Goal: Transaction & Acquisition: Book appointment/travel/reservation

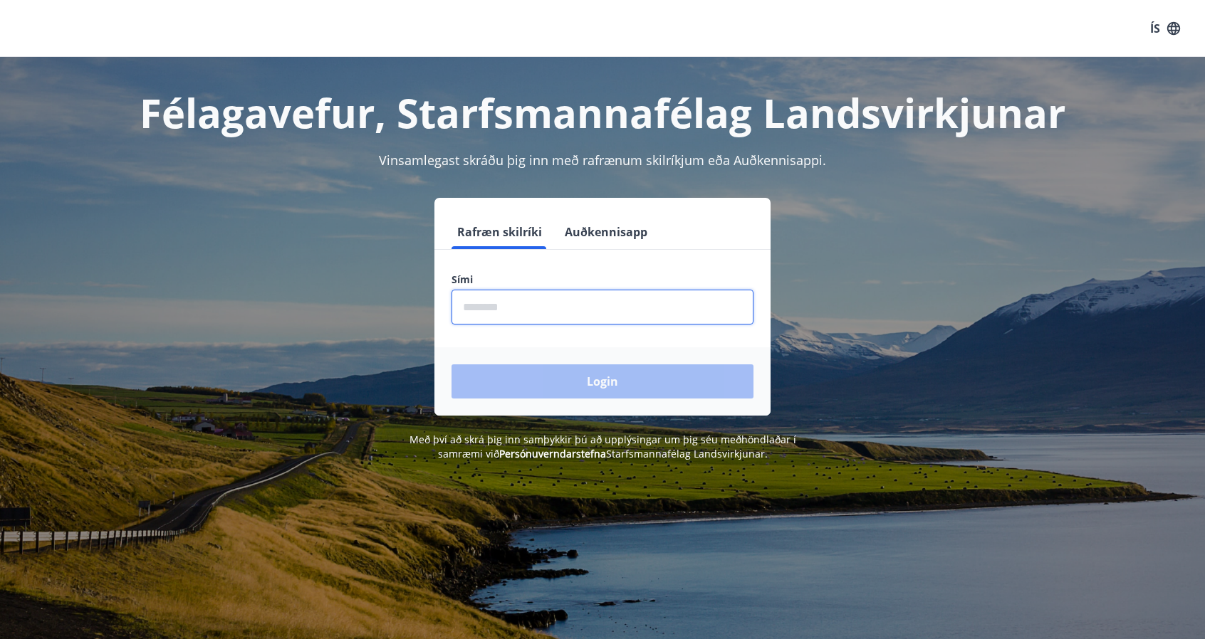
click at [528, 305] on input "phone" at bounding box center [602, 307] width 302 height 35
type input "********"
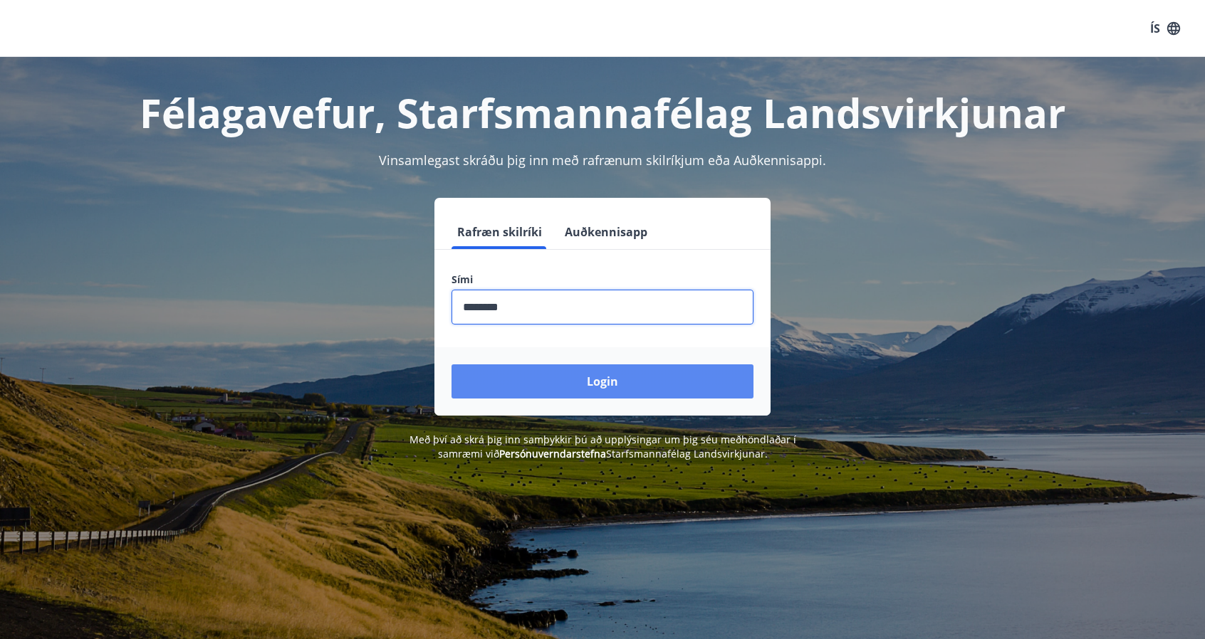
click at [564, 377] on button "Login" at bounding box center [602, 381] width 302 height 34
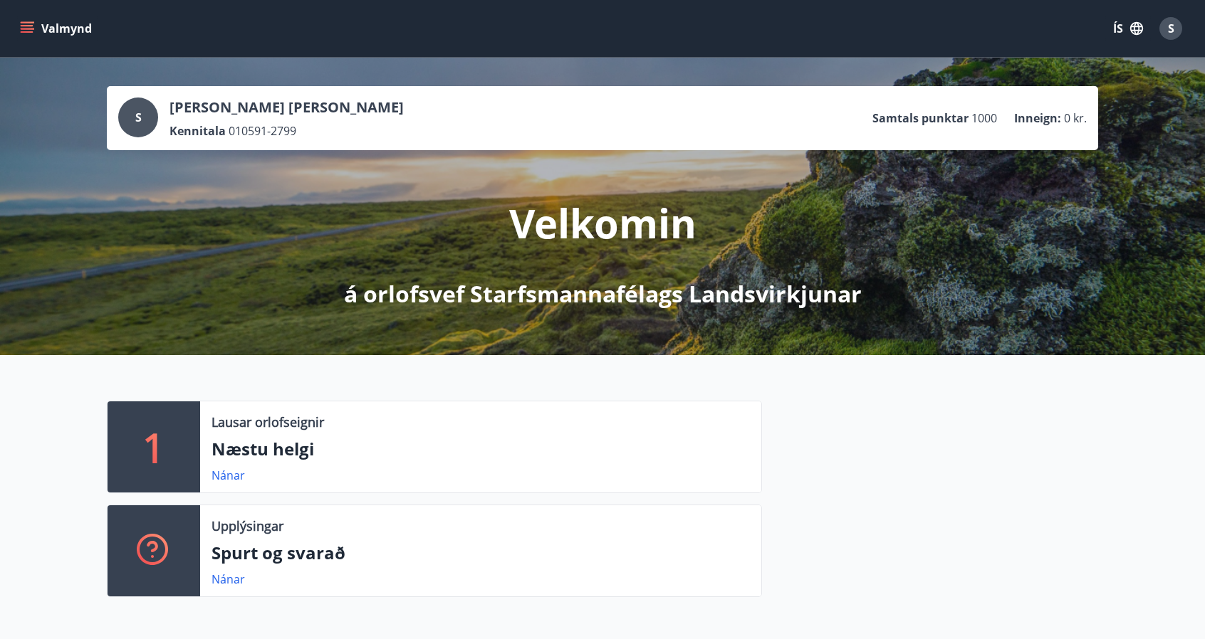
click at [36, 26] on button "Valmynd" at bounding box center [57, 29] width 80 height 26
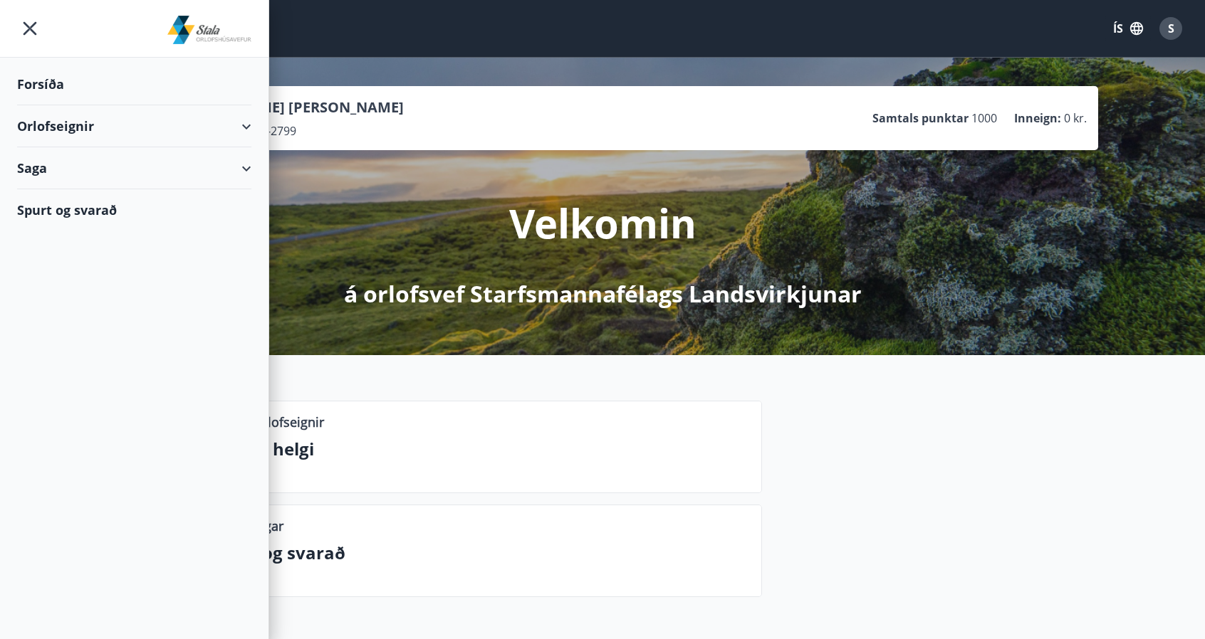
click at [242, 142] on div "Orlofseignir" at bounding box center [134, 126] width 234 height 42
click at [73, 159] on div "Framboð" at bounding box center [133, 162] width 211 height 30
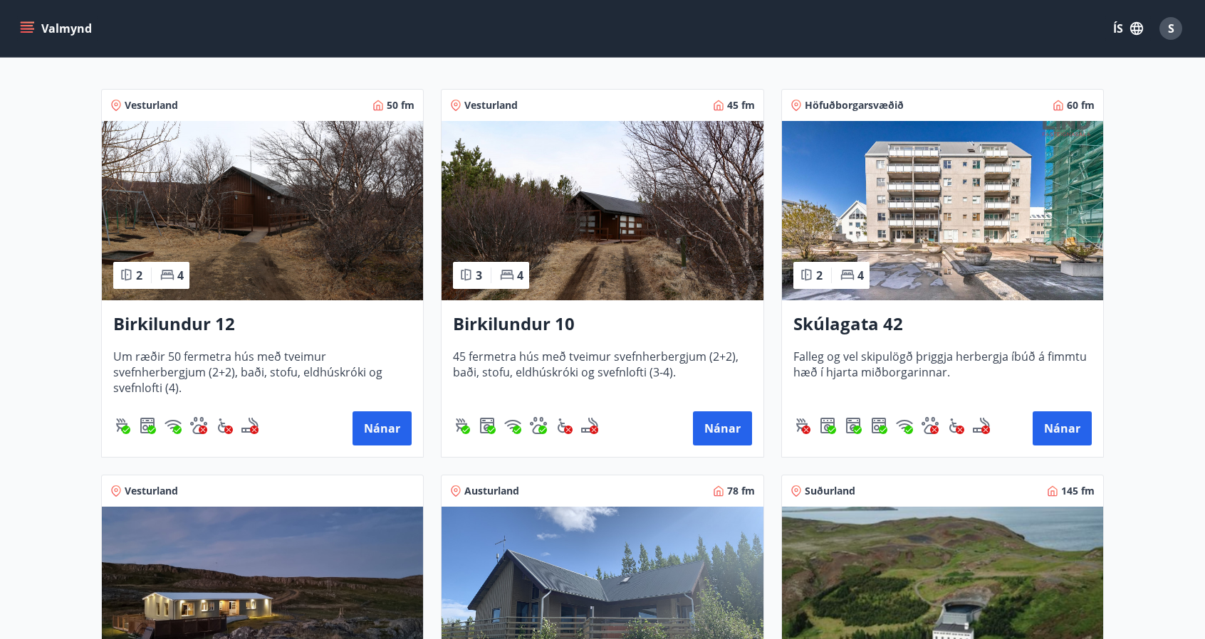
scroll to position [236, 0]
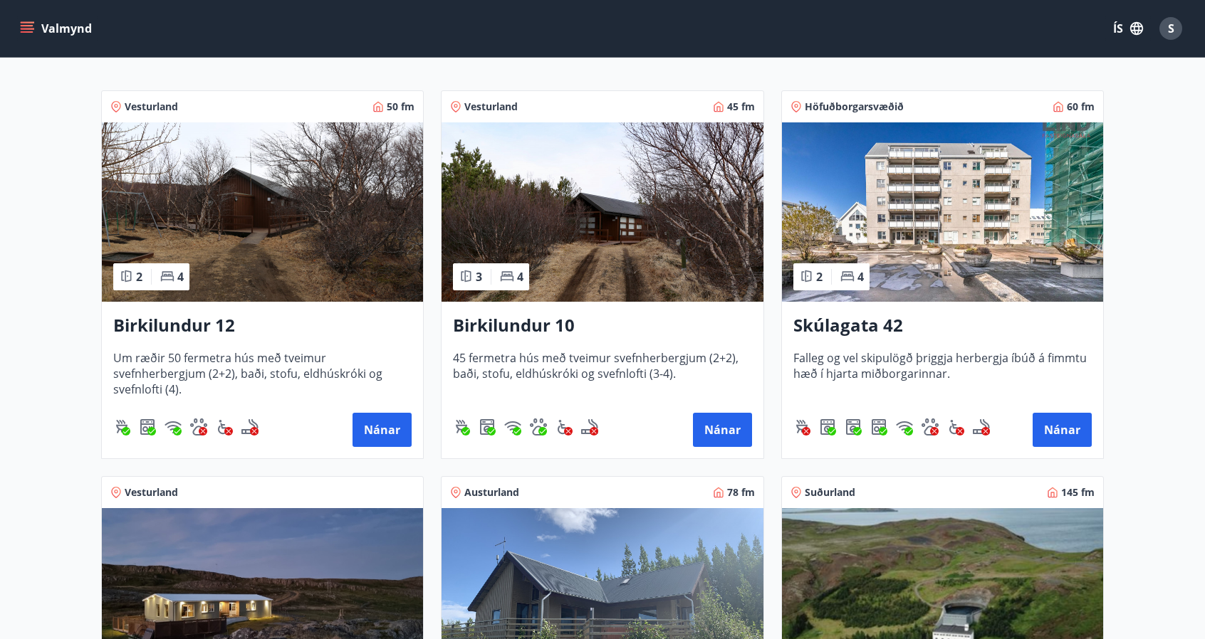
click at [183, 313] on h3 "Birkilundur 12" at bounding box center [262, 326] width 298 height 26
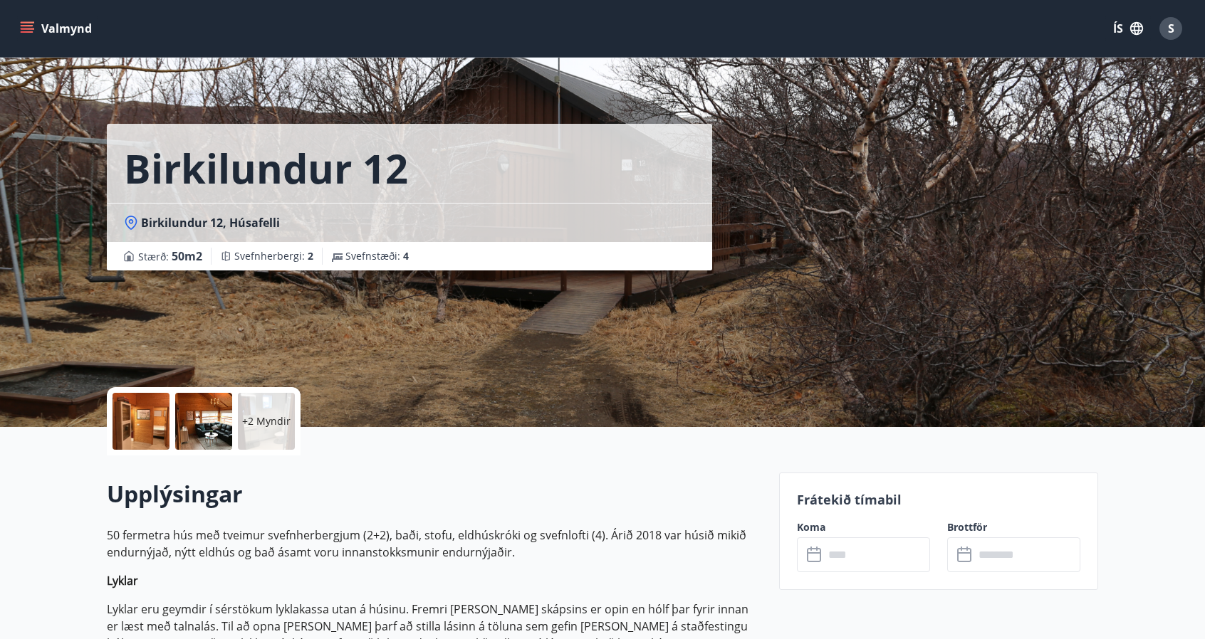
click at [288, 445] on div "+2 Myndir" at bounding box center [266, 421] width 57 height 57
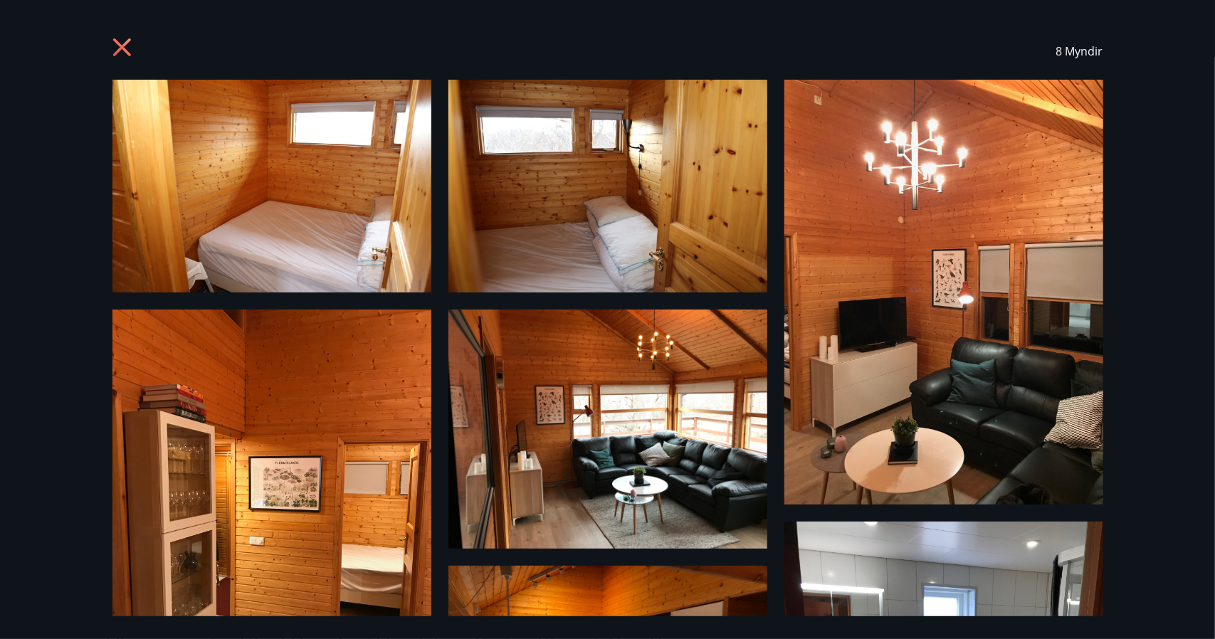
click at [115, 38] on icon at bounding box center [123, 49] width 23 height 23
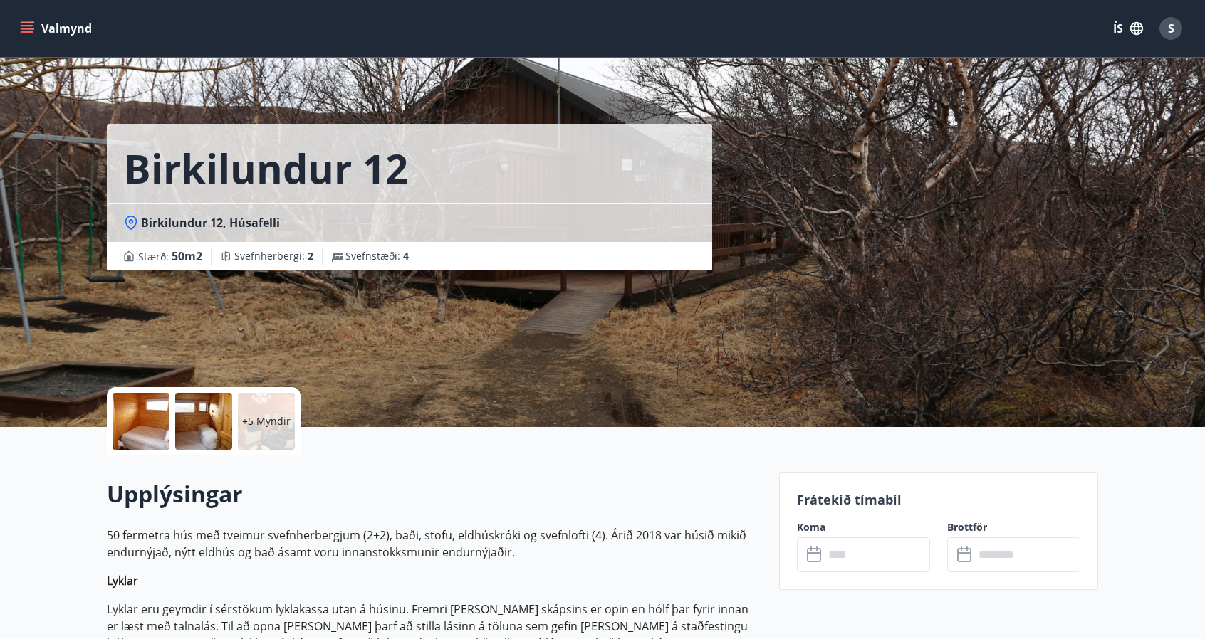
click at [31, 31] on icon "menu" at bounding box center [27, 28] width 14 height 14
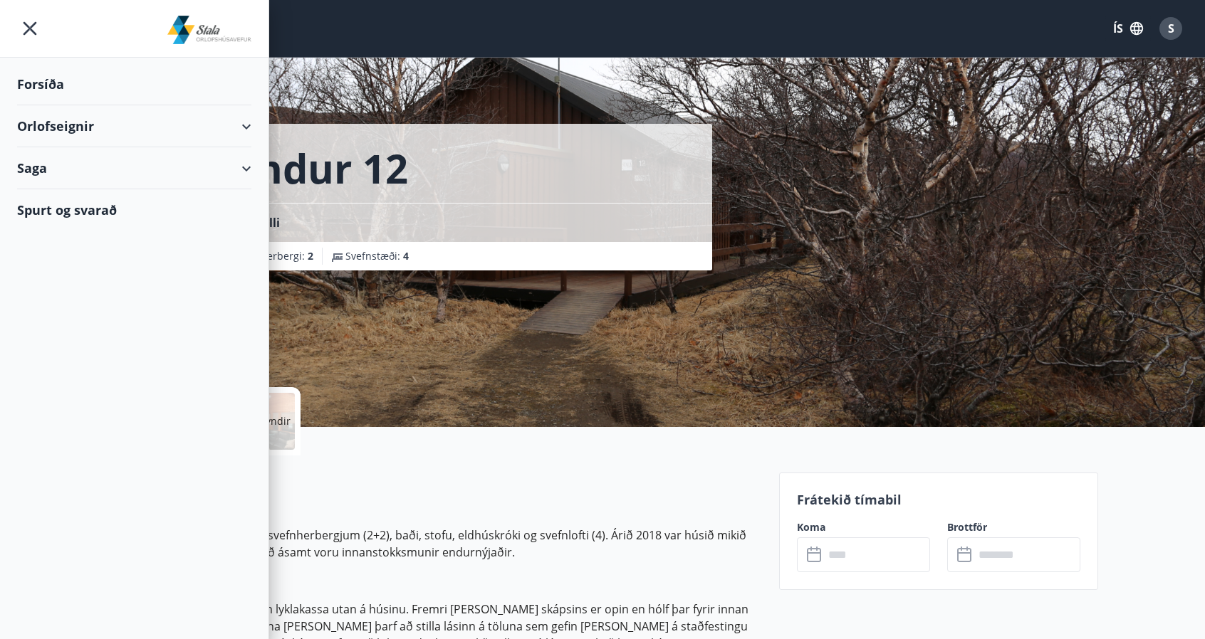
click at [175, 122] on div "Orlofseignir" at bounding box center [134, 126] width 234 height 42
click at [86, 187] on div "Bókunardagatal" at bounding box center [133, 192] width 211 height 30
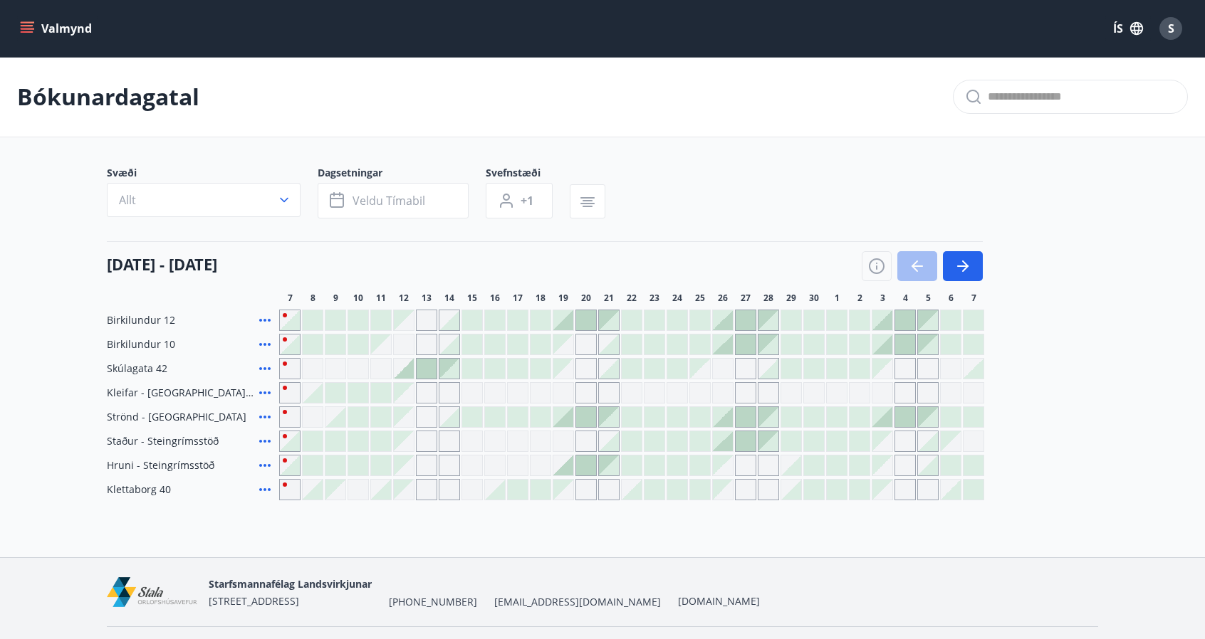
click at [420, 394] on div "Gráir dagar eru ekki bókanlegir" at bounding box center [426, 392] width 21 height 21
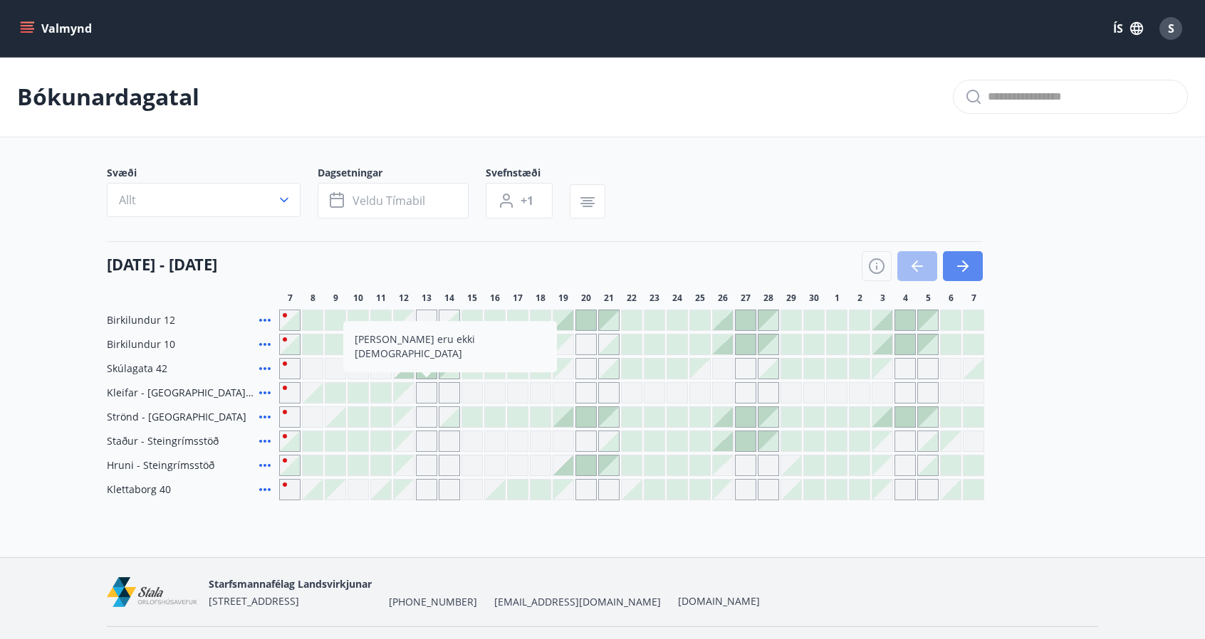
click at [969, 263] on icon "button" at bounding box center [962, 266] width 17 height 17
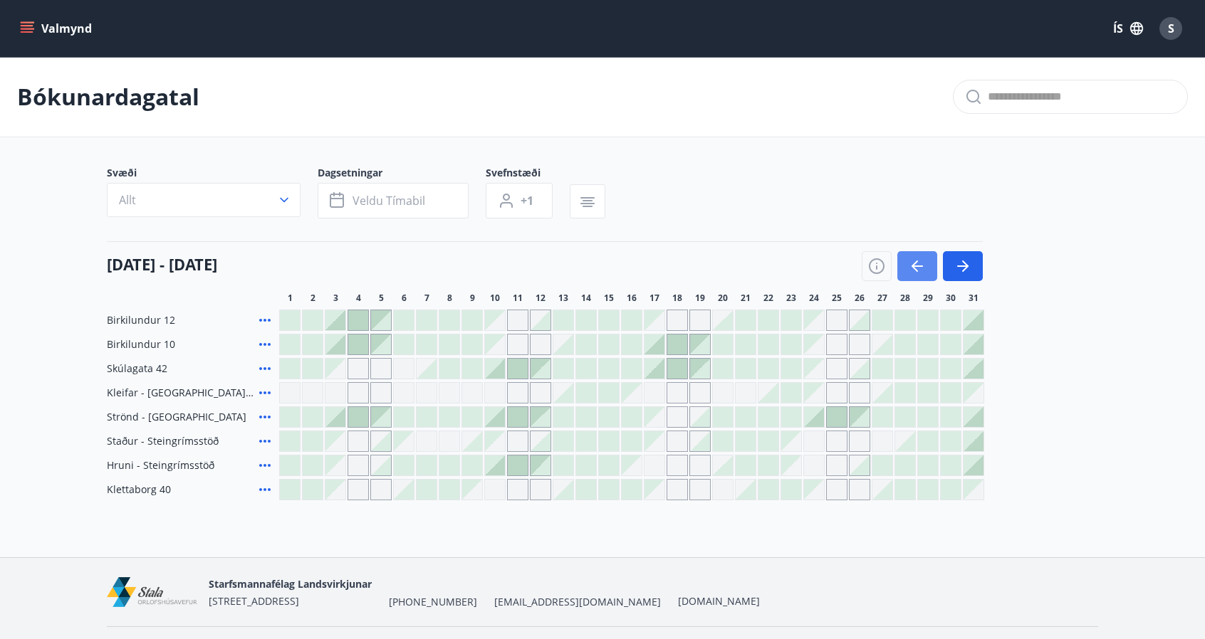
click at [916, 260] on icon "button" at bounding box center [916, 266] width 17 height 17
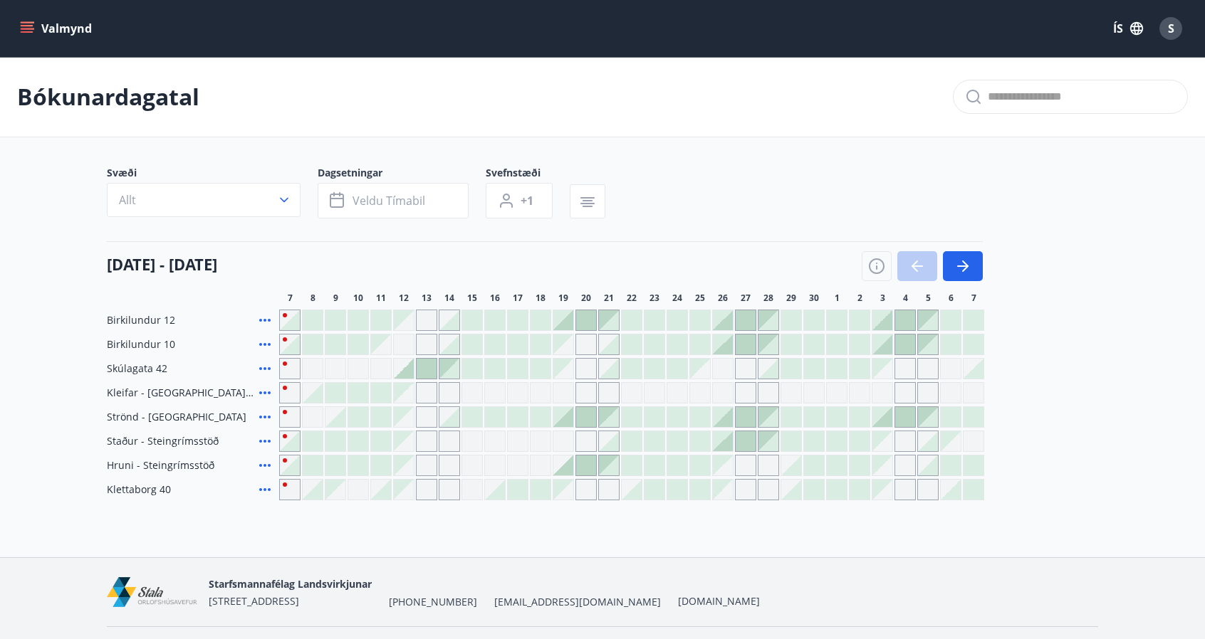
click at [916, 260] on div at bounding box center [921, 266] width 121 height 30
click at [263, 342] on icon at bounding box center [264, 344] width 17 height 17
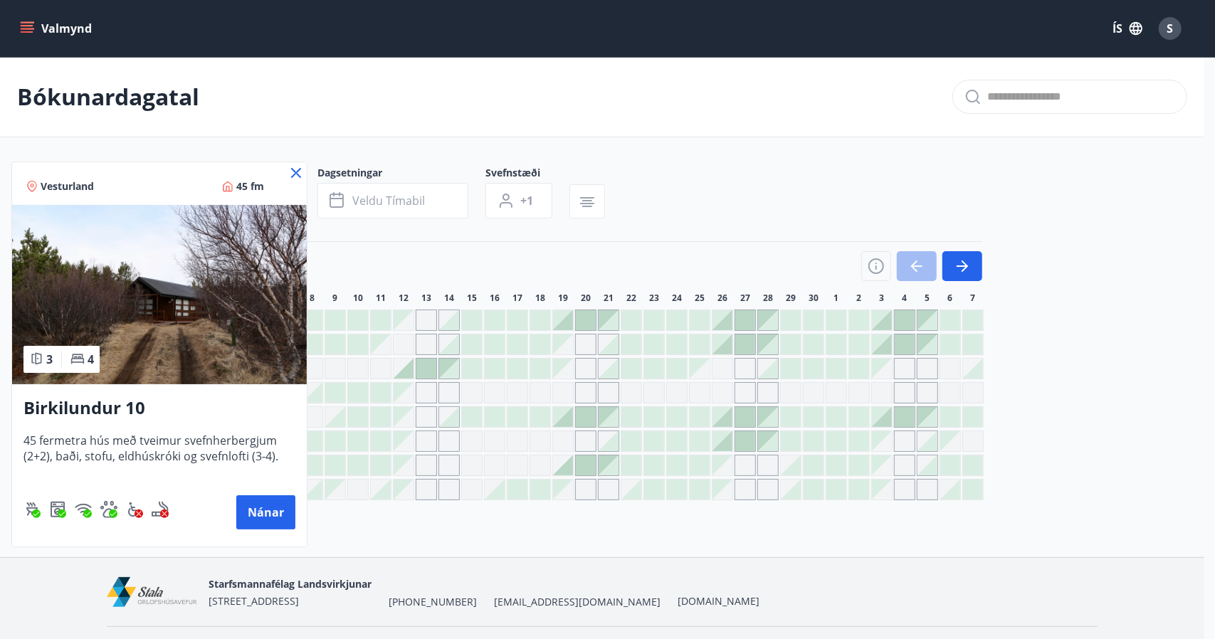
click at [298, 174] on icon at bounding box center [296, 173] width 10 height 10
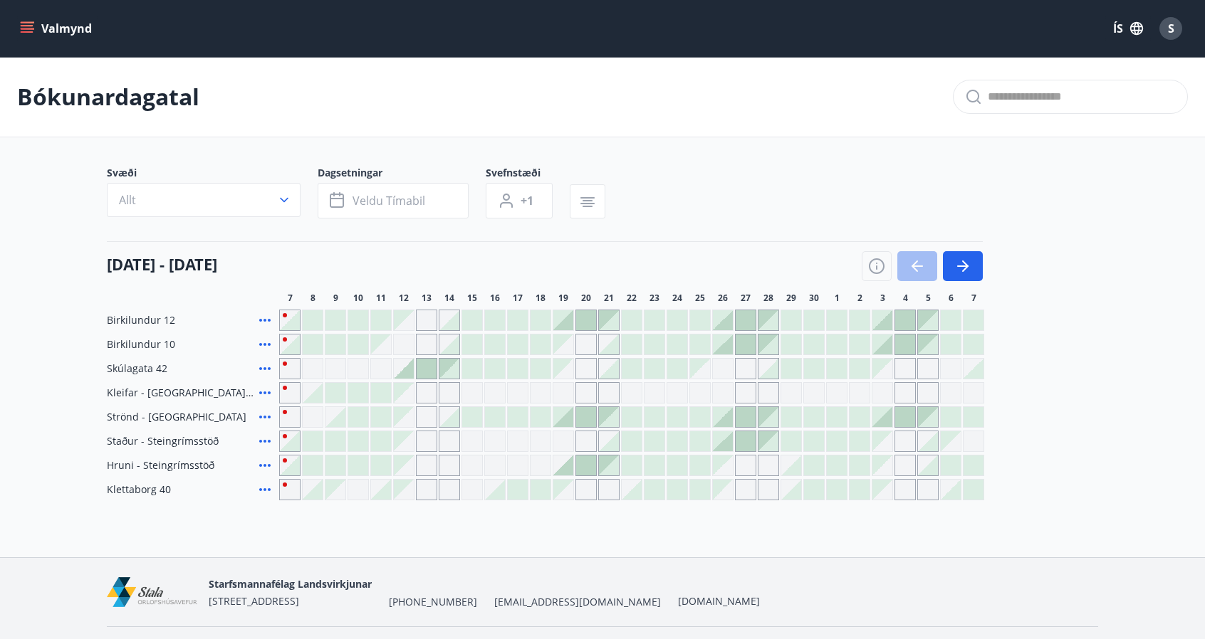
click at [283, 363] on div "Gráir dagar eru ekki bókanlegir" at bounding box center [289, 368] width 21 height 21
click at [321, 398] on div at bounding box center [313, 393] width 20 height 20
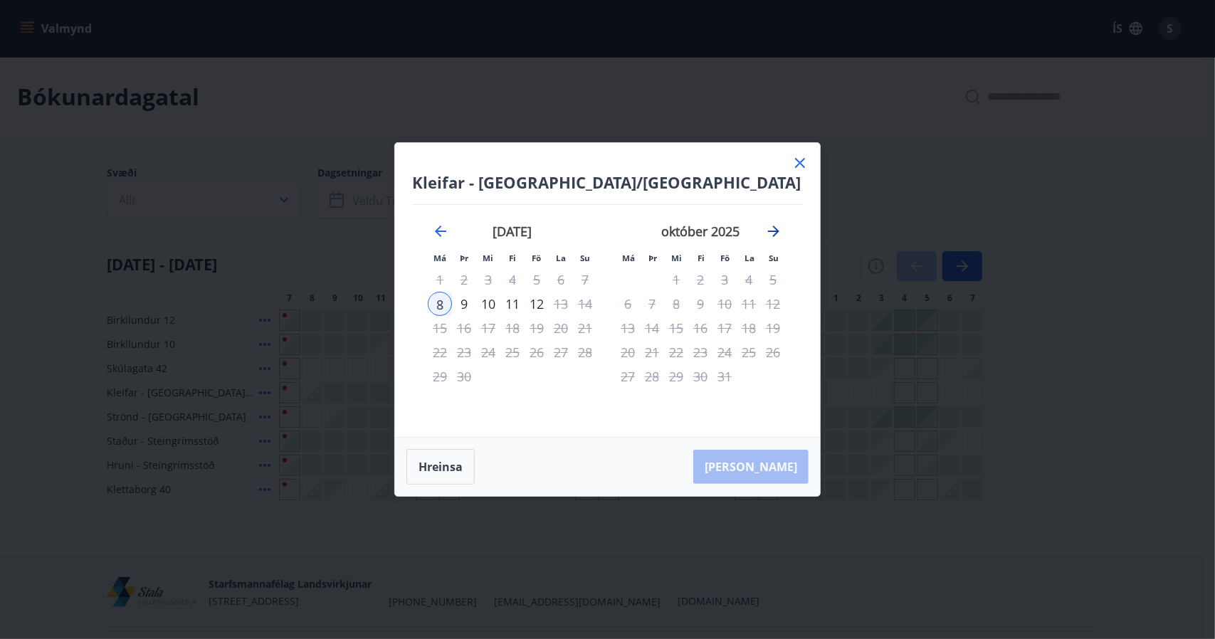
click at [770, 234] on icon "Move forward to switch to the next month." at bounding box center [773, 231] width 17 height 17
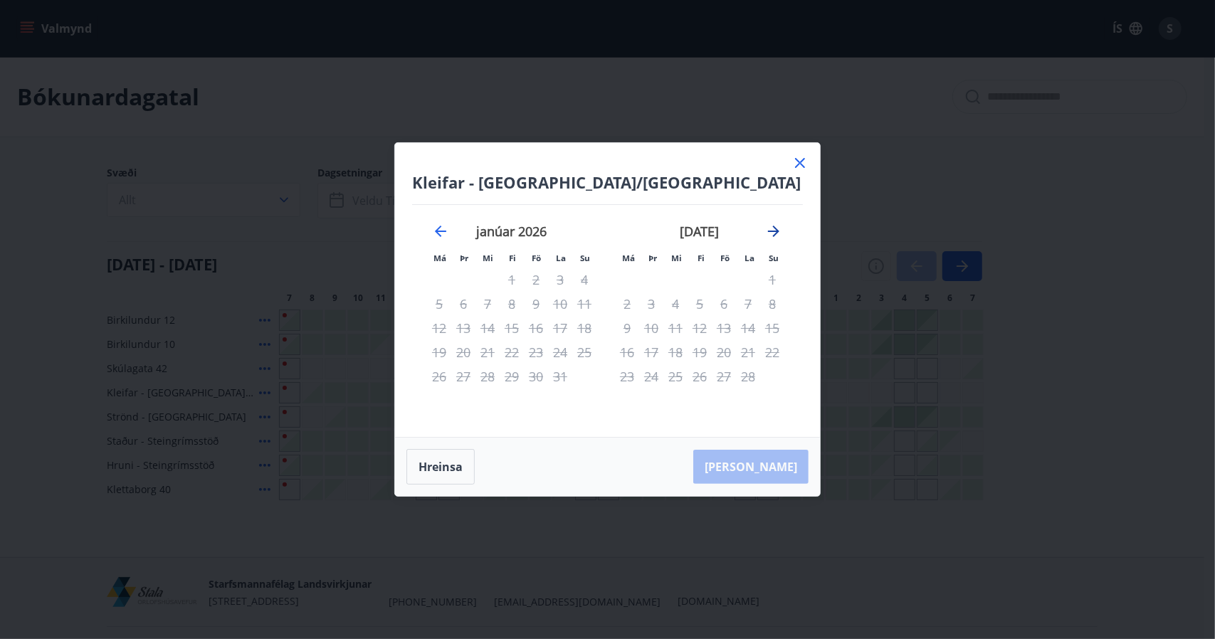
click at [770, 234] on icon "Move forward to switch to the next month." at bounding box center [773, 231] width 17 height 17
click at [777, 227] on icon "Move forward to switch to the next month." at bounding box center [773, 231] width 17 height 17
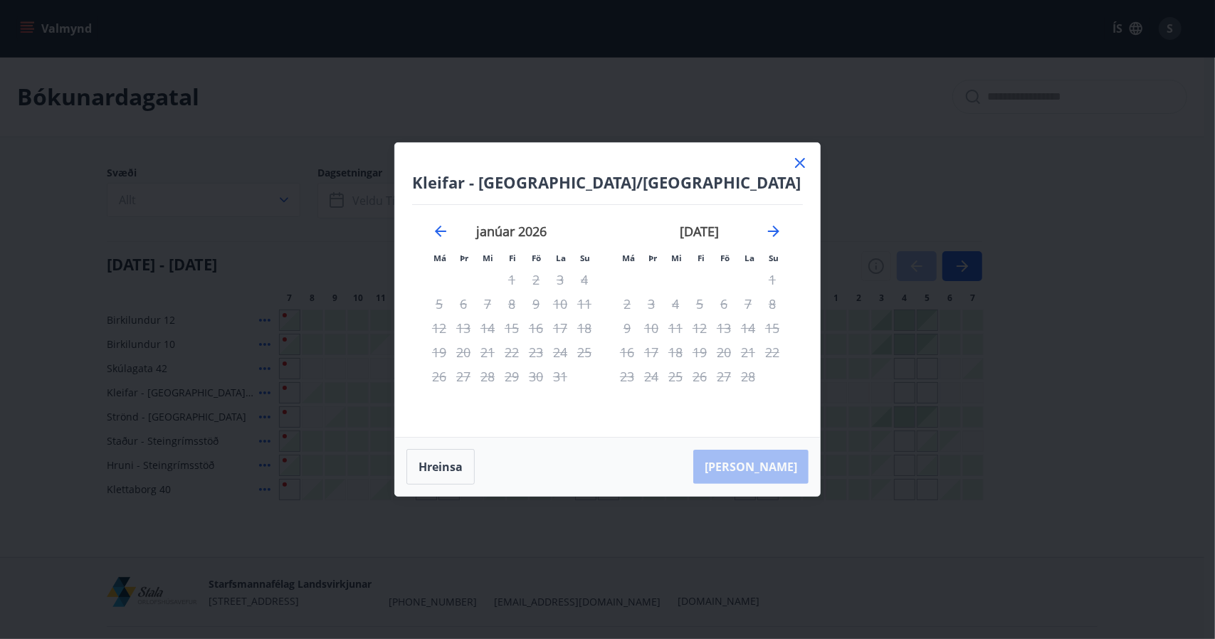
click at [803, 159] on icon at bounding box center [800, 162] width 17 height 17
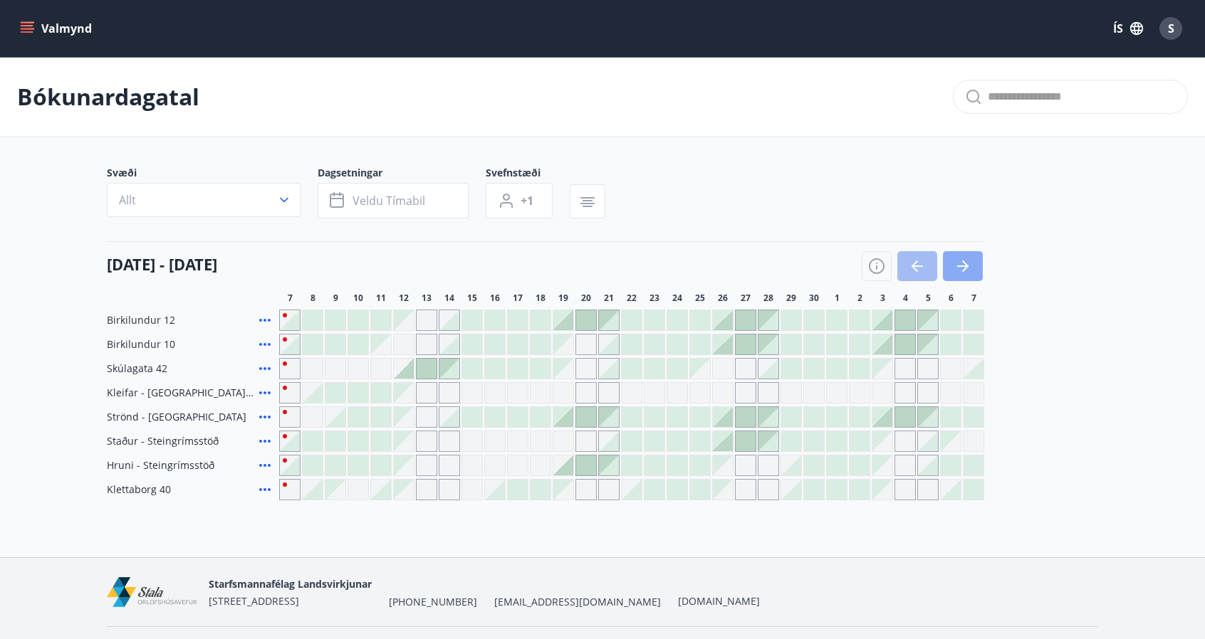
click at [964, 262] on icon "button" at bounding box center [965, 266] width 6 height 11
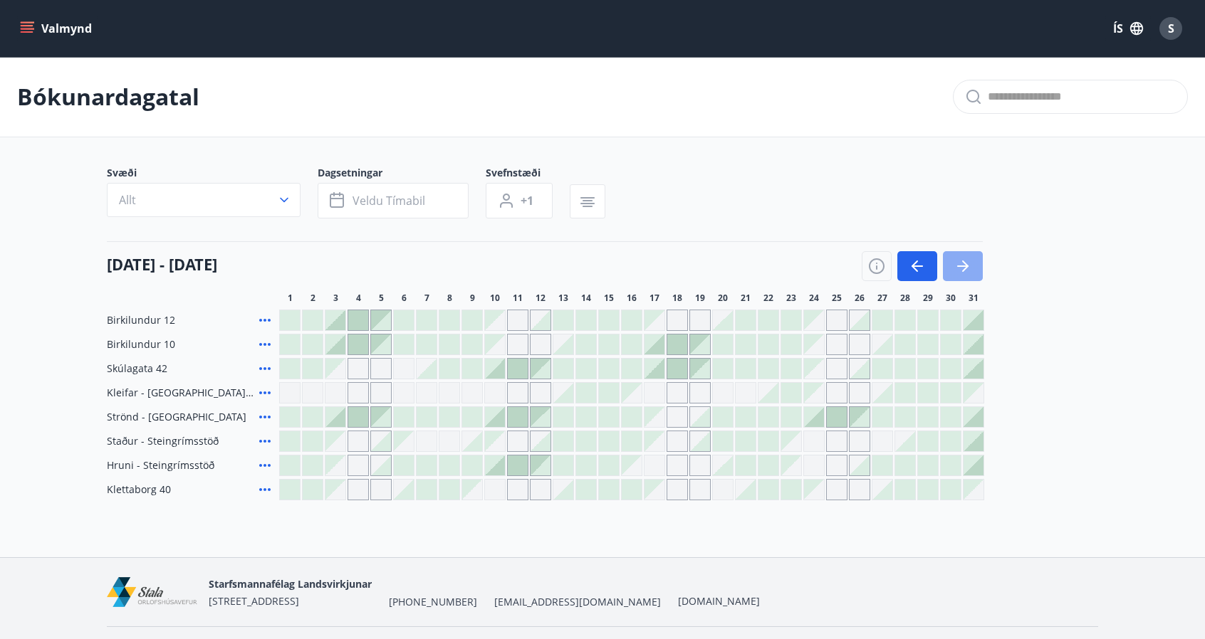
click at [964, 262] on icon "button" at bounding box center [965, 266] width 6 height 11
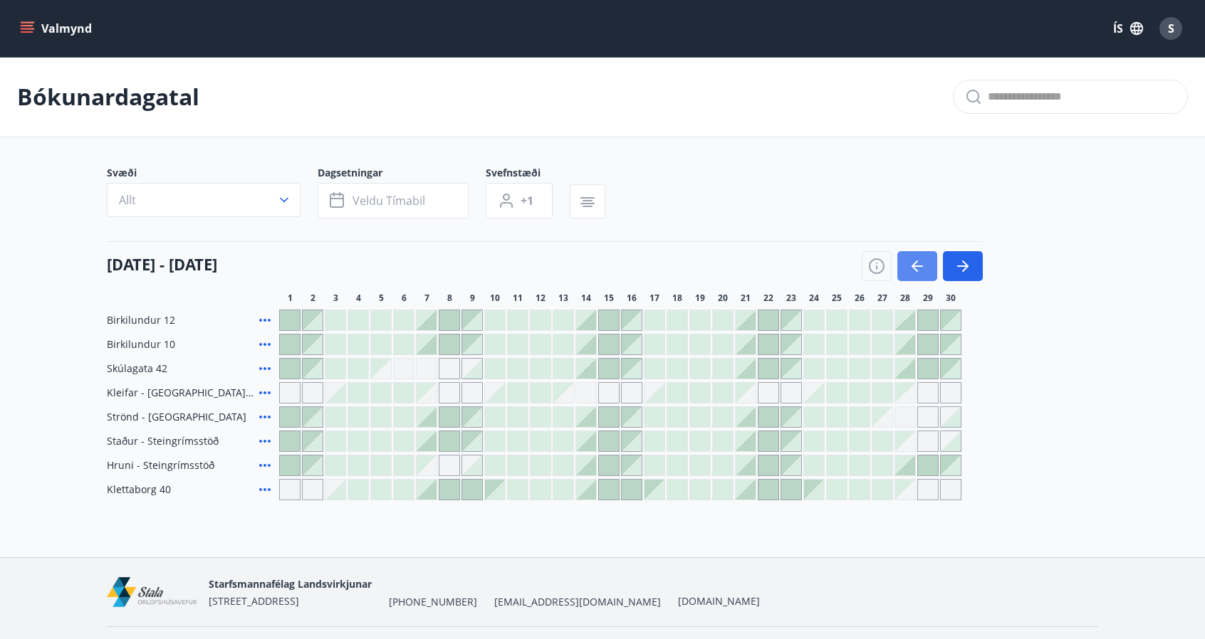
click at [922, 267] on icon "button" at bounding box center [916, 266] width 17 height 17
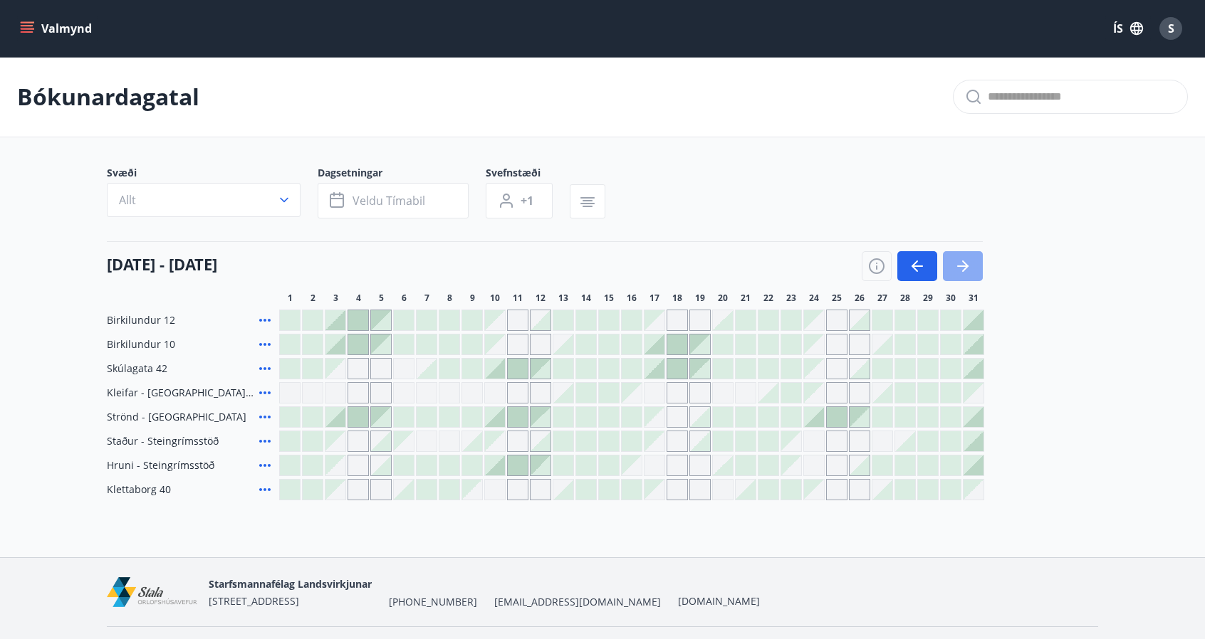
click at [960, 267] on icon "button" at bounding box center [962, 266] width 17 height 17
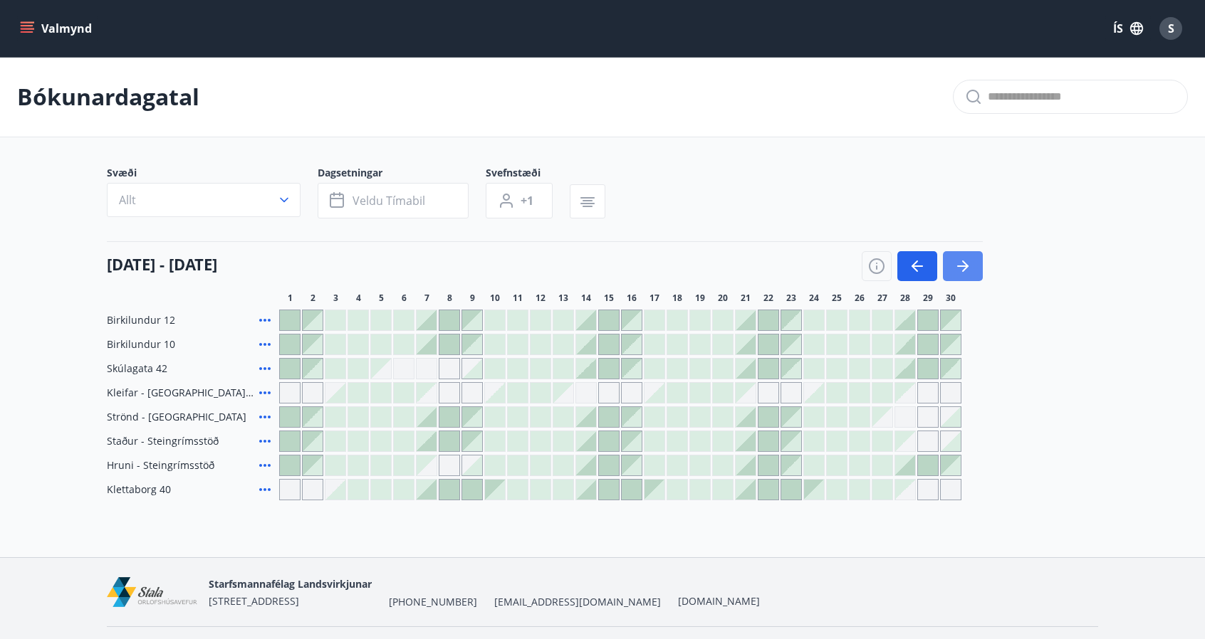
click at [960, 269] on icon "button" at bounding box center [962, 266] width 17 height 17
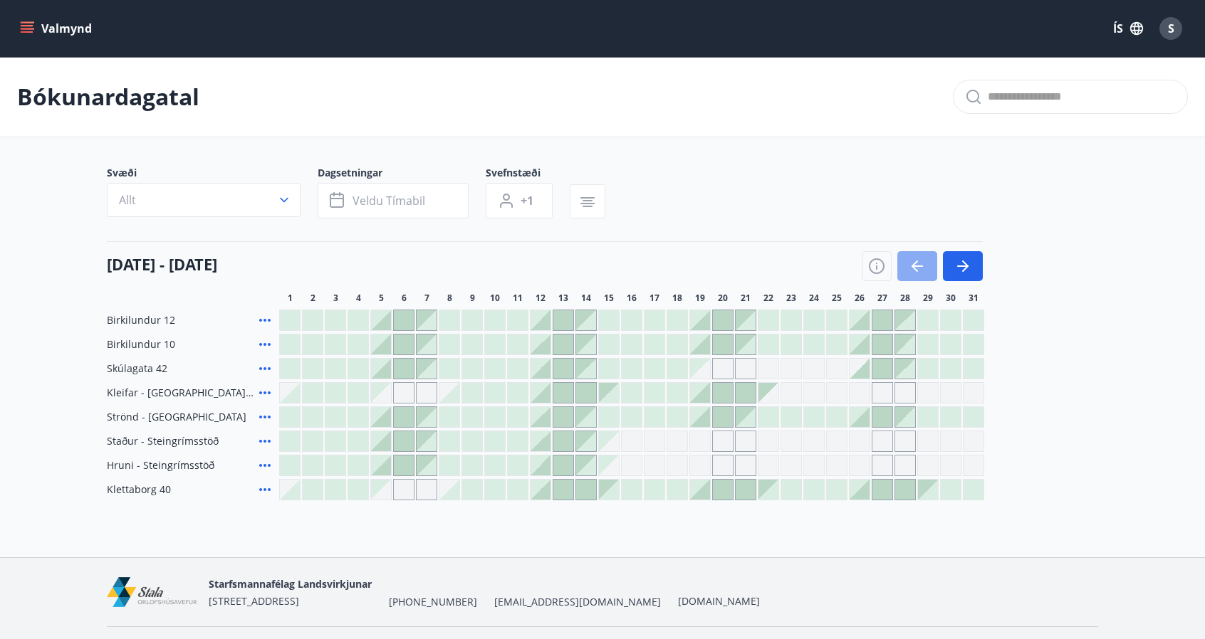
click at [911, 268] on icon "button" at bounding box center [916, 266] width 17 height 17
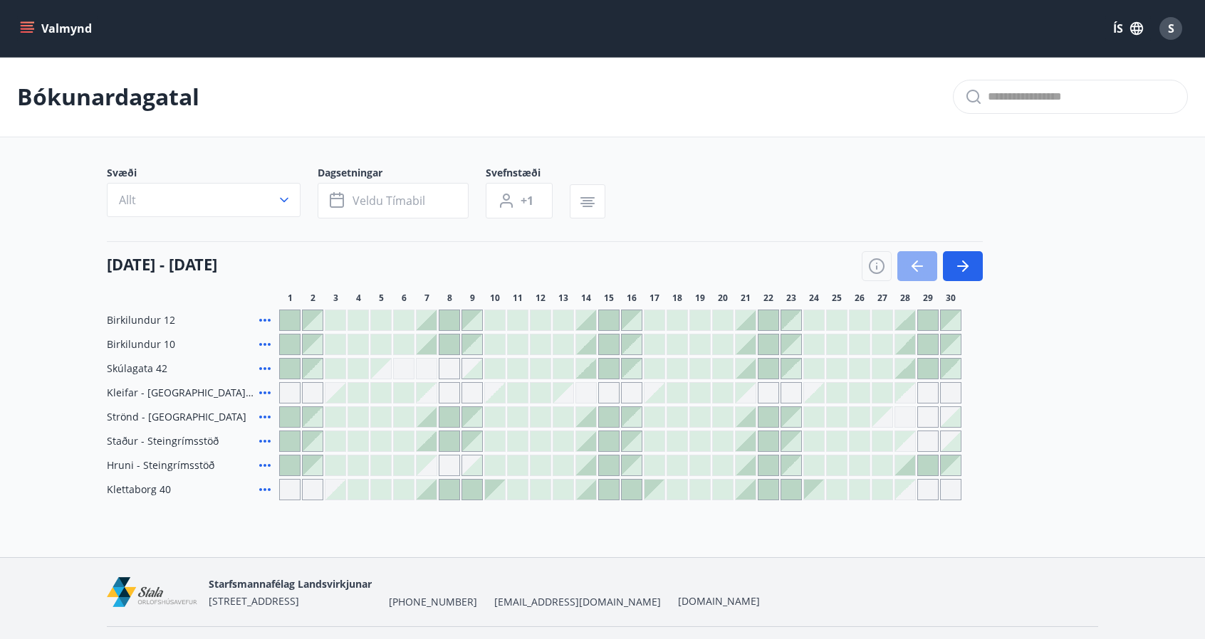
click at [911, 268] on icon "button" at bounding box center [916, 266] width 17 height 17
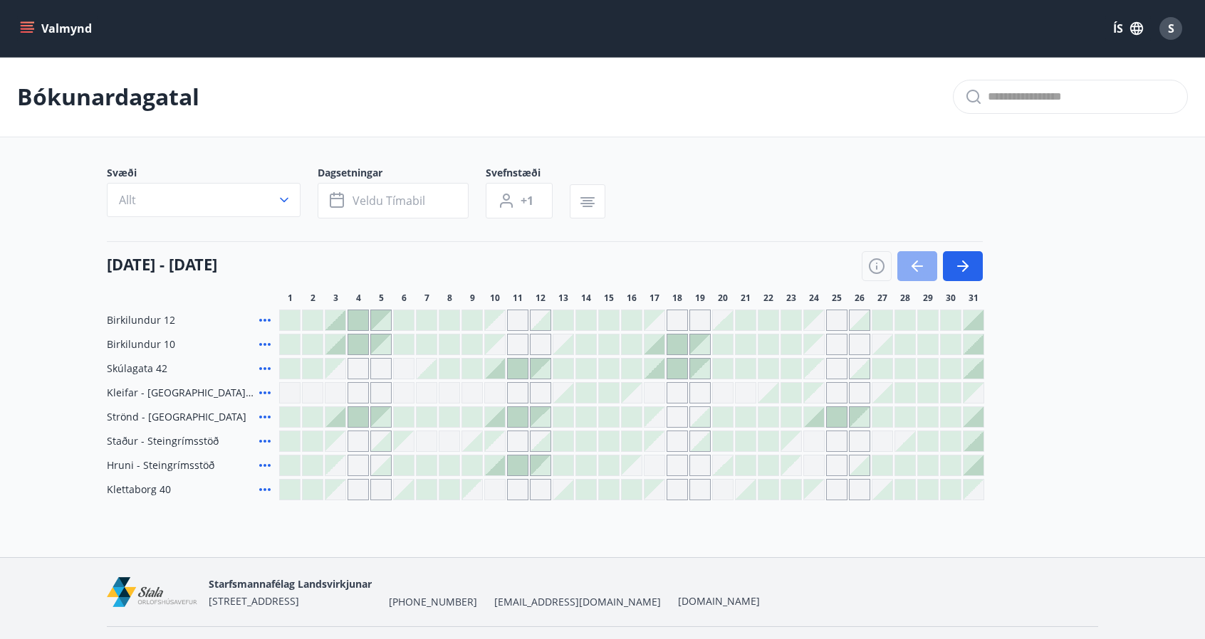
click at [923, 272] on icon "button" at bounding box center [916, 266] width 17 height 17
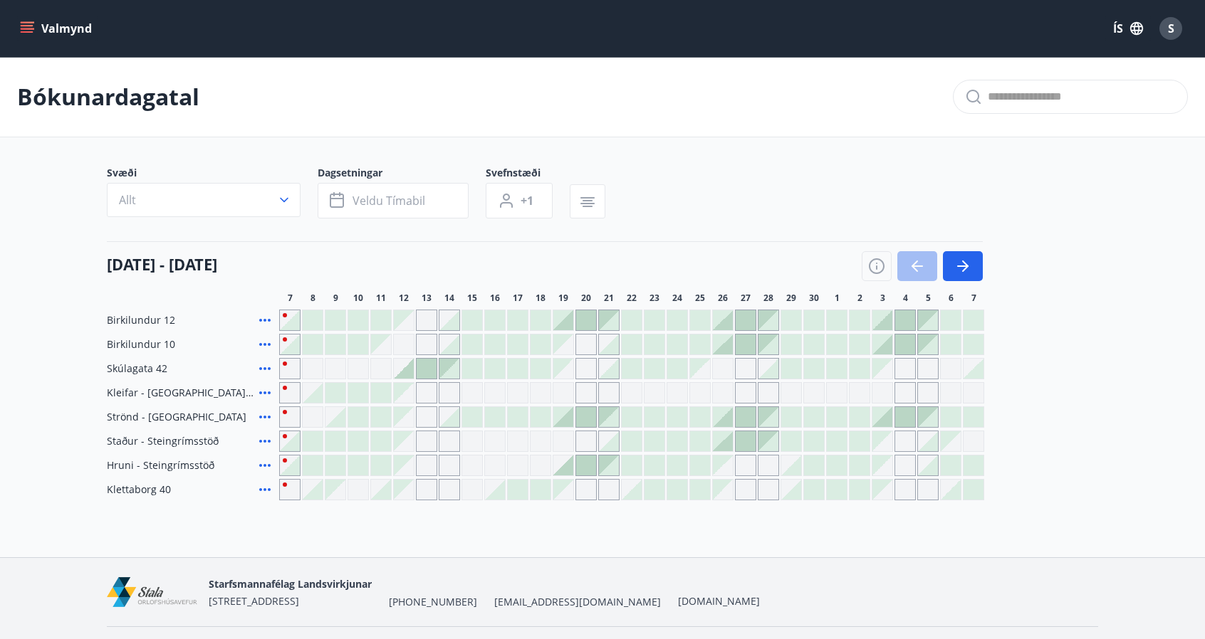
click at [263, 369] on icon at bounding box center [264, 368] width 17 height 17
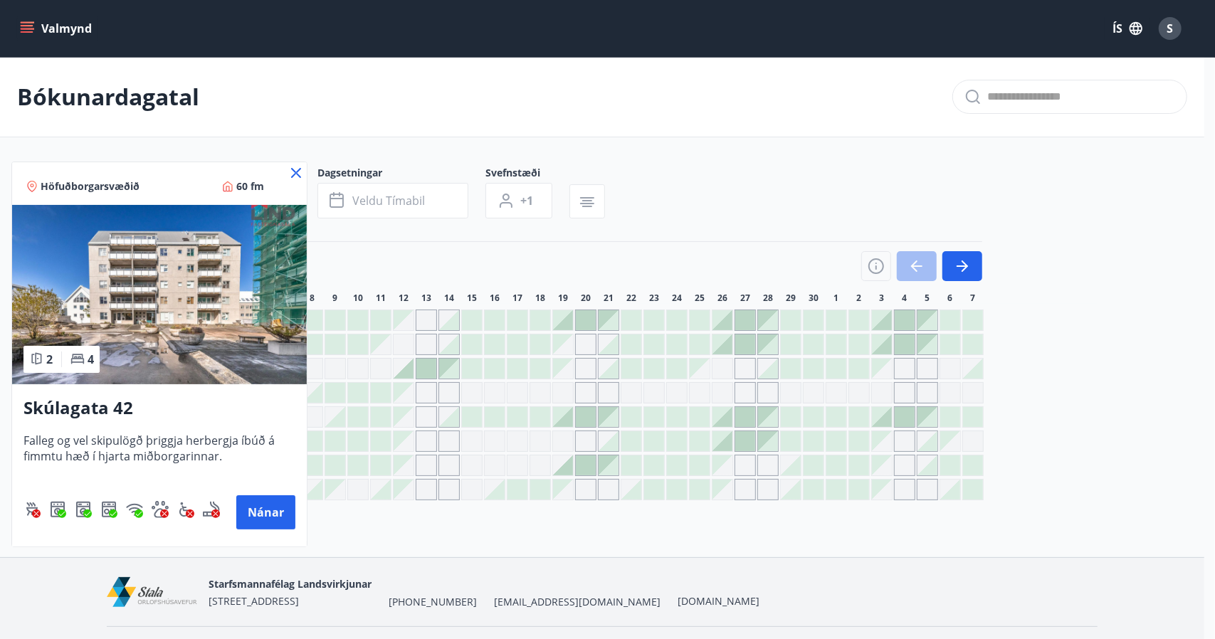
drag, startPoint x: 78, startPoint y: 406, endPoint x: 56, endPoint y: 408, distance: 22.8
click at [56, 408] on h3 "Skúlagata 42" at bounding box center [159, 409] width 272 height 26
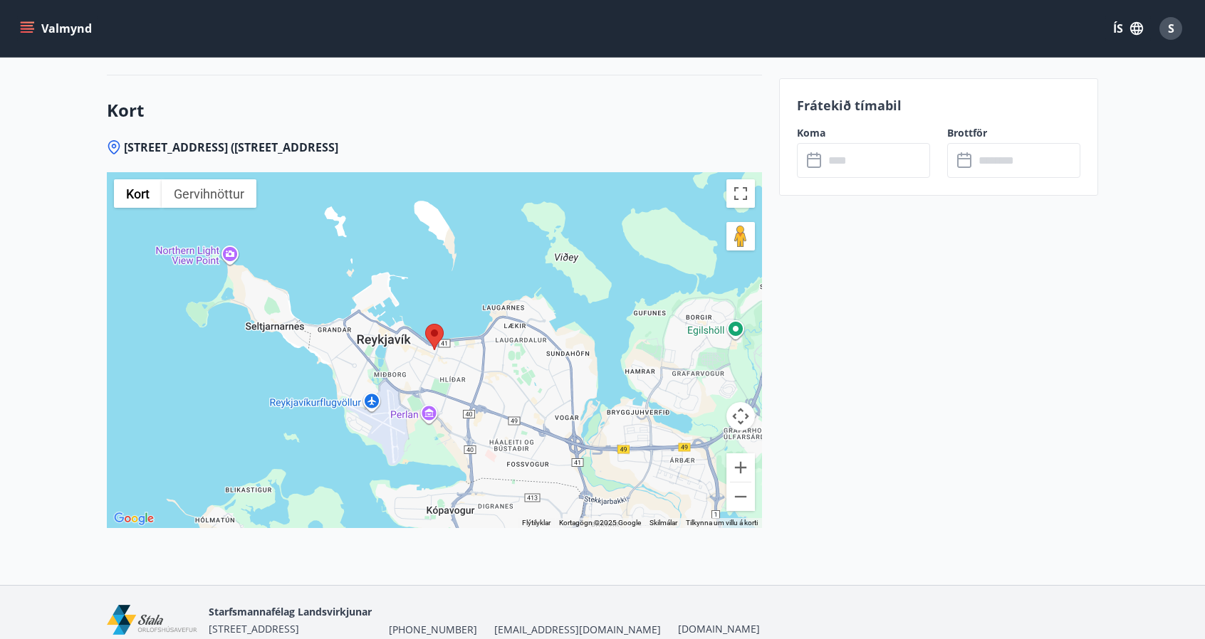
scroll to position [1868, 0]
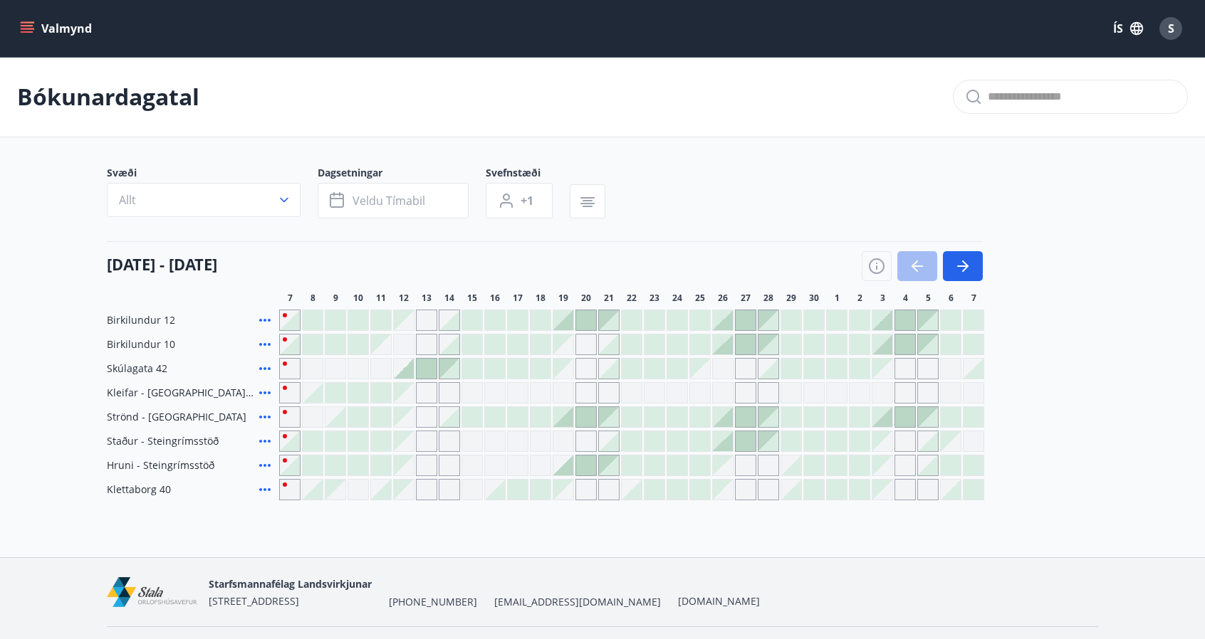
click at [25, 28] on icon "menu" at bounding box center [29, 28] width 16 height 1
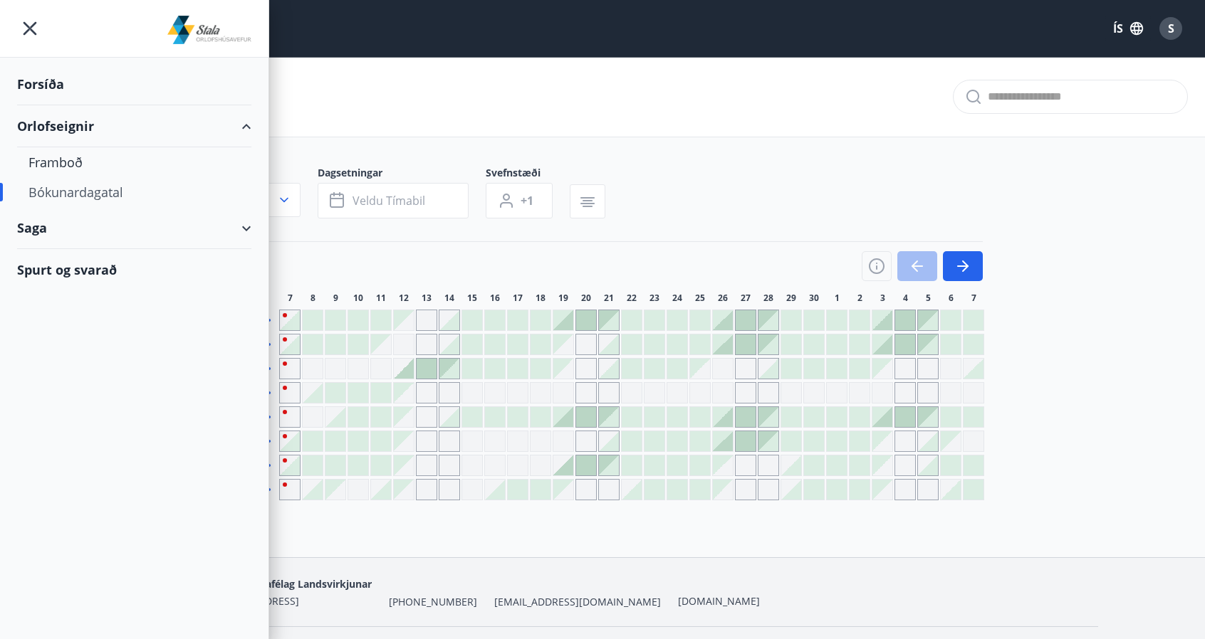
click at [251, 227] on icon at bounding box center [246, 228] width 17 height 17
click at [66, 258] on div "Bókanir" at bounding box center [133, 264] width 211 height 30
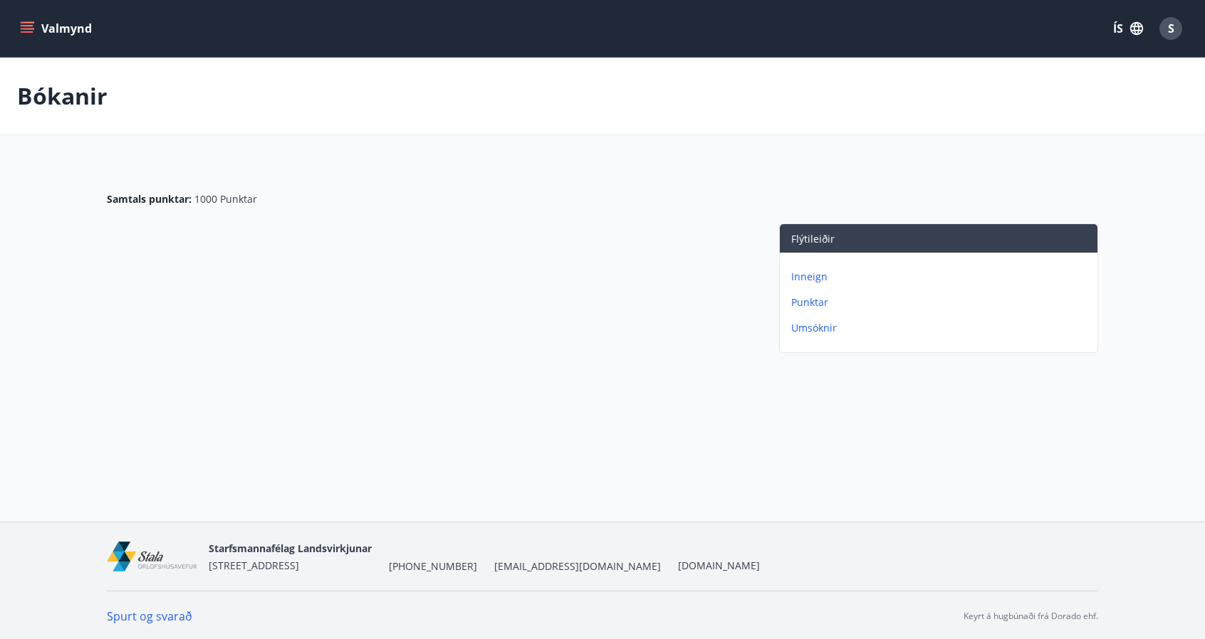
click at [24, 23] on icon "menu" at bounding box center [29, 22] width 16 height 1
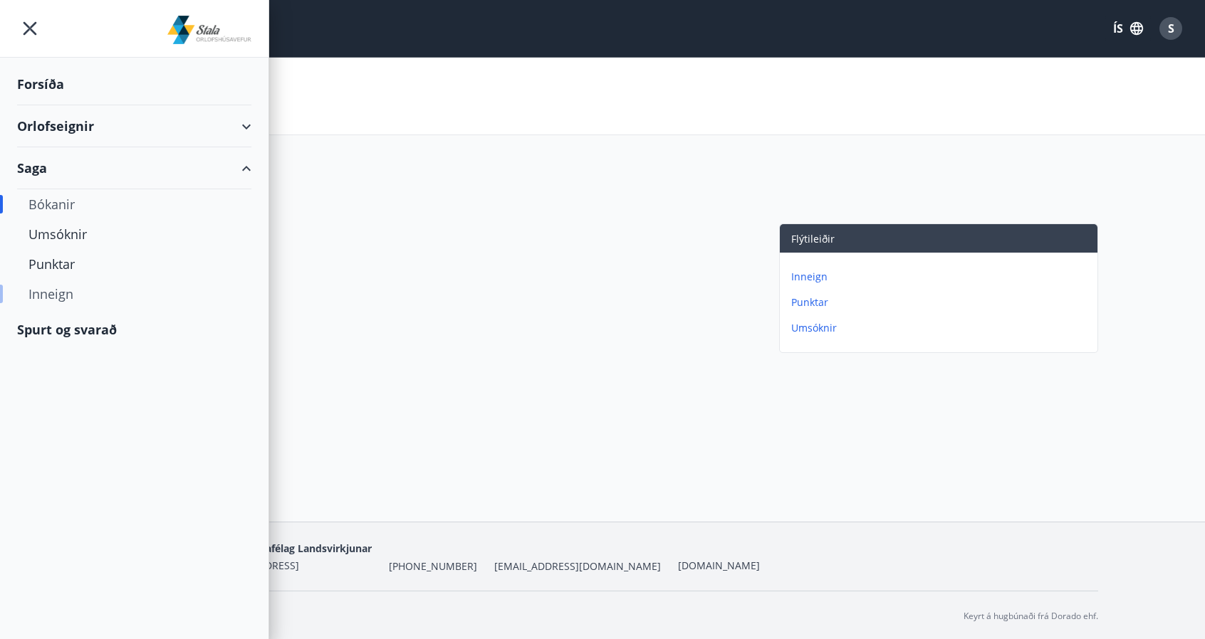
click at [46, 296] on div "Inneign" at bounding box center [133, 294] width 211 height 30
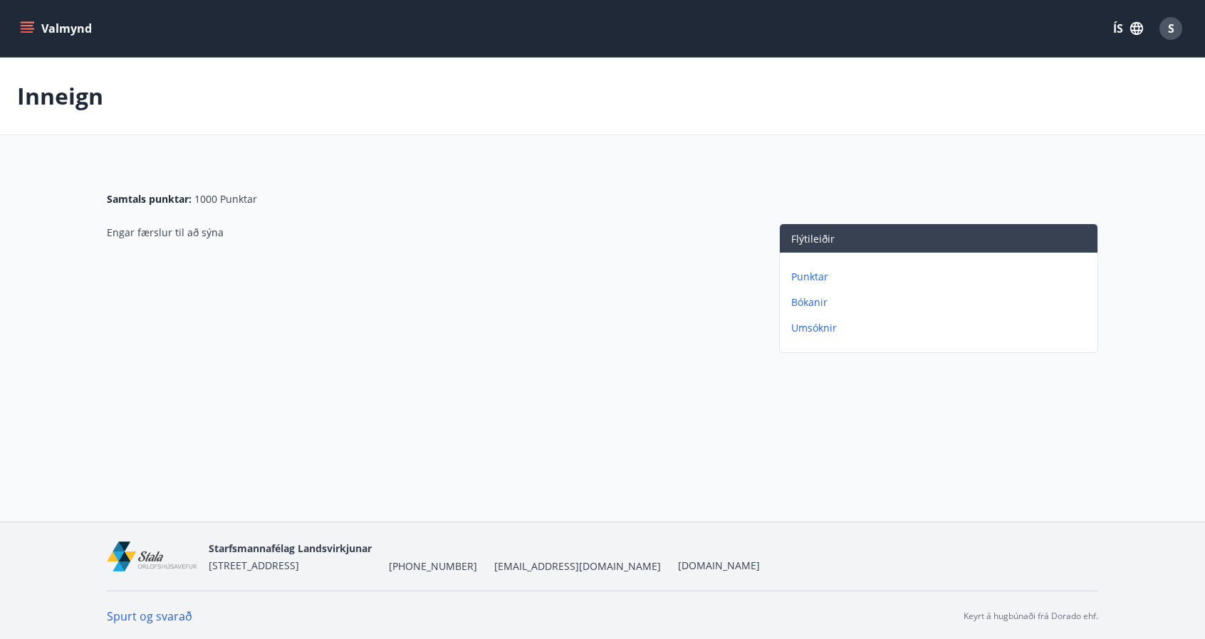
click at [812, 329] on p "Umsóknir" at bounding box center [941, 328] width 300 height 14
click at [813, 303] on p "Punktar" at bounding box center [941, 302] width 300 height 14
click at [1168, 35] on span "S" at bounding box center [1171, 29] width 6 height 16
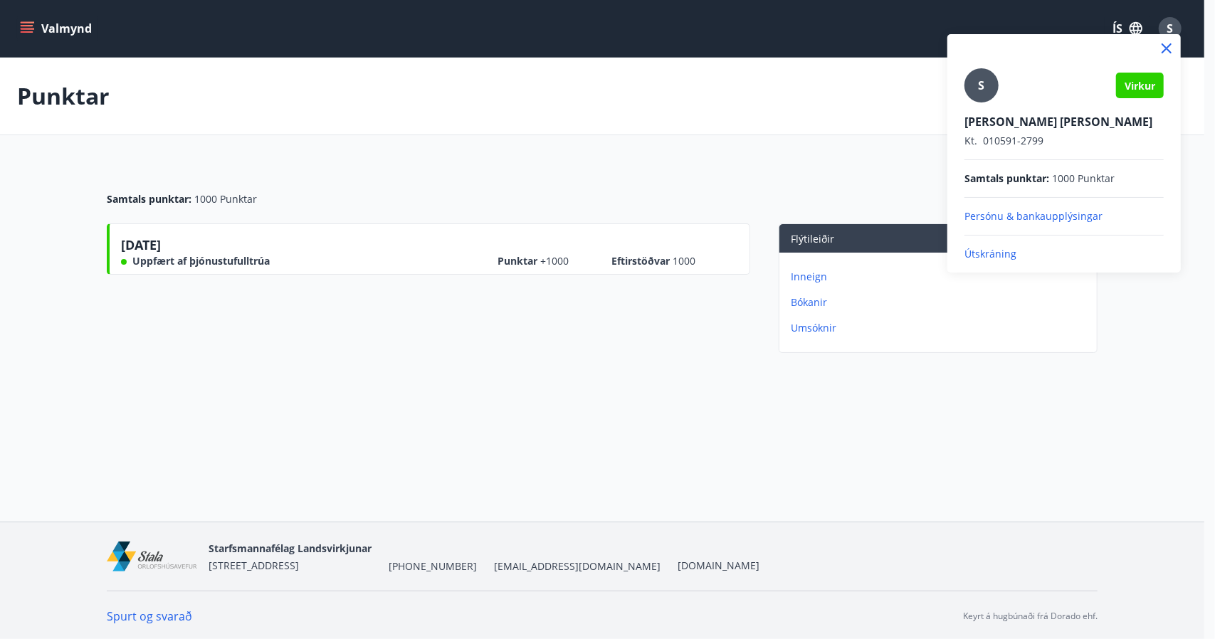
click at [1042, 217] on p "Persónu & bankaupplýsingar" at bounding box center [1064, 216] width 199 height 14
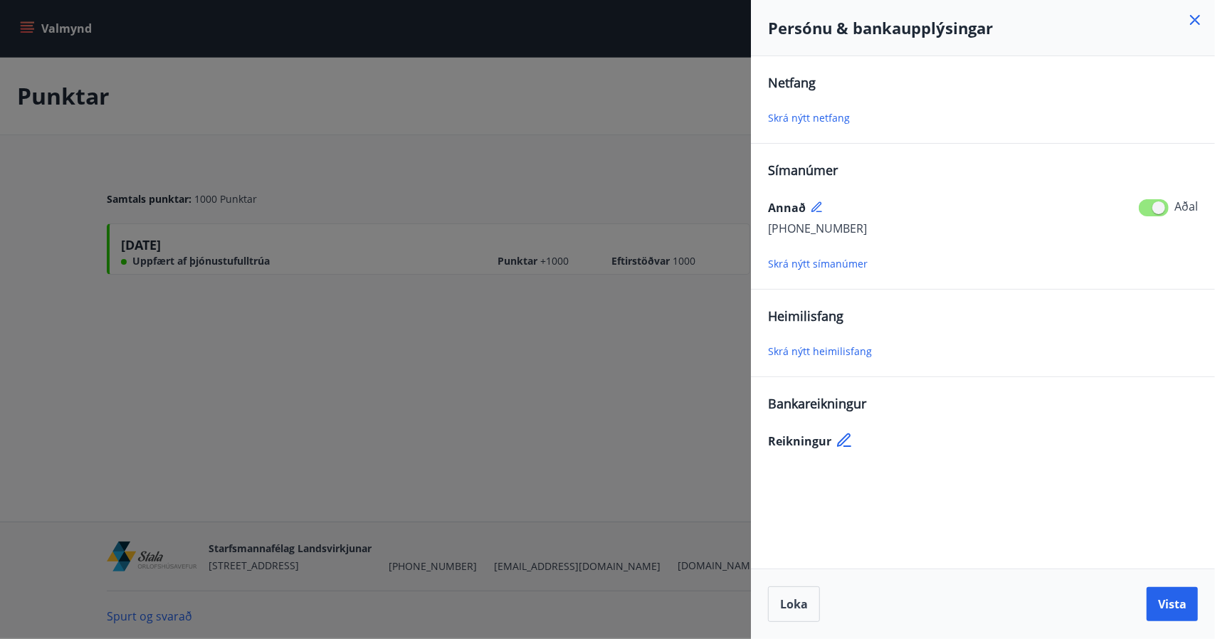
click at [819, 343] on div "Skrá nýtt heimilisfang" at bounding box center [983, 350] width 430 height 17
click at [814, 356] on span "Skrá nýtt heimilisfang" at bounding box center [820, 352] width 104 height 14
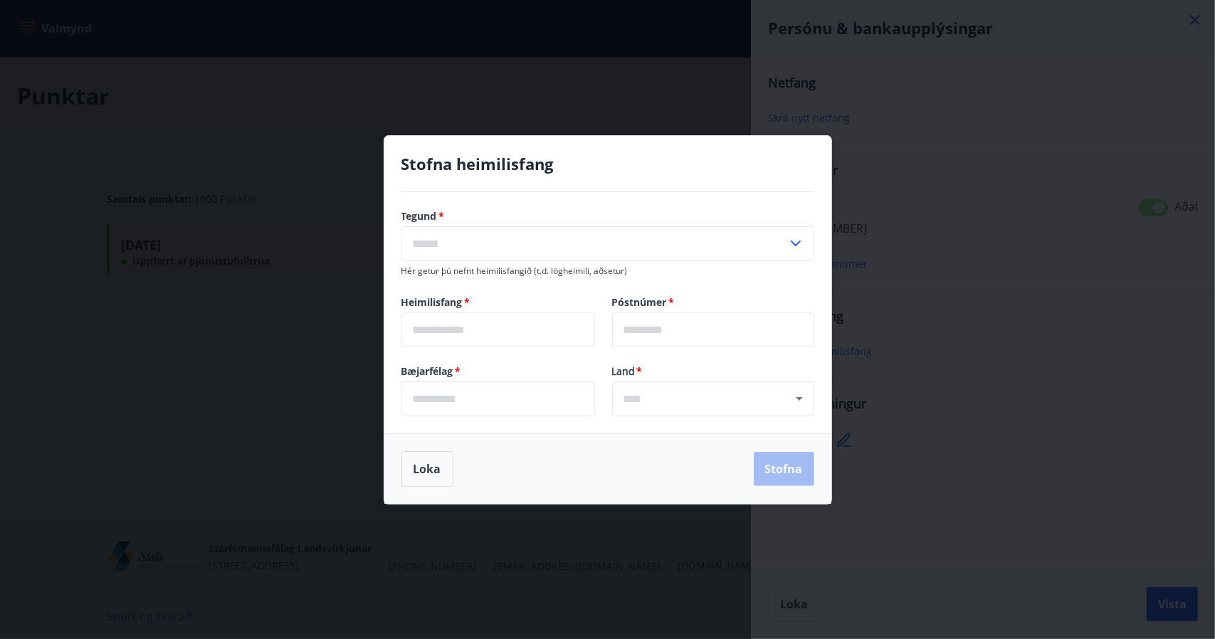
click at [489, 236] on input "text" at bounding box center [595, 243] width 386 height 35
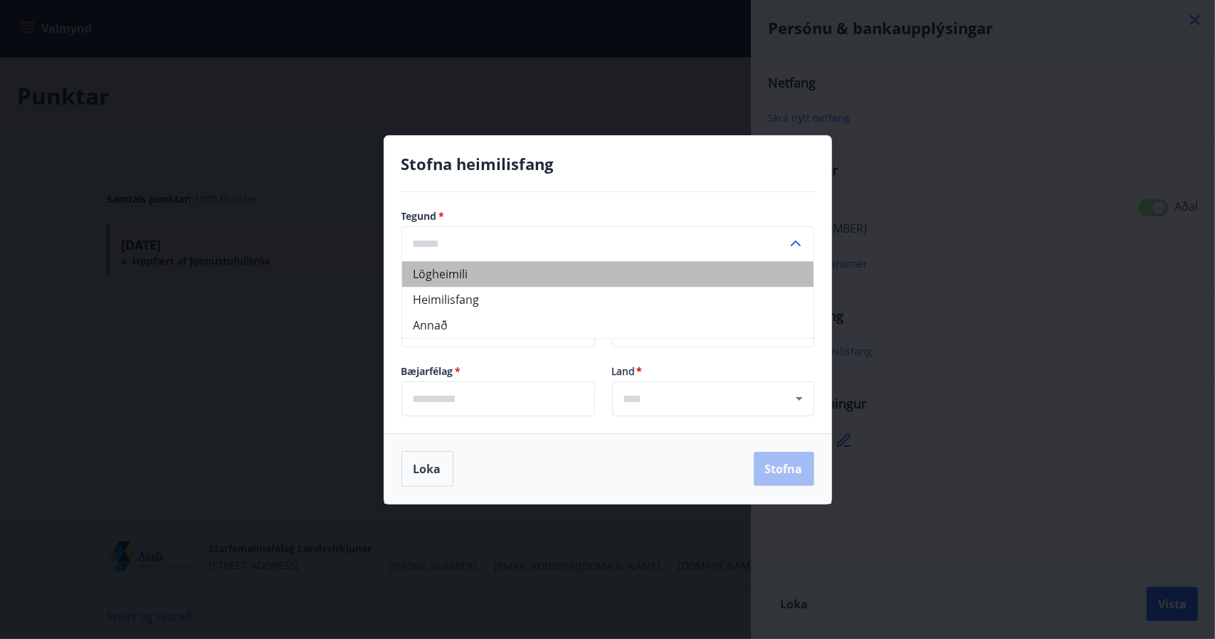
click at [466, 278] on li "Lögheimili" at bounding box center [607, 274] width 411 height 26
type input "**********"
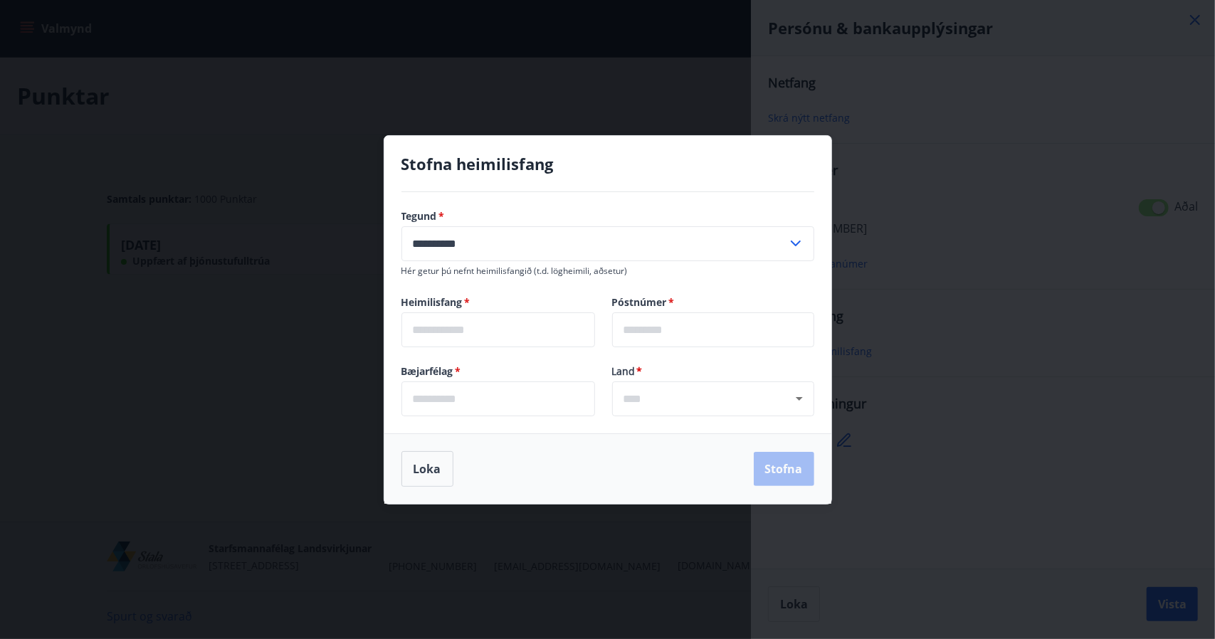
click at [495, 328] on input "text" at bounding box center [499, 330] width 194 height 35
type input "**********"
type input "***"
type input "**********"
type input "*******"
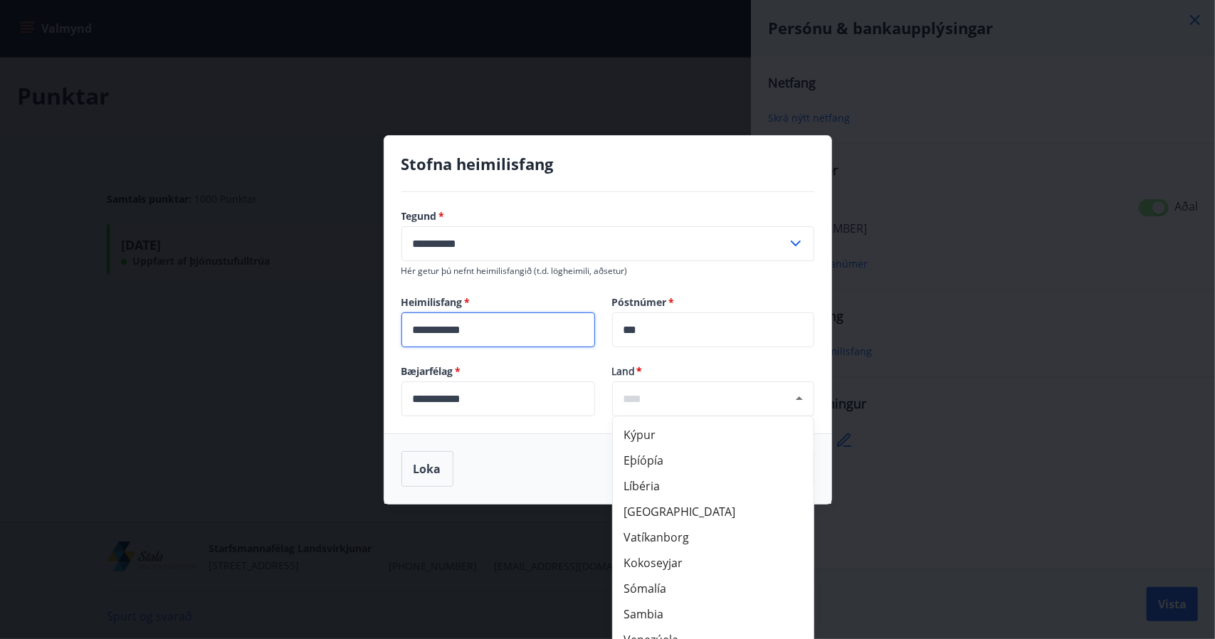
click at [671, 397] on input "text" at bounding box center [713, 399] width 179 height 16
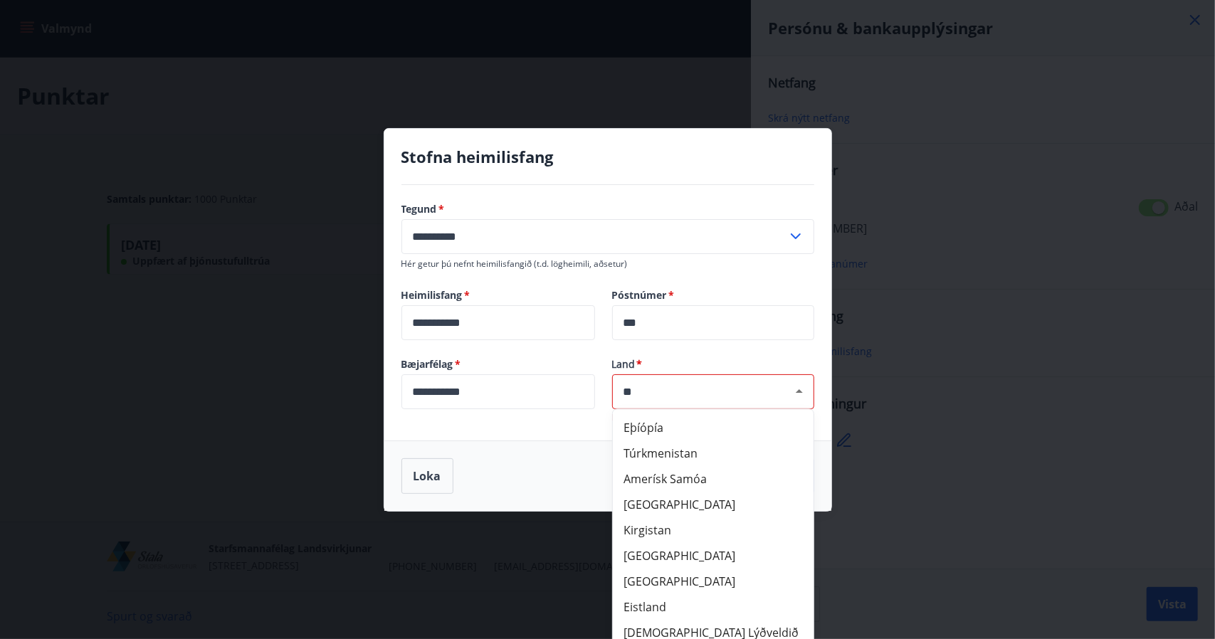
type input "*"
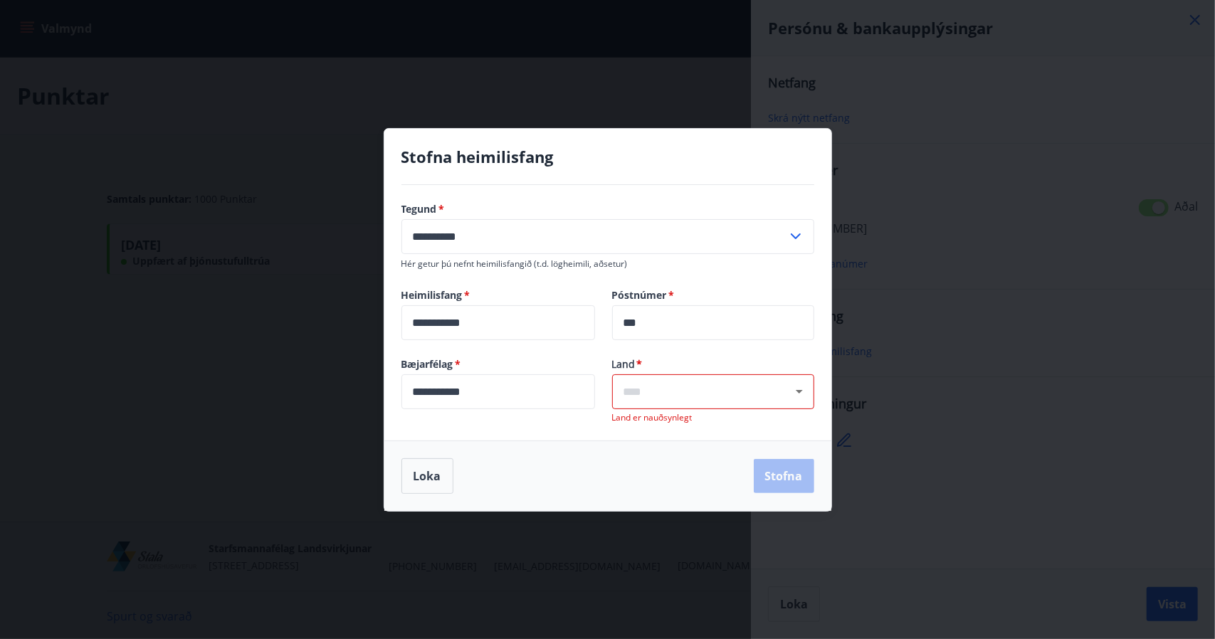
click at [538, 414] on div "**********" at bounding box center [507, 390] width 211 height 66
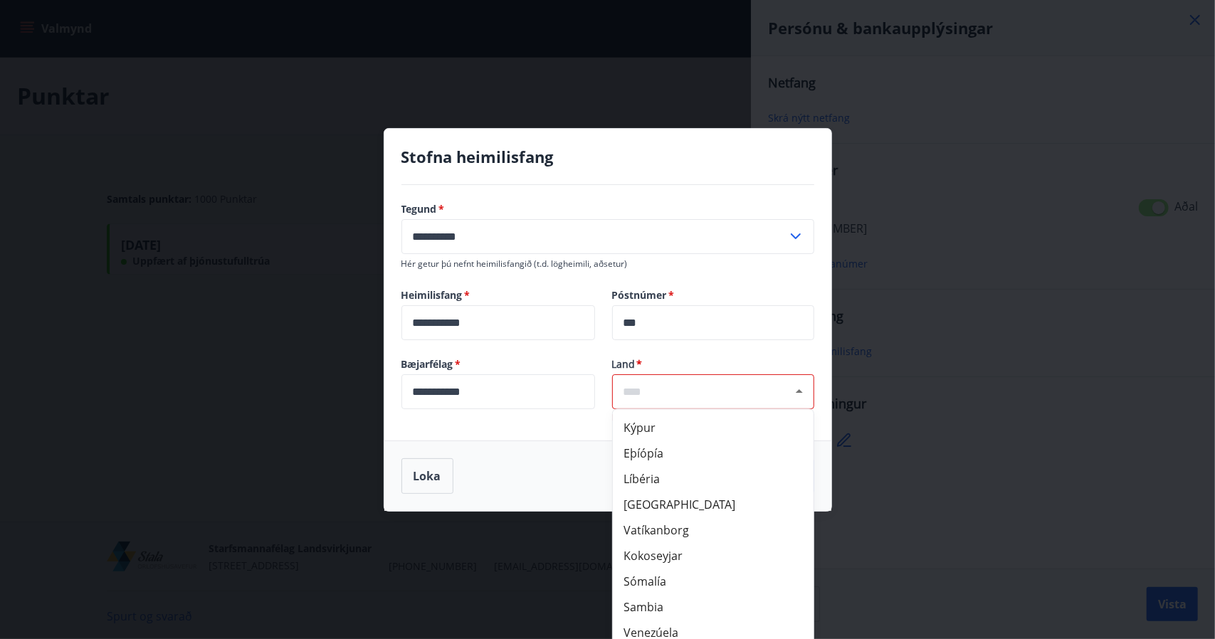
click at [670, 397] on input "text" at bounding box center [713, 392] width 179 height 16
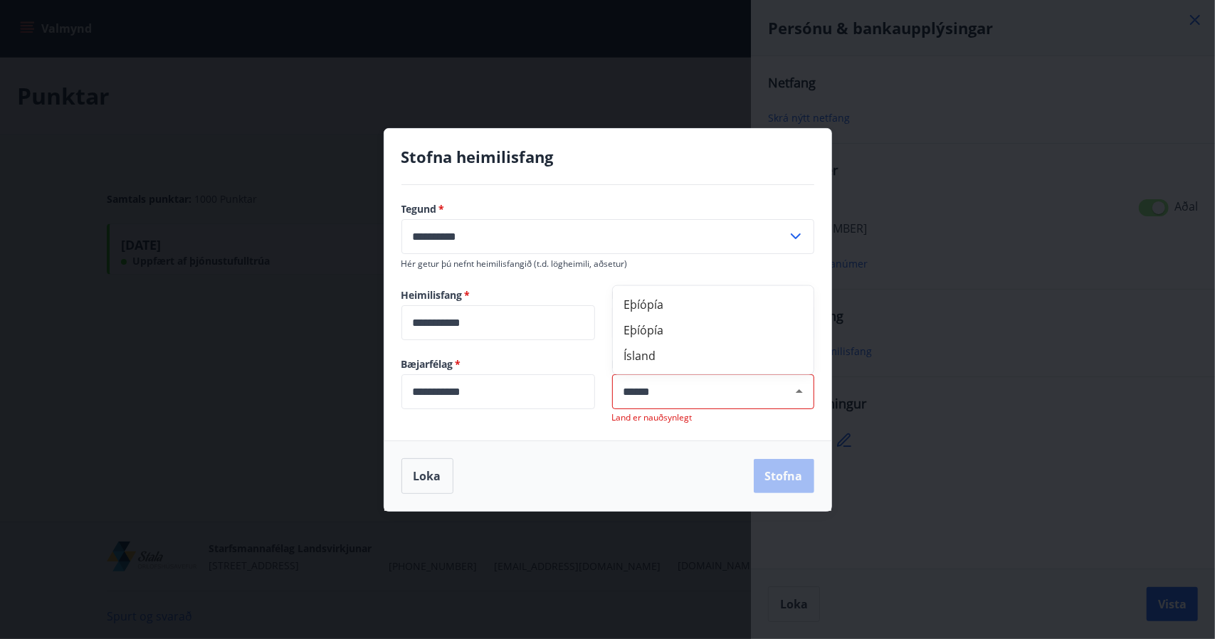
click at [663, 363] on li "Ísland" at bounding box center [713, 355] width 201 height 26
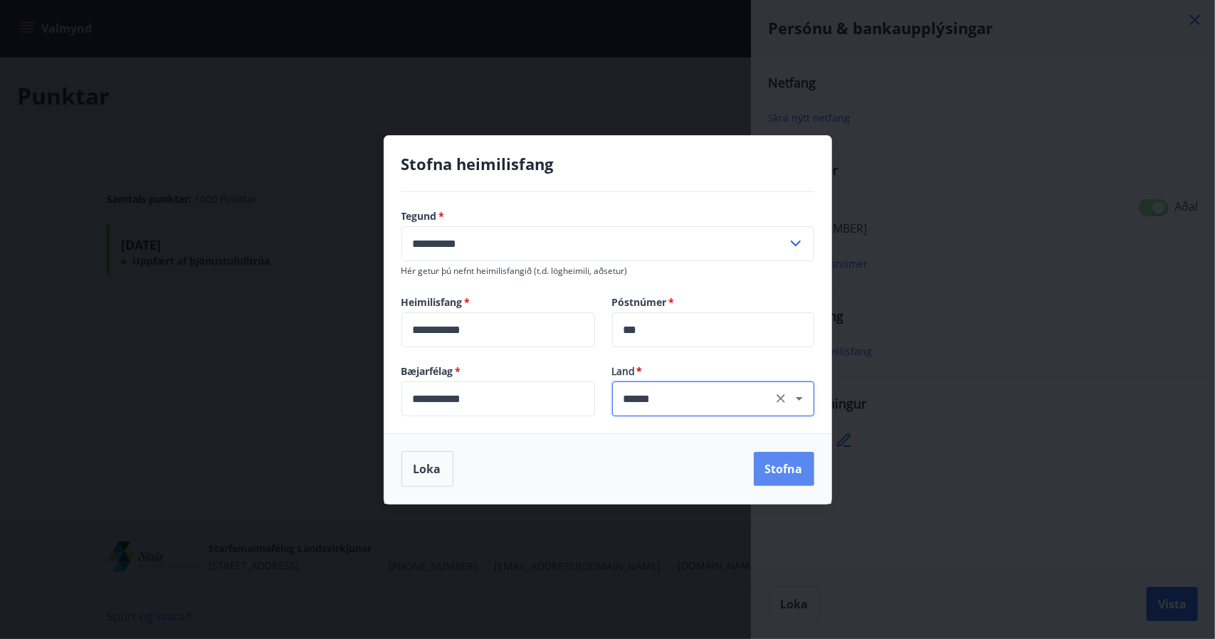
type input "******"
click at [783, 466] on button "Stofna" at bounding box center [784, 469] width 61 height 34
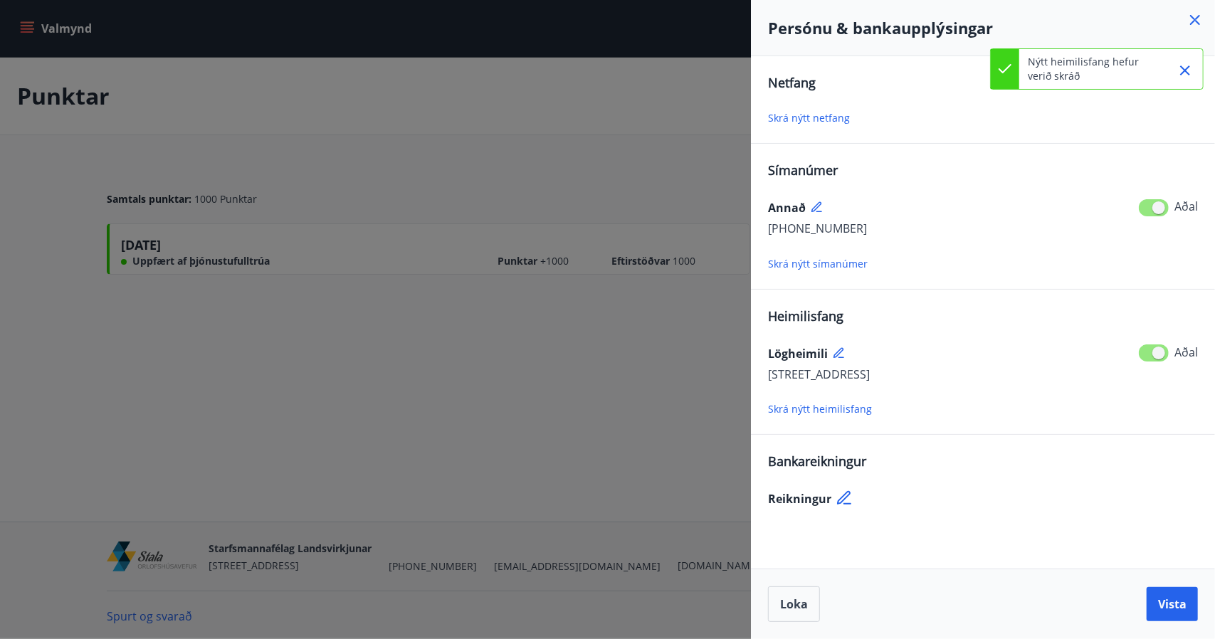
click at [822, 122] on span "Skrá nýtt netfang" at bounding box center [809, 118] width 82 height 14
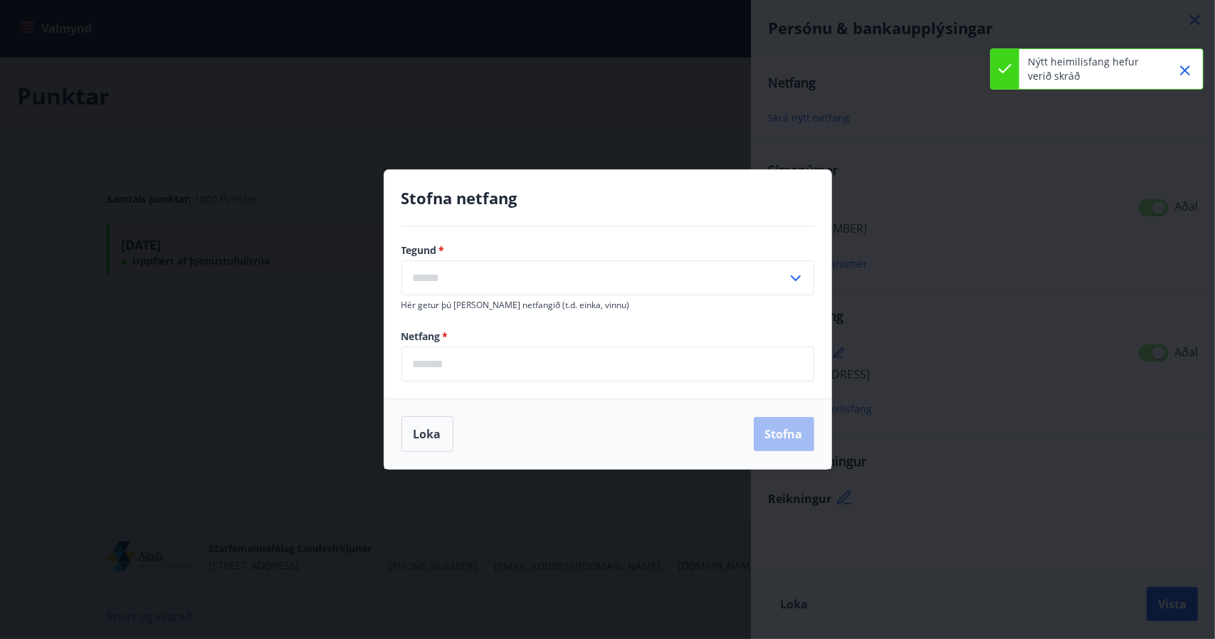
click at [543, 283] on input "text" at bounding box center [595, 278] width 386 height 35
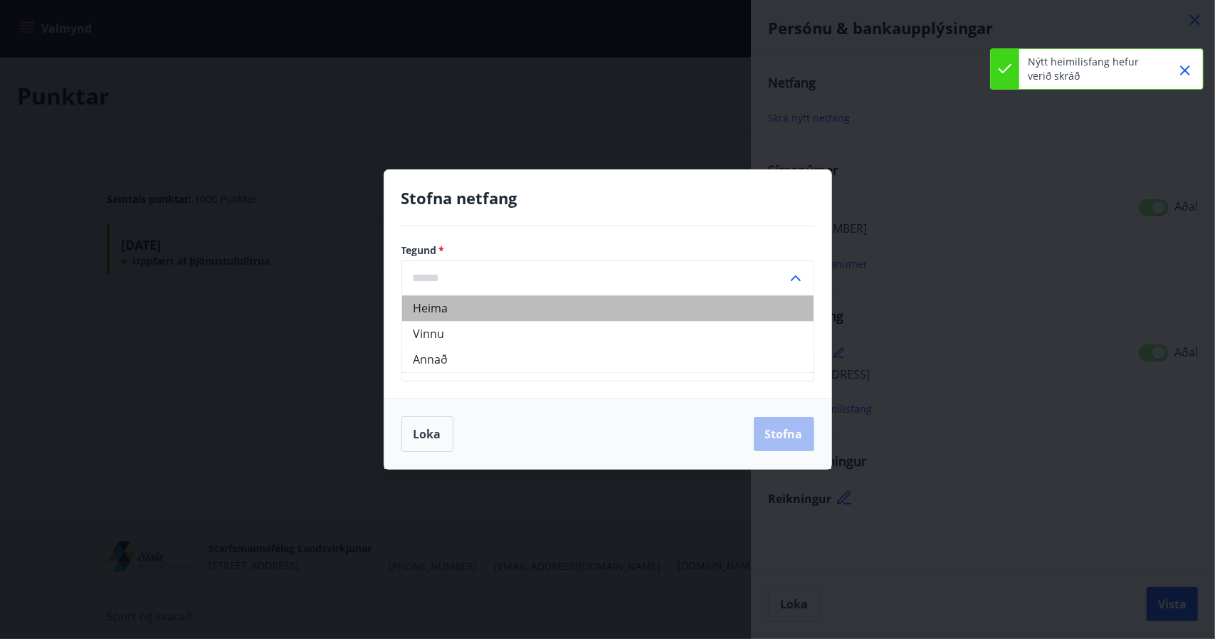
click at [450, 315] on li "Heima" at bounding box center [607, 308] width 411 height 26
type input "*****"
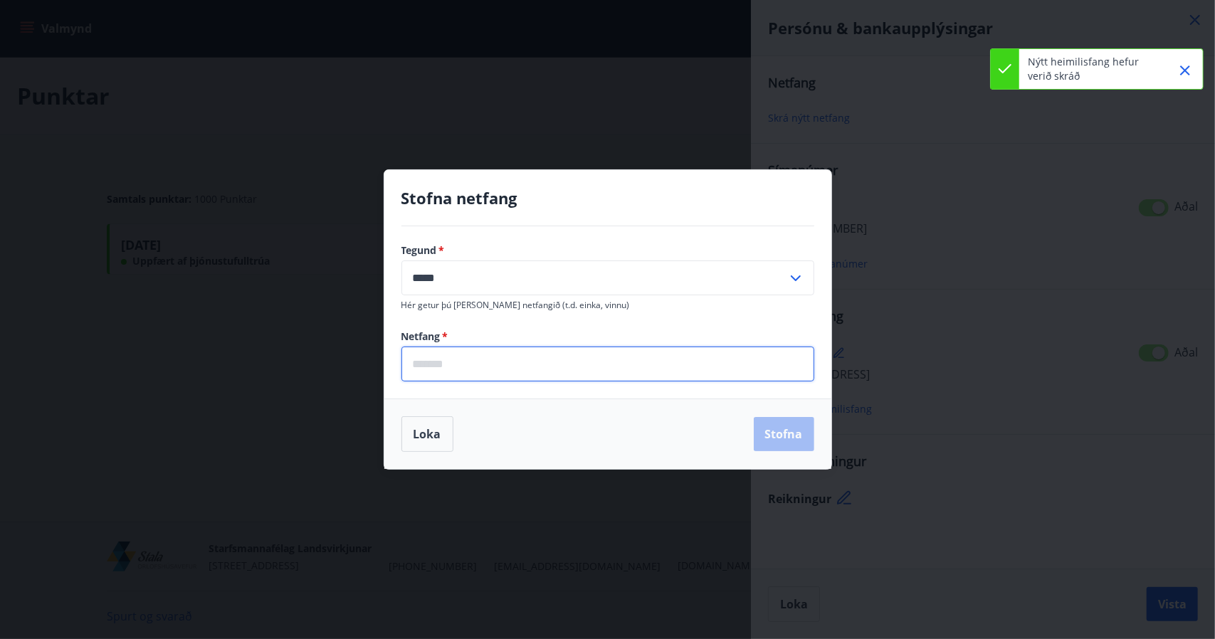
click at [490, 359] on input "email" at bounding box center [608, 364] width 413 height 35
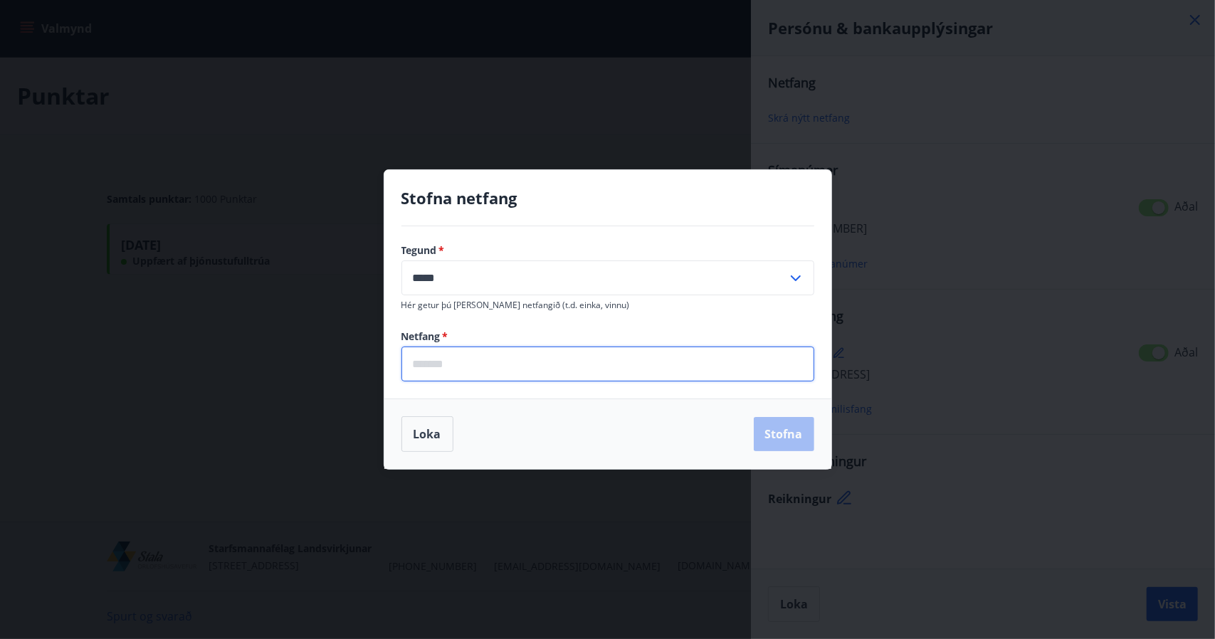
type input "**********"
click at [792, 424] on button "Stofna" at bounding box center [784, 434] width 61 height 34
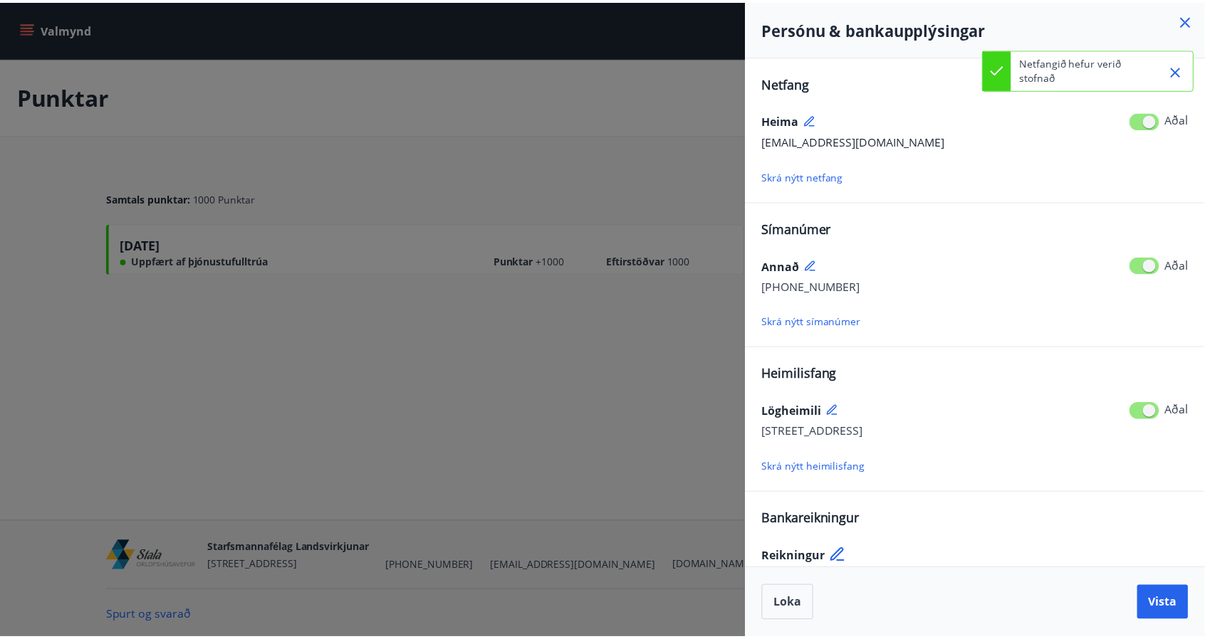
scroll to position [16, 0]
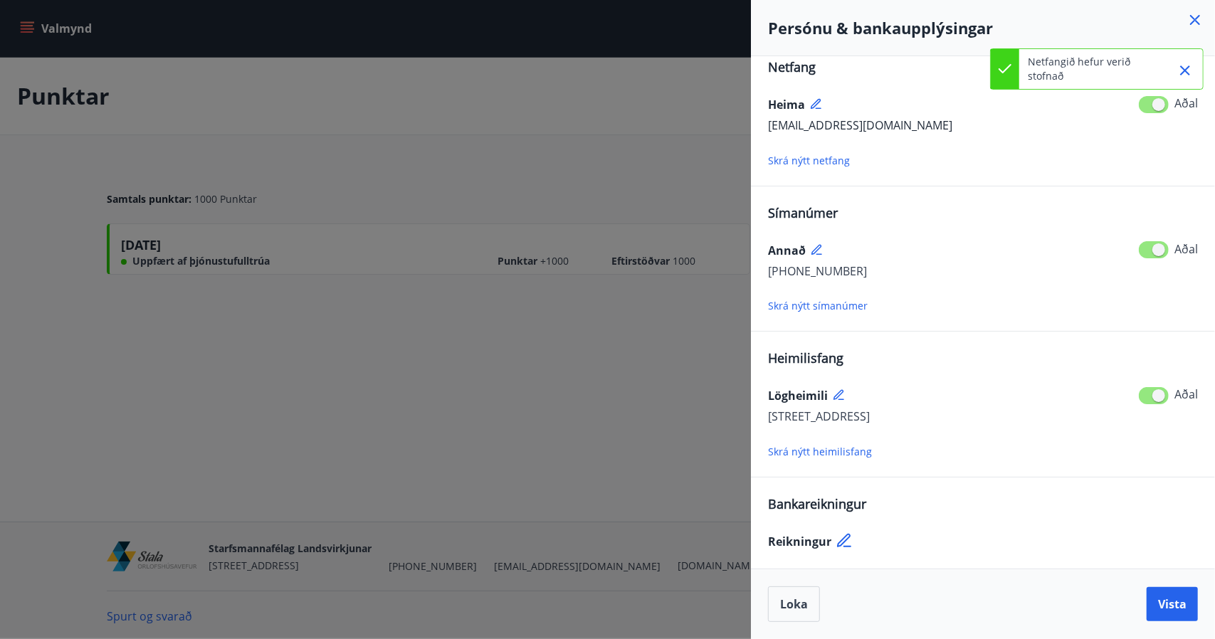
click at [849, 542] on icon at bounding box center [845, 541] width 17 height 17
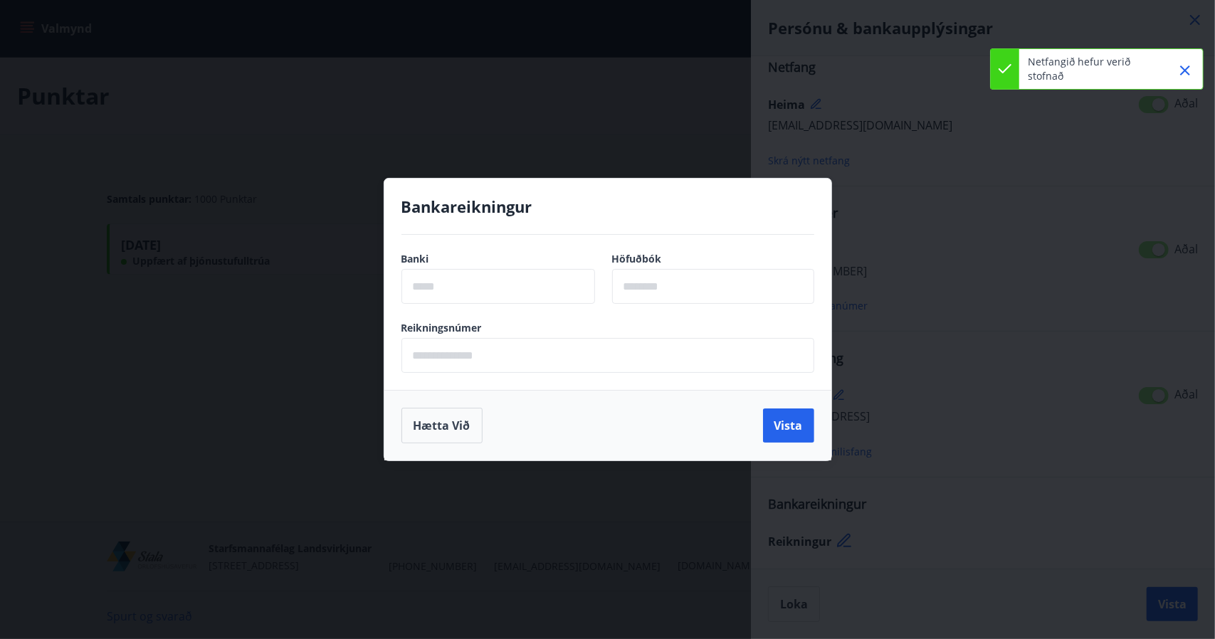
click at [627, 495] on div "Bankareikningur Banki ​ Höfuðbók ​ Reikningsnúmer ​ Hætta við Vista" at bounding box center [607, 319] width 1215 height 639
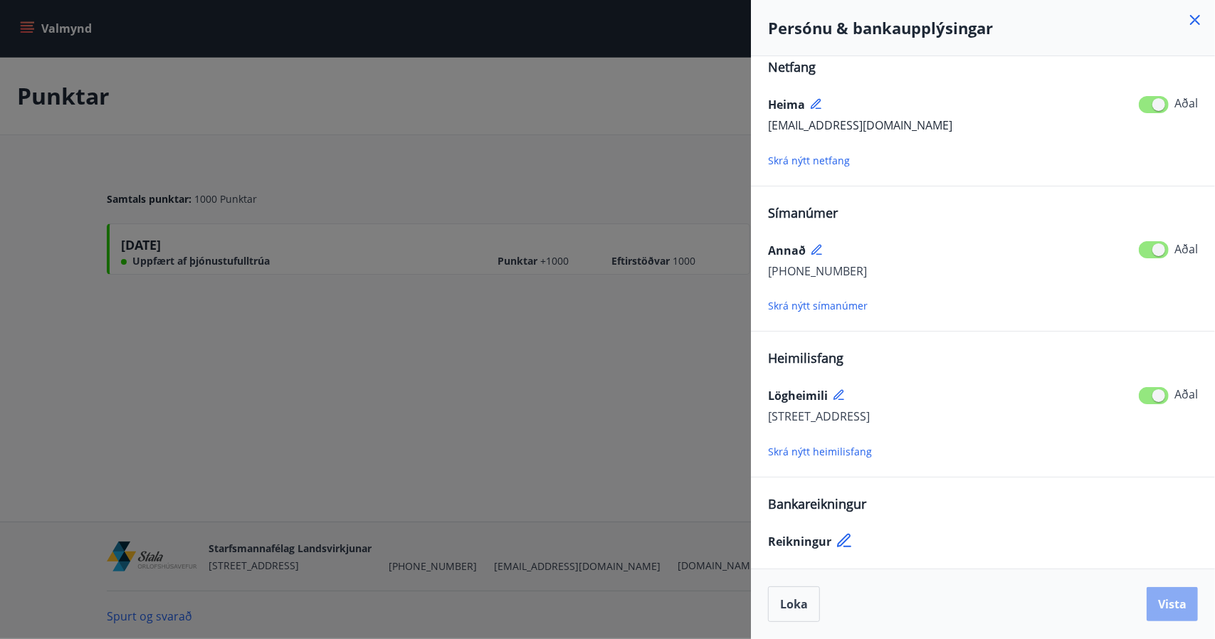
click at [1171, 600] on span "Vista" at bounding box center [1172, 605] width 28 height 16
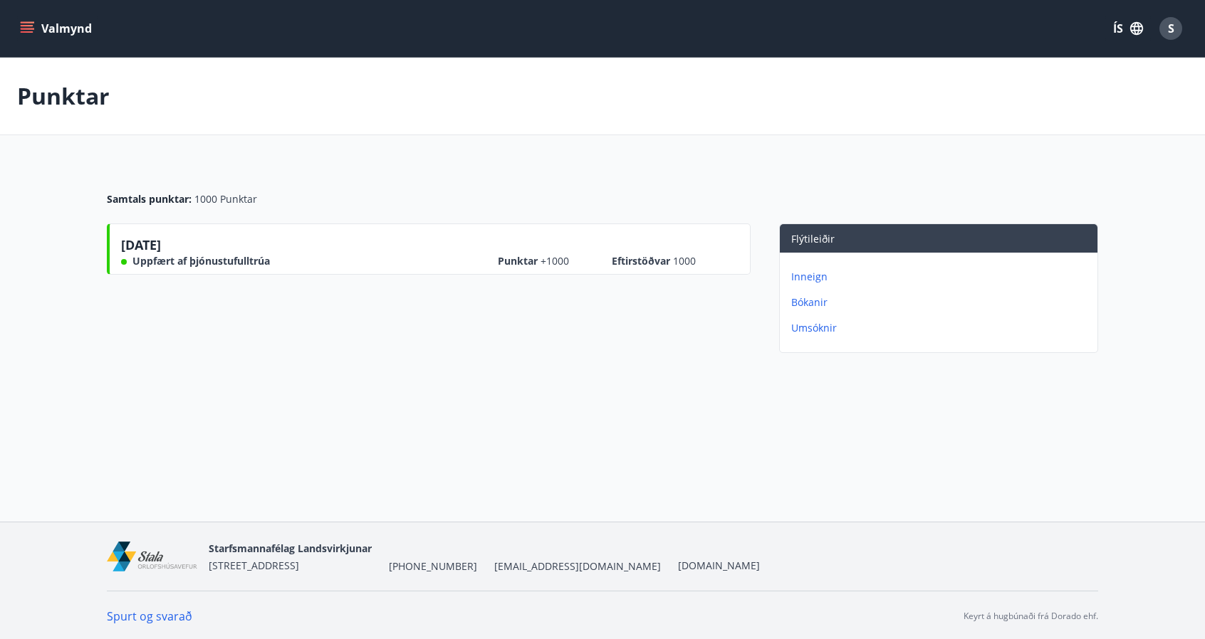
click at [25, 23] on icon "menu" at bounding box center [27, 28] width 14 height 14
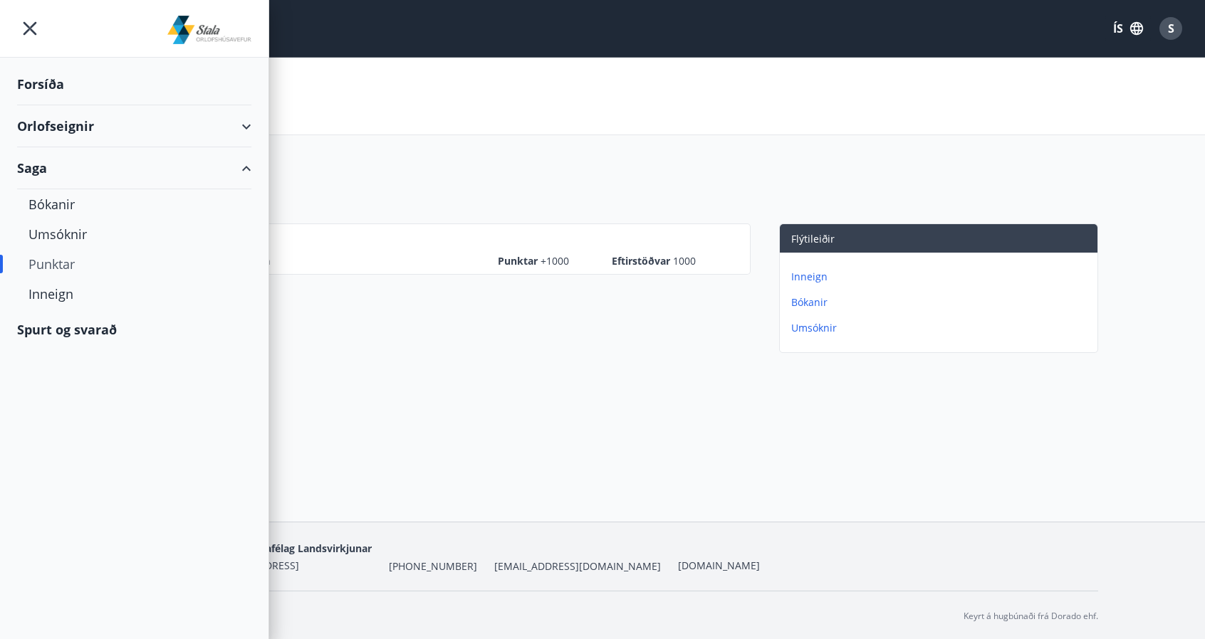
click at [88, 328] on div "Spurt og svarað" at bounding box center [134, 329] width 234 height 41
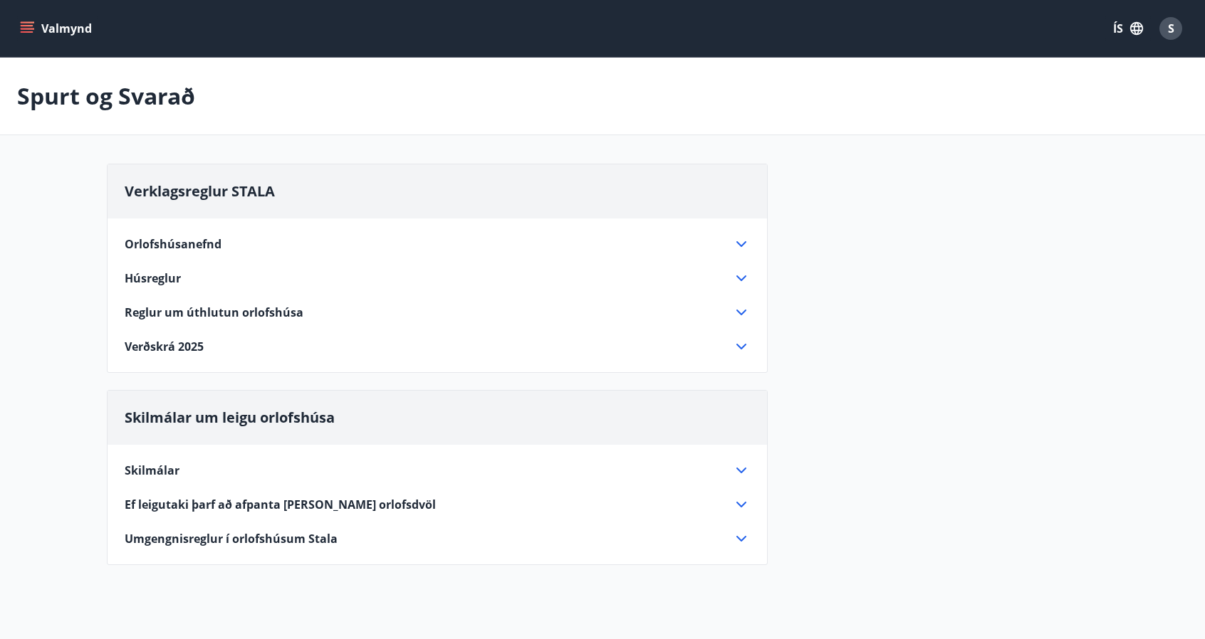
click at [167, 278] on span "Húsreglur" at bounding box center [153, 279] width 56 height 16
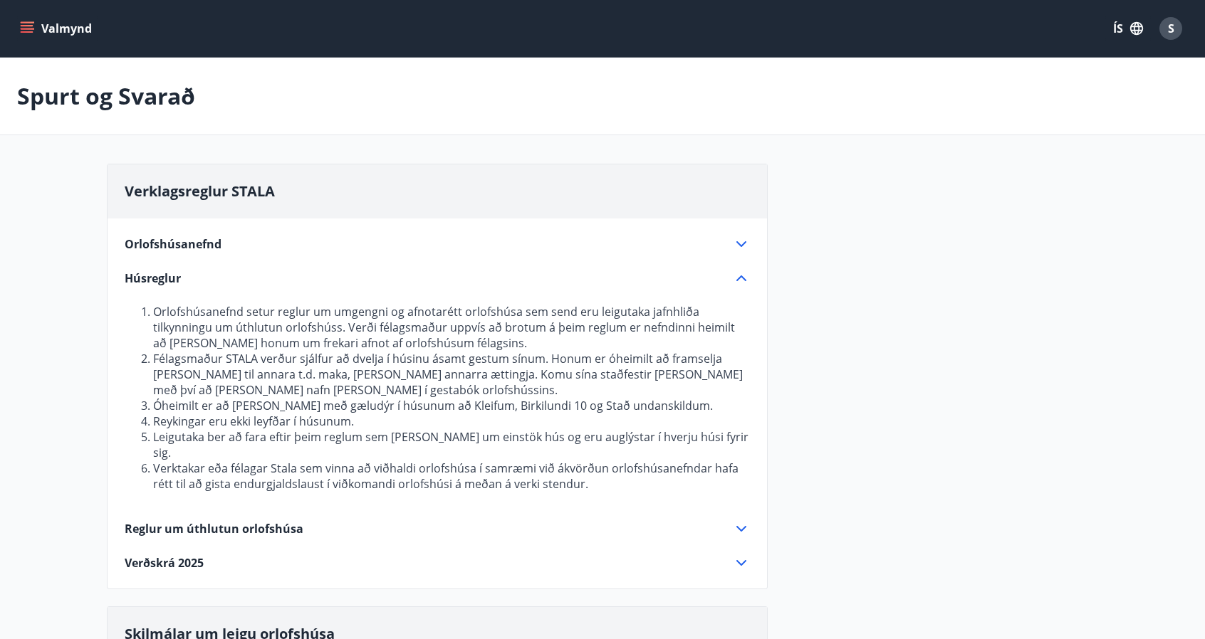
click at [205, 240] on span "Orlofshúsanefnd" at bounding box center [173, 244] width 97 height 16
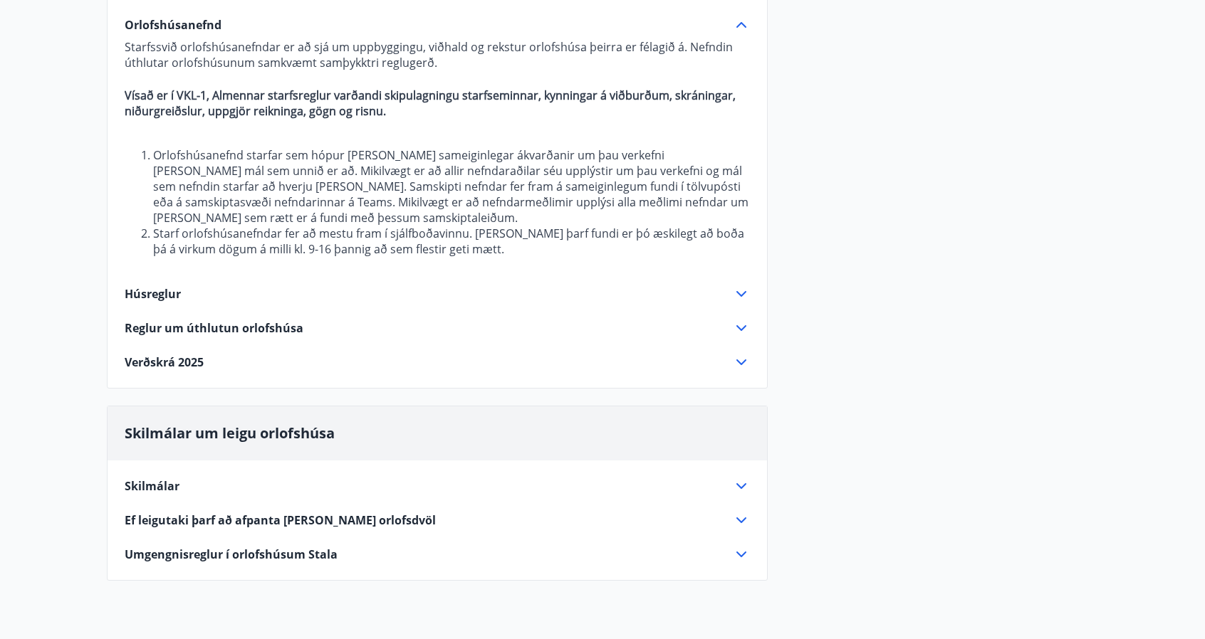
scroll to position [226, 0]
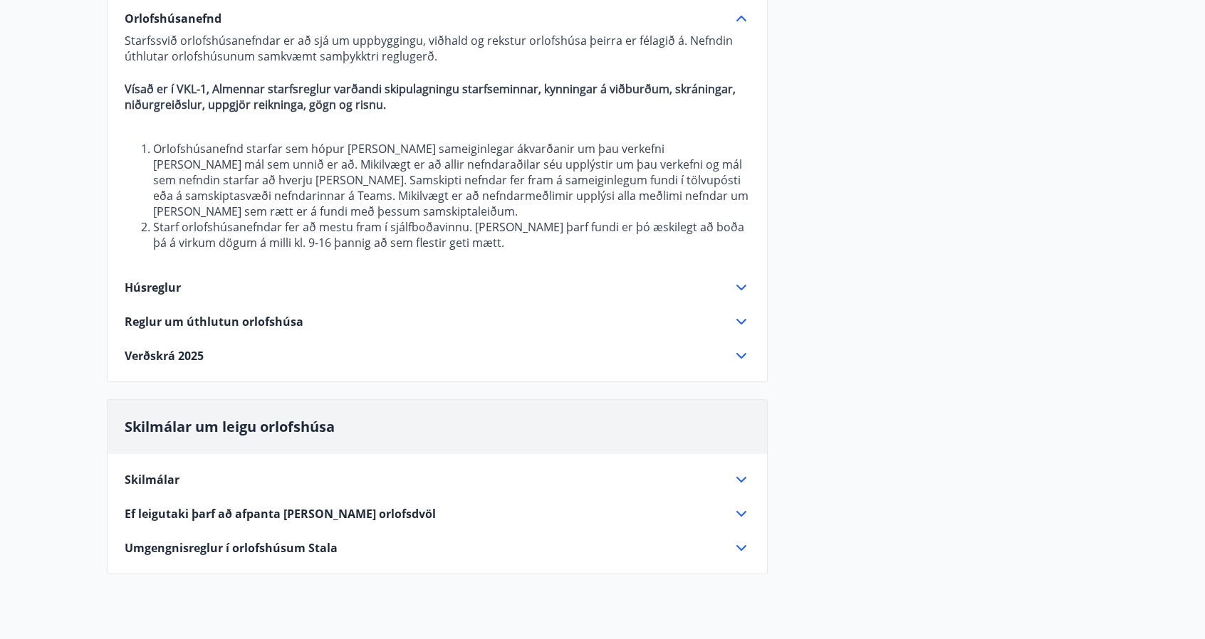
click at [225, 319] on span "Reglur um úthlutun orlofshúsa" at bounding box center [214, 322] width 179 height 16
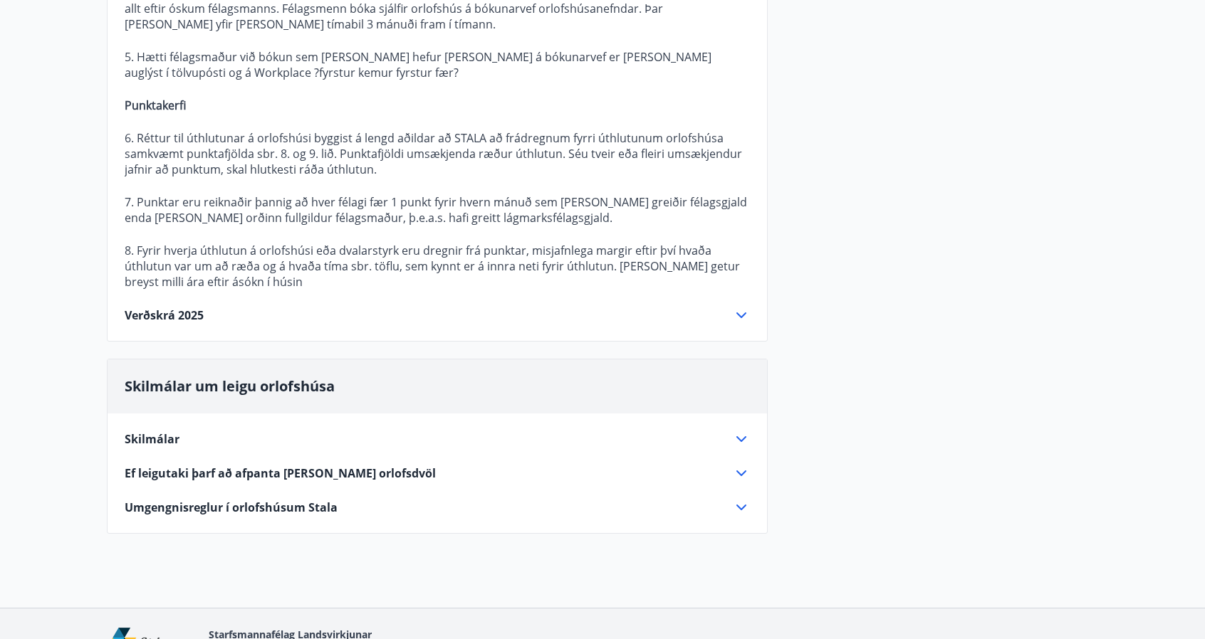
scroll to position [834, 0]
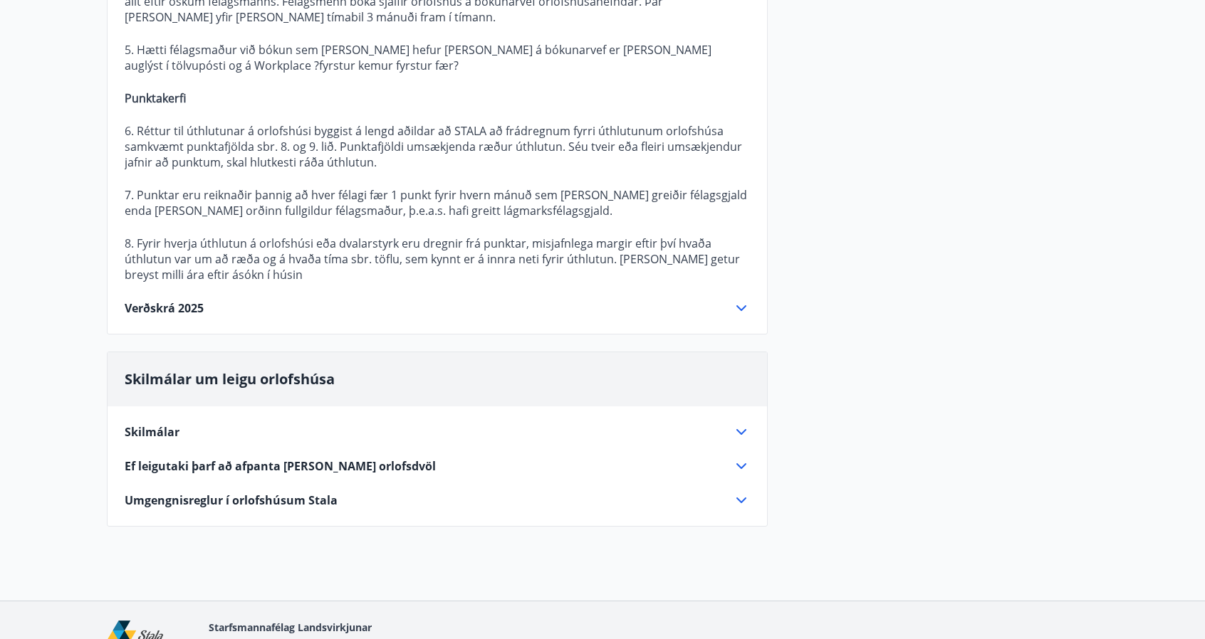
click at [251, 310] on div "Verðskrá 2025" at bounding box center [429, 308] width 608 height 16
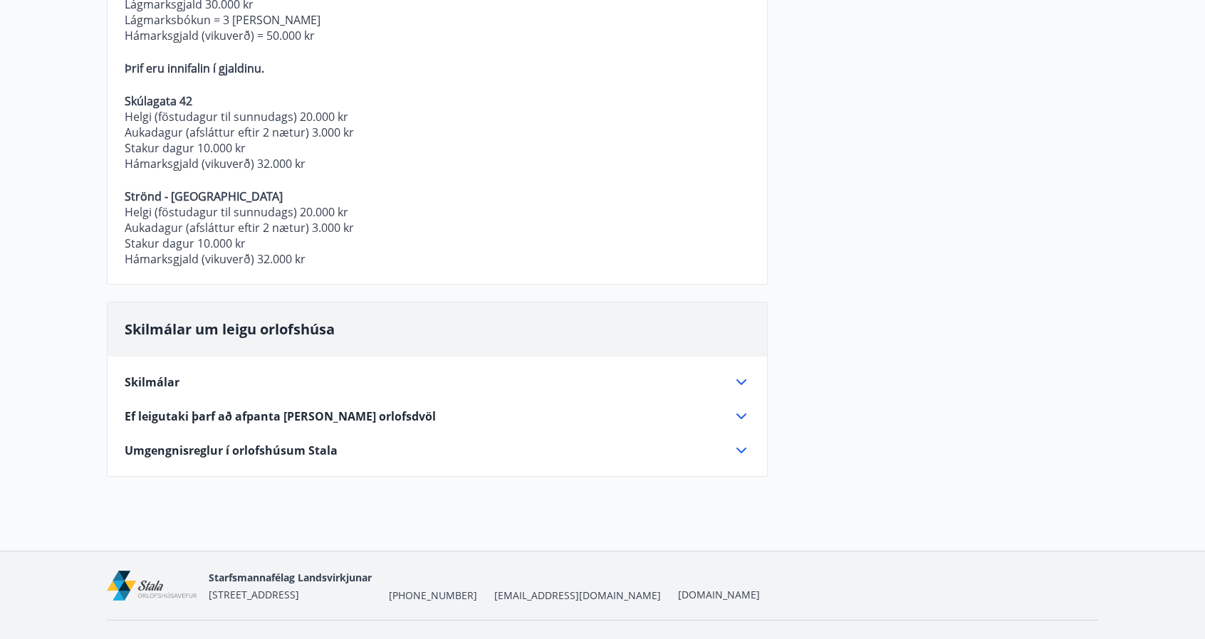
scroll to position [747, 0]
click at [289, 416] on span "Ef leigutaki þarf að afpanta [PERSON_NAME] orlofsdvöl" at bounding box center [280, 415] width 311 height 16
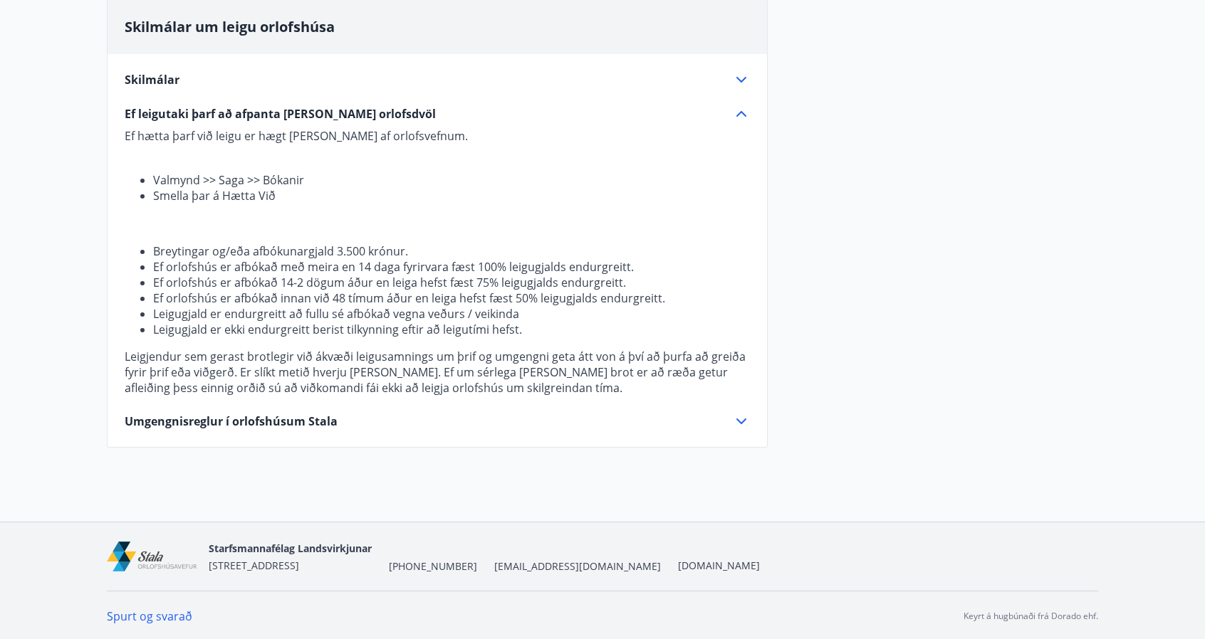
scroll to position [0, 0]
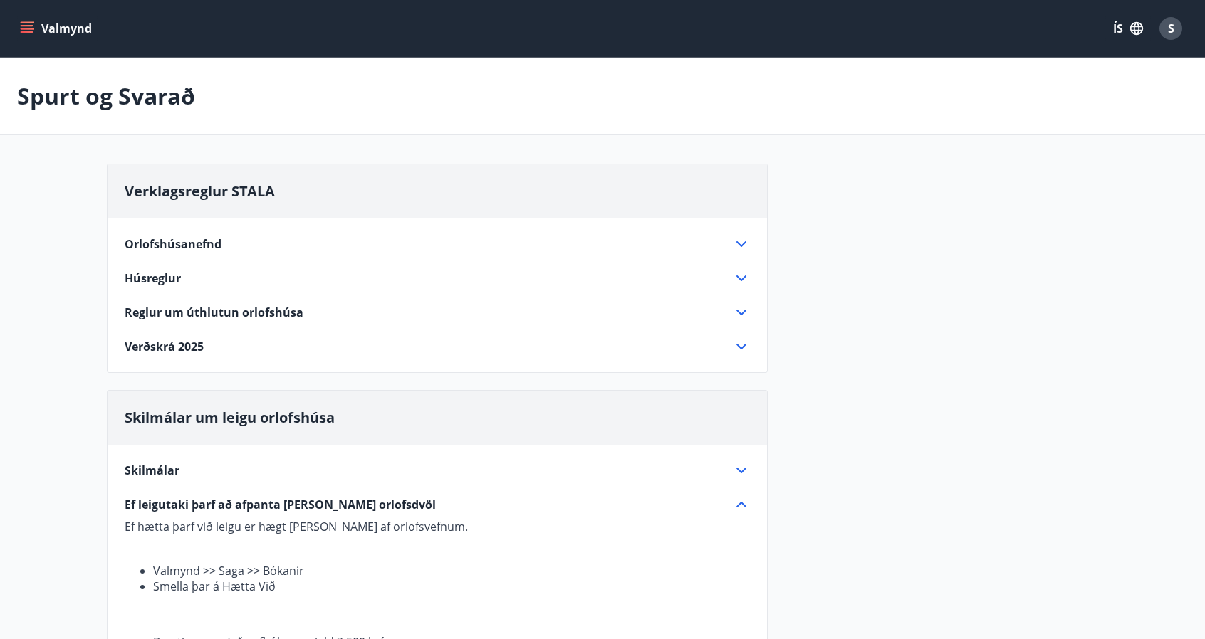
click at [33, 32] on icon "menu" at bounding box center [27, 28] width 14 height 14
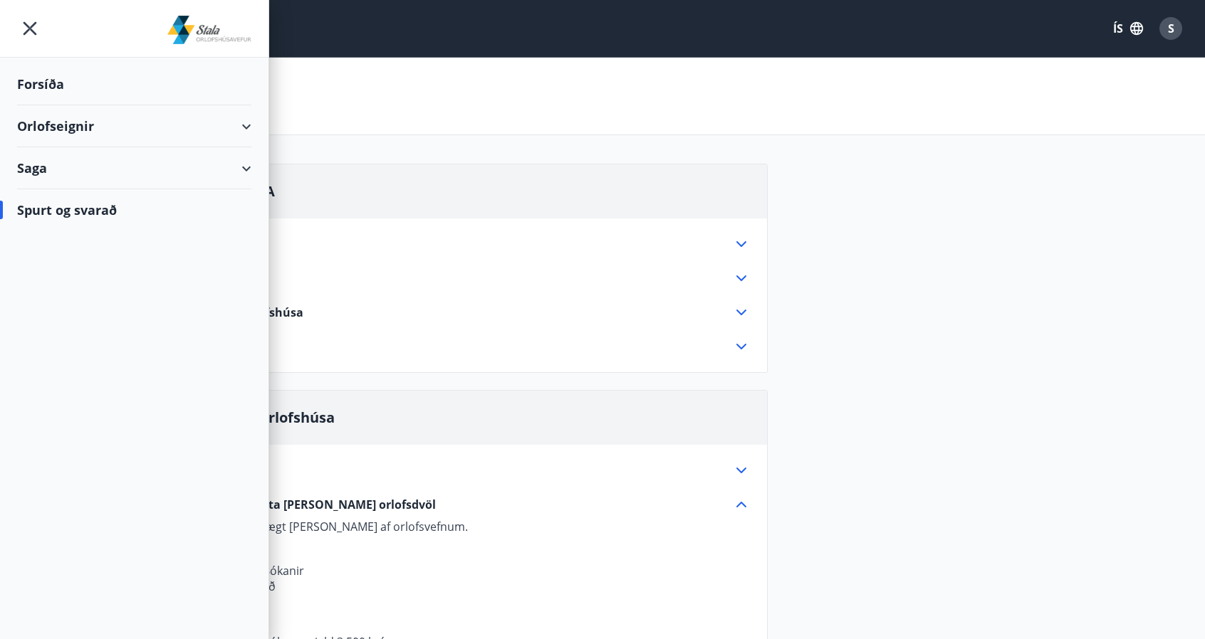
click at [145, 125] on div "Orlofseignir" at bounding box center [134, 126] width 234 height 42
click at [70, 170] on div "Framboð" at bounding box center [133, 162] width 211 height 30
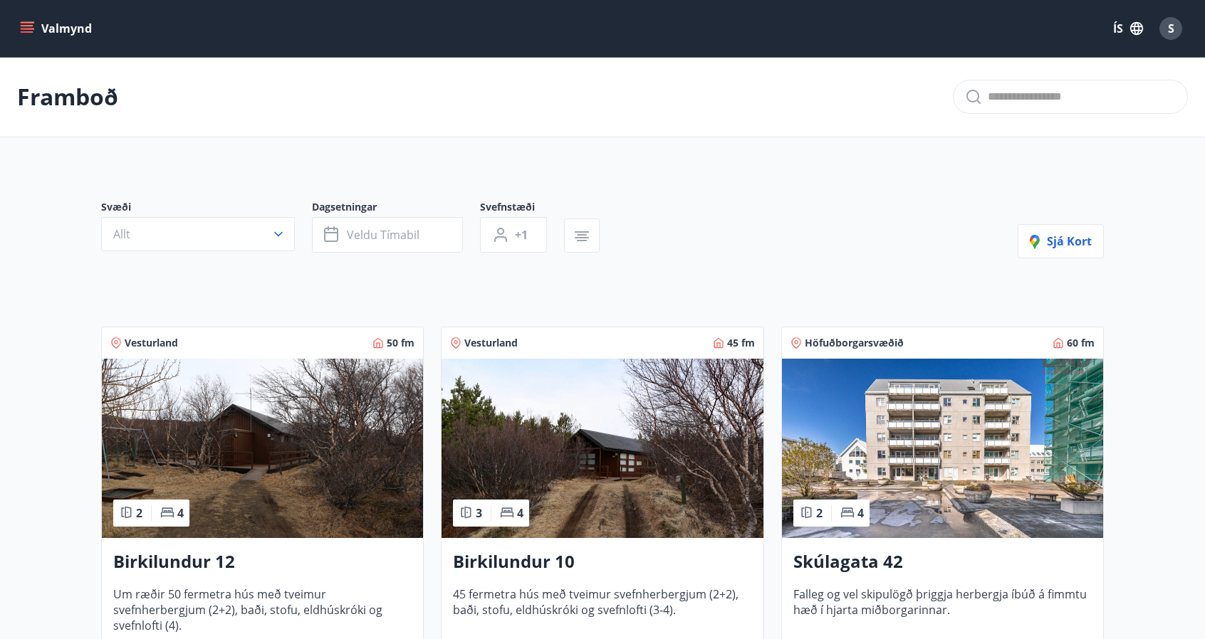
click at [87, 115] on div "Framboð" at bounding box center [602, 97] width 1205 height 80
click at [369, 242] on button "Veldu tímabil" at bounding box center [387, 235] width 151 height 36
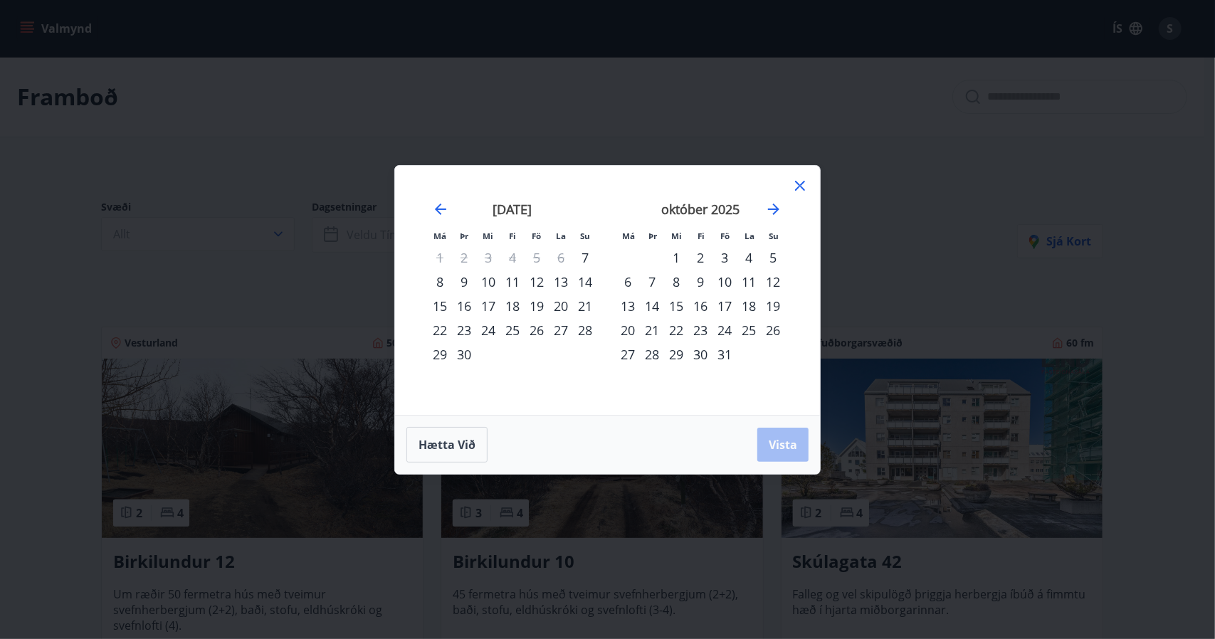
click at [148, 203] on div "Má Þr Mi Fi Fö La Su Má Þr Mi Fi Fö La Su [DATE] 1 2 3 4 5 6 7 8 9 10 11 12 13 …" at bounding box center [607, 319] width 1215 height 639
click at [26, 35] on div "Má Þr Mi Fi Fö La Su Má Þr Mi Fi Fö La Su [DATE] 1 2 3 4 5 6 7 8 9 10 11 12 13 …" at bounding box center [607, 319] width 1215 height 639
click at [809, 191] on div "Má Þr Mi Fi Fö La Su Má Þr Mi Fi Fö La Su [DATE] 1 2 3 4 5 6 7 8 9 10 11 12 13 …" at bounding box center [607, 290] width 425 height 249
click at [803, 183] on icon at bounding box center [800, 186] width 10 height 10
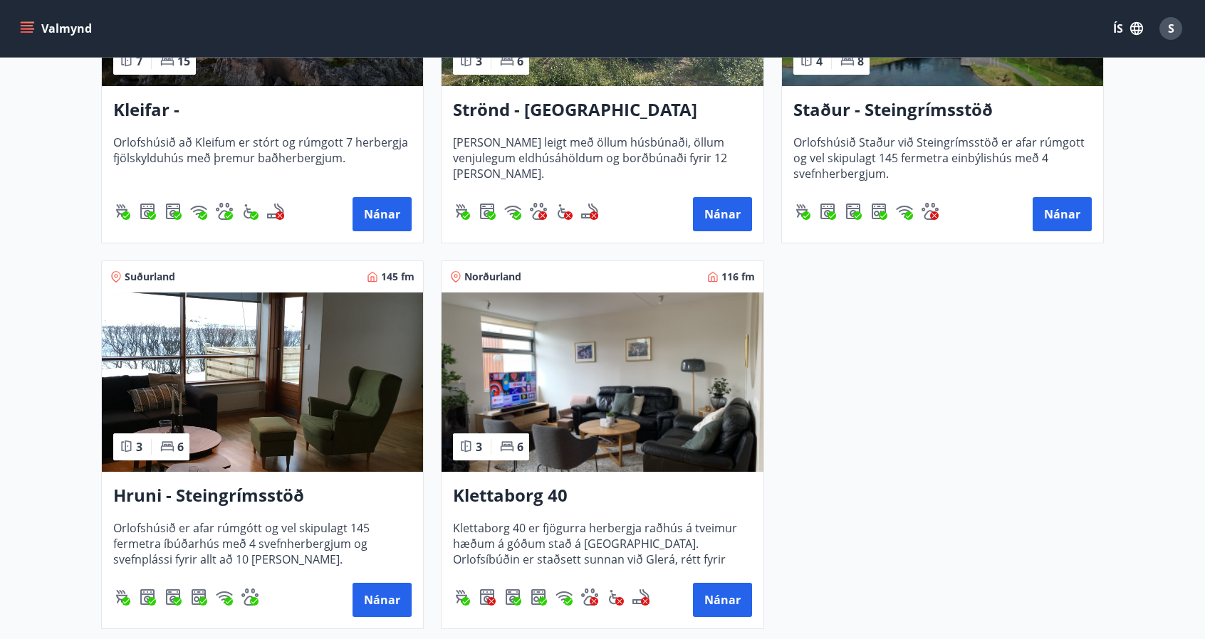
scroll to position [837, 0]
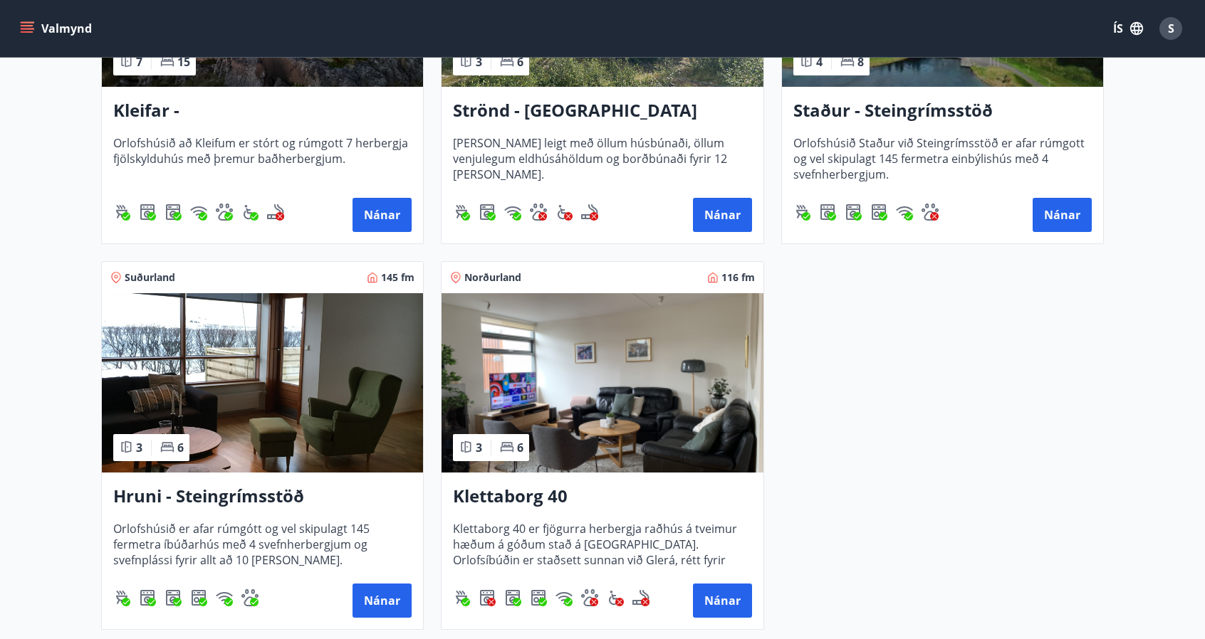
click at [896, 90] on div "Staður - Steingrímsstöð Orlofshúsið Staður við Steingrímsstöð er afar rúmgott o…" at bounding box center [942, 165] width 321 height 157
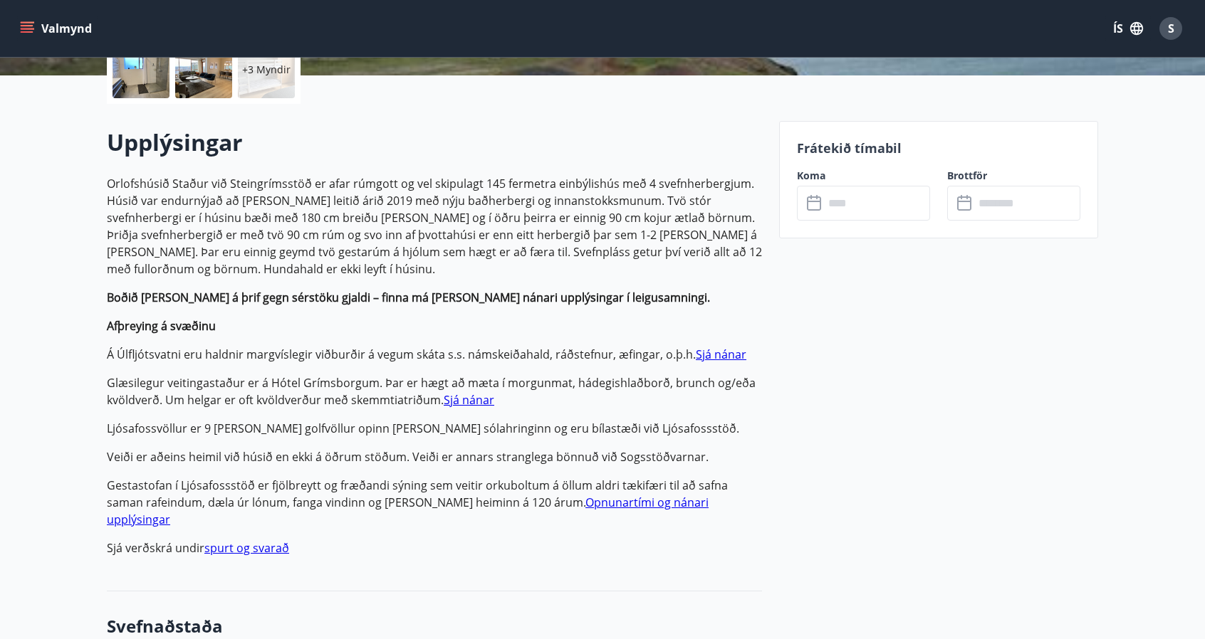
scroll to position [372, 0]
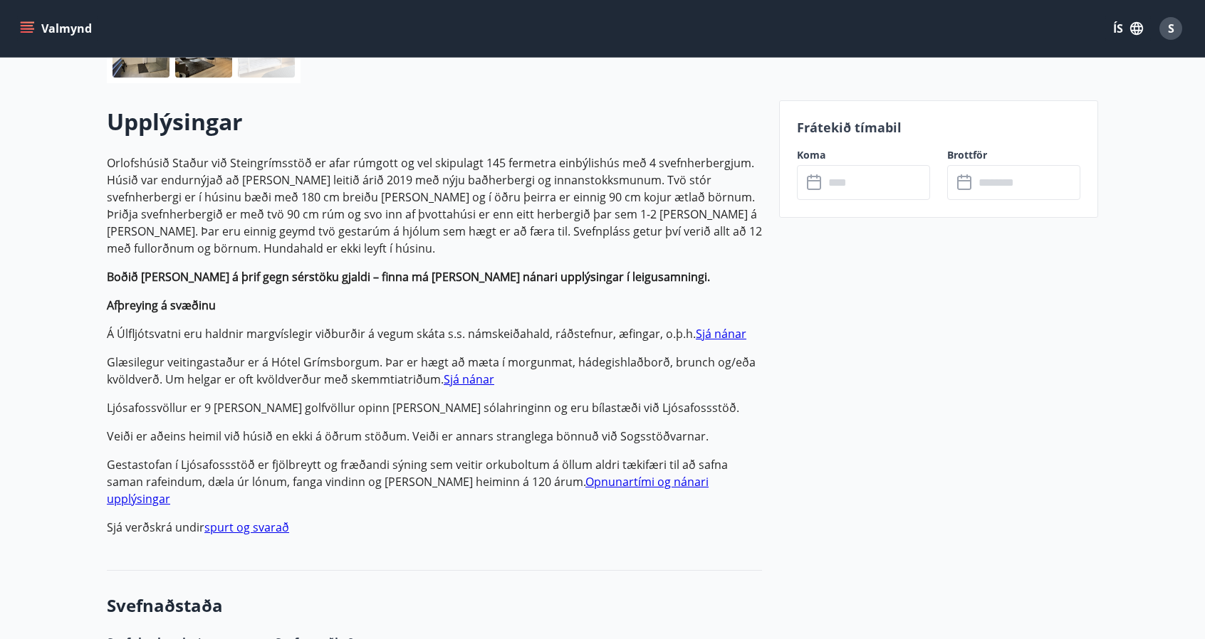
click at [588, 456] on p "Gestastofan í Ljósafossstöð er fjölbreytt og fræðandi sýning sem veitir orkubol…" at bounding box center [434, 481] width 655 height 51
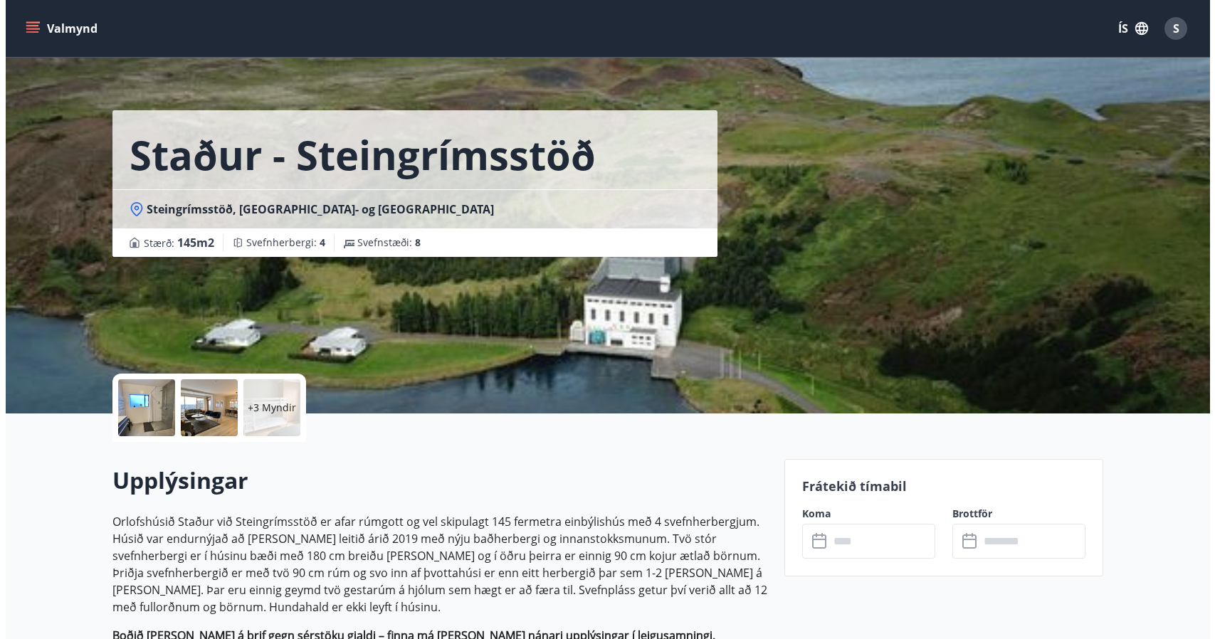
scroll to position [0, 0]
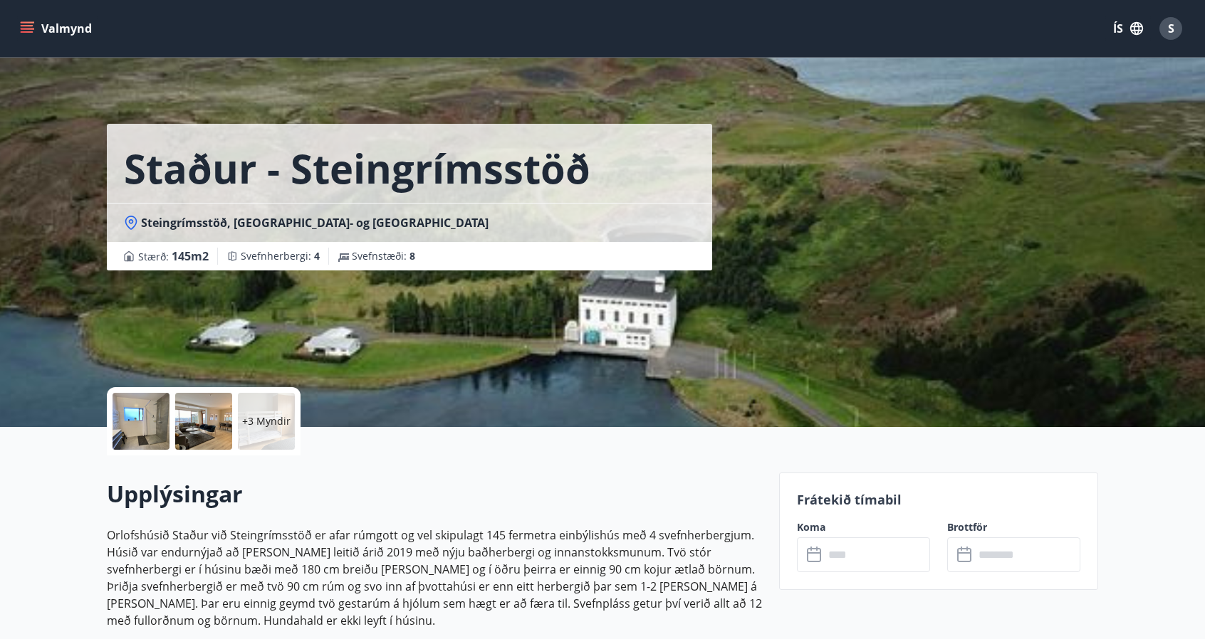
click at [153, 416] on div at bounding box center [140, 421] width 57 height 57
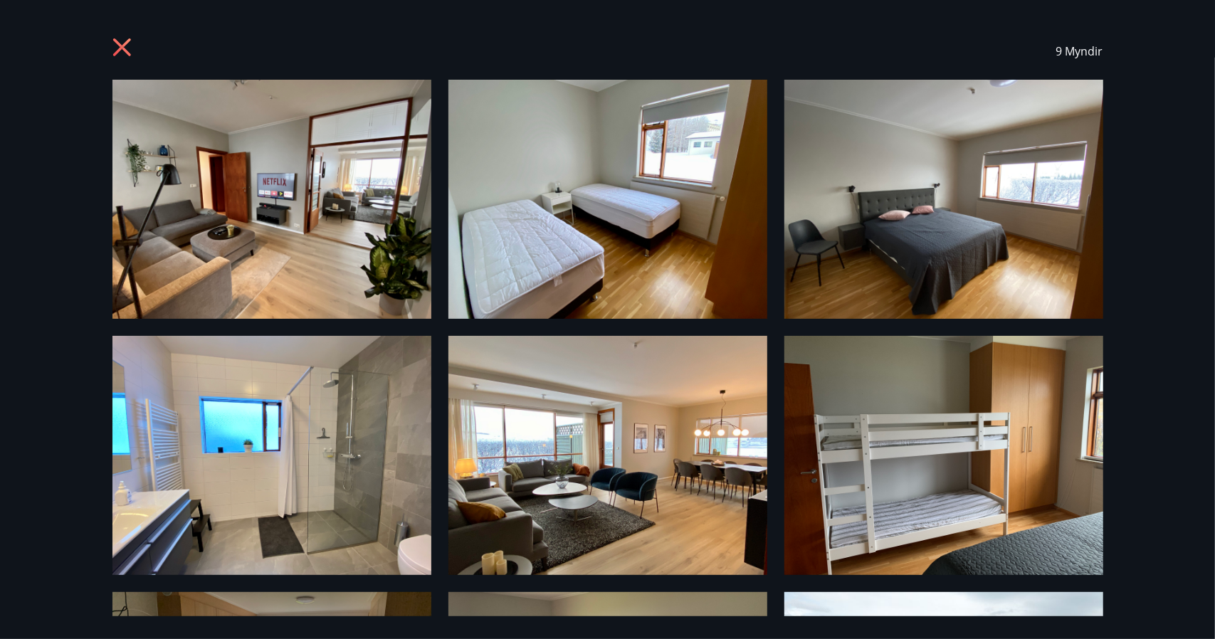
scroll to position [219, 0]
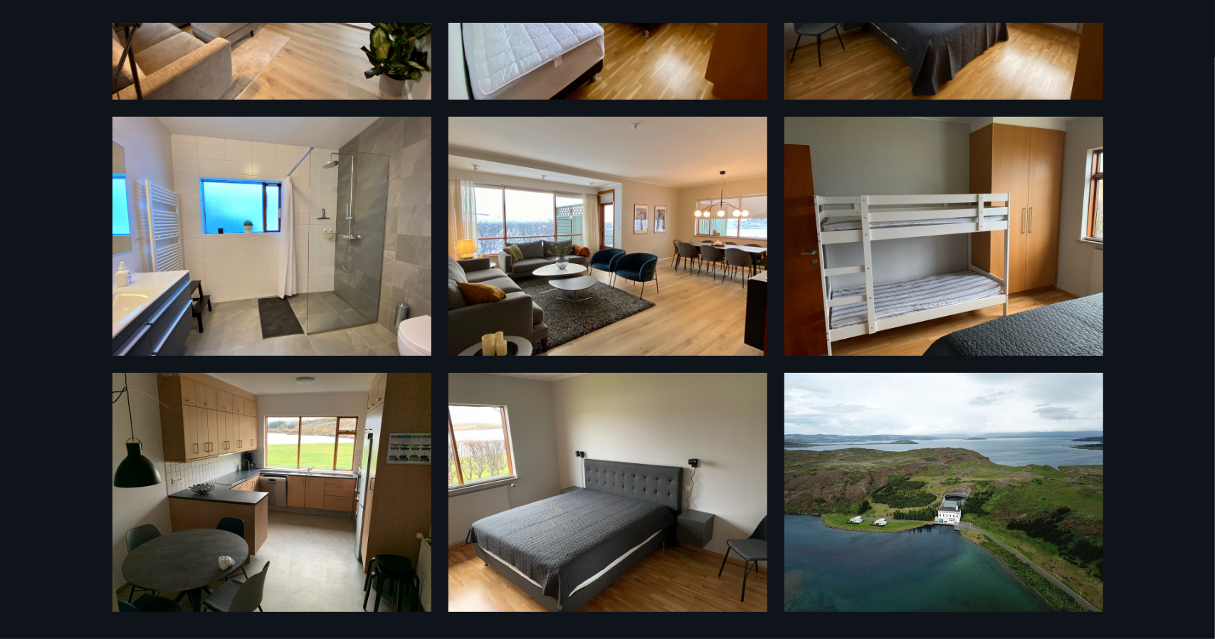
click at [866, 536] on img at bounding box center [944, 492] width 319 height 239
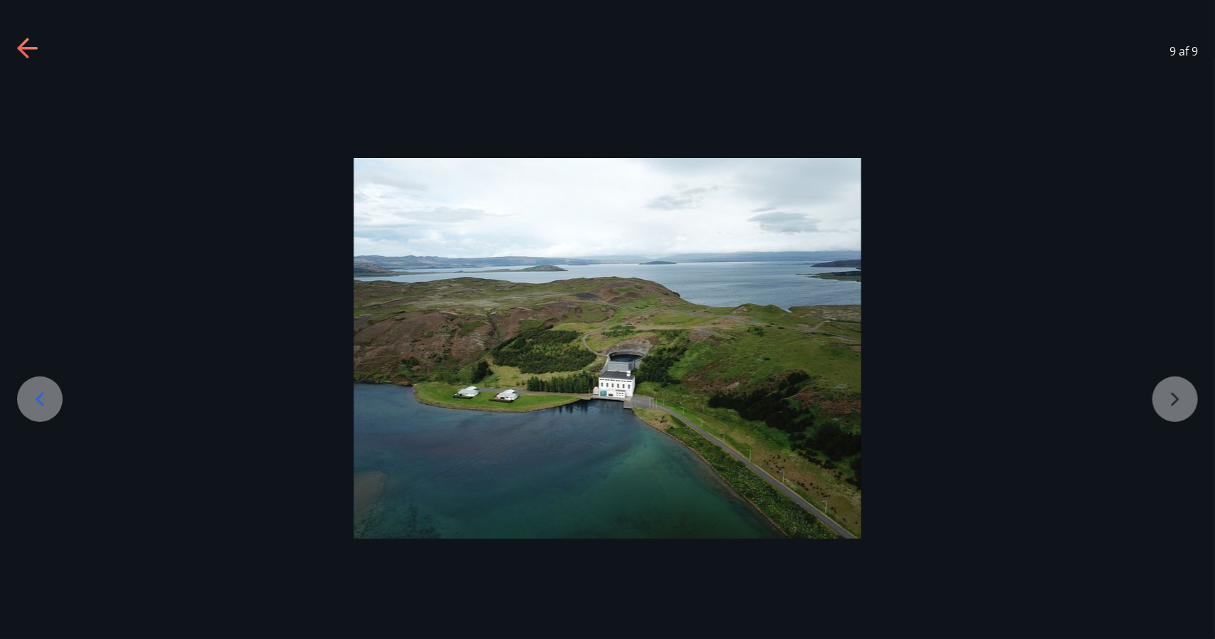
click at [21, 43] on icon at bounding box center [28, 49] width 23 height 23
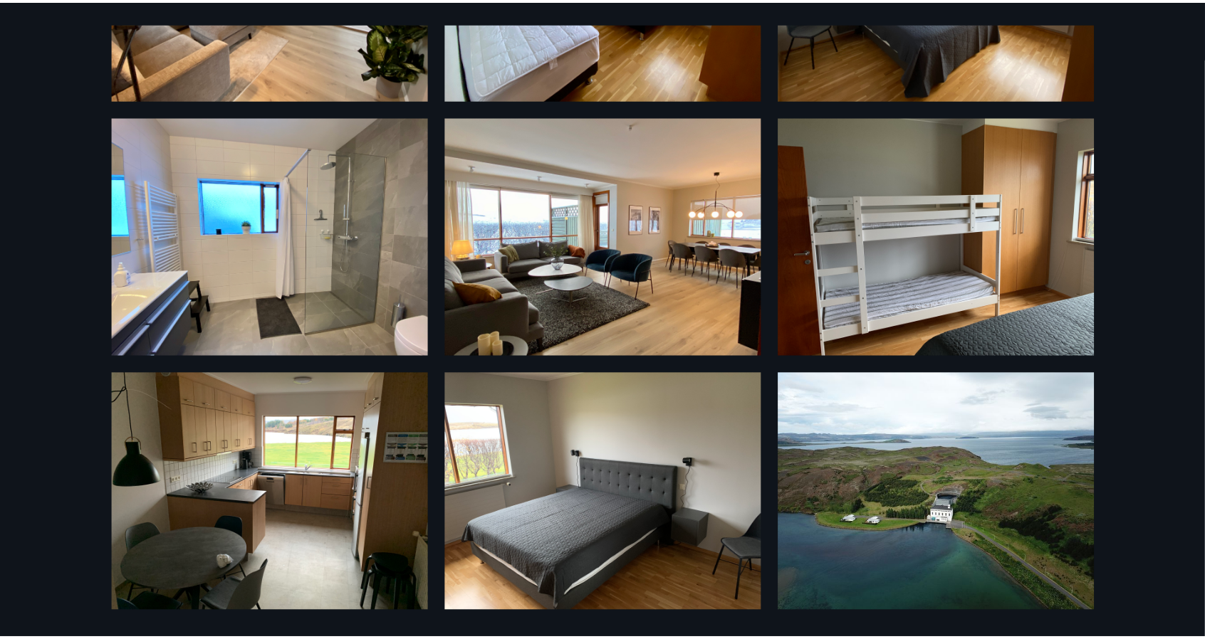
scroll to position [0, 0]
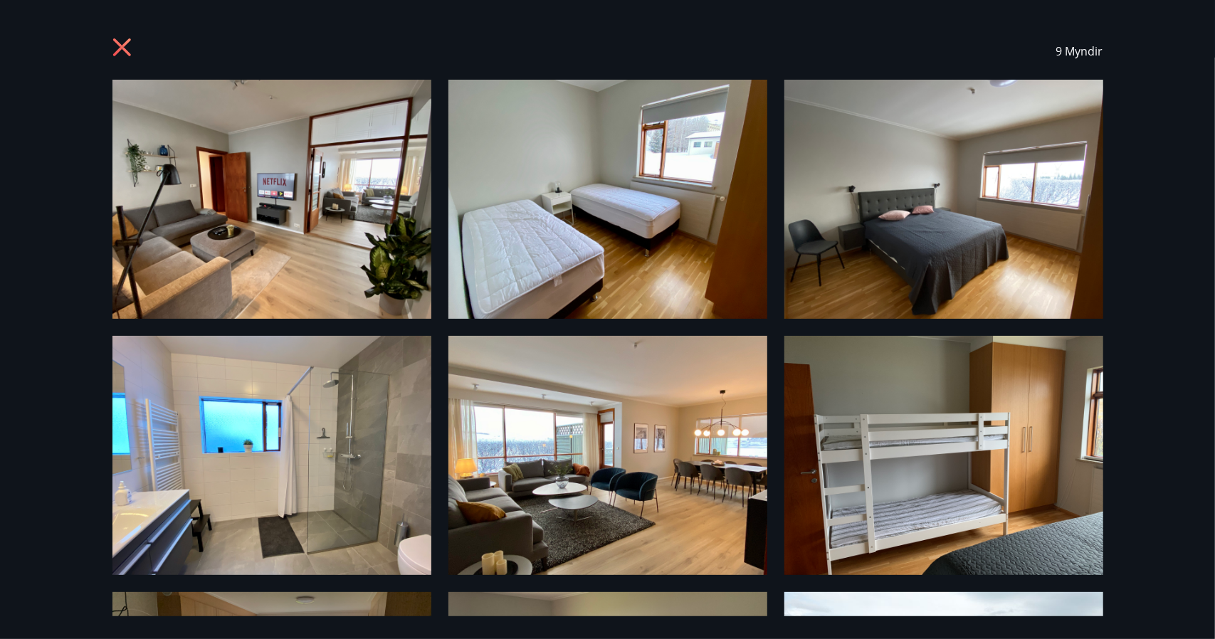
click at [122, 53] on icon at bounding box center [123, 49] width 23 height 23
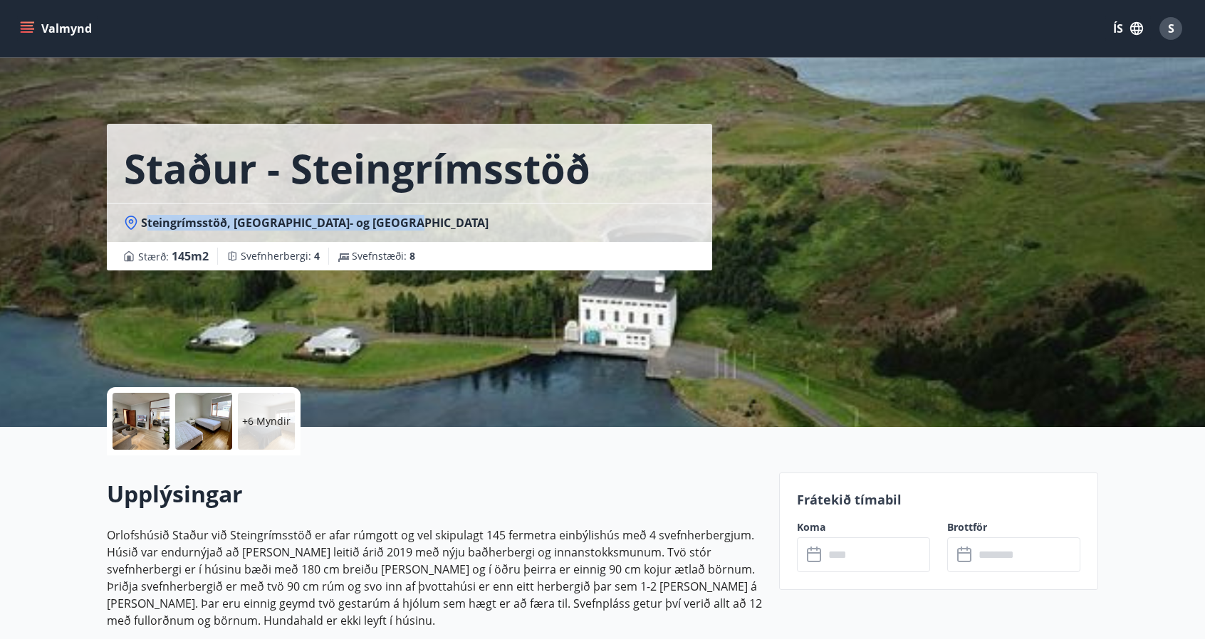
drag, startPoint x: 415, startPoint y: 222, endPoint x: 145, endPoint y: 224, distance: 269.8
click at [145, 224] on div "Steingrímsstöð, [GEOGRAPHIC_DATA]- og [GEOGRAPHIC_DATA]" at bounding box center [409, 223] width 571 height 16
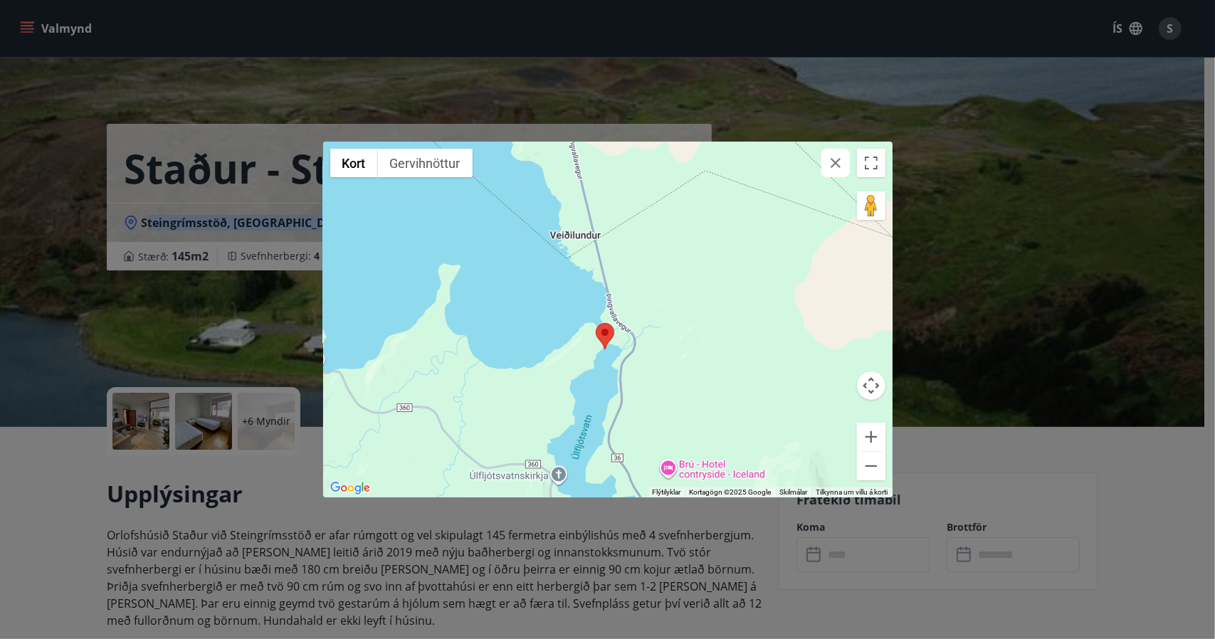
click at [596, 323] on area at bounding box center [596, 323] width 0 height 0
click at [194, 215] on div "← Færa til vinstri → Færa til hægri ↑ Færa upp ↓ Færa niður + Auka aðdrátt - Mi…" at bounding box center [607, 319] width 1215 height 639
click at [841, 169] on icon "button" at bounding box center [835, 162] width 17 height 17
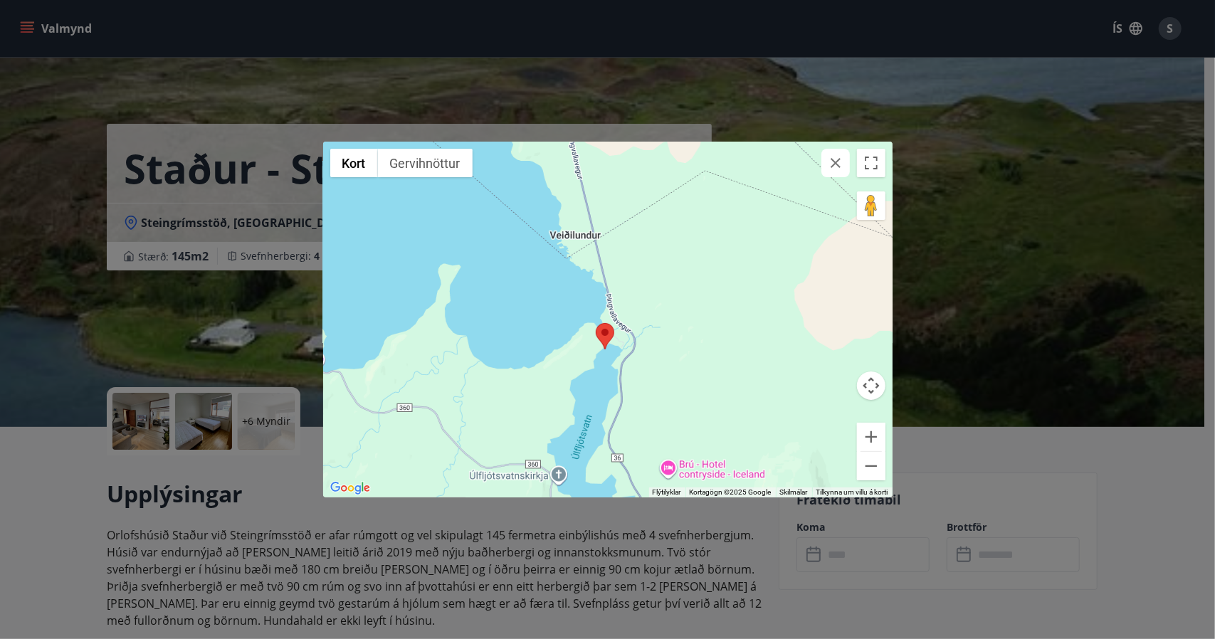
click at [836, 159] on icon "button" at bounding box center [835, 162] width 17 height 17
click at [837, 174] on button "button" at bounding box center [836, 163] width 28 height 28
click at [1145, 543] on div "← Færa til vinstri → Færa til hægri ↑ Færa upp ↓ Færa niður + Auka aðdrátt - Mi…" at bounding box center [607, 319] width 1215 height 639
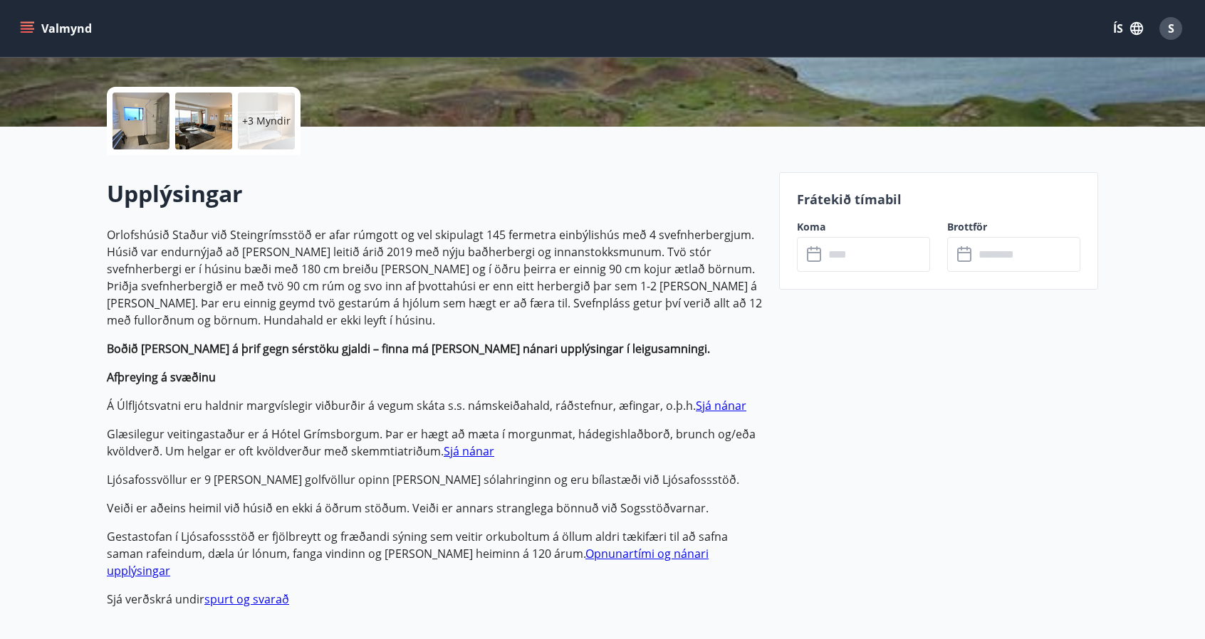
scroll to position [327, 0]
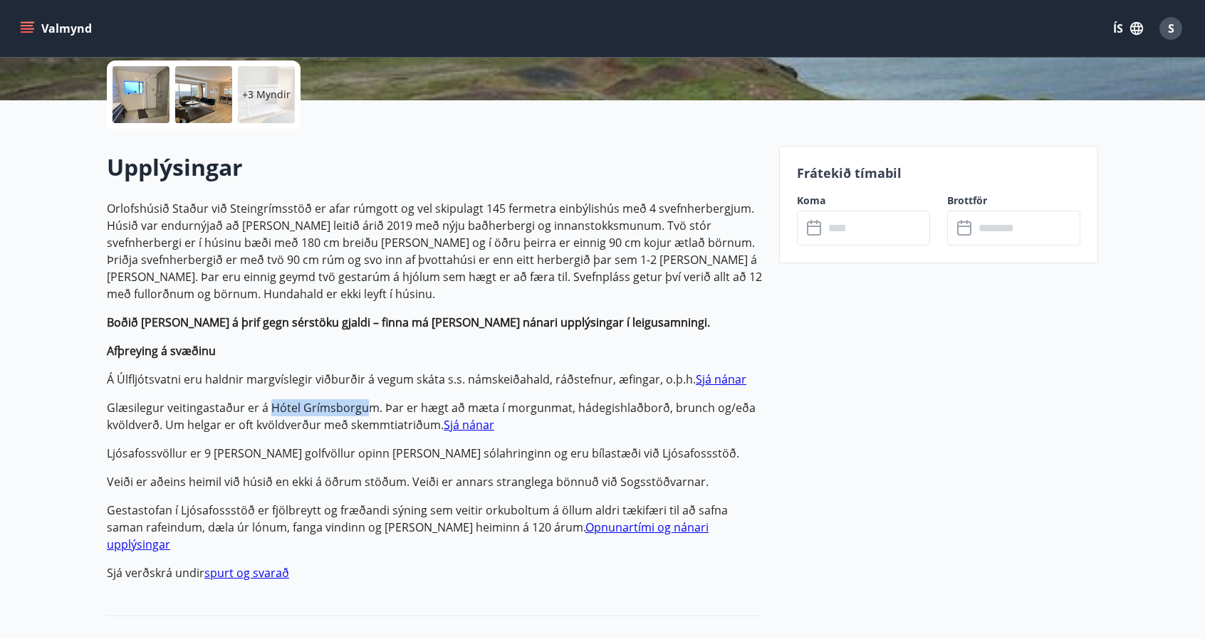
drag, startPoint x: 270, startPoint y: 406, endPoint x: 368, endPoint y: 411, distance: 98.3
click at [368, 411] on p "Glæsilegur veitingastaður er á Hótel Grímsborgum. Þar er hægt að mæta í morgunm…" at bounding box center [434, 416] width 655 height 34
copy p "Hótel Grímsborgu"
click at [745, 367] on p "Orlofshúsið Staður við Steingrímsstöð er afar rúmgott og vel skipulagt 145 ferm…" at bounding box center [434, 391] width 655 height 382
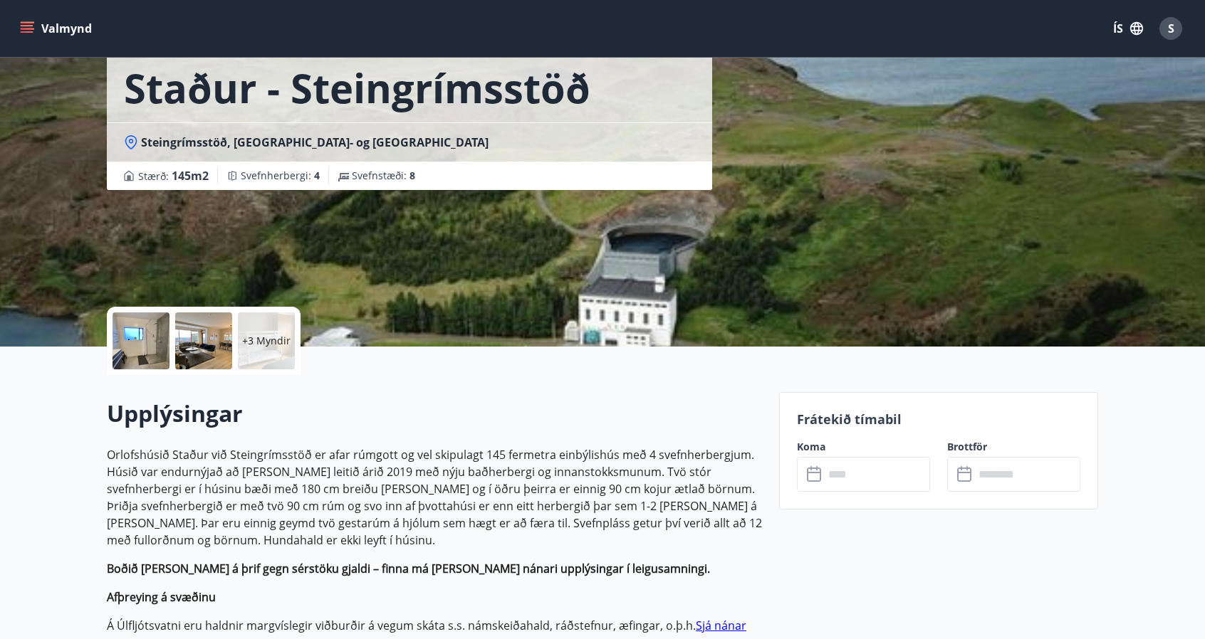
scroll to position [0, 0]
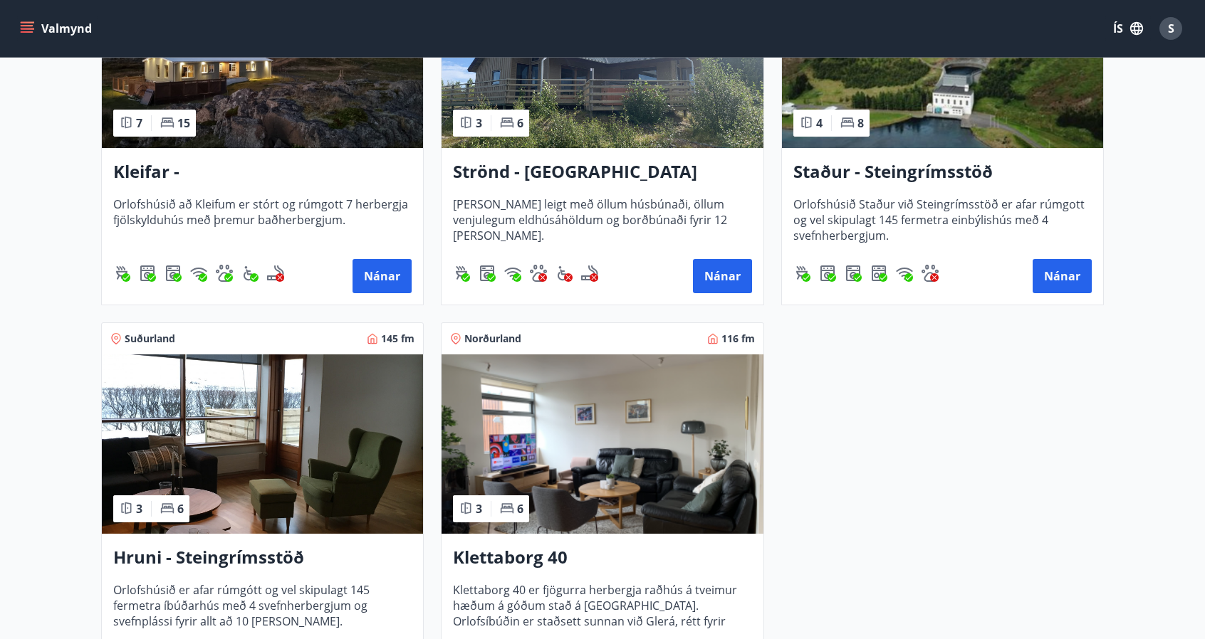
scroll to position [775, 0]
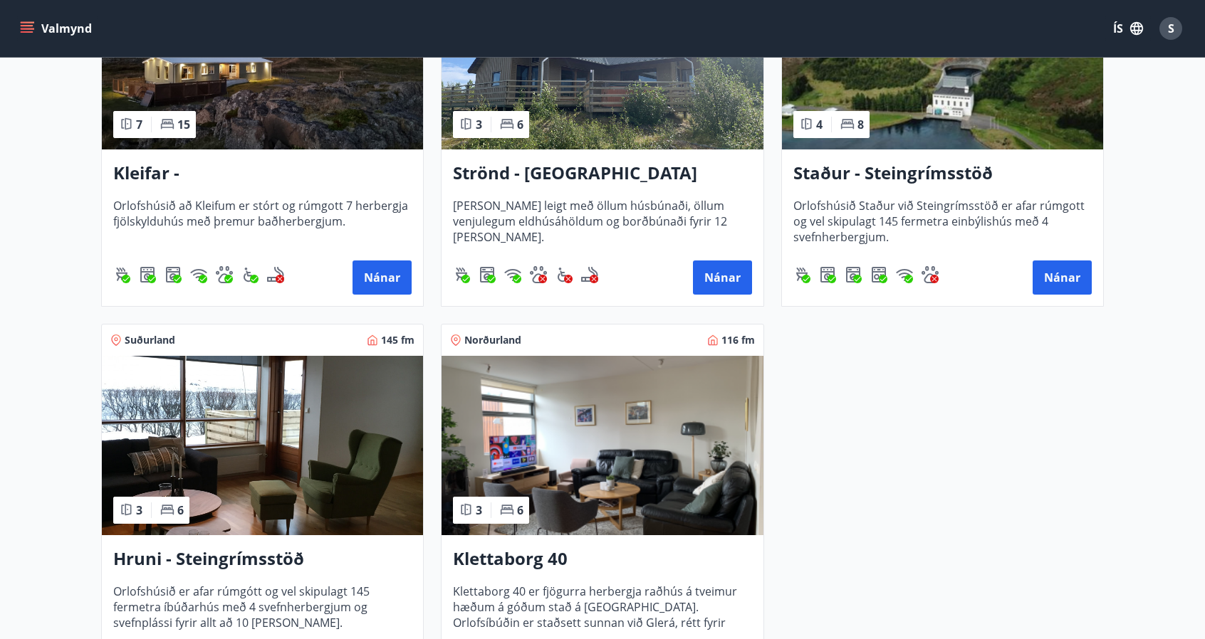
click at [330, 441] on img at bounding box center [262, 445] width 321 height 179
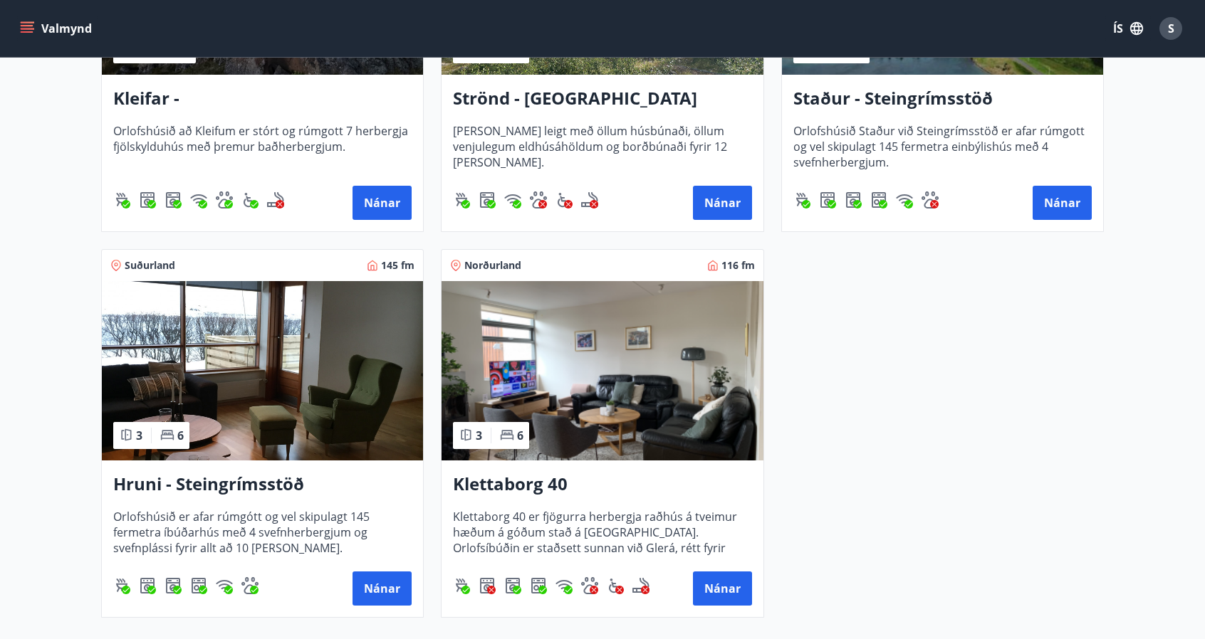
scroll to position [893, 0]
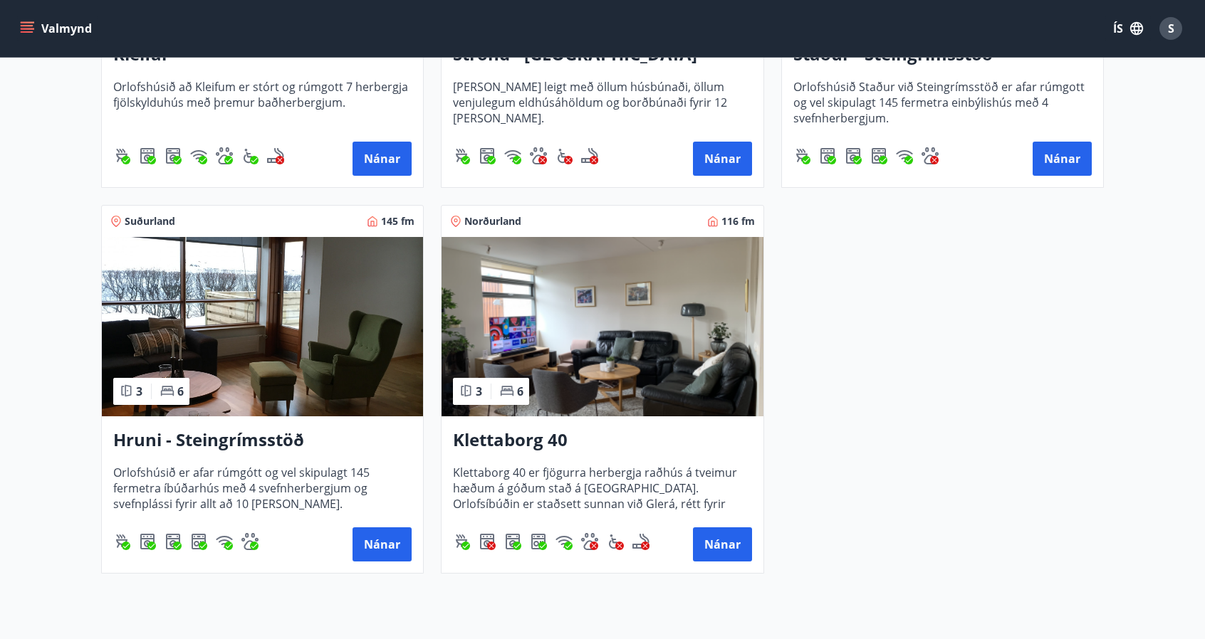
click at [518, 441] on h3 "Klettaborg 40" at bounding box center [602, 441] width 298 height 26
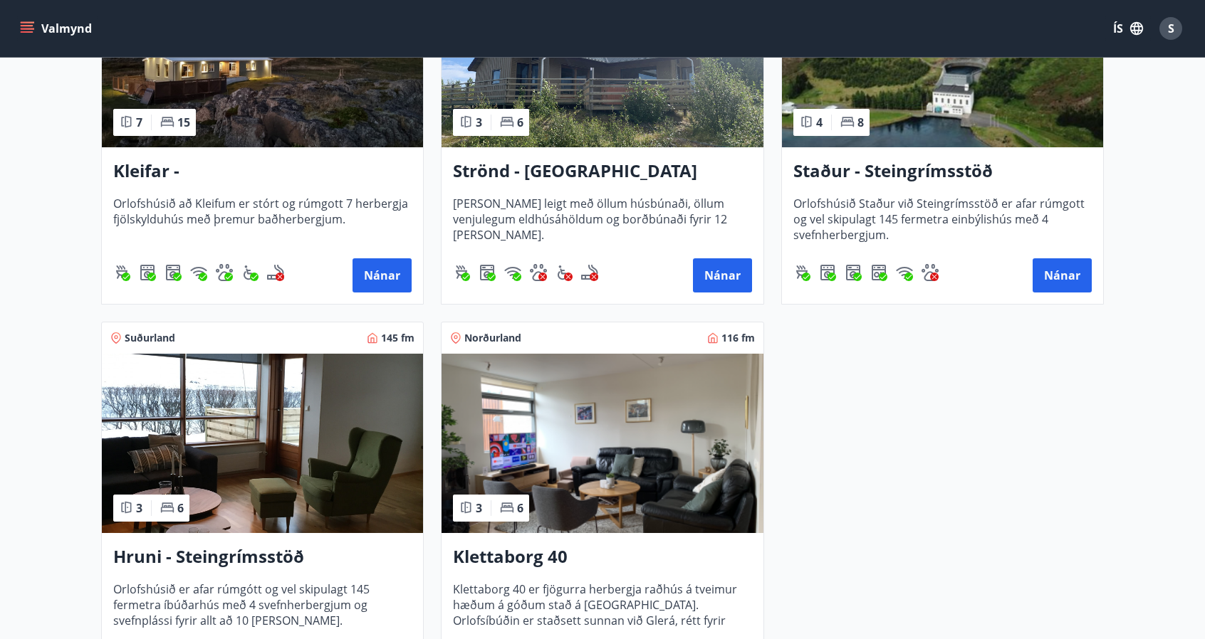
scroll to position [777, 0]
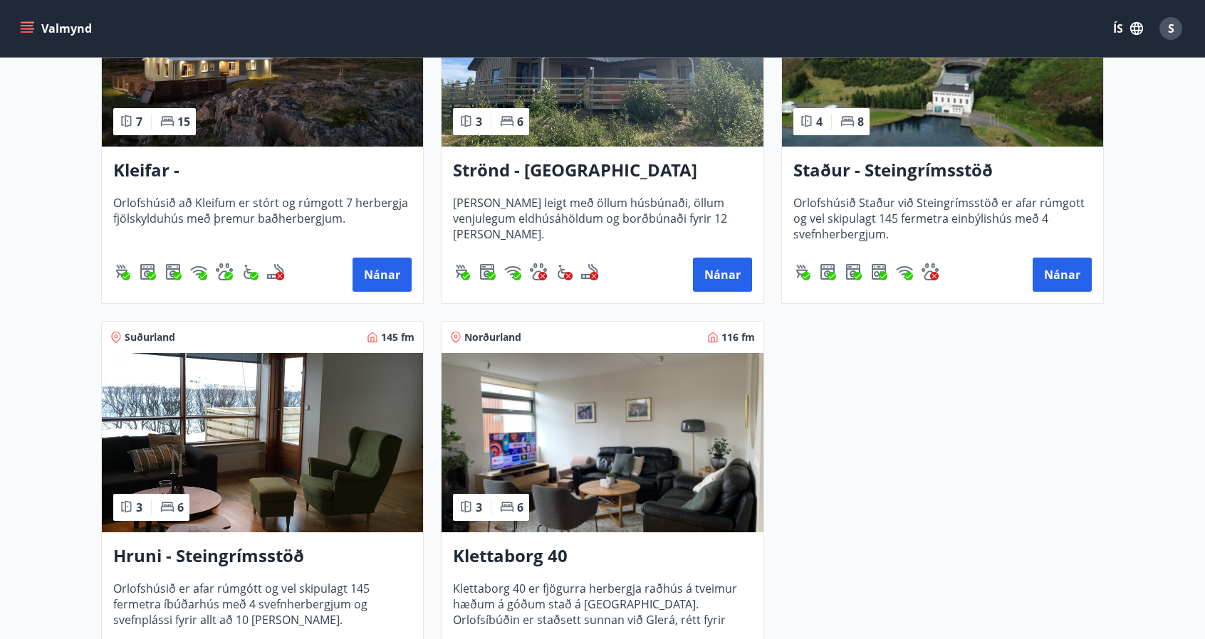
click at [557, 444] on img at bounding box center [601, 442] width 321 height 179
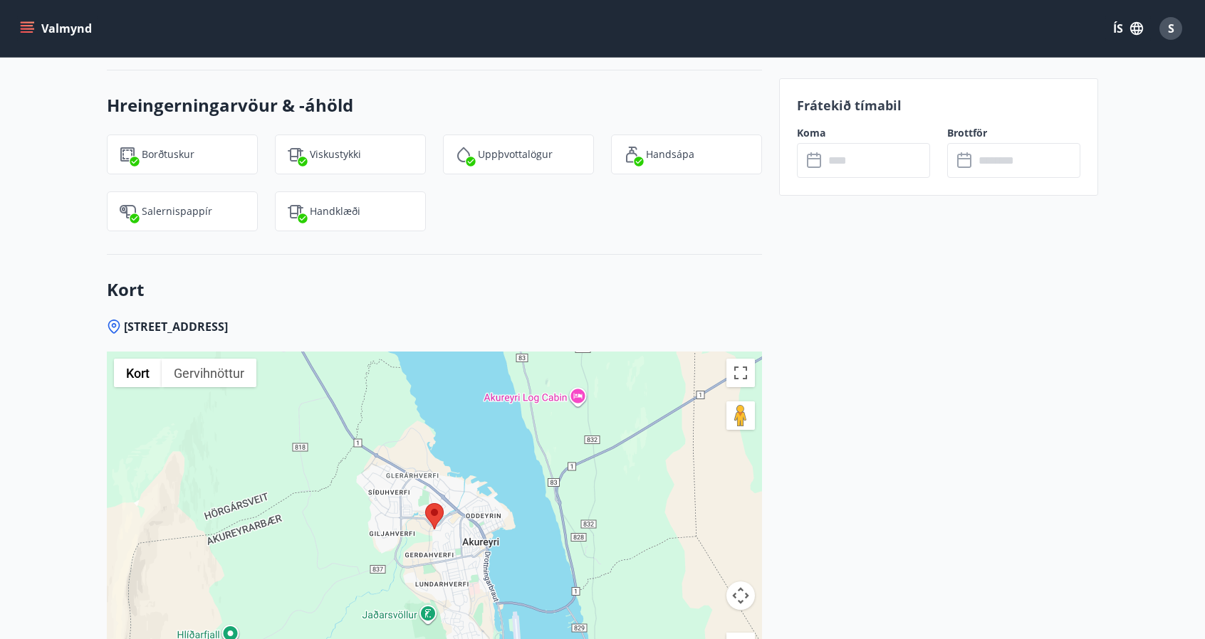
scroll to position [1738, 0]
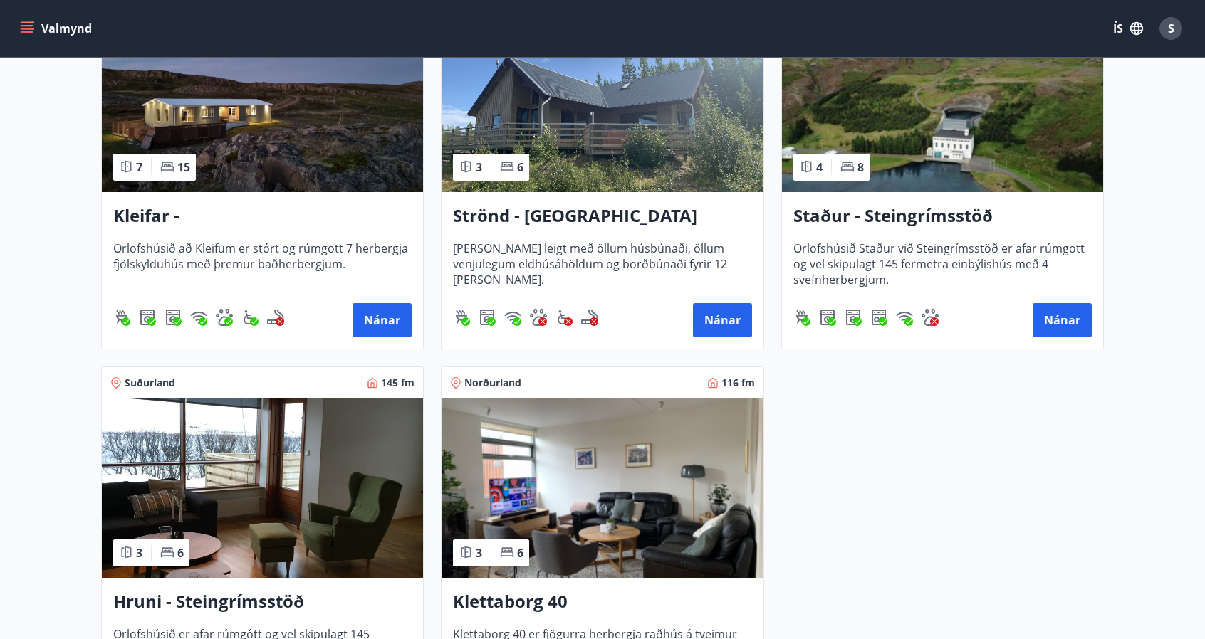
scroll to position [735, 0]
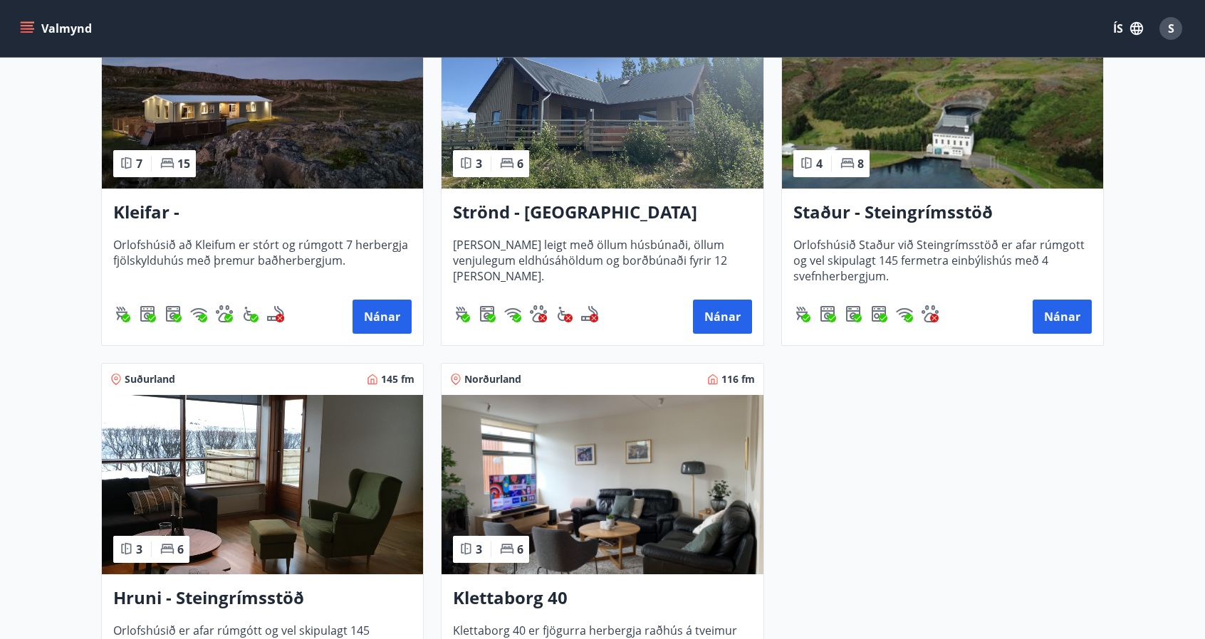
click at [864, 139] on img at bounding box center [942, 98] width 321 height 179
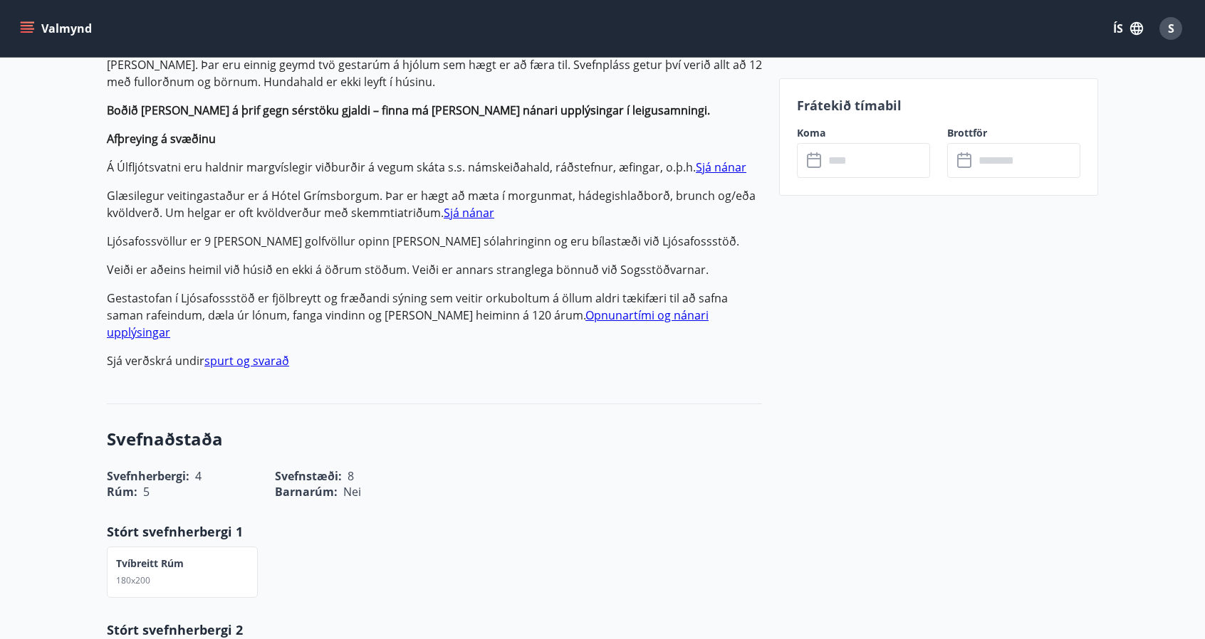
scroll to position [381, 0]
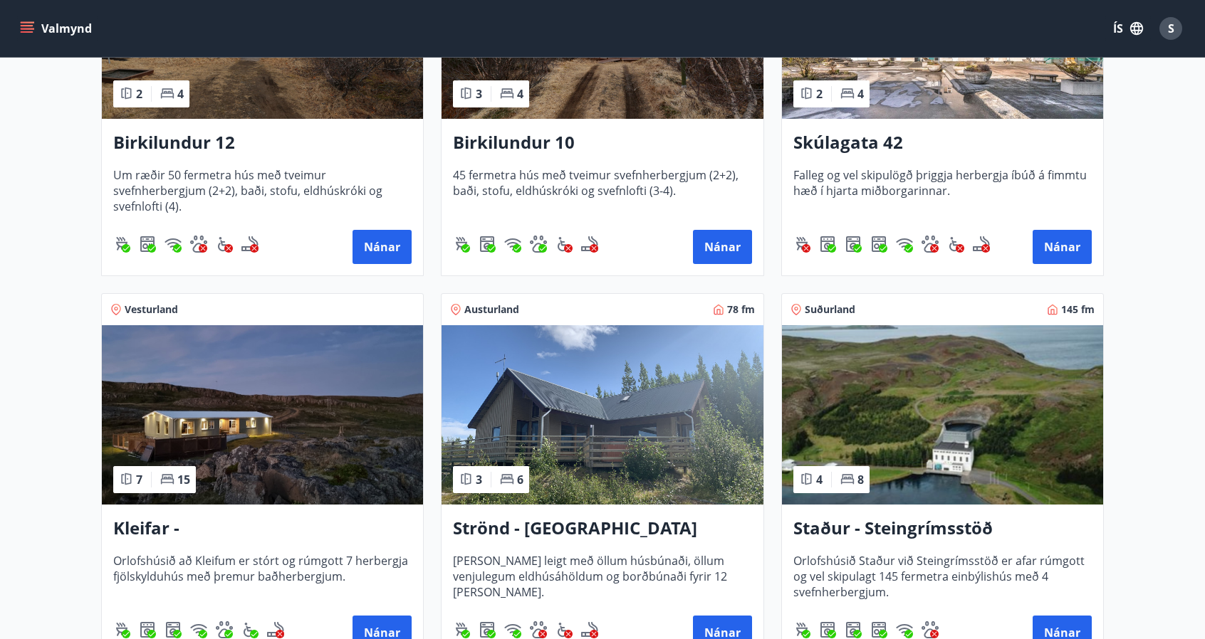
scroll to position [497, 0]
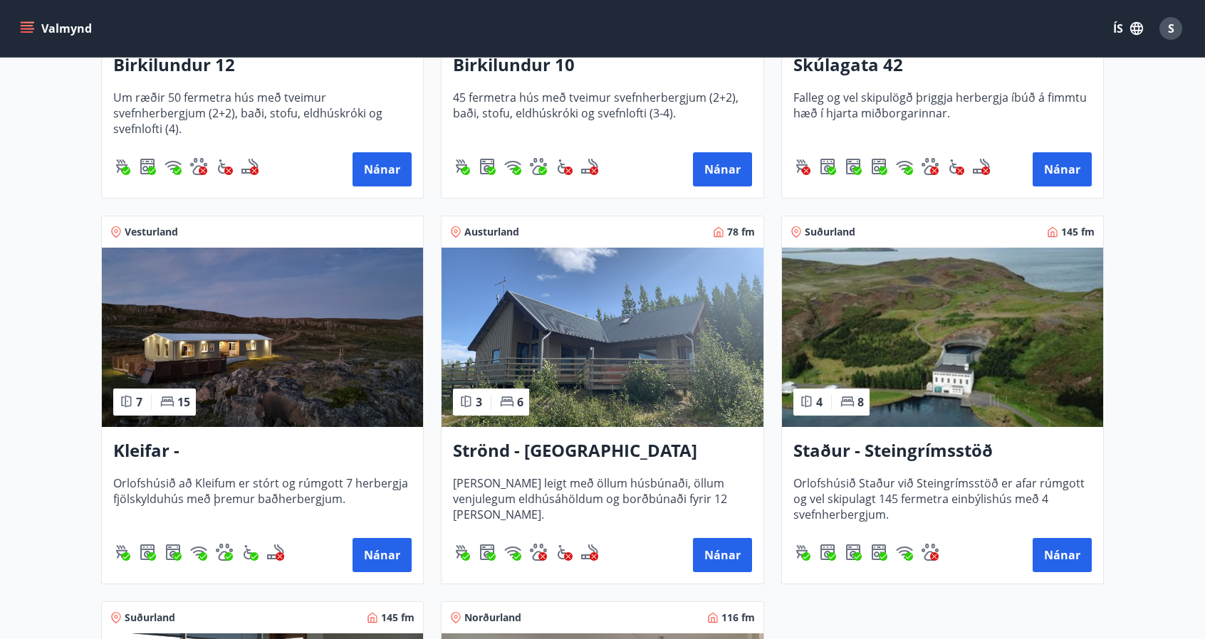
click at [618, 364] on img at bounding box center [601, 337] width 321 height 179
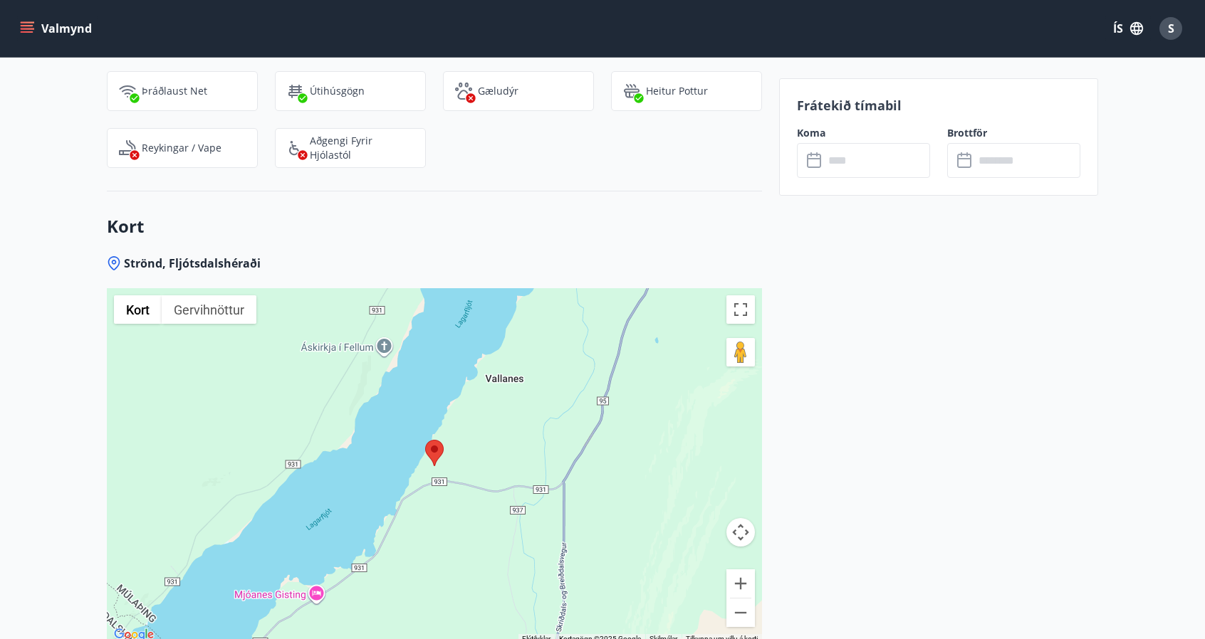
scroll to position [1486, 0]
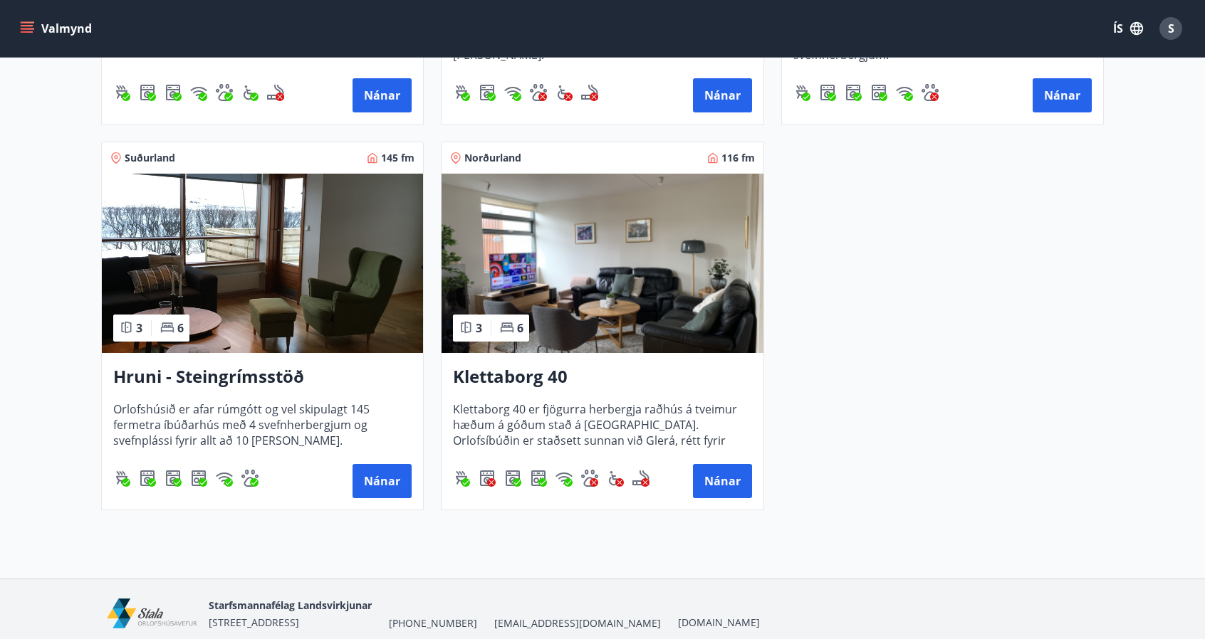
scroll to position [960, 0]
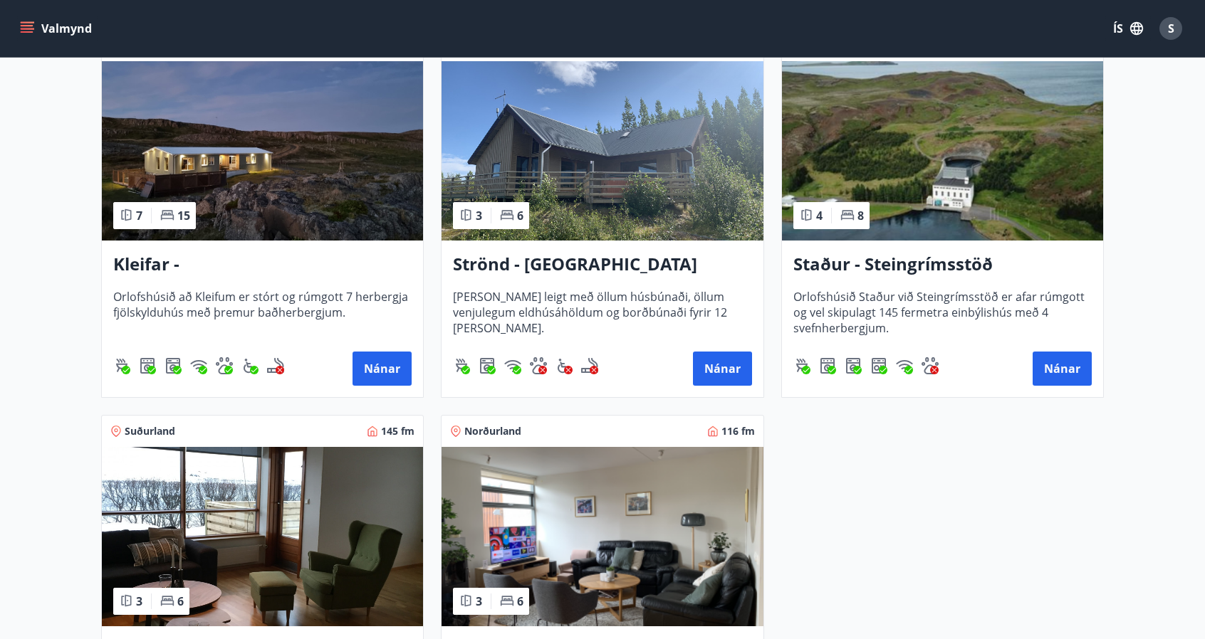
click at [896, 157] on img at bounding box center [942, 150] width 321 height 179
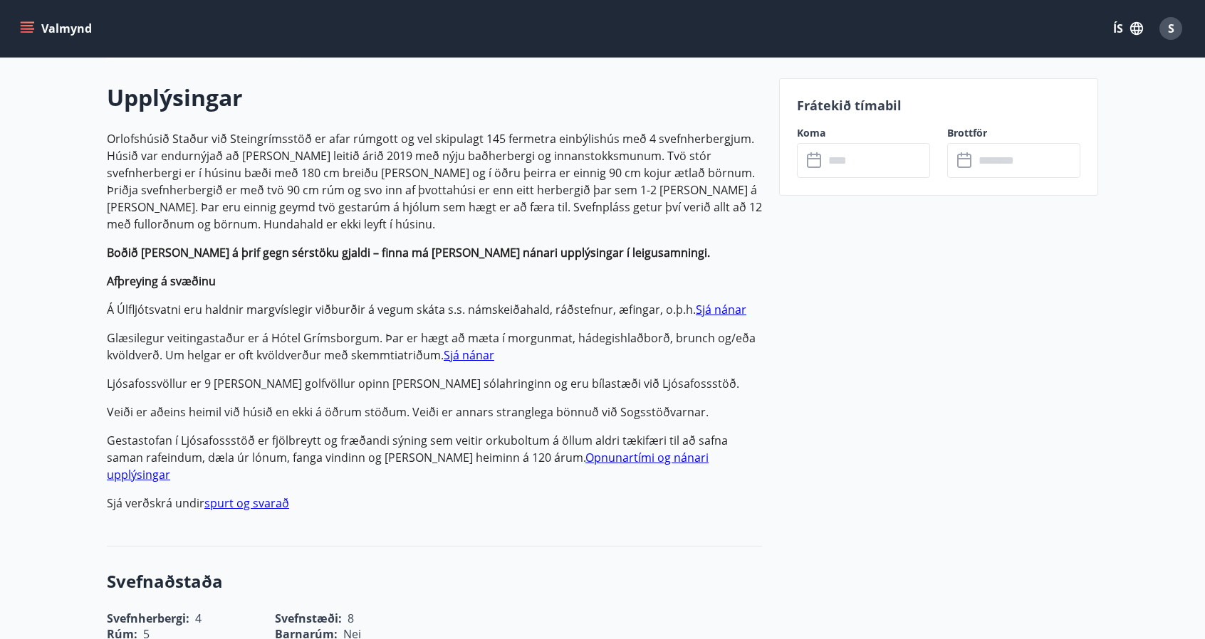
scroll to position [397, 0]
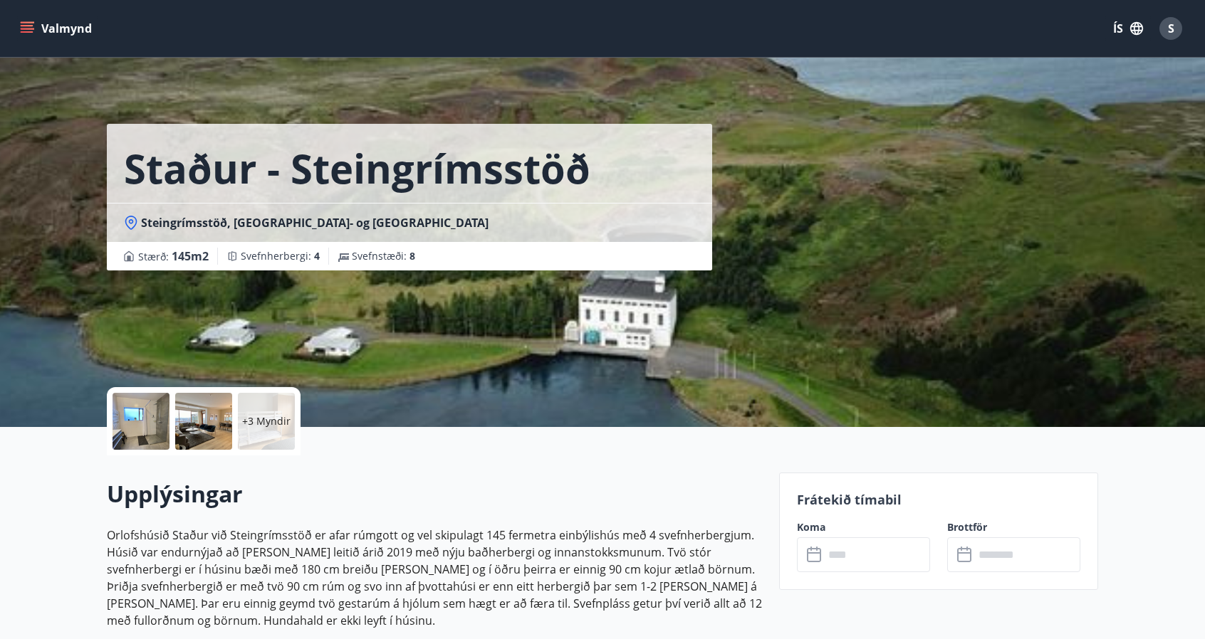
click at [31, 35] on icon "menu" at bounding box center [27, 28] width 14 height 14
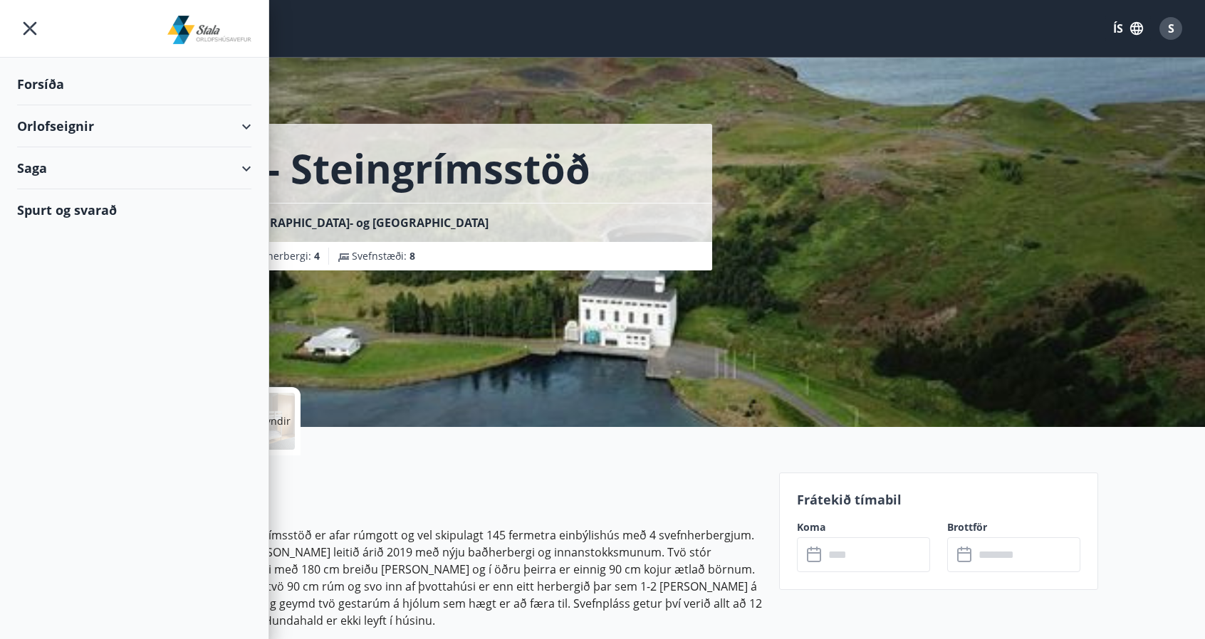
click at [142, 132] on div "Orlofseignir" at bounding box center [134, 126] width 234 height 42
click at [83, 194] on div "Bókunardagatal" at bounding box center [133, 192] width 211 height 30
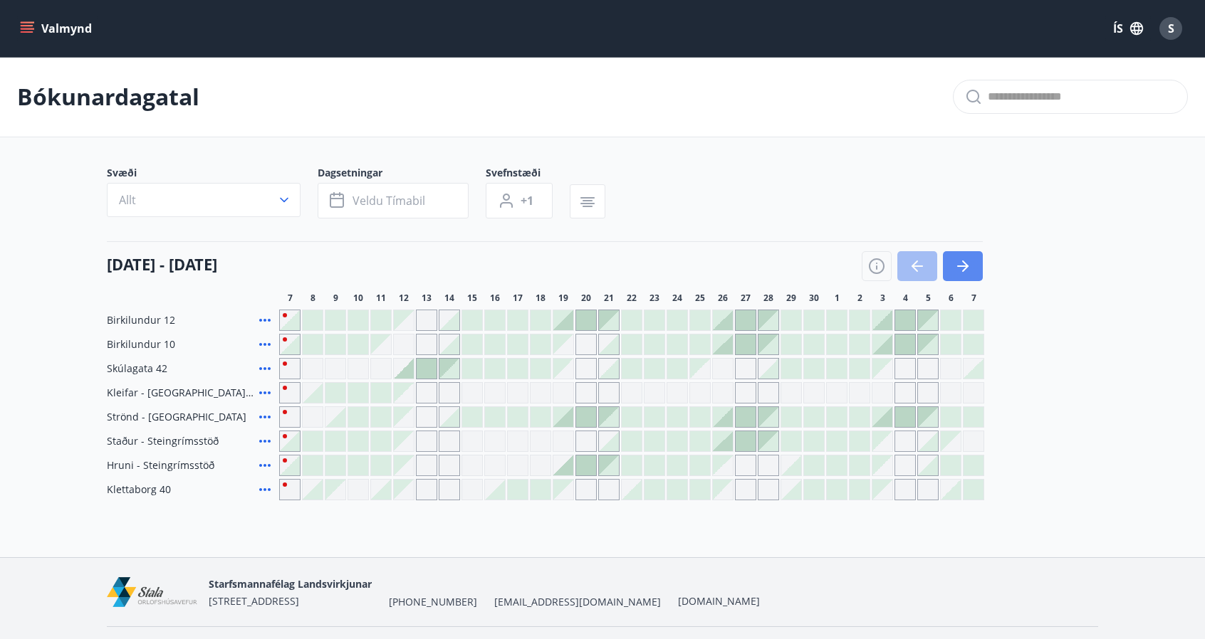
click at [963, 268] on icon "button" at bounding box center [962, 266] width 17 height 17
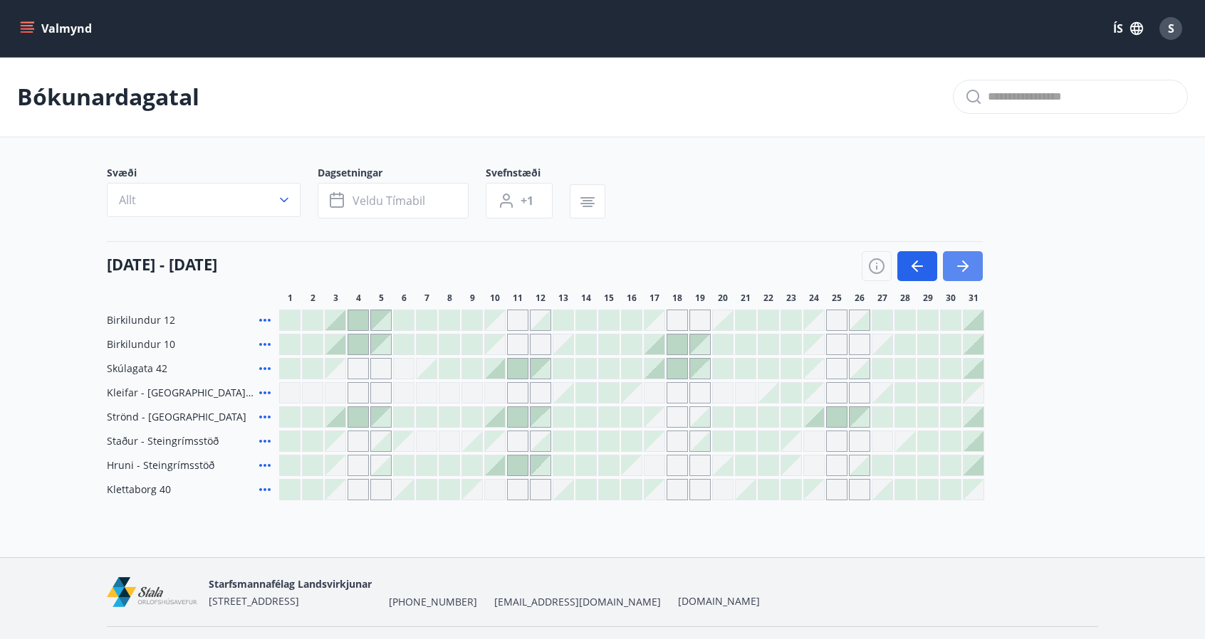
click at [963, 268] on icon "button" at bounding box center [962, 266] width 17 height 17
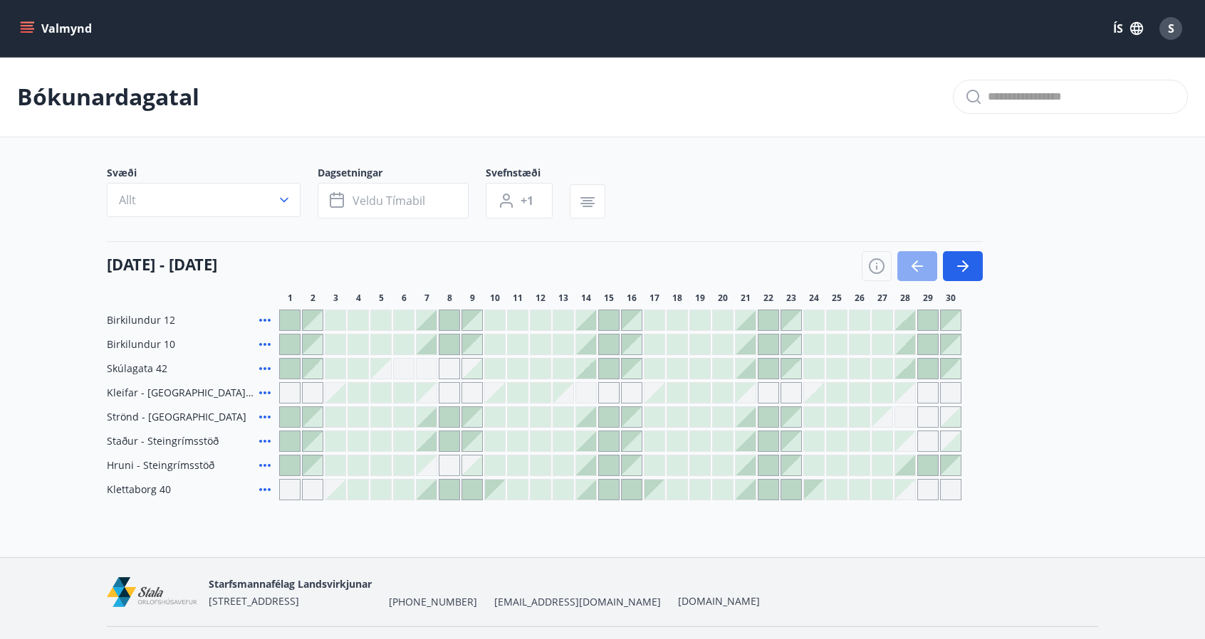
click at [913, 265] on icon "button" at bounding box center [914, 266] width 6 height 11
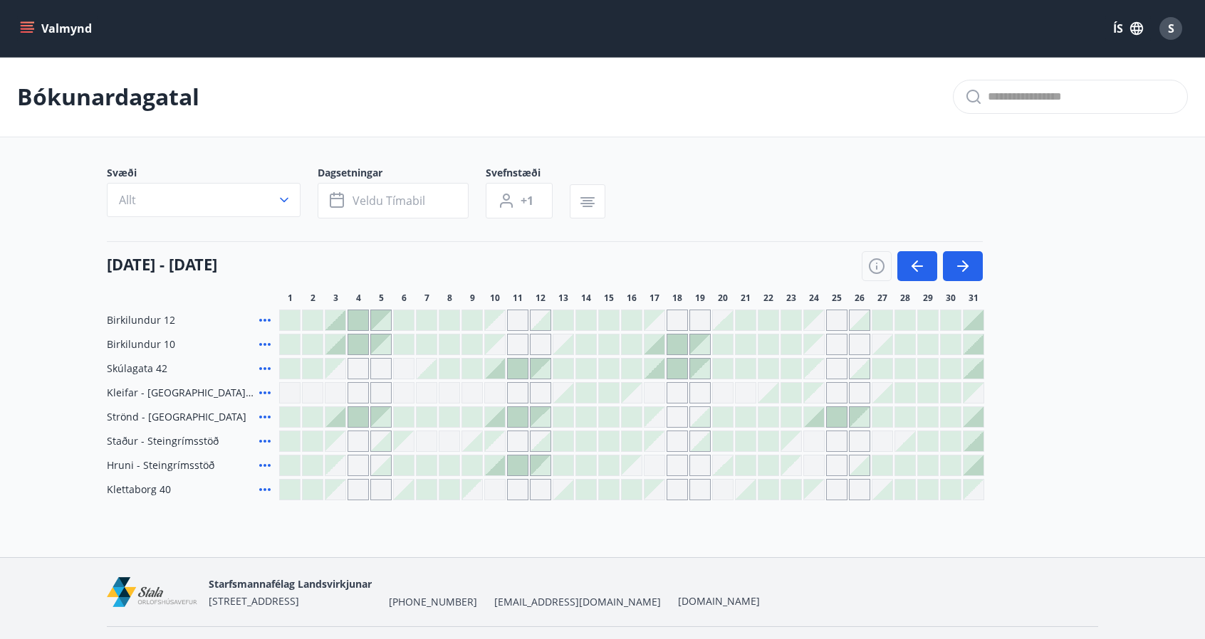
click at [500, 466] on div at bounding box center [495, 466] width 20 height 20
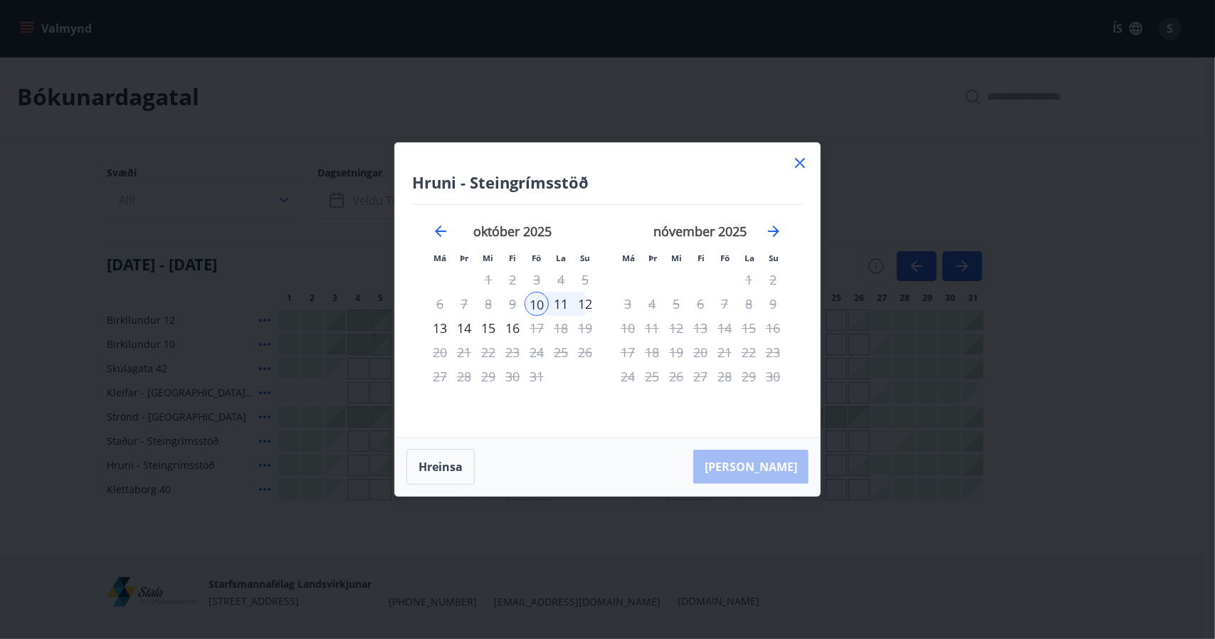
click at [441, 333] on div "13" at bounding box center [440, 328] width 24 height 24
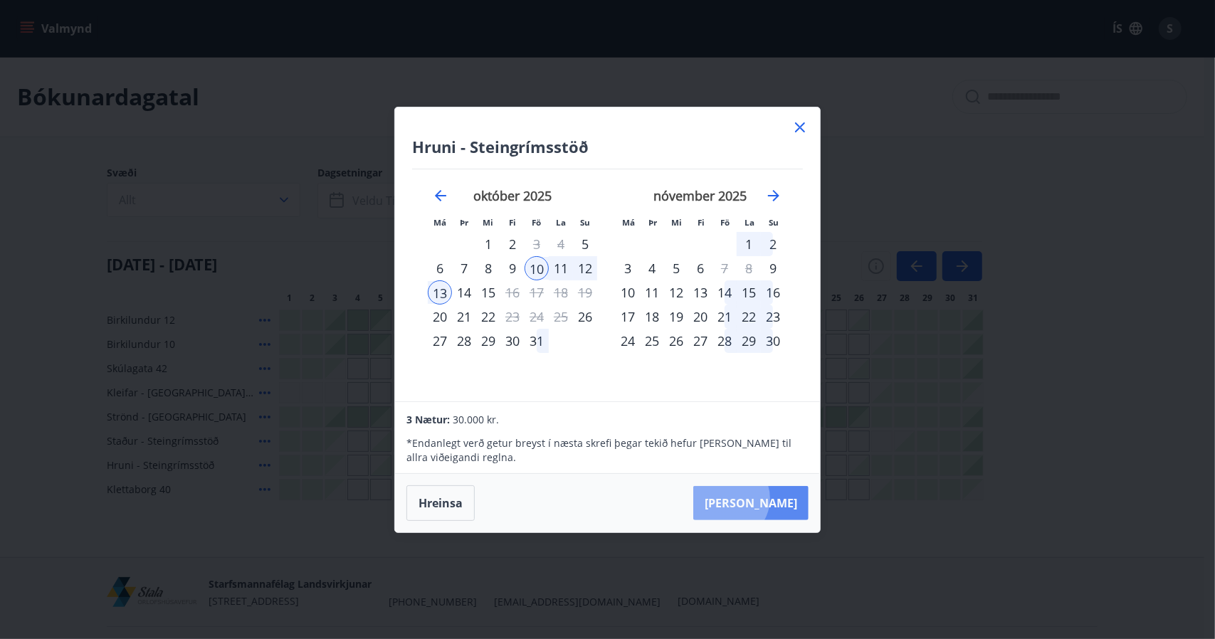
click at [772, 498] on button "[PERSON_NAME]" at bounding box center [750, 503] width 115 height 34
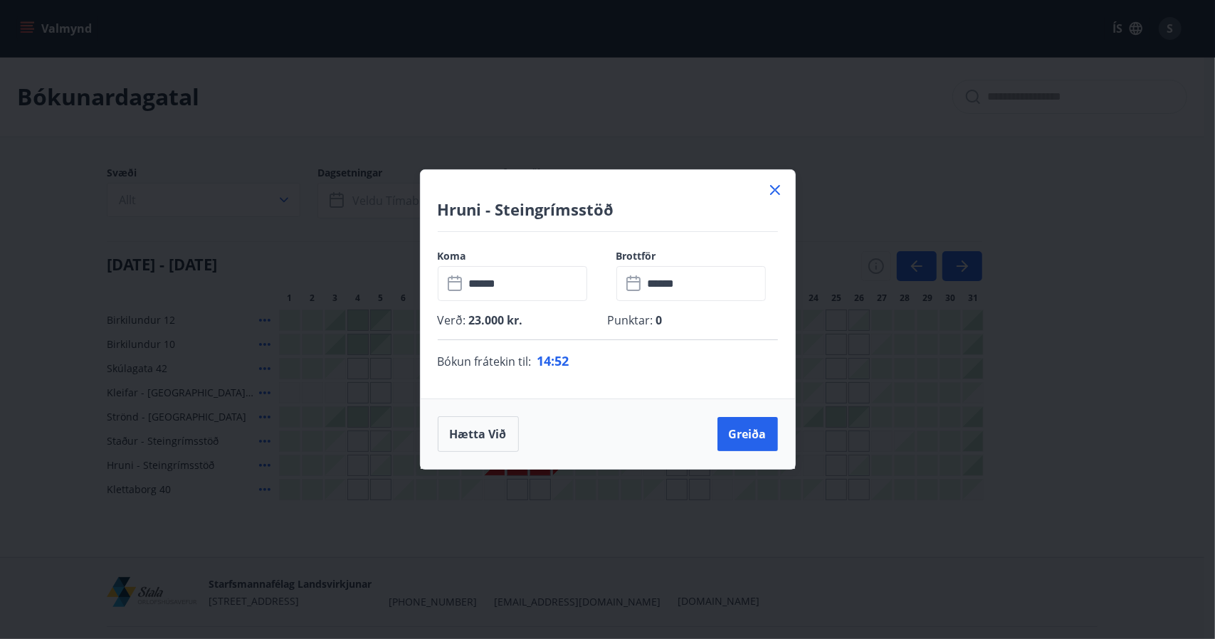
click at [771, 191] on icon at bounding box center [775, 190] width 17 height 17
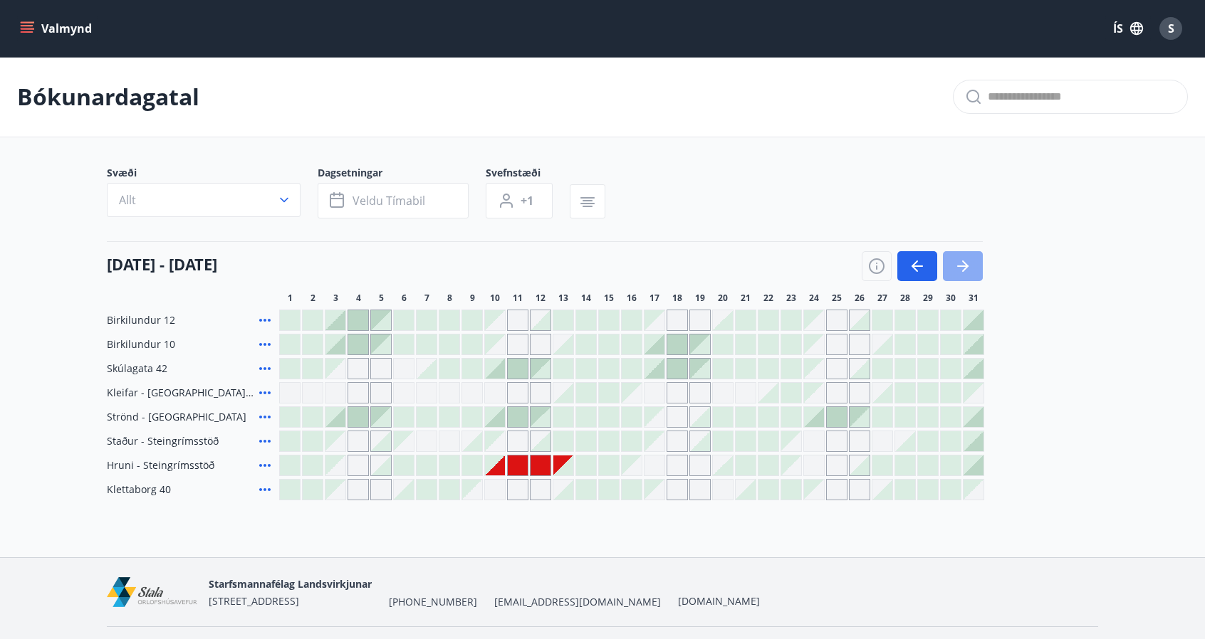
click at [963, 266] on icon "button" at bounding box center [962, 266] width 11 height 1
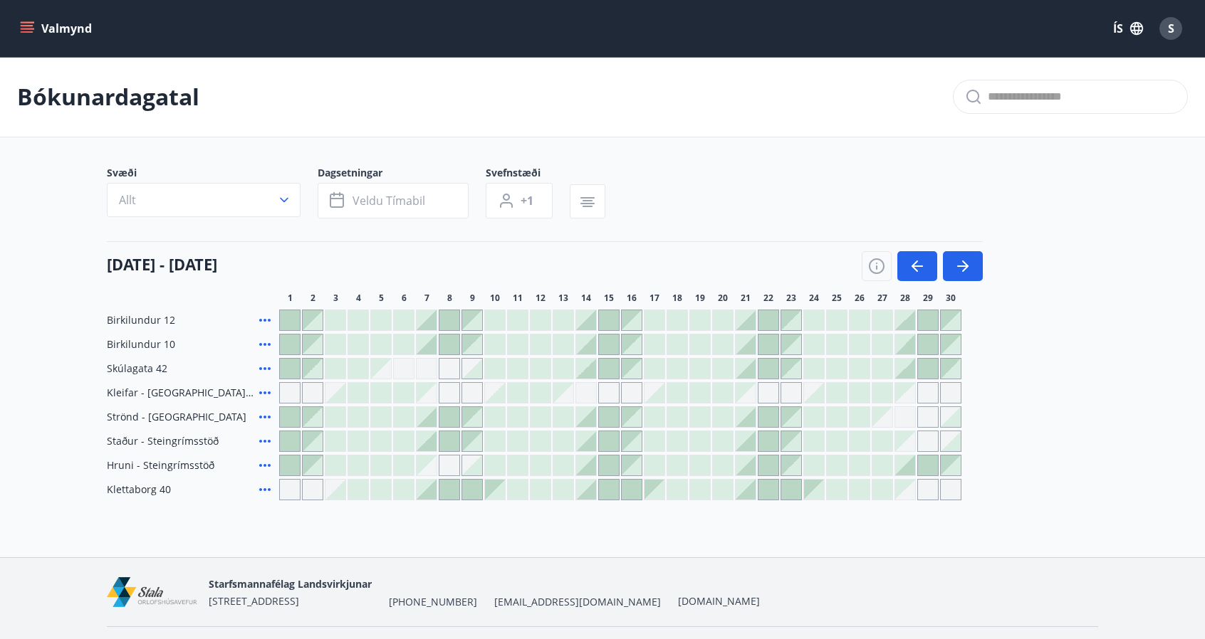
click at [429, 443] on div at bounding box center [426, 441] width 20 height 20
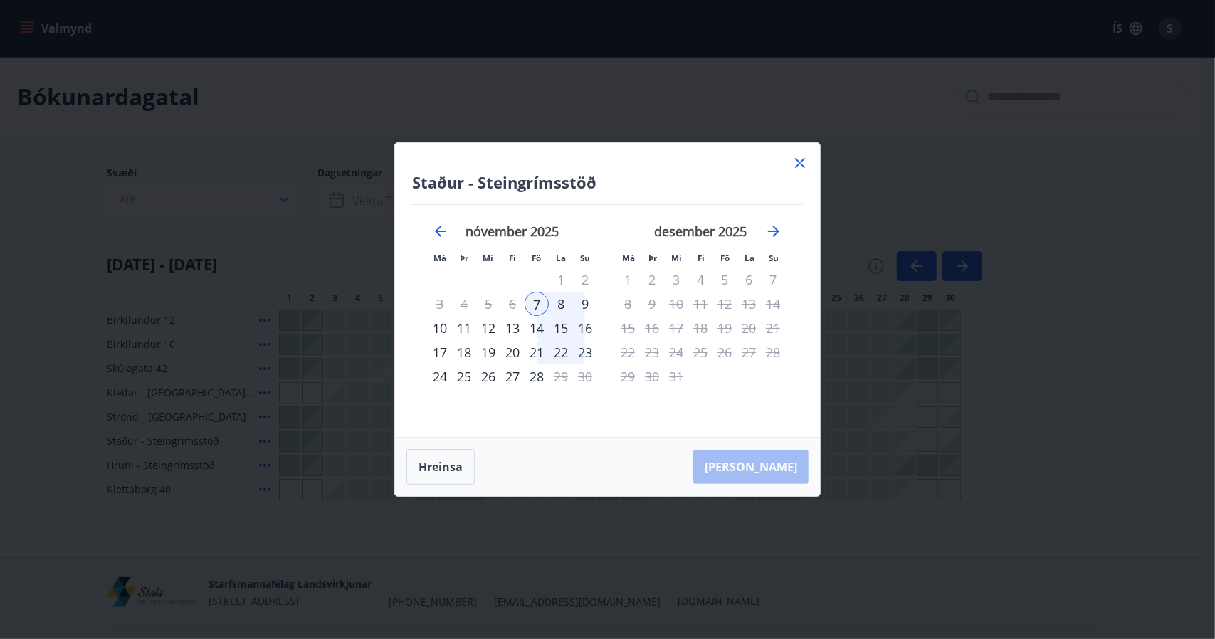
click at [804, 166] on icon at bounding box center [800, 163] width 10 height 10
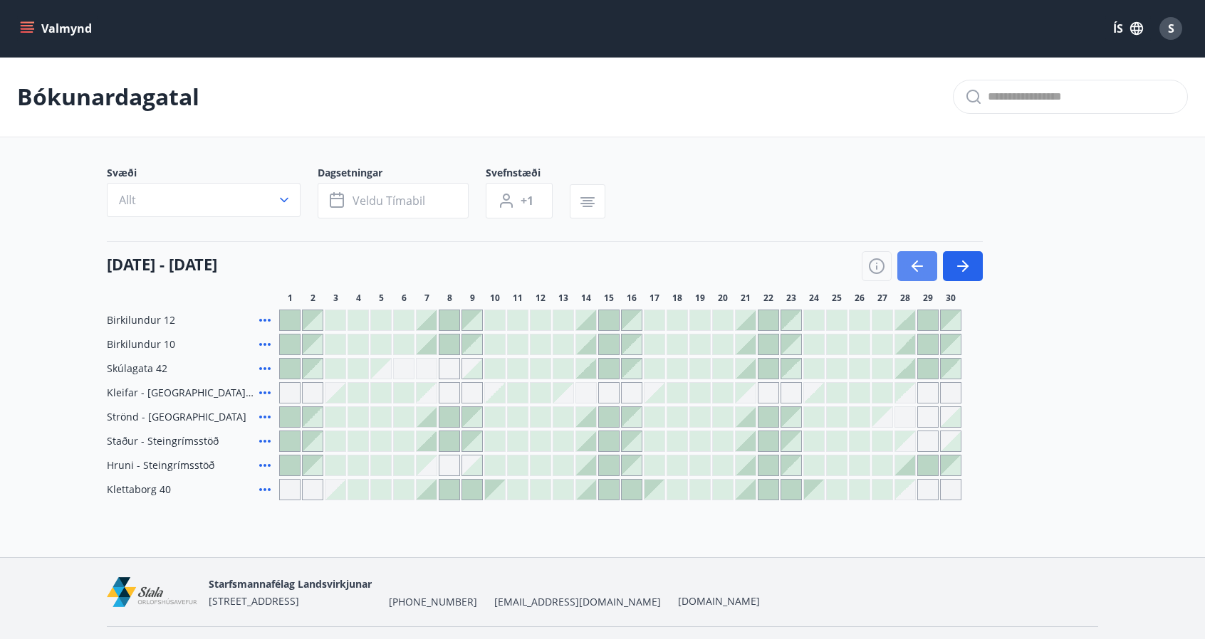
click at [904, 259] on button "button" at bounding box center [917, 266] width 40 height 30
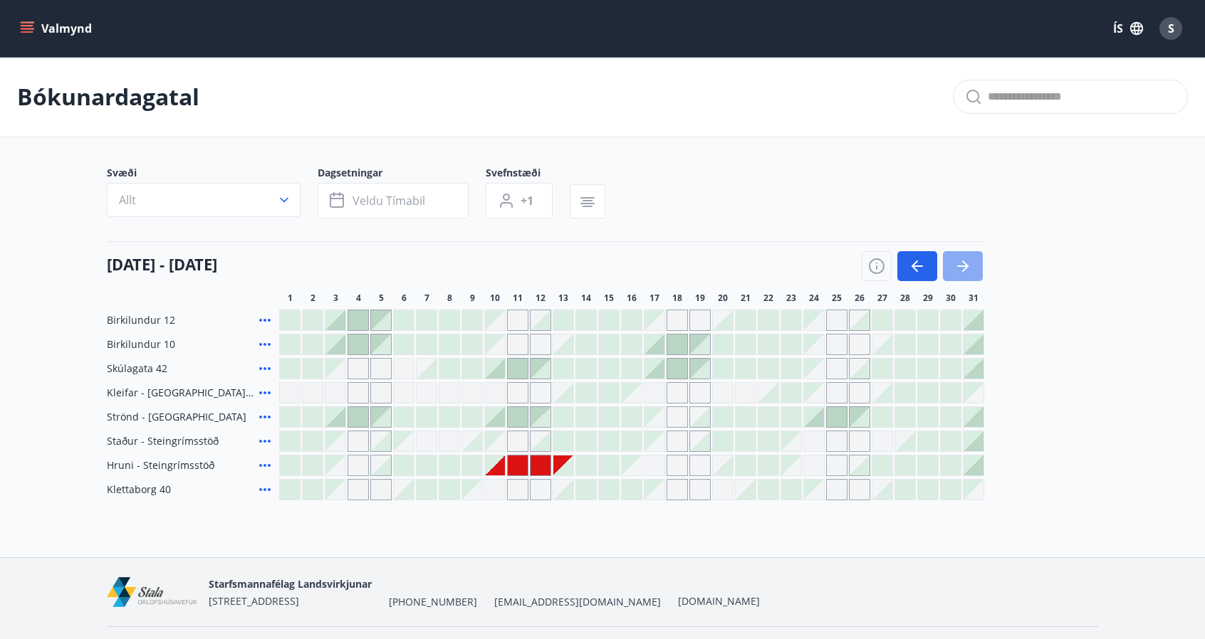
click at [960, 261] on icon "button" at bounding box center [962, 266] width 17 height 17
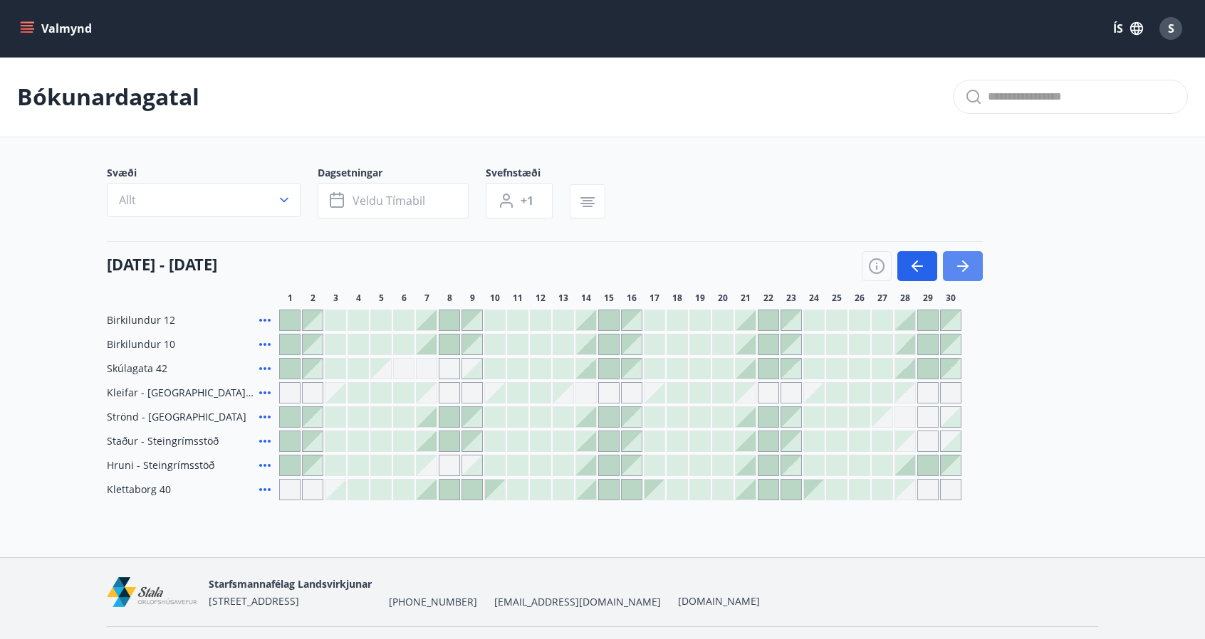
click at [960, 261] on icon "button" at bounding box center [962, 266] width 17 height 17
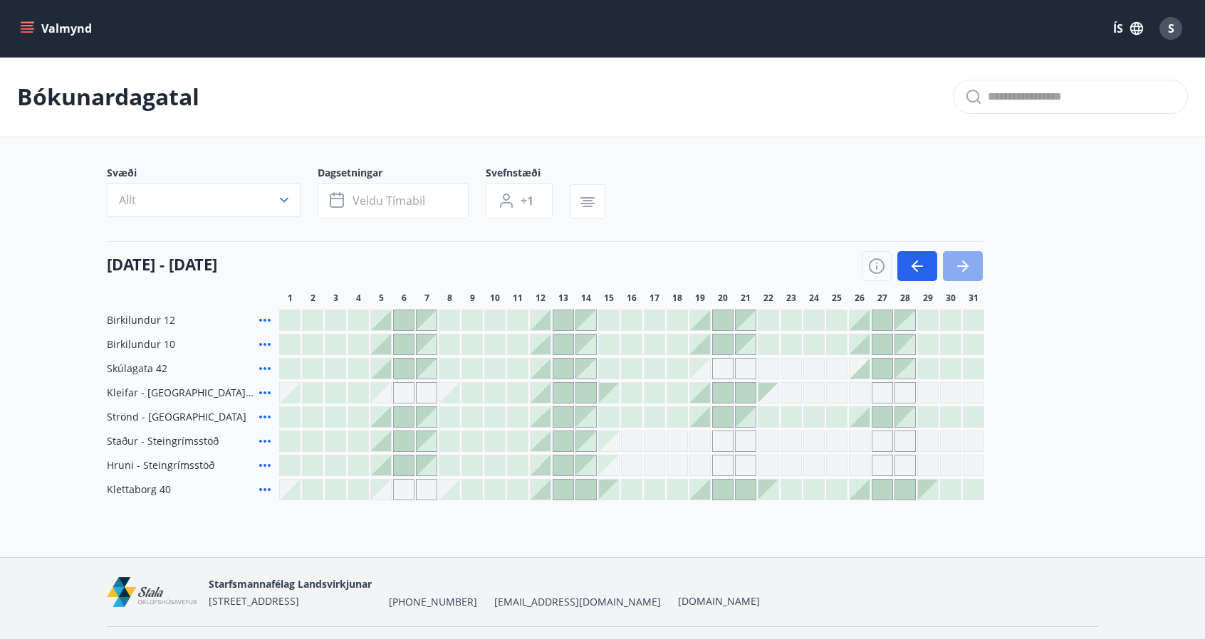
click at [960, 261] on icon "button" at bounding box center [962, 266] width 17 height 17
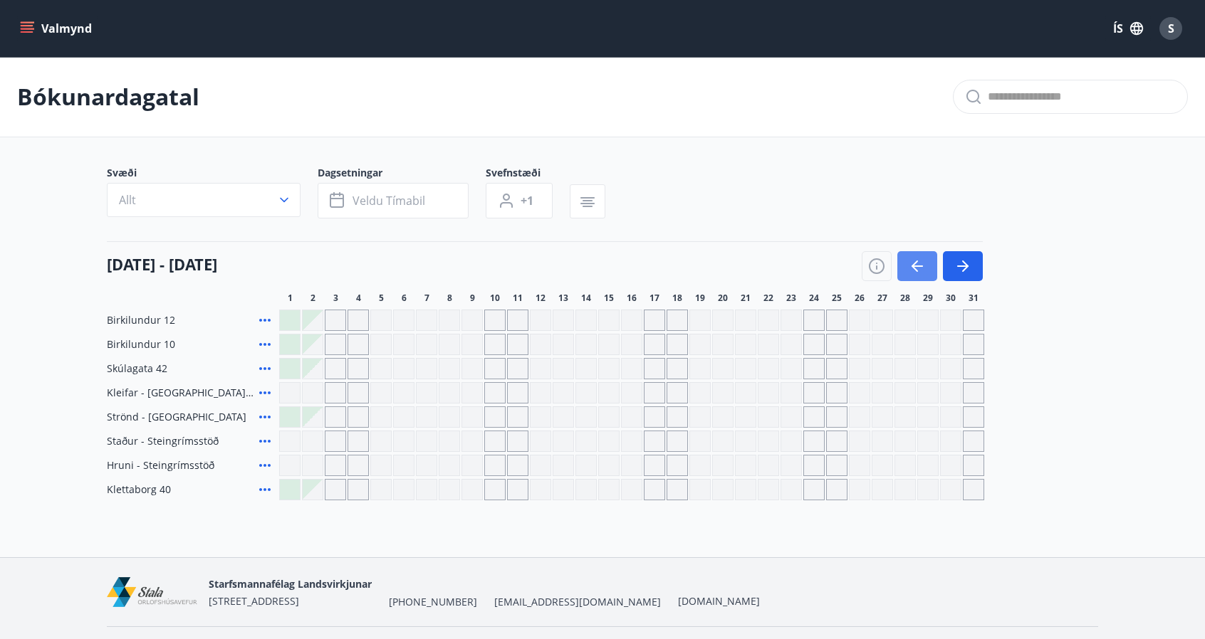
click at [918, 268] on icon "button" at bounding box center [916, 266] width 17 height 17
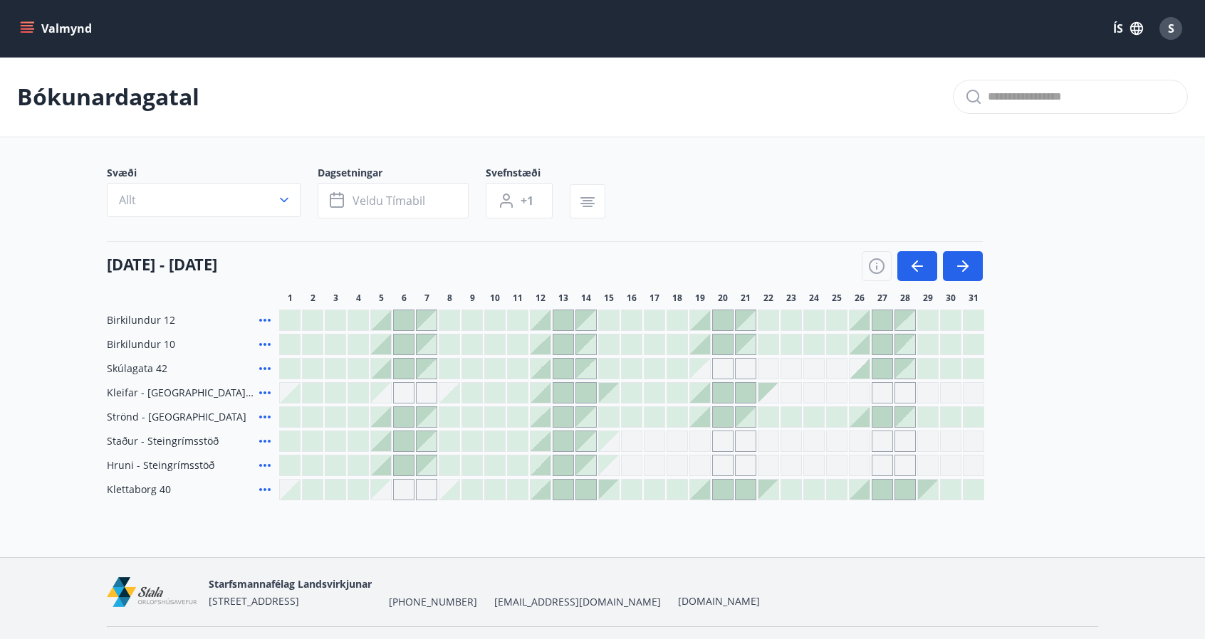
click at [269, 389] on icon at bounding box center [264, 392] width 17 height 17
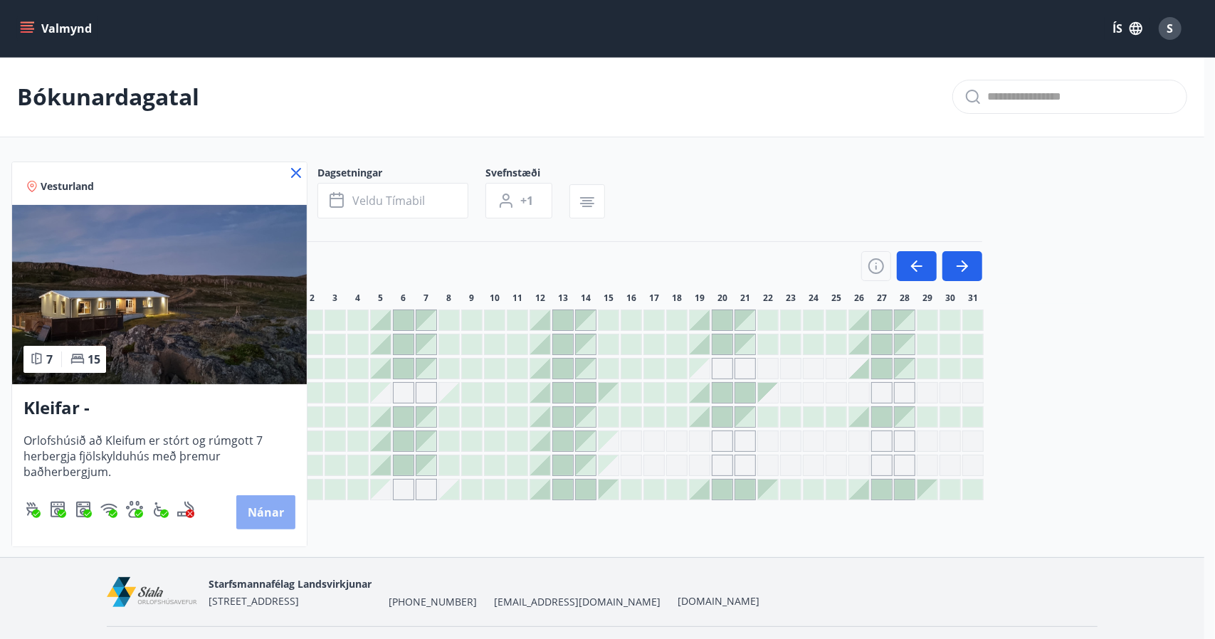
drag, startPoint x: 115, startPoint y: 409, endPoint x: 268, endPoint y: 505, distance: 180.7
click at [268, 505] on button "Nánar" at bounding box center [265, 512] width 59 height 34
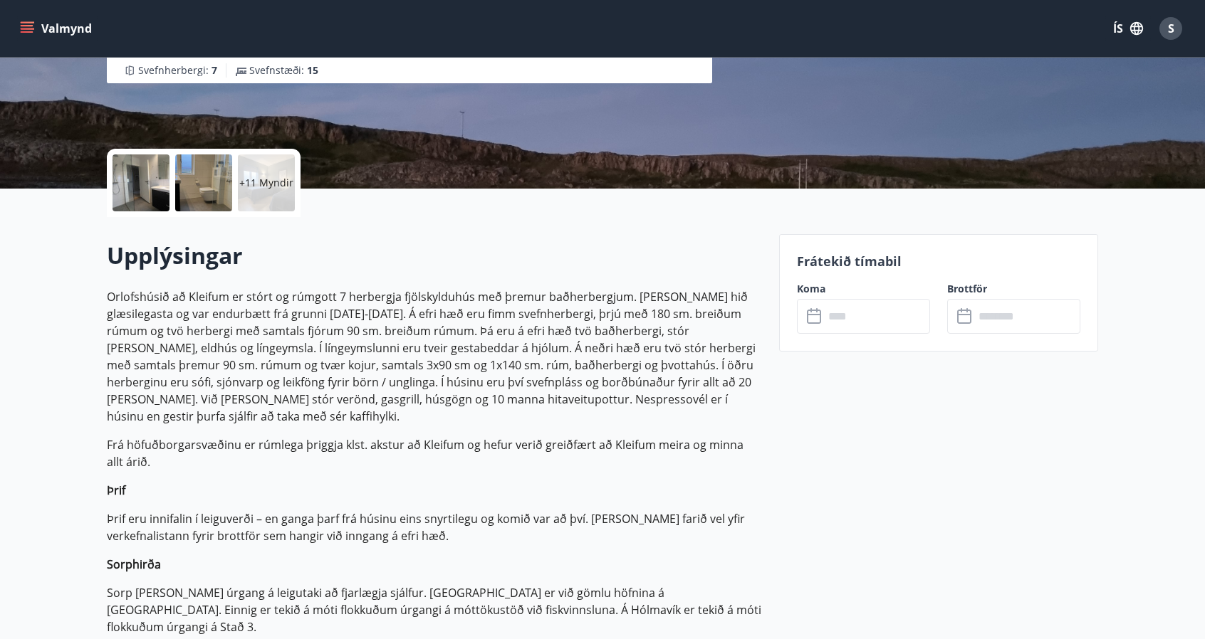
scroll to position [204, 0]
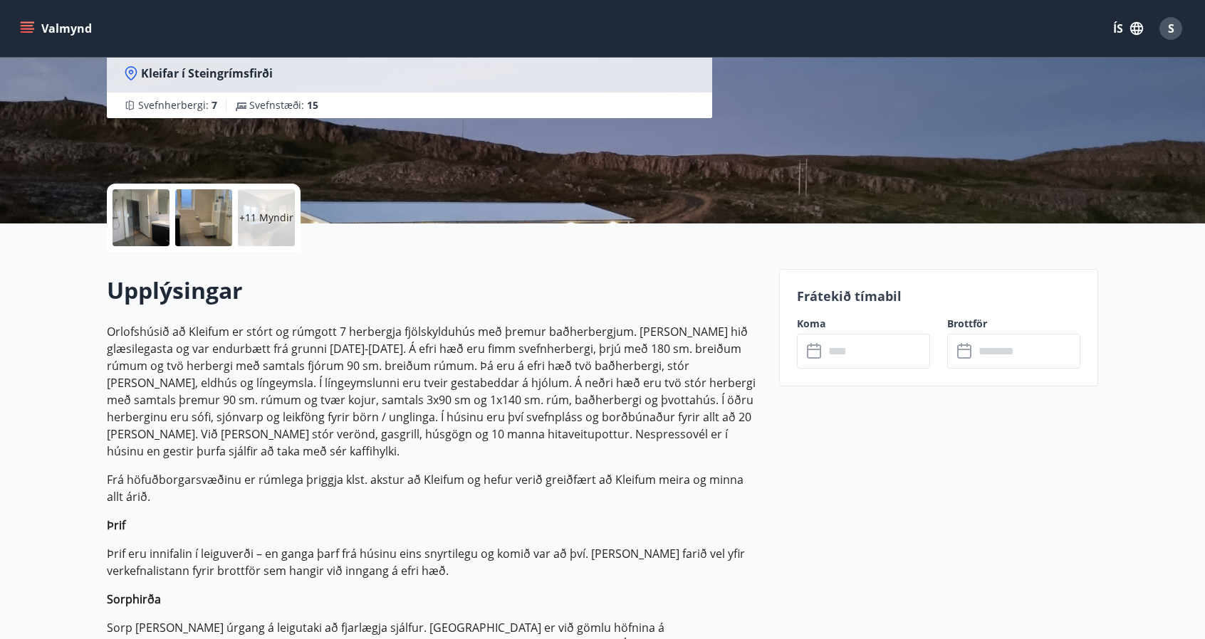
click at [877, 350] on input "text" at bounding box center [877, 351] width 106 height 35
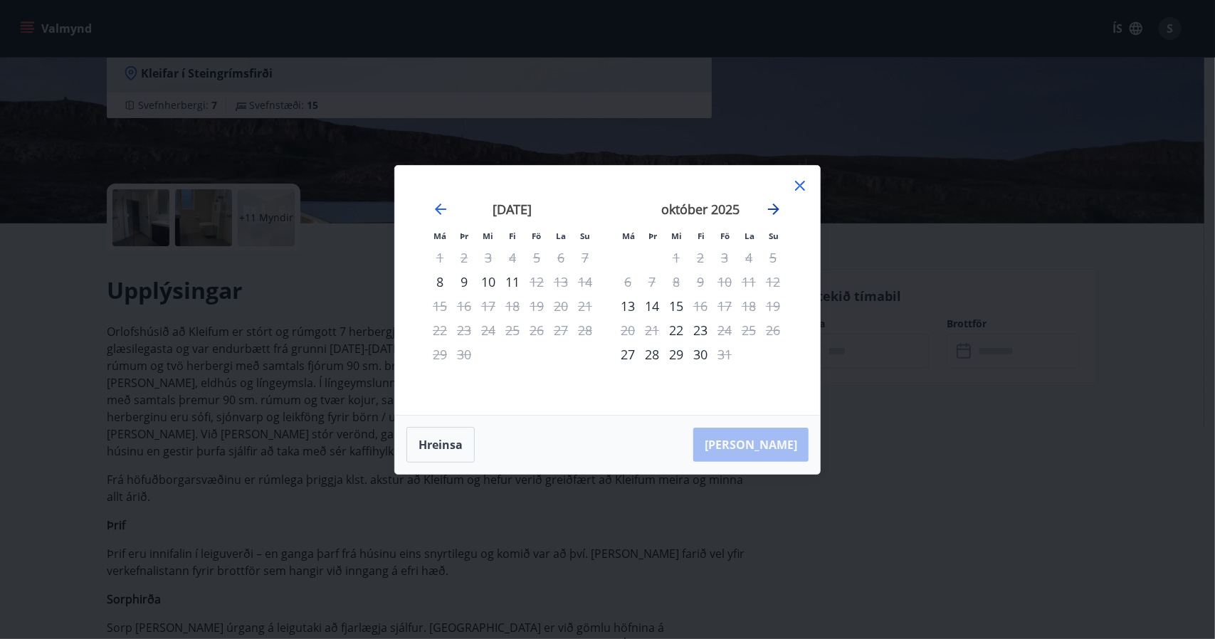
click at [776, 213] on icon "Move forward to switch to the next month." at bounding box center [773, 209] width 17 height 17
click at [541, 523] on div "Má Þr Mi Fi Fö La Su Má Þr Mi Fi Fö La Su október 2025 1 2 3 4 5 6 7 8 9 10 11 …" at bounding box center [607, 319] width 1215 height 639
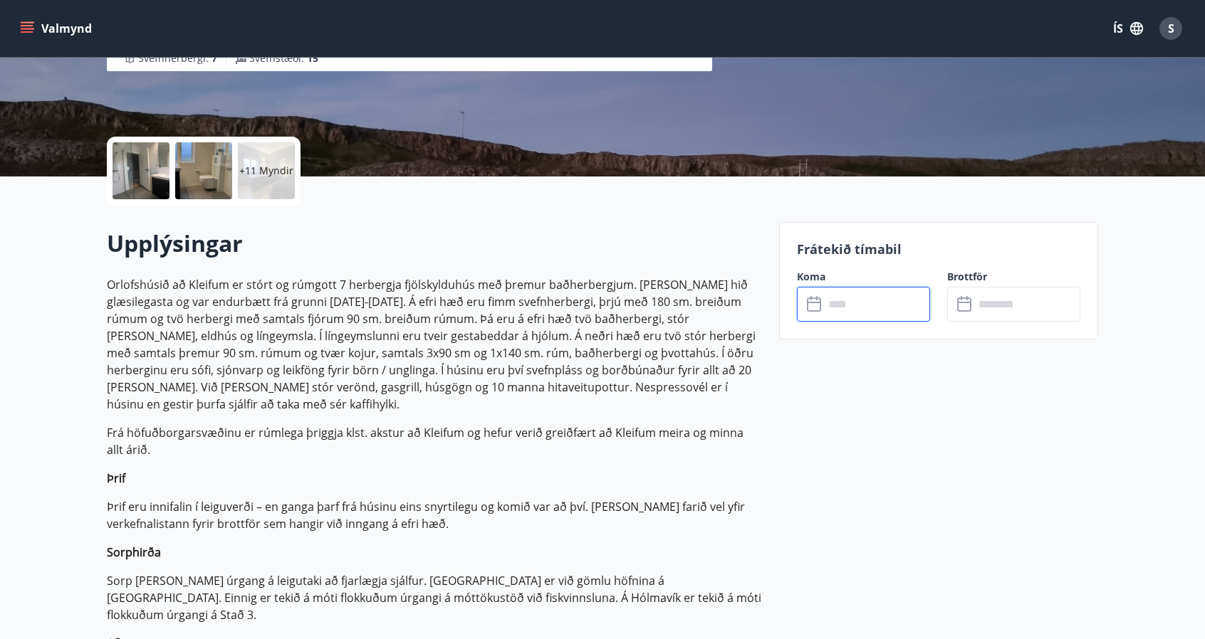
scroll to position [0, 0]
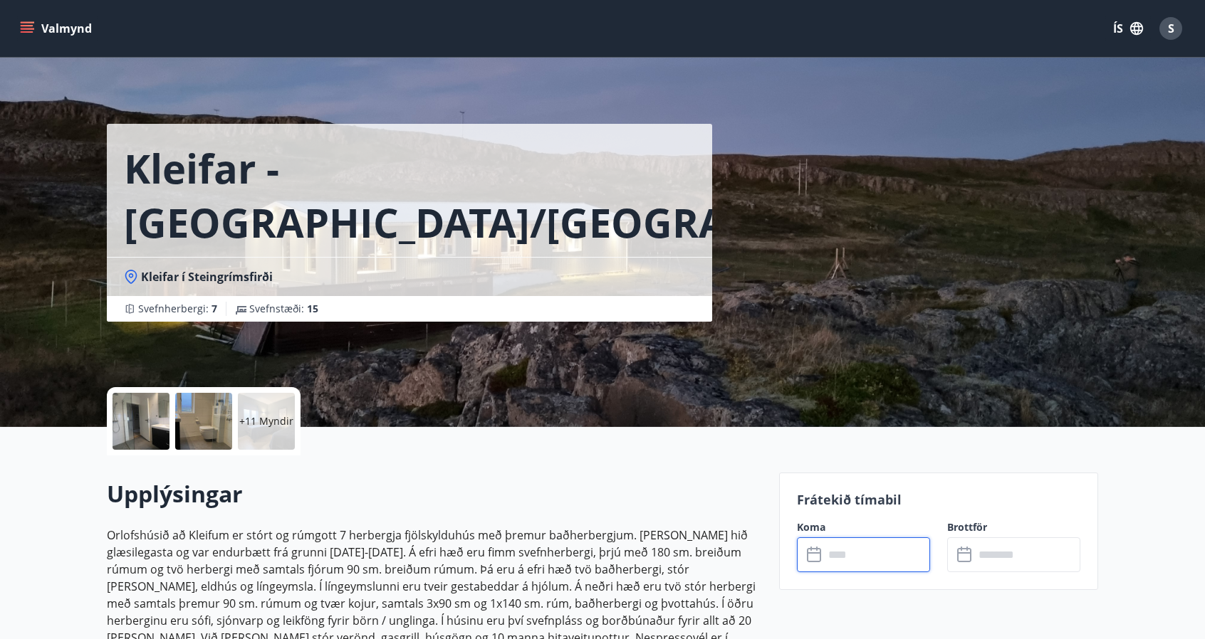
click at [185, 276] on span "Kleifar í Steingrímsfirði" at bounding box center [207, 277] width 132 height 16
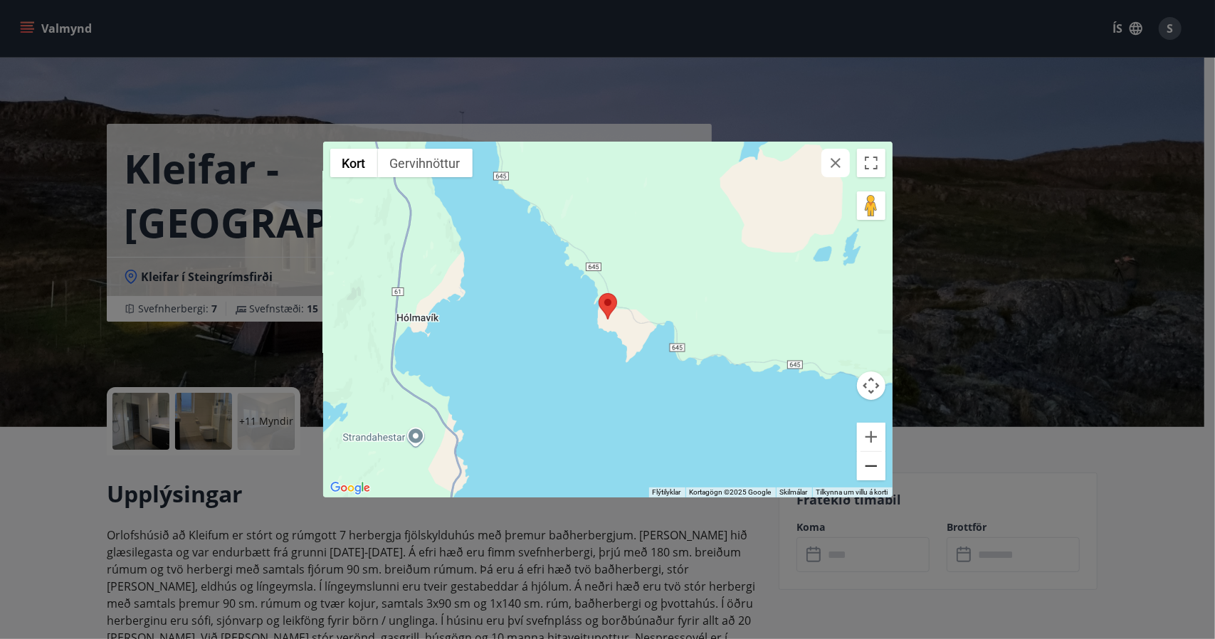
click at [873, 471] on button "Minnka" at bounding box center [871, 466] width 28 height 28
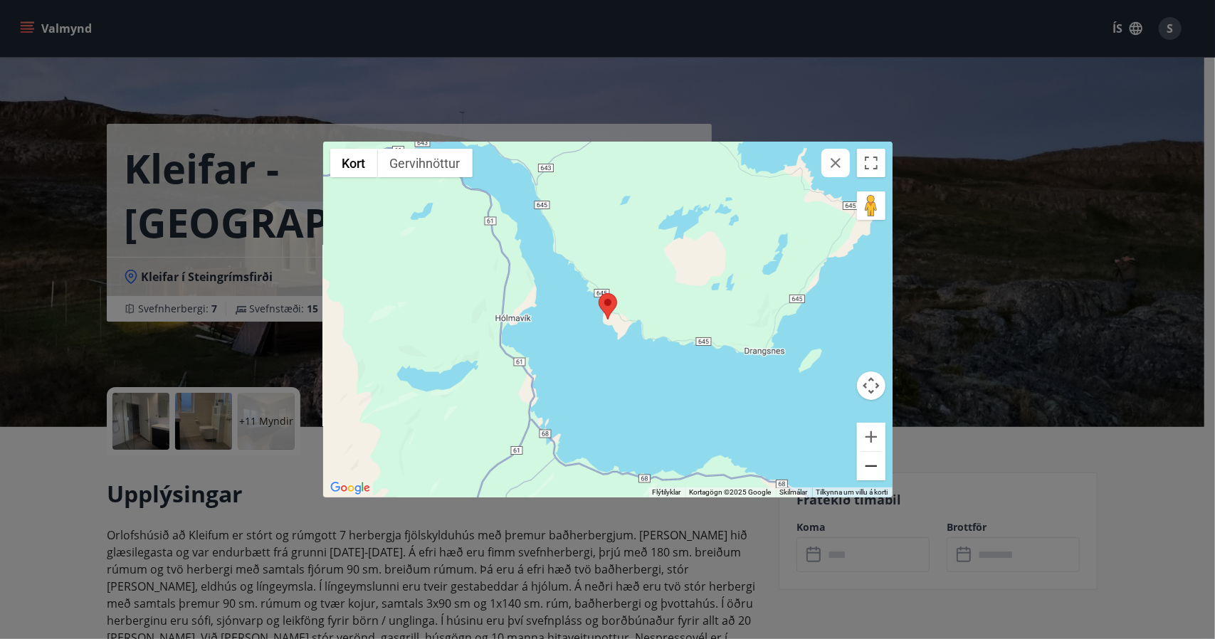
click at [873, 471] on button "Minnka" at bounding box center [871, 466] width 28 height 28
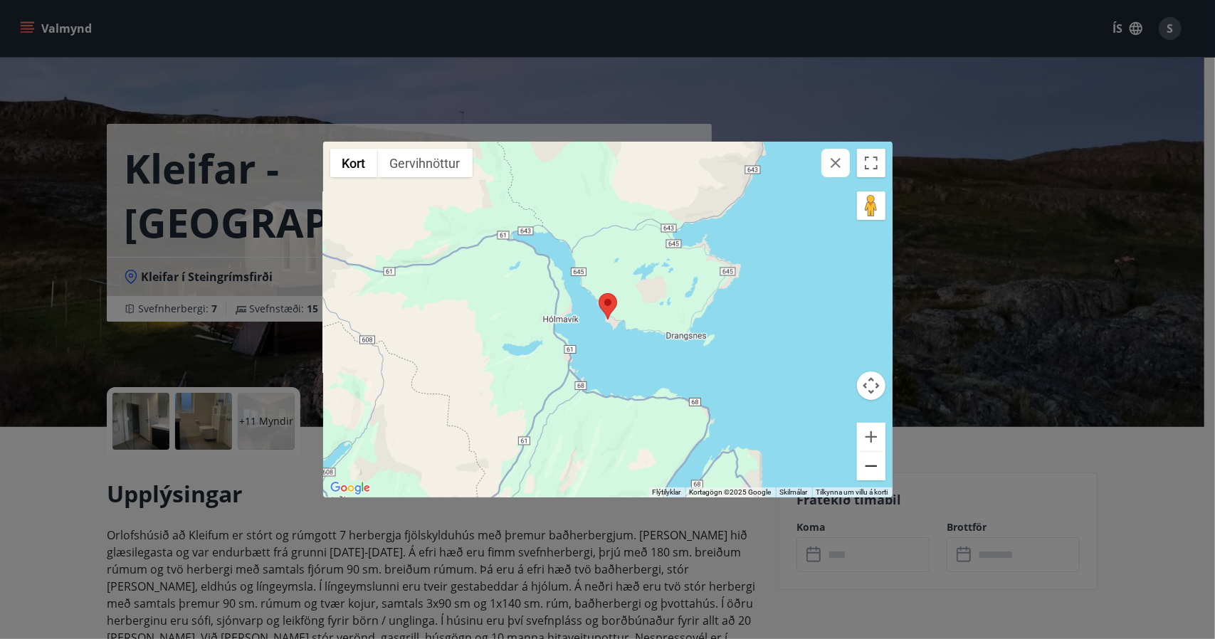
click at [873, 471] on button "Minnka" at bounding box center [871, 466] width 28 height 28
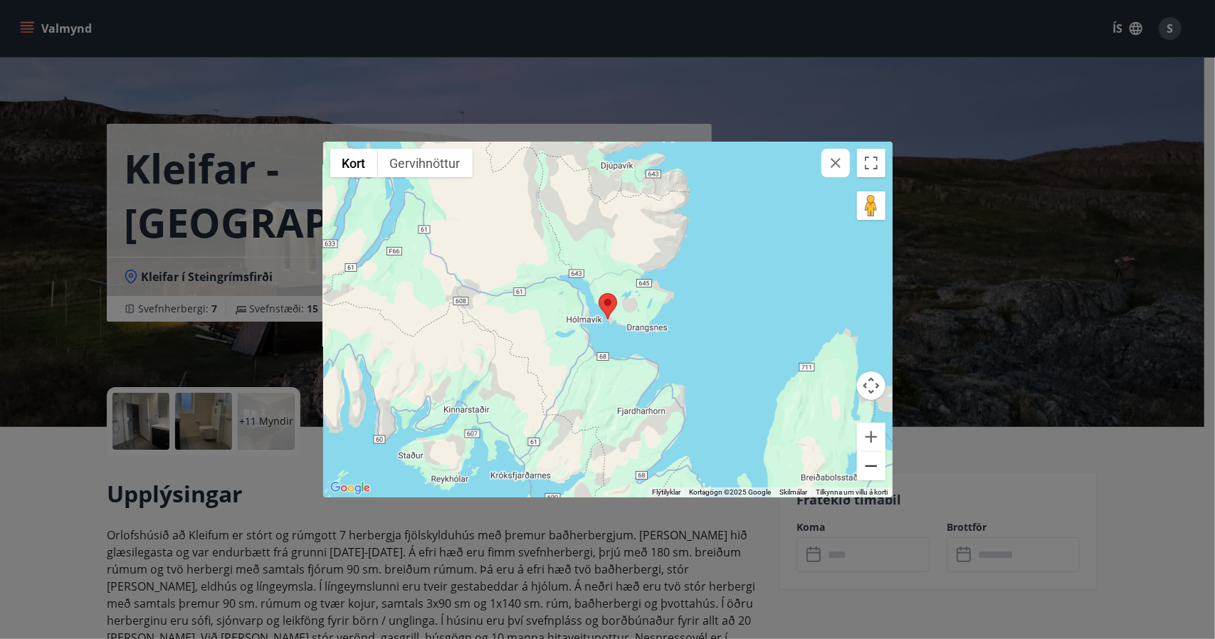
click at [873, 471] on button "Minnka" at bounding box center [871, 466] width 28 height 28
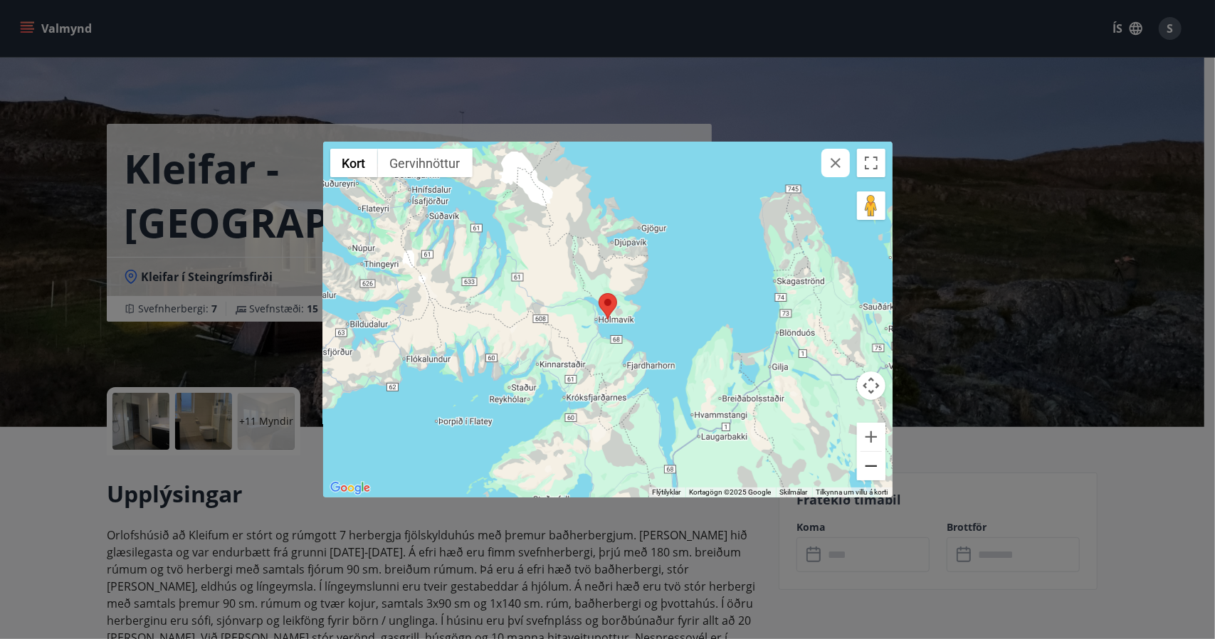
click at [873, 471] on button "Minnka" at bounding box center [871, 466] width 28 height 28
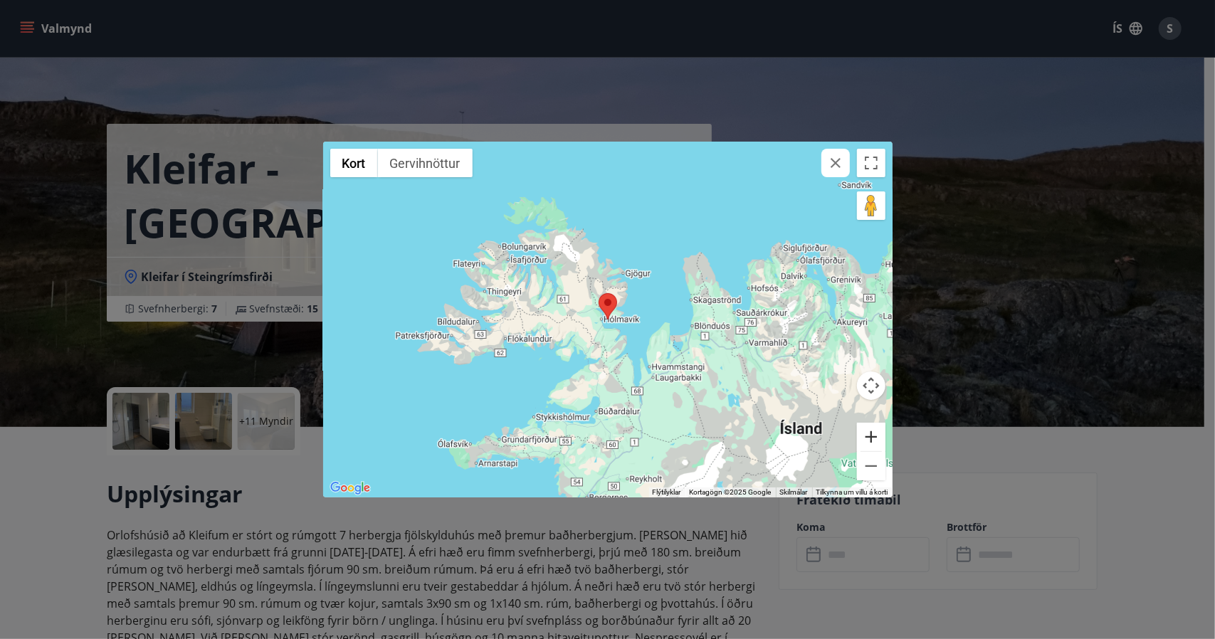
click at [870, 439] on button "Stækka" at bounding box center [871, 437] width 28 height 28
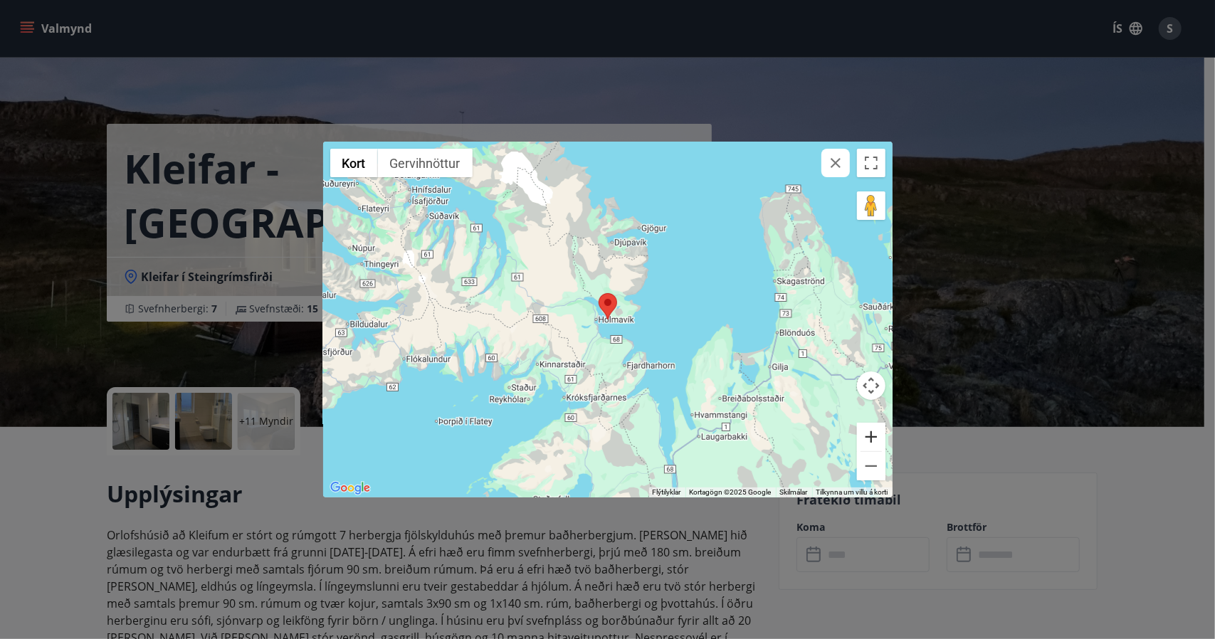
click at [870, 439] on button "Stækka" at bounding box center [871, 437] width 28 height 28
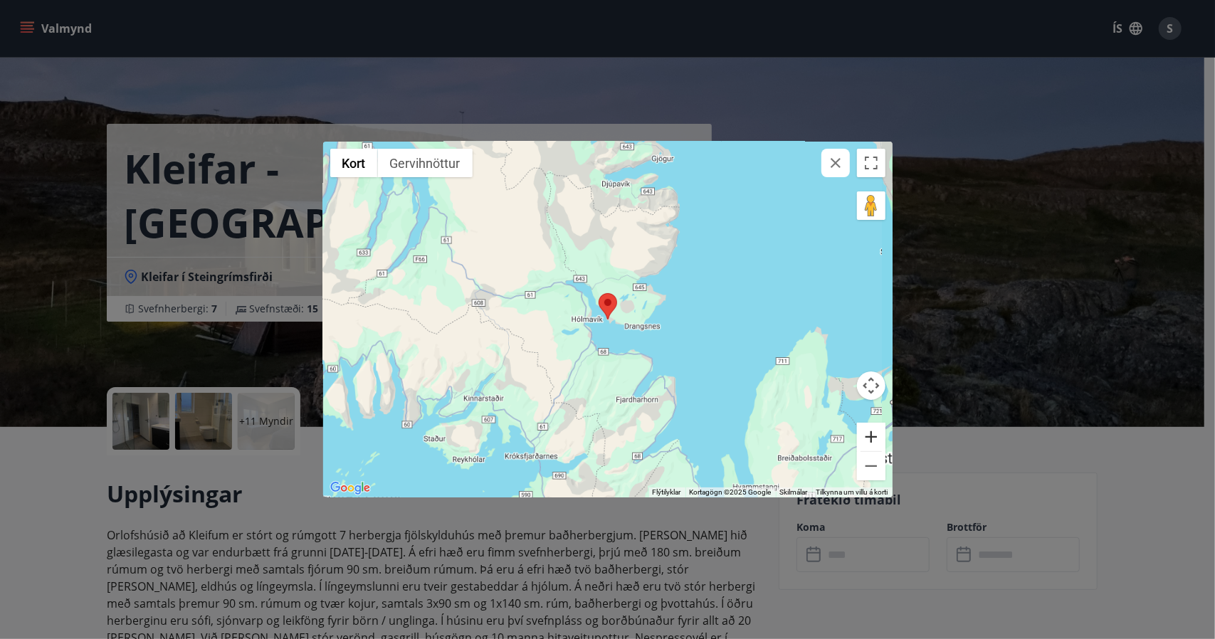
click at [870, 439] on button "Stækka" at bounding box center [871, 437] width 28 height 28
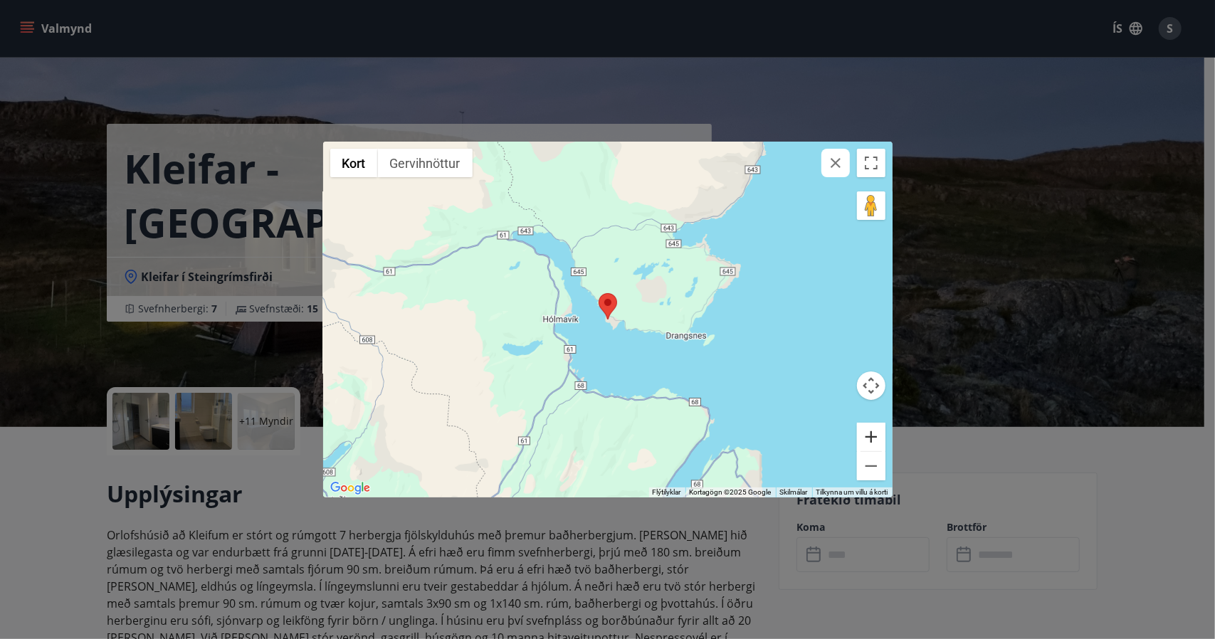
click at [870, 439] on button "Stækka" at bounding box center [871, 437] width 28 height 28
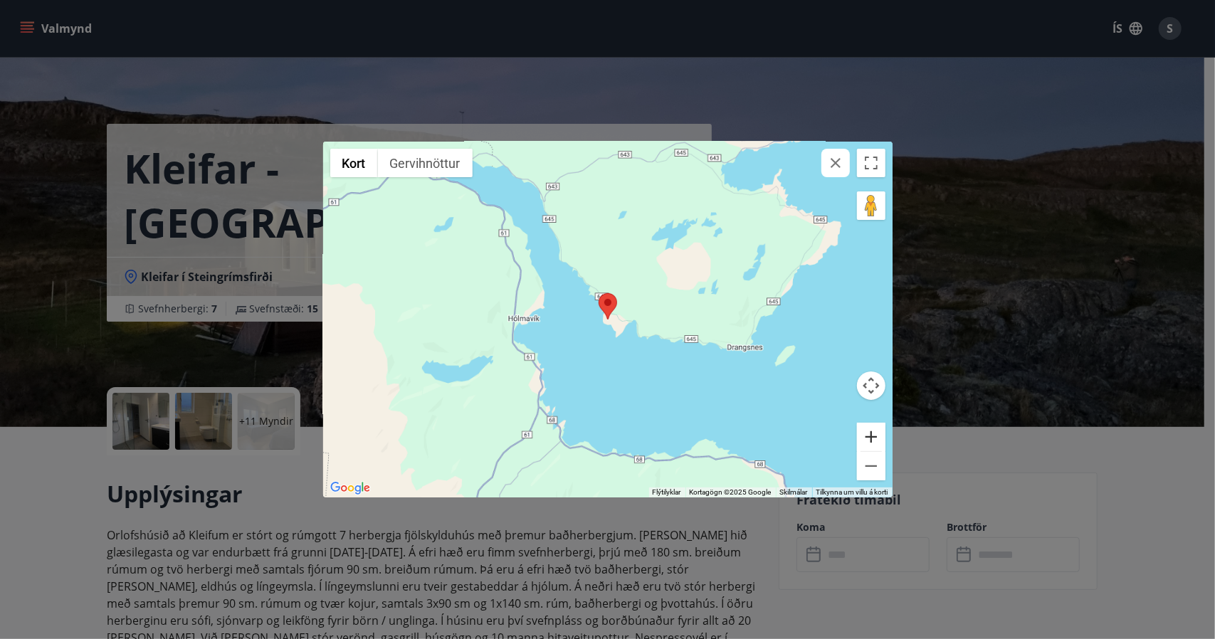
click at [870, 439] on button "Stækka" at bounding box center [871, 437] width 28 height 28
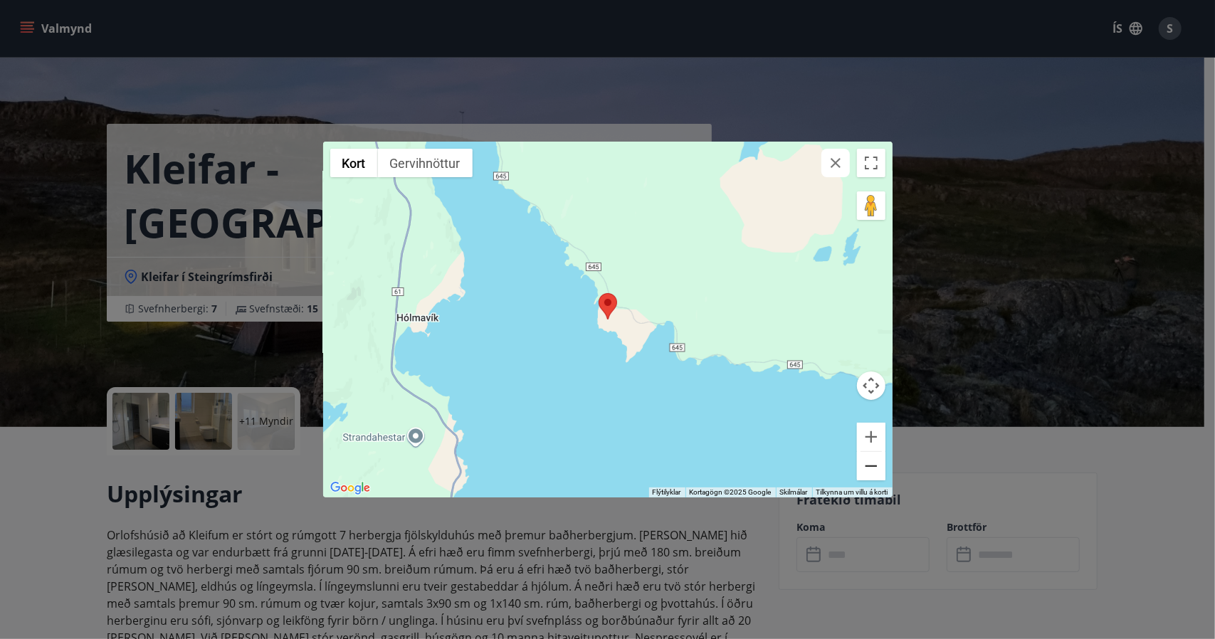
click at [876, 473] on button "Minnka" at bounding box center [871, 466] width 28 height 28
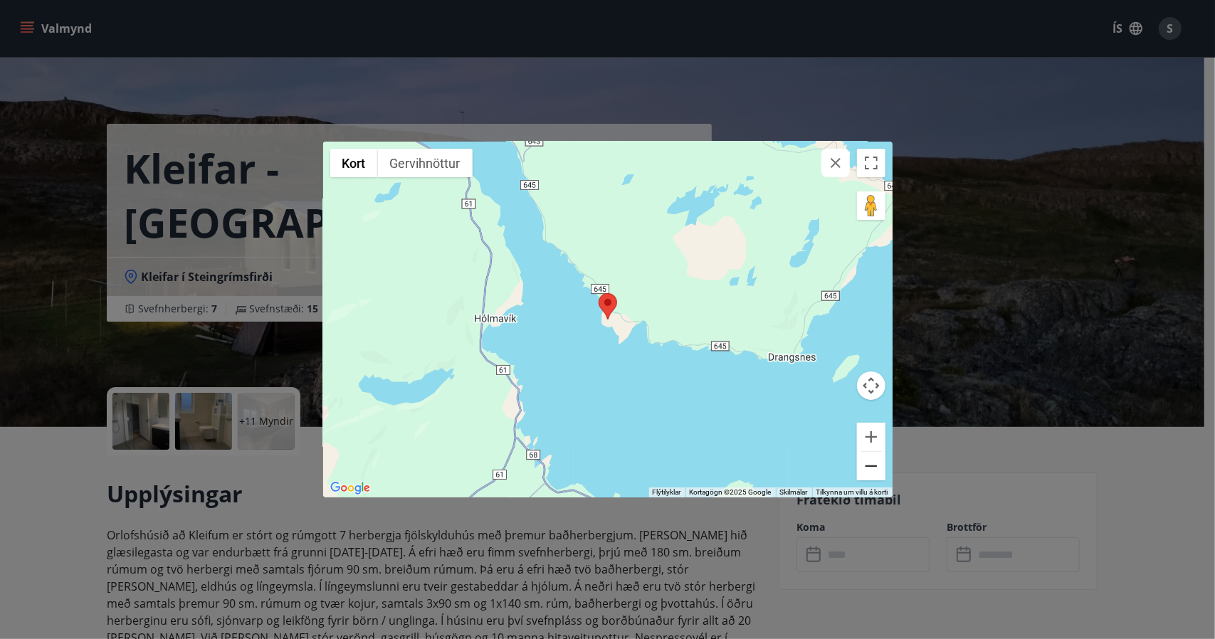
click at [876, 473] on button "Minnka" at bounding box center [871, 466] width 28 height 28
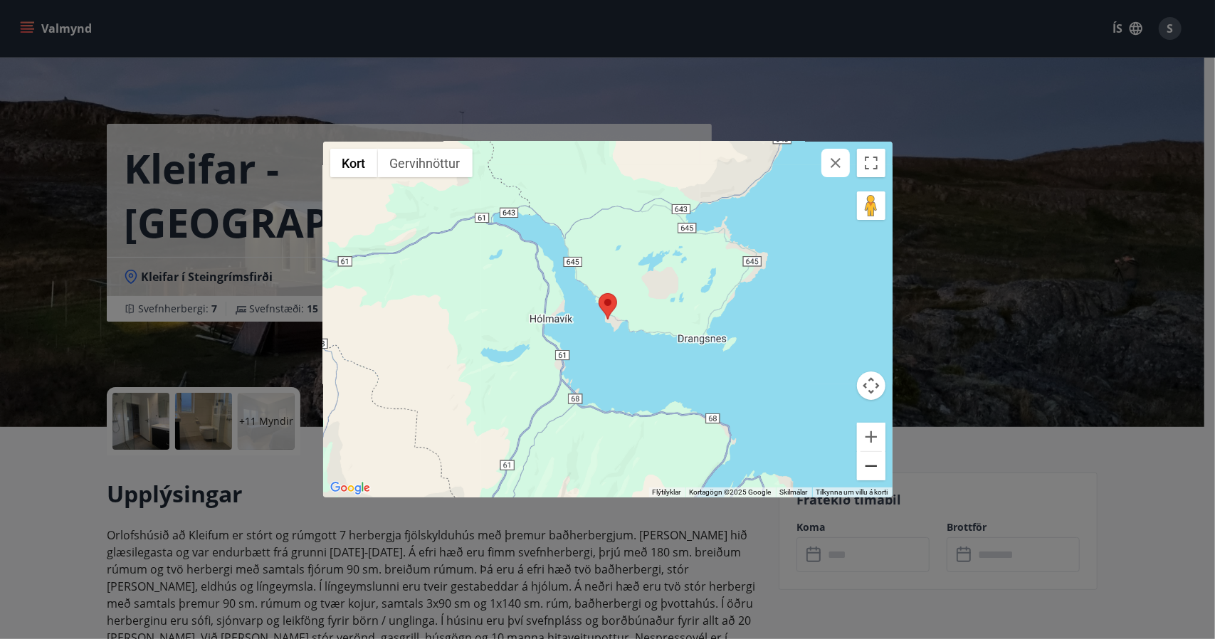
click at [876, 473] on button "Minnka" at bounding box center [871, 466] width 28 height 28
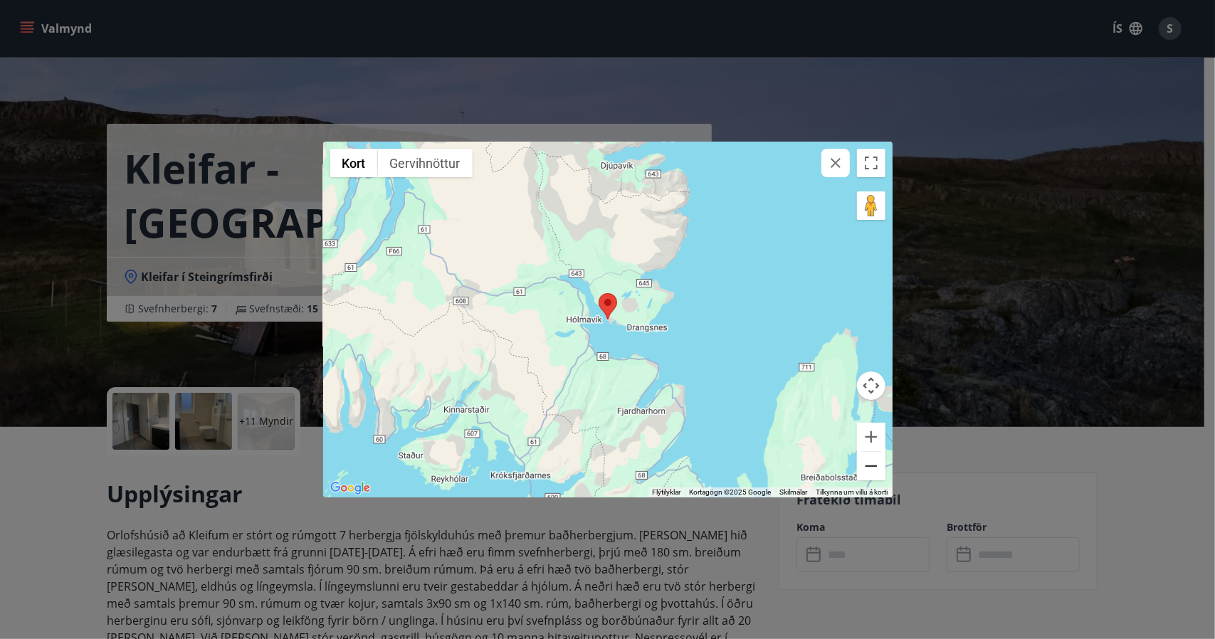
click at [876, 473] on button "Minnka" at bounding box center [871, 466] width 28 height 28
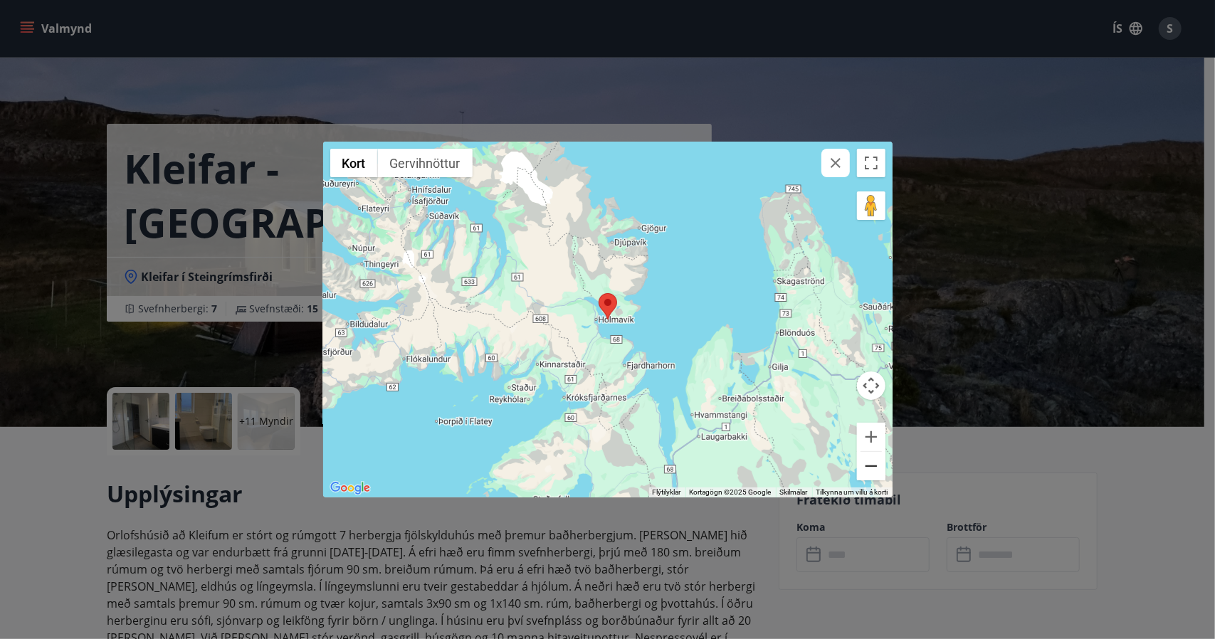
click at [876, 473] on button "Minnka" at bounding box center [871, 466] width 28 height 28
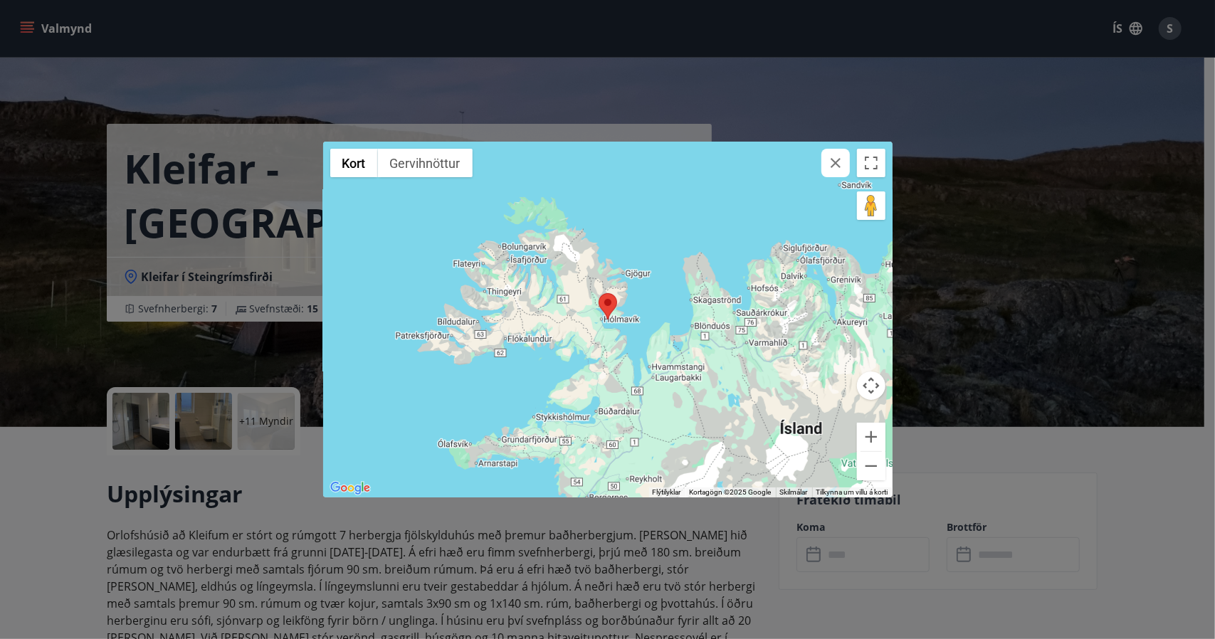
click at [840, 173] on button "button" at bounding box center [836, 163] width 28 height 28
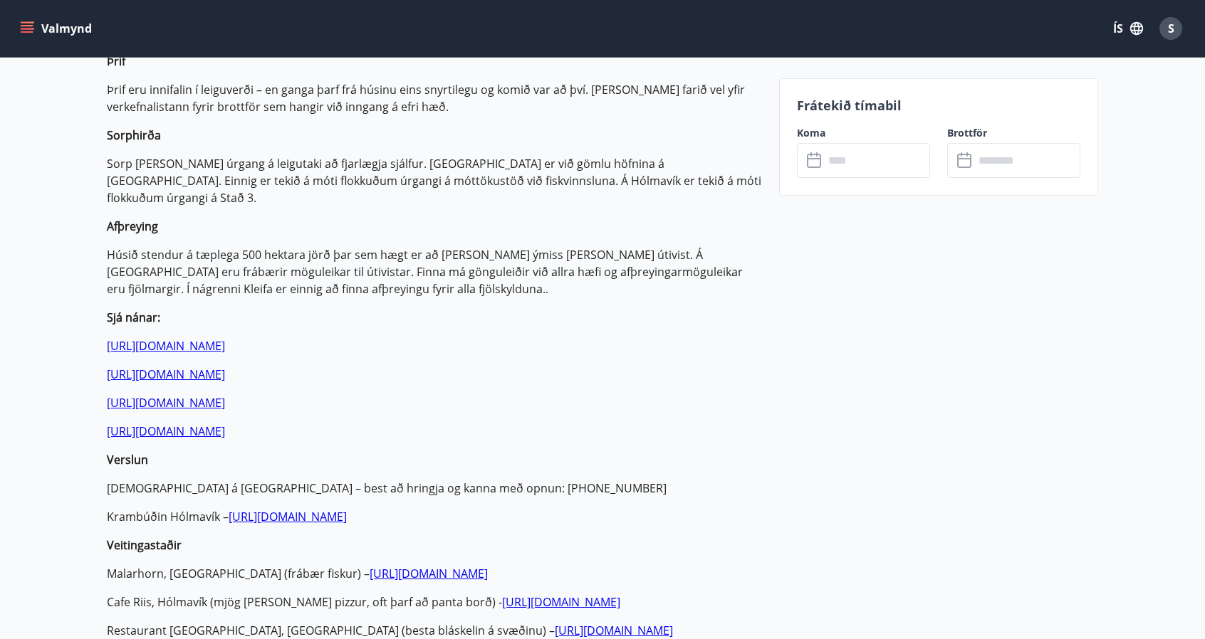
scroll to position [675, 0]
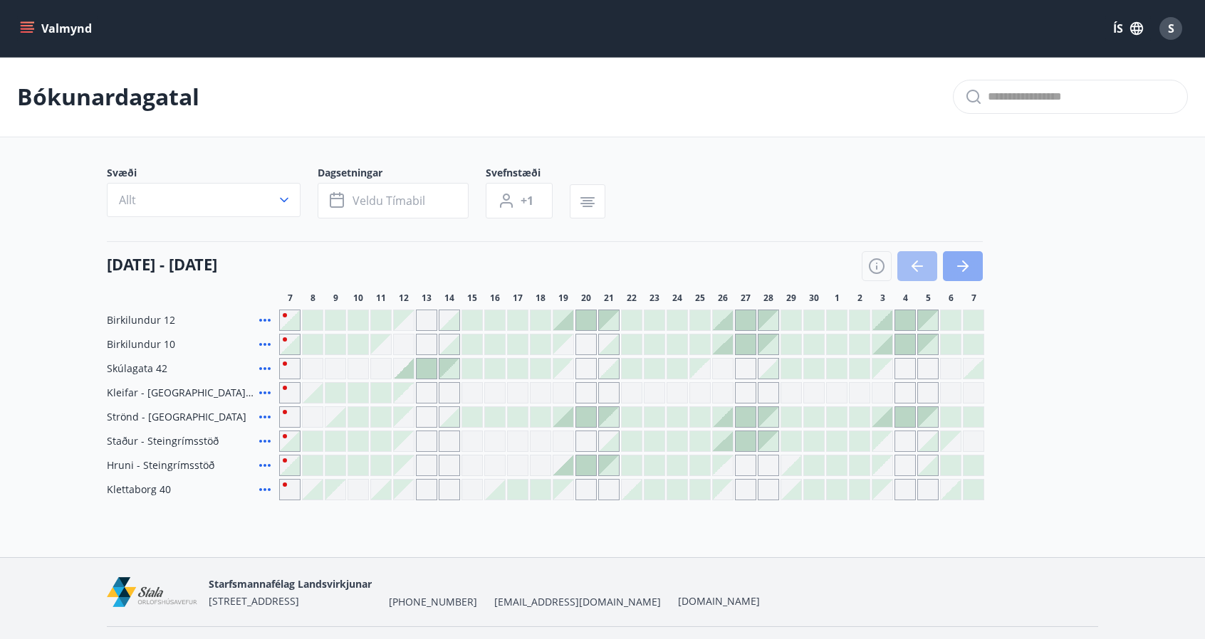
click at [959, 270] on icon "button" at bounding box center [962, 266] width 17 height 17
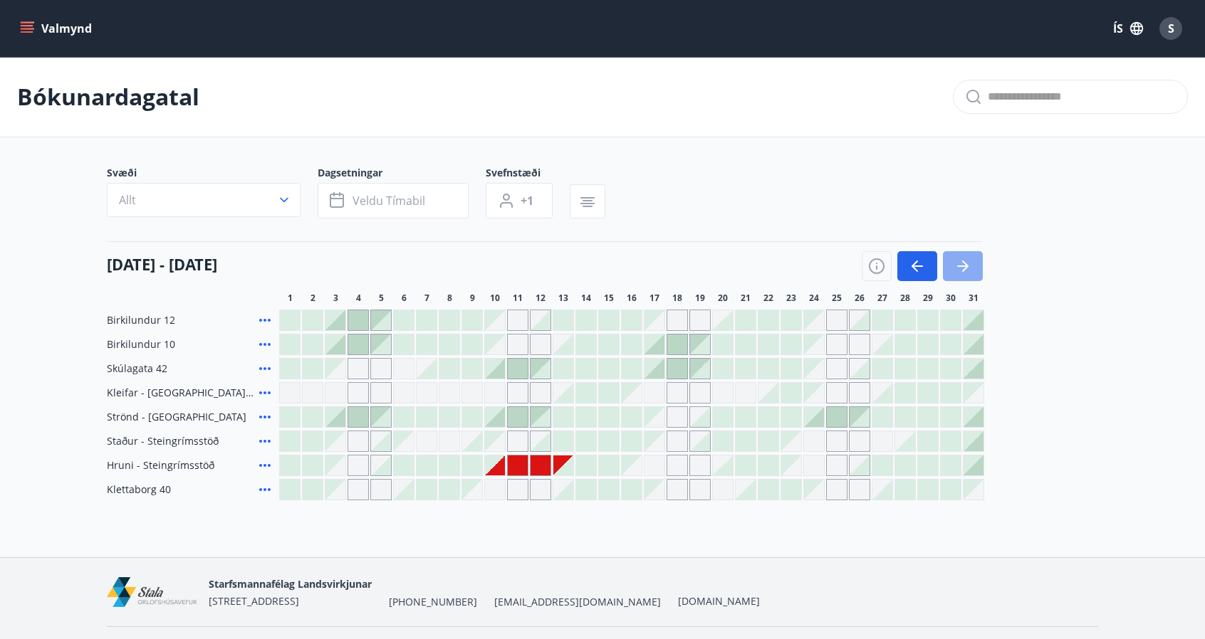
click at [959, 270] on icon "button" at bounding box center [962, 266] width 17 height 17
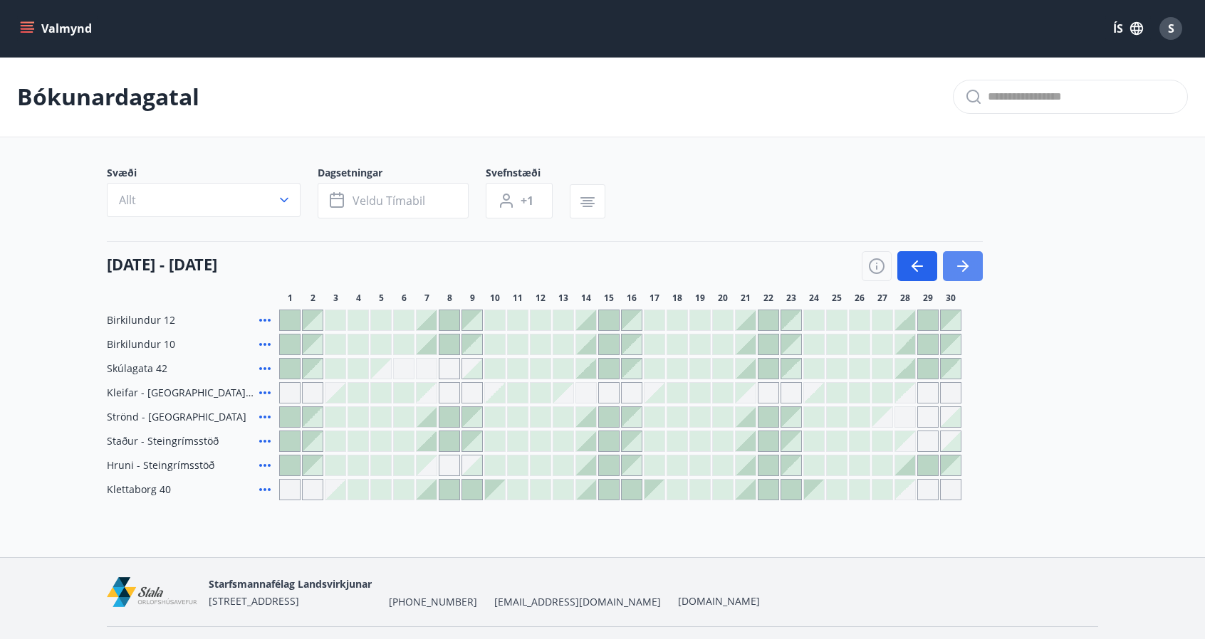
click at [959, 270] on icon "button" at bounding box center [962, 266] width 17 height 17
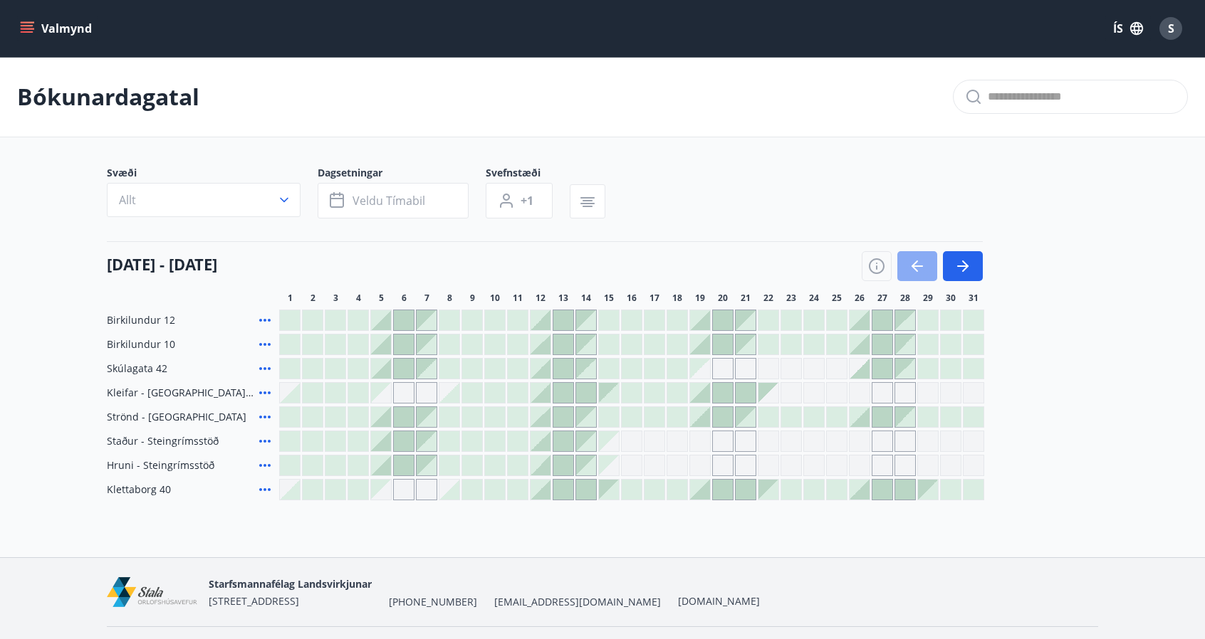
click at [916, 267] on icon "button" at bounding box center [916, 266] width 17 height 17
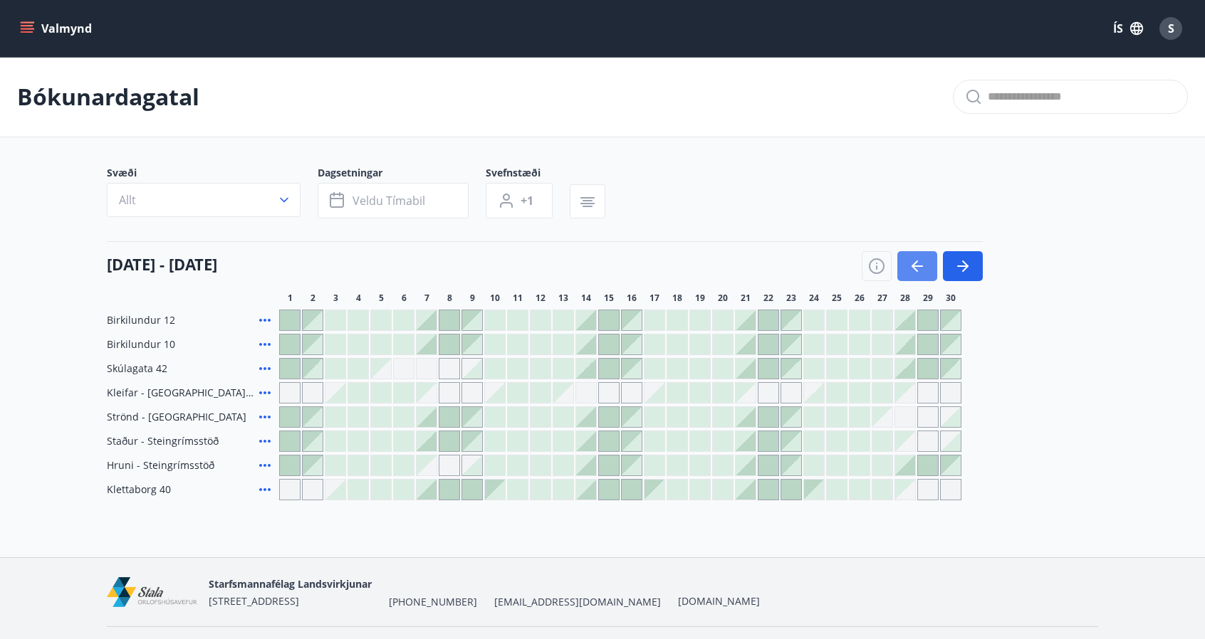
click at [918, 261] on icon "button" at bounding box center [916, 266] width 17 height 17
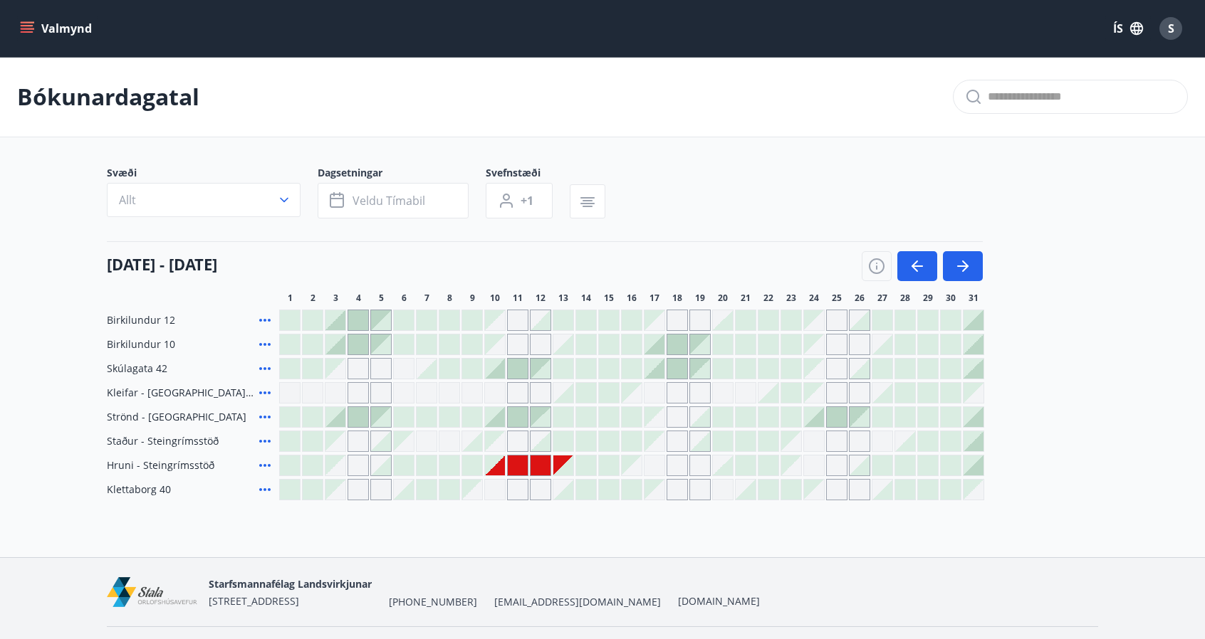
click at [958, 445] on div at bounding box center [950, 441] width 20 height 20
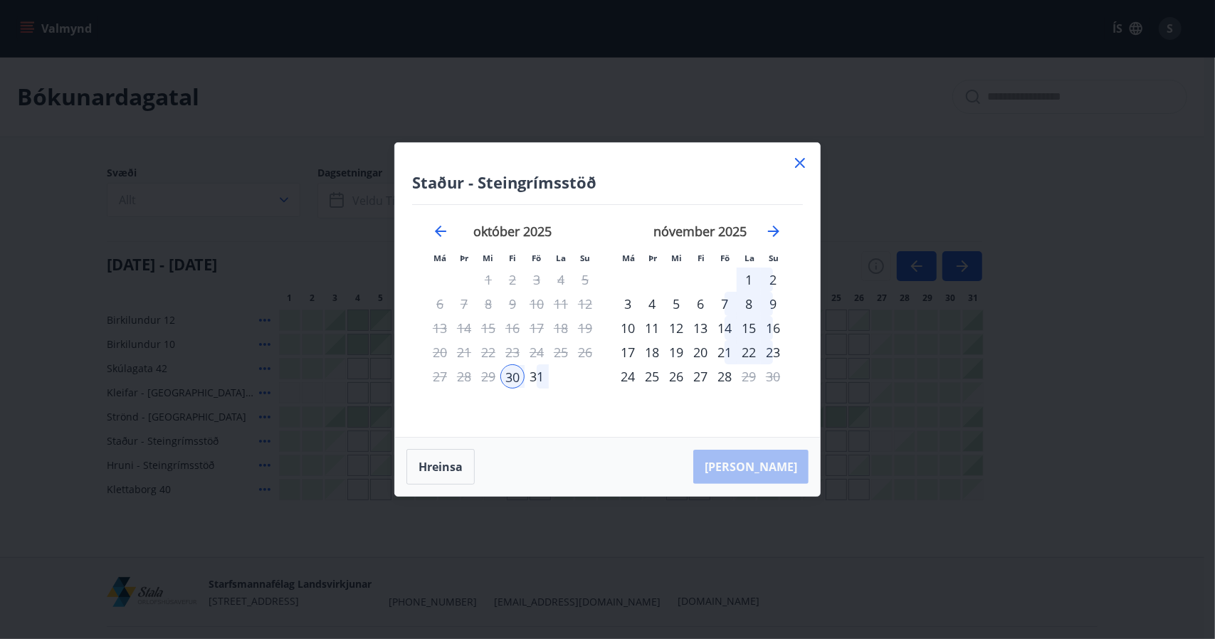
click at [772, 280] on div "2" at bounding box center [773, 280] width 24 height 24
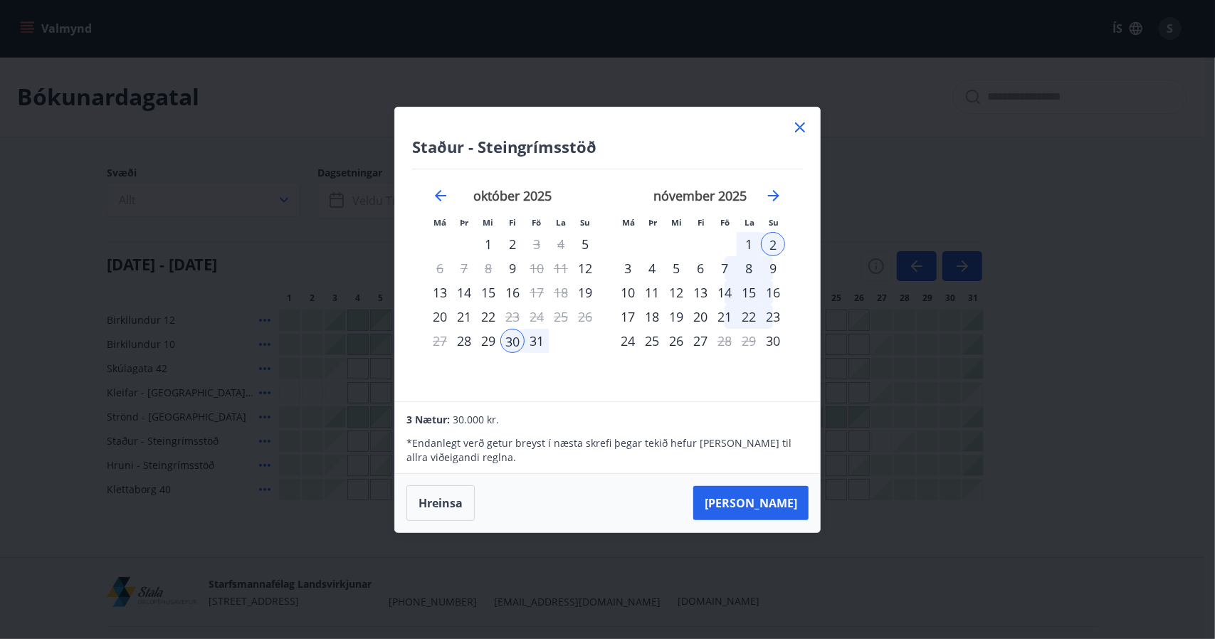
click at [797, 127] on icon at bounding box center [800, 127] width 17 height 17
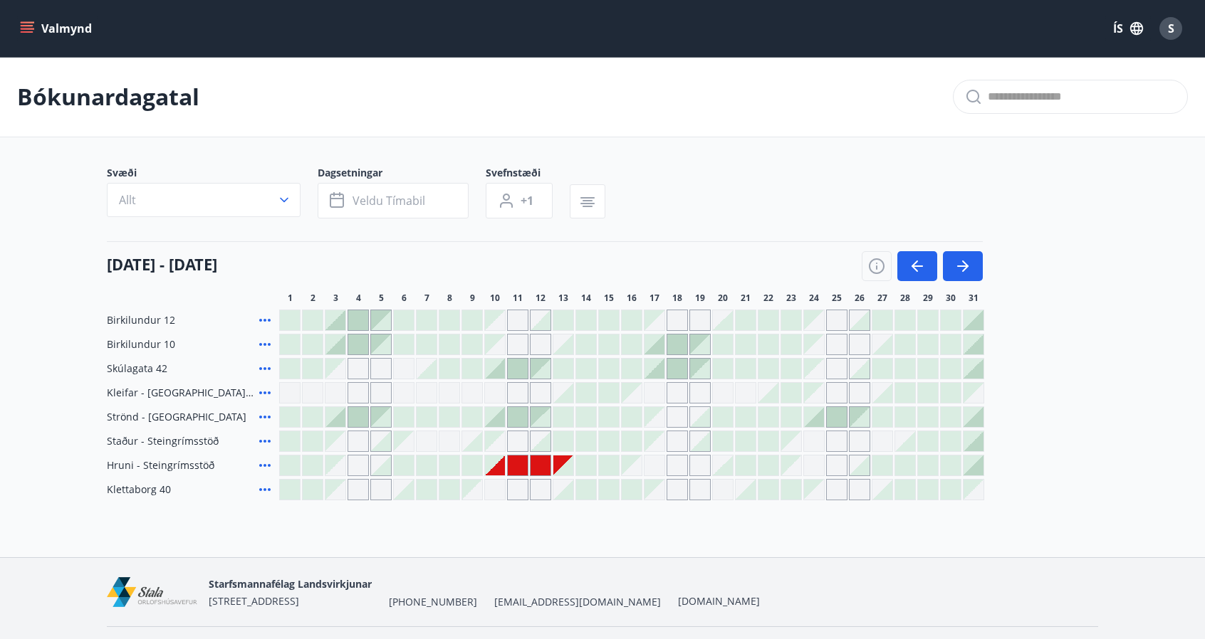
click at [977, 441] on div at bounding box center [973, 441] width 20 height 20
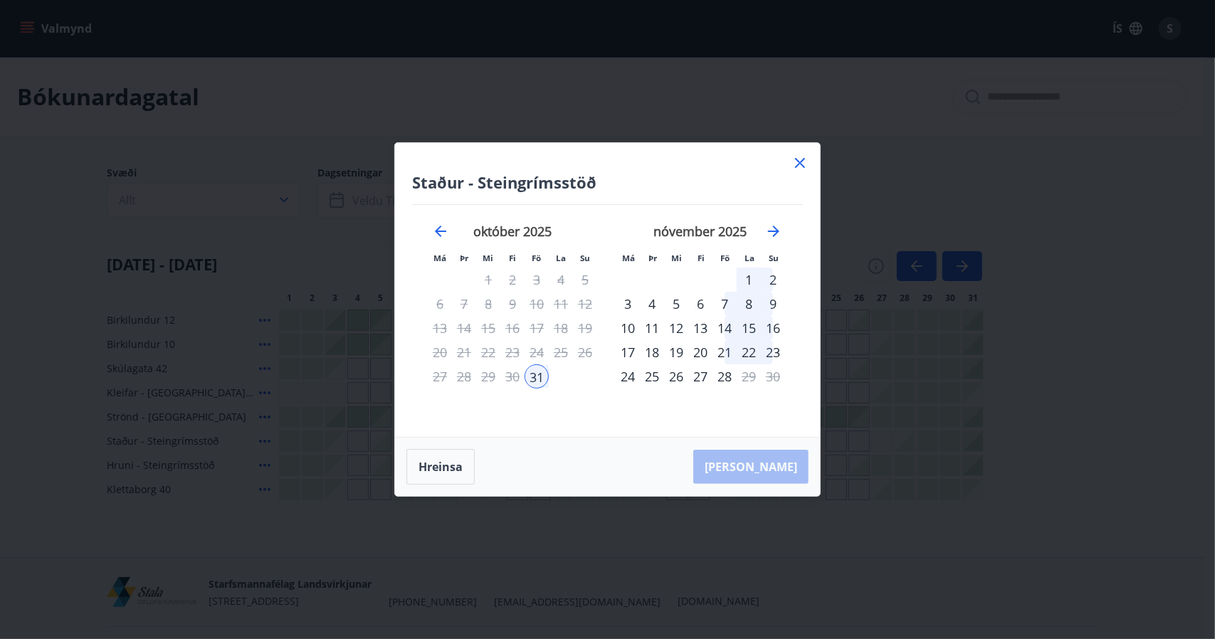
click at [772, 278] on div "2" at bounding box center [773, 280] width 24 height 24
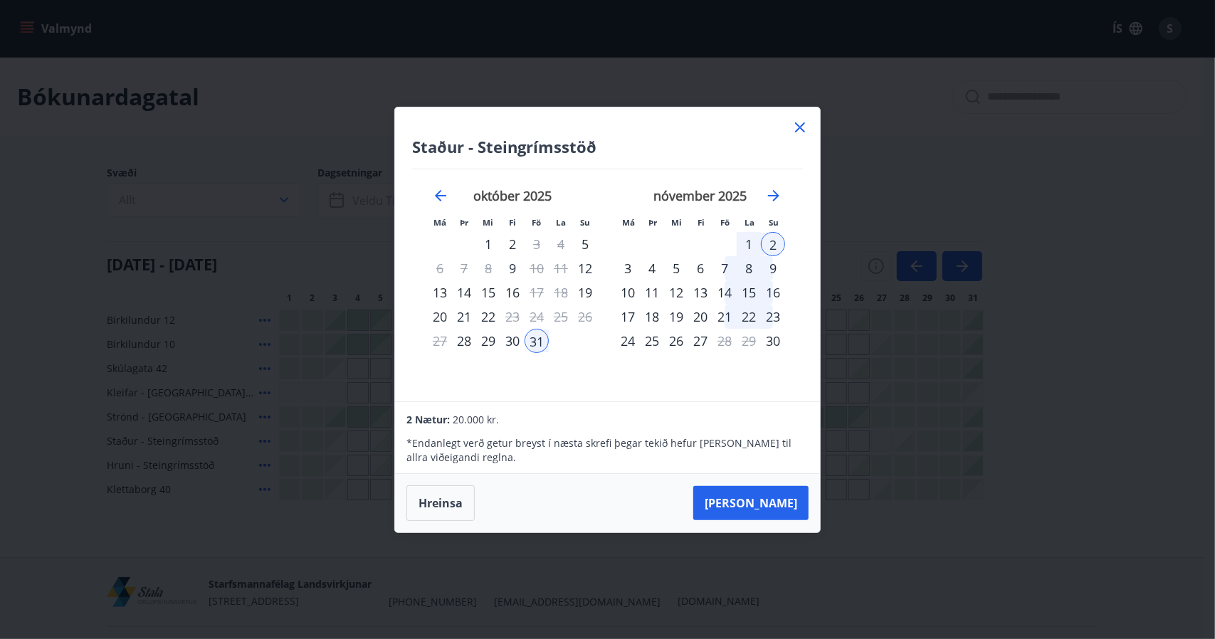
click at [629, 266] on div "3" at bounding box center [628, 268] width 24 height 24
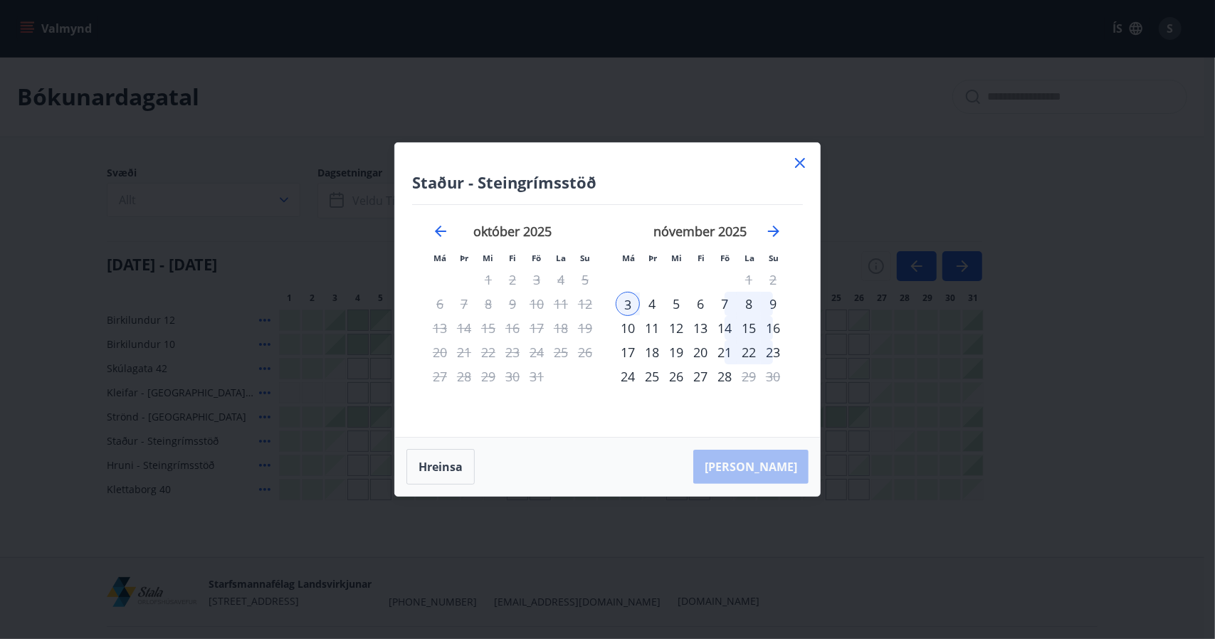
click at [541, 382] on div "31" at bounding box center [537, 376] width 24 height 24
click at [432, 481] on button "Hreinsa" at bounding box center [440, 467] width 68 height 36
click at [538, 379] on div "31" at bounding box center [537, 376] width 24 height 24
click at [631, 304] on div "3" at bounding box center [628, 304] width 24 height 24
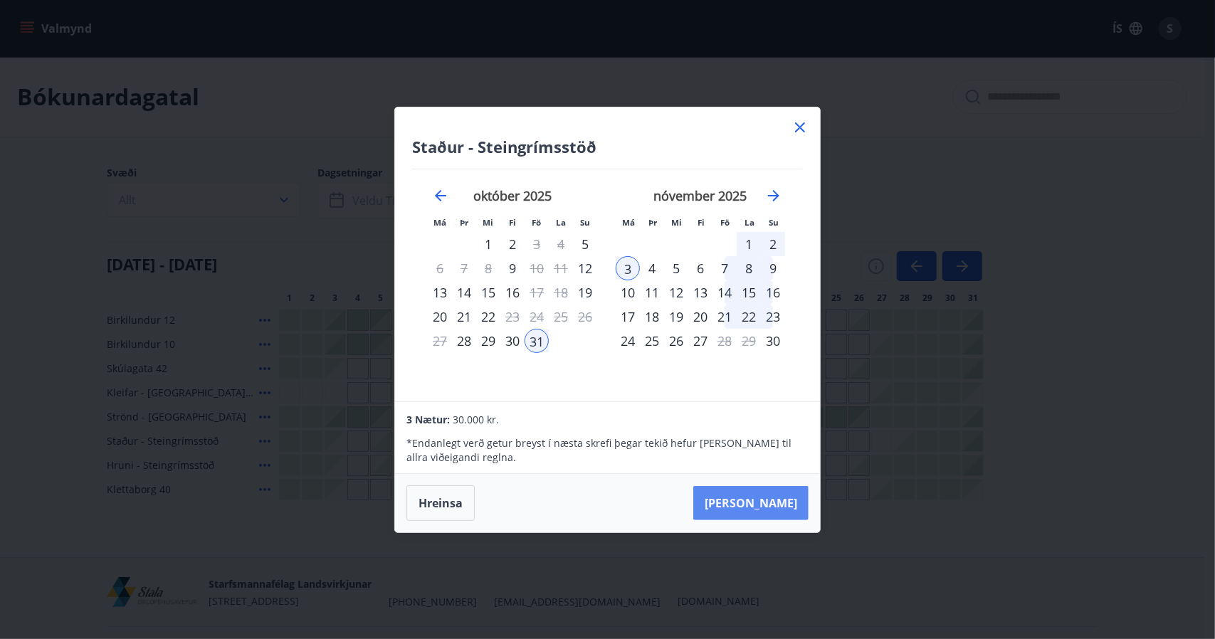
click at [752, 492] on button "[PERSON_NAME]" at bounding box center [750, 503] width 115 height 34
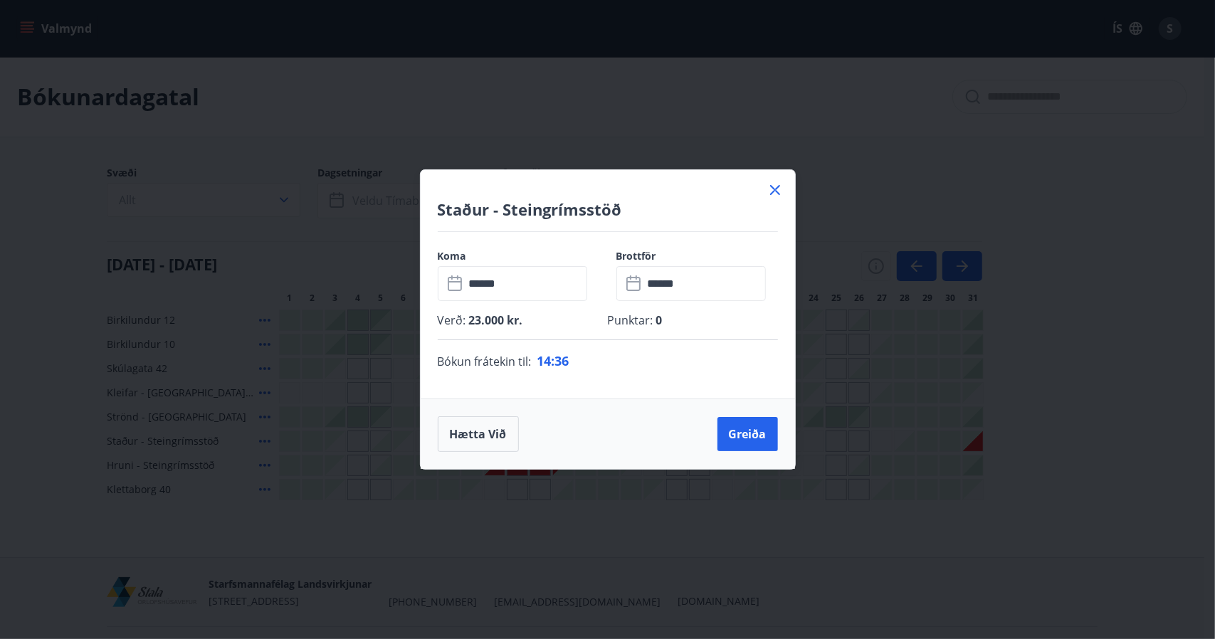
drag, startPoint x: 750, startPoint y: 441, endPoint x: 653, endPoint y: 424, distance: 99.0
click at [653, 424] on div "Hætta við Greiða" at bounding box center [608, 434] width 340 height 36
click at [775, 195] on icon at bounding box center [775, 190] width 17 height 17
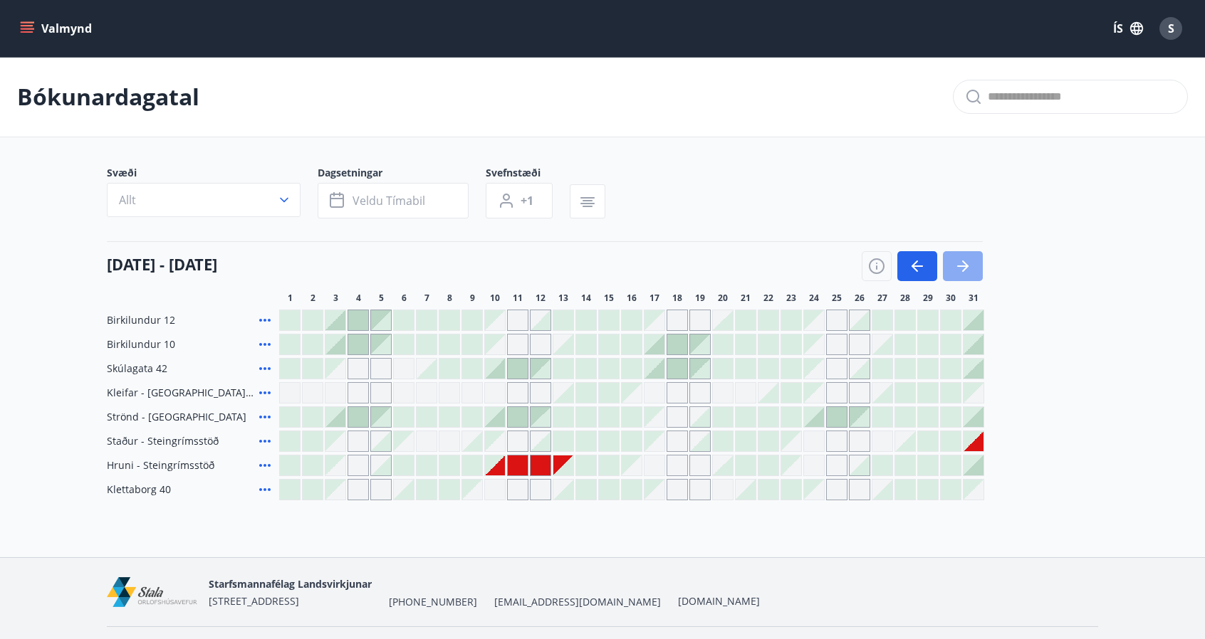
click at [963, 268] on icon "button" at bounding box center [962, 266] width 17 height 17
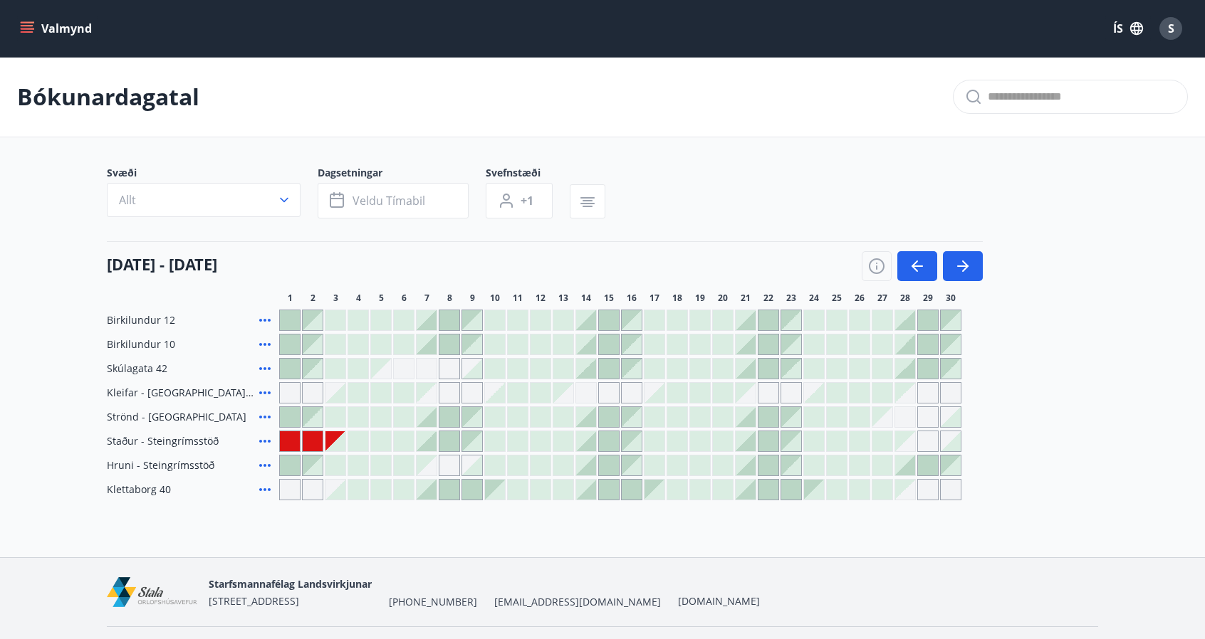
click at [423, 445] on div at bounding box center [426, 441] width 20 height 20
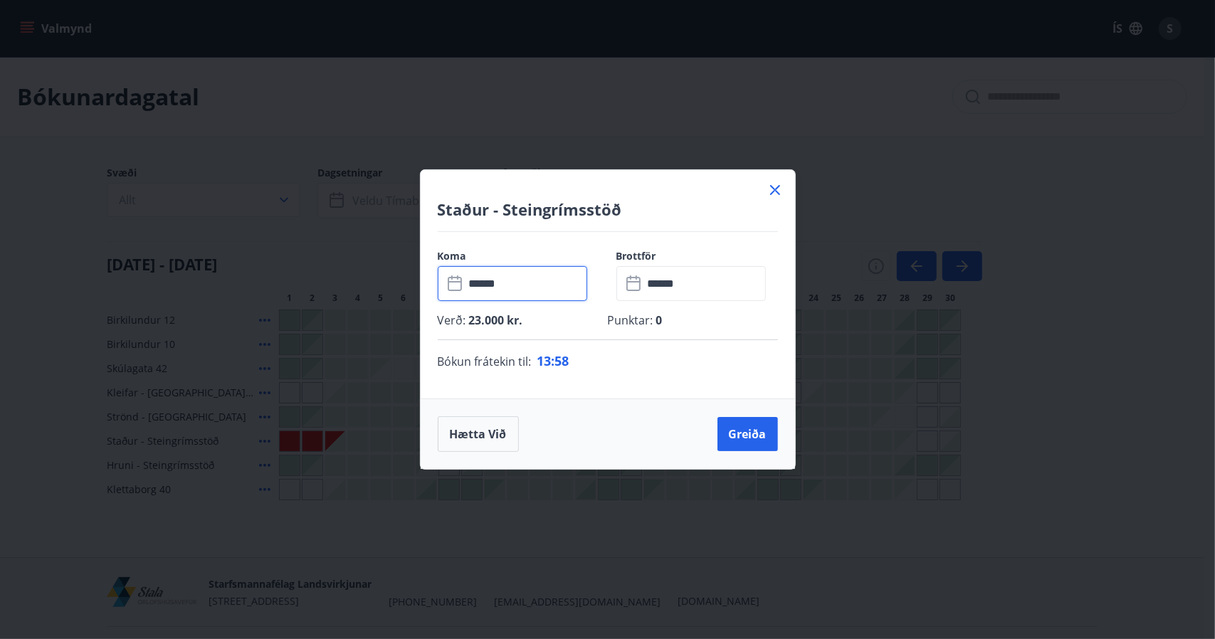
click at [540, 284] on input "******" at bounding box center [526, 283] width 122 height 35
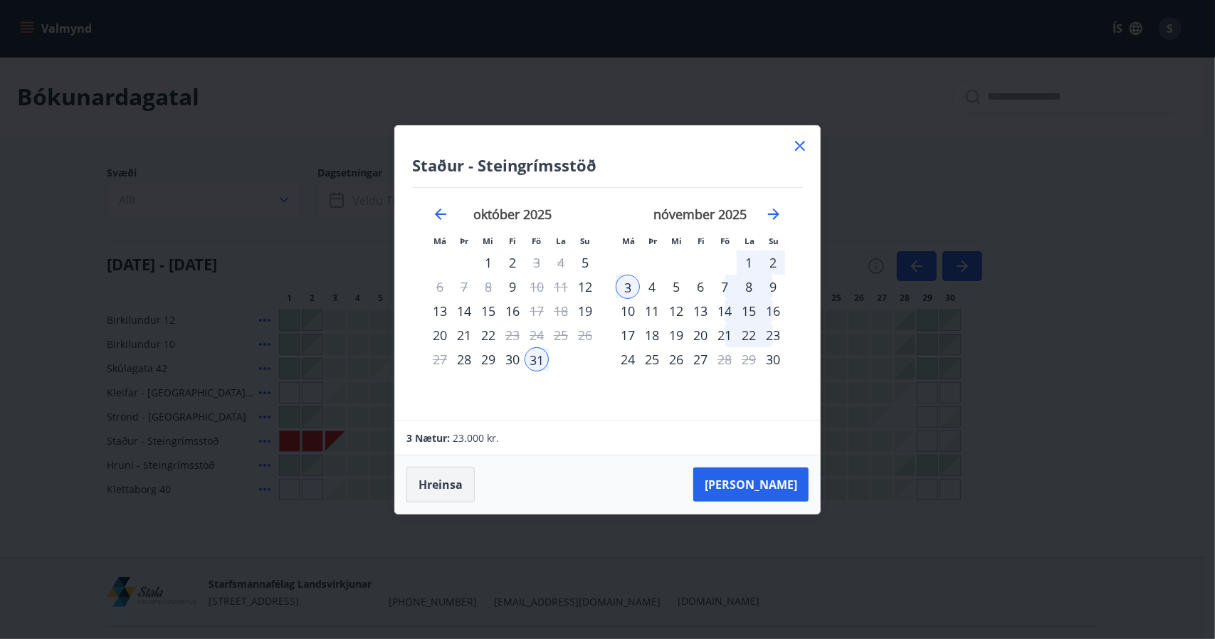
click at [433, 491] on button "Hreinsa" at bounding box center [440, 485] width 68 height 36
click at [723, 288] on div "7" at bounding box center [725, 287] width 24 height 24
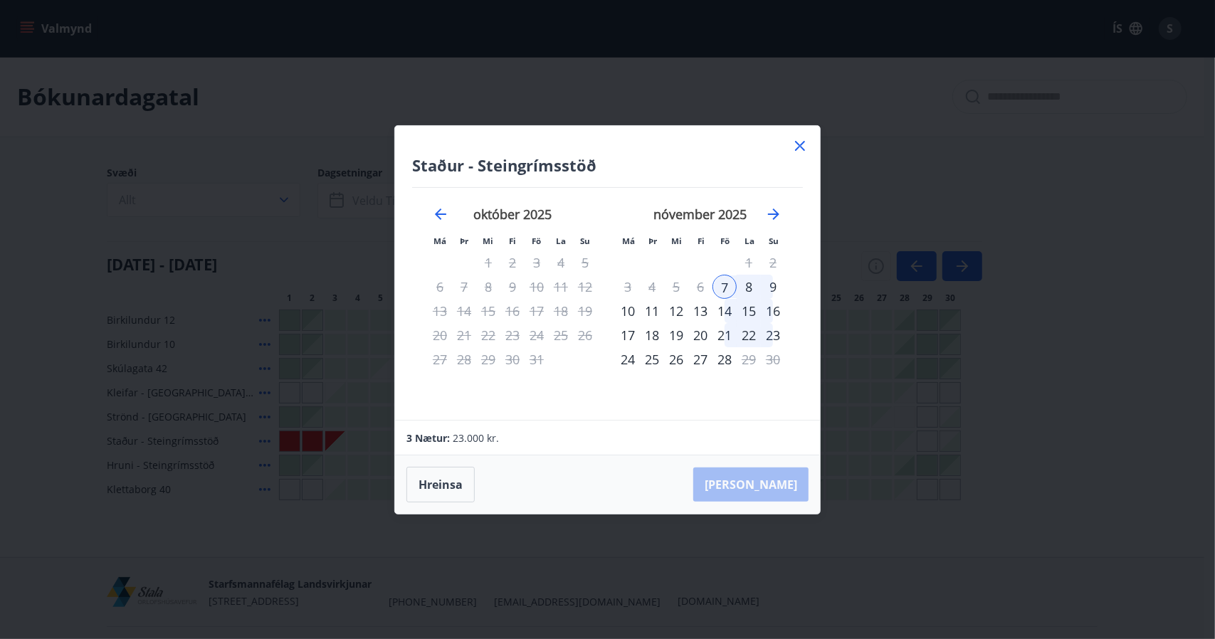
click at [631, 306] on div "10" at bounding box center [628, 311] width 24 height 24
click at [775, 478] on button "[PERSON_NAME]" at bounding box center [750, 485] width 115 height 34
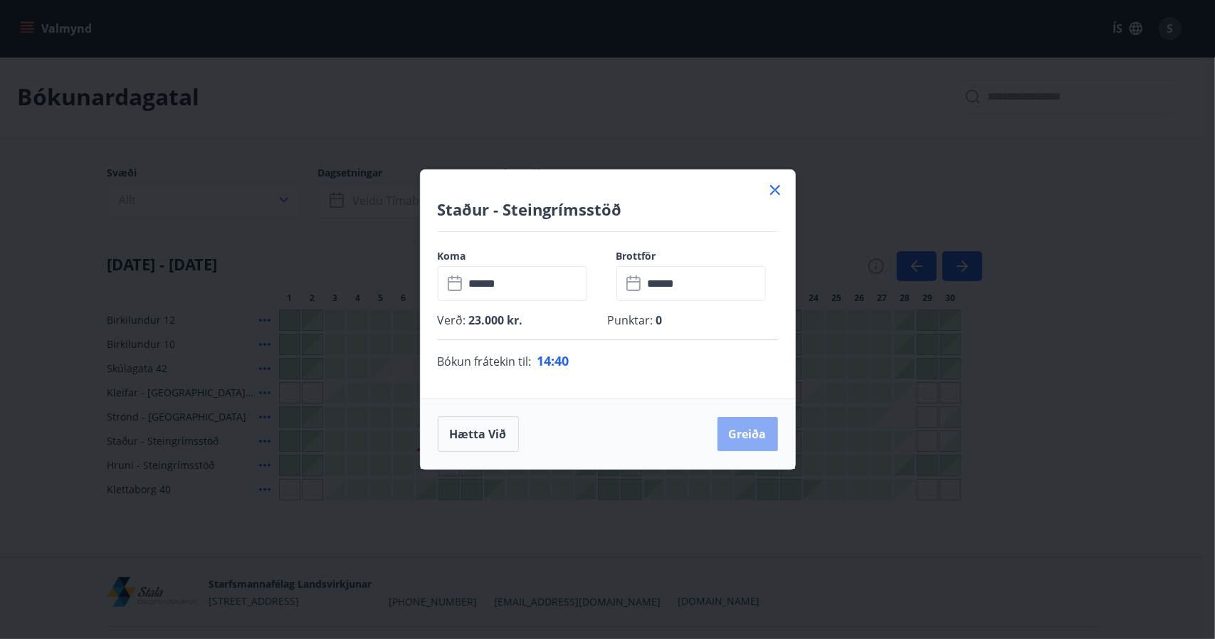
click at [746, 441] on button "Greiða" at bounding box center [748, 434] width 61 height 34
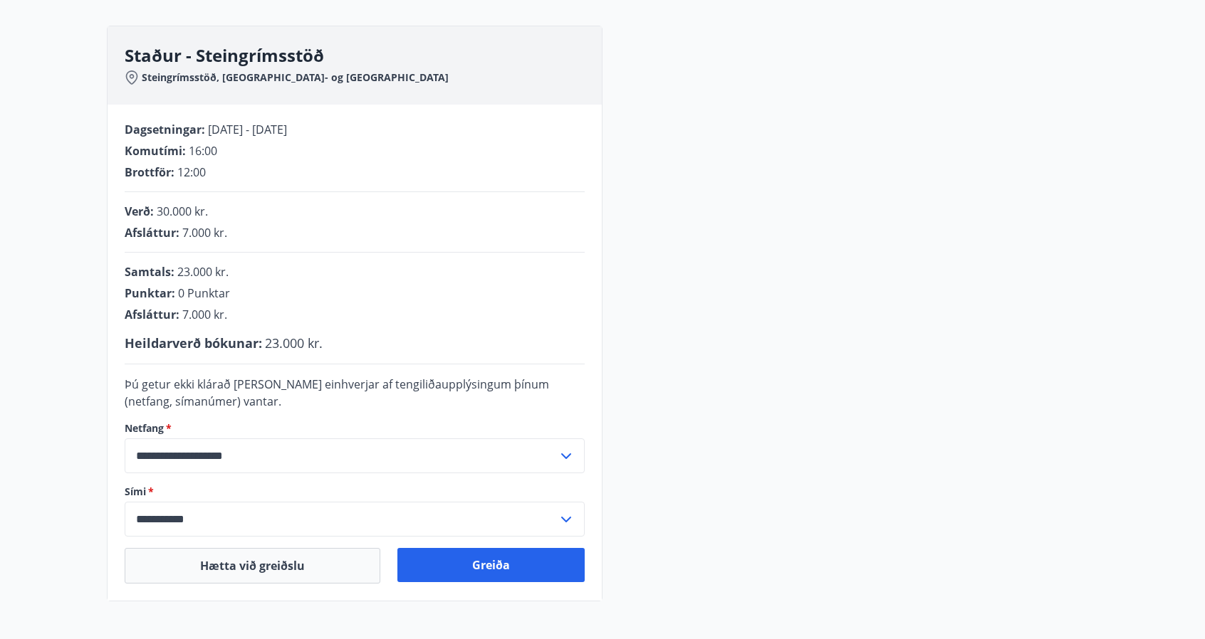
scroll to position [191, 0]
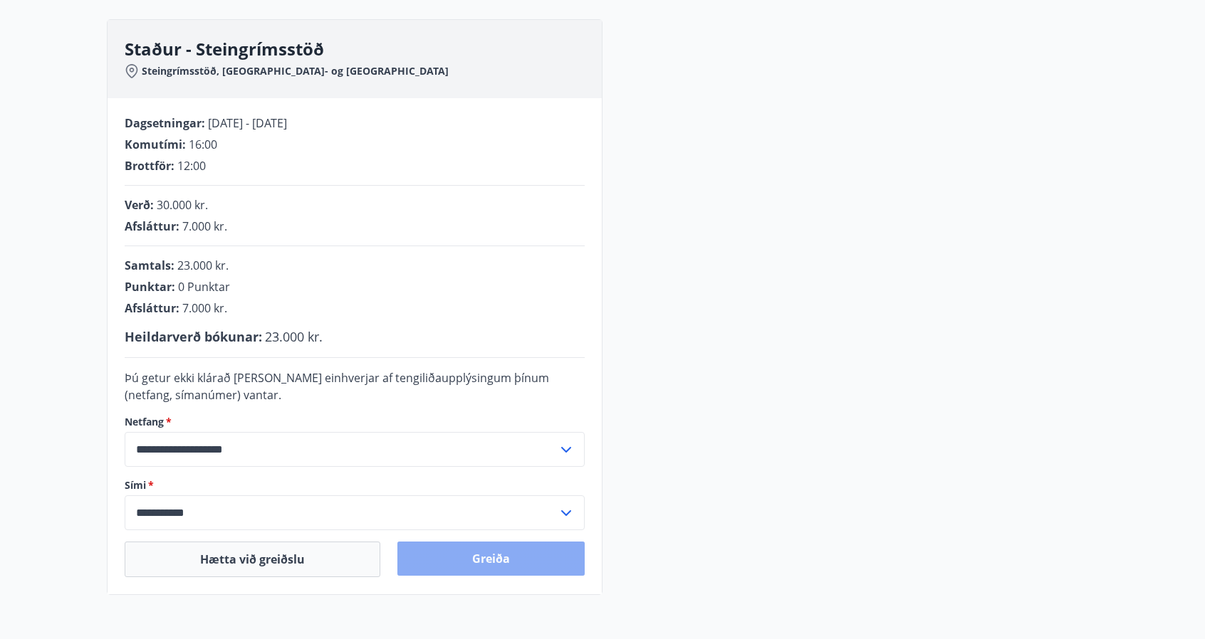
click at [488, 558] on button "Greiða" at bounding box center [490, 559] width 187 height 34
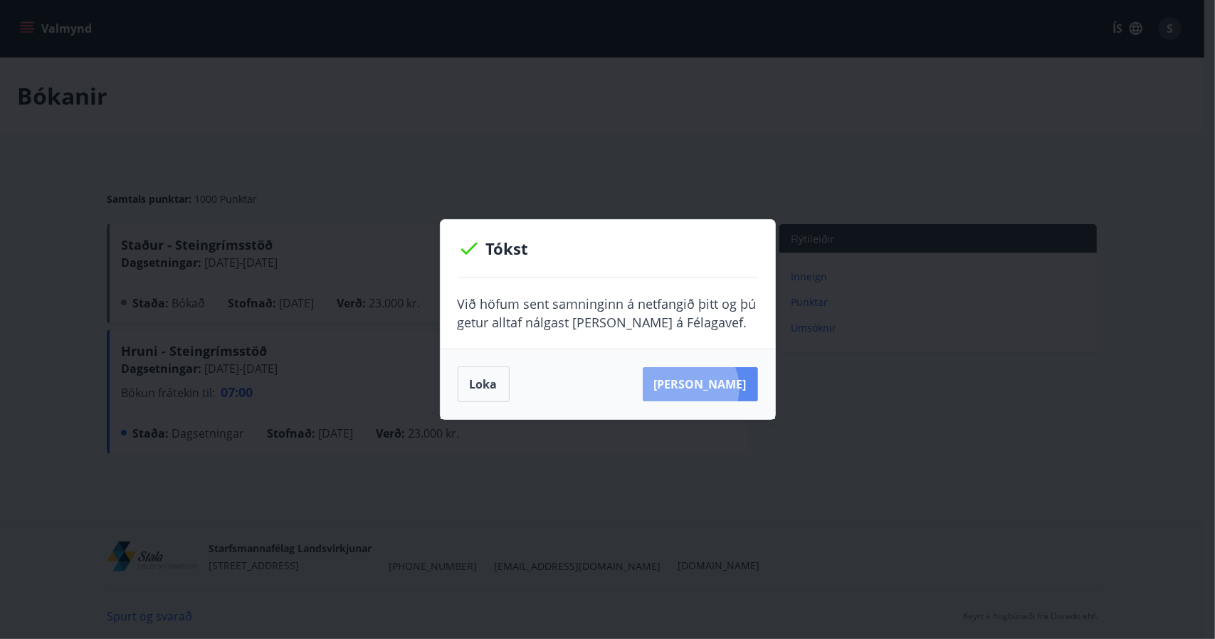
click at [710, 388] on button "Sjá samning" at bounding box center [700, 384] width 115 height 34
click at [477, 386] on button "Loka" at bounding box center [484, 385] width 52 height 36
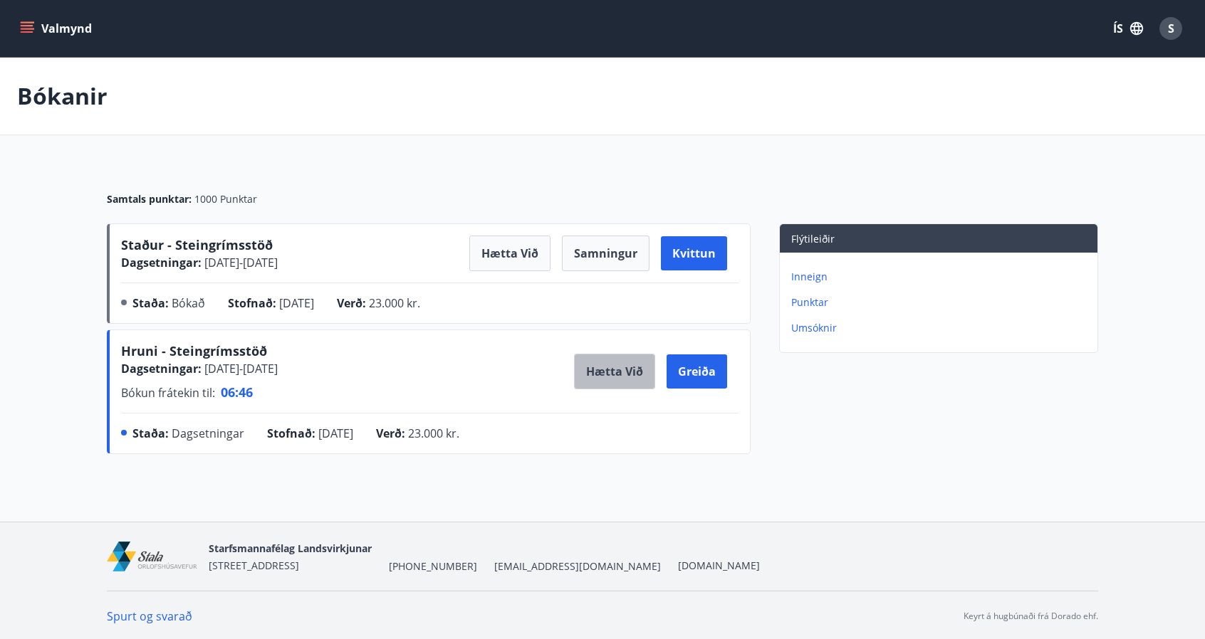
click at [628, 374] on button "Hætta við" at bounding box center [614, 372] width 81 height 36
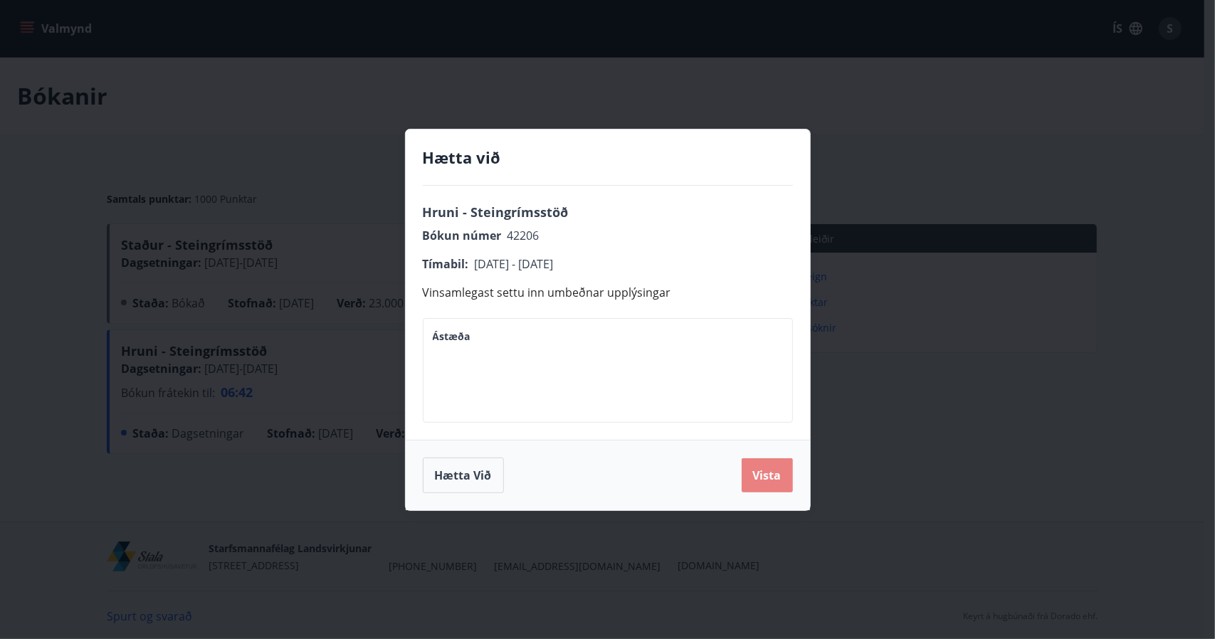
click at [750, 472] on button "Vista" at bounding box center [767, 475] width 51 height 34
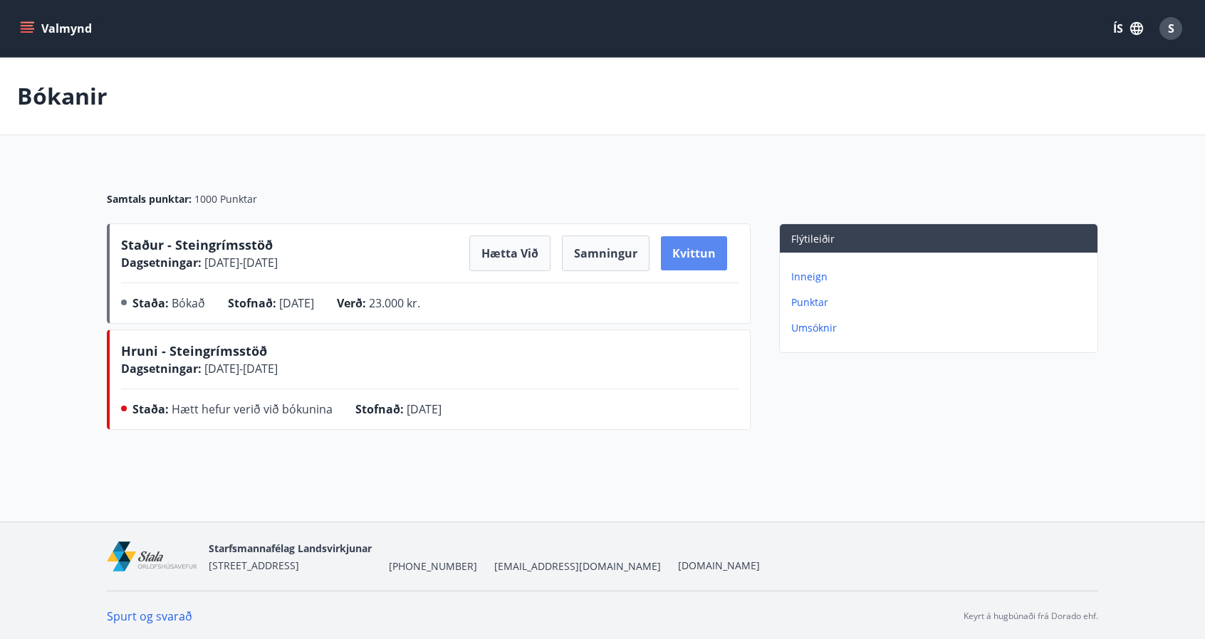
click at [698, 261] on button "Kvittun" at bounding box center [694, 253] width 66 height 34
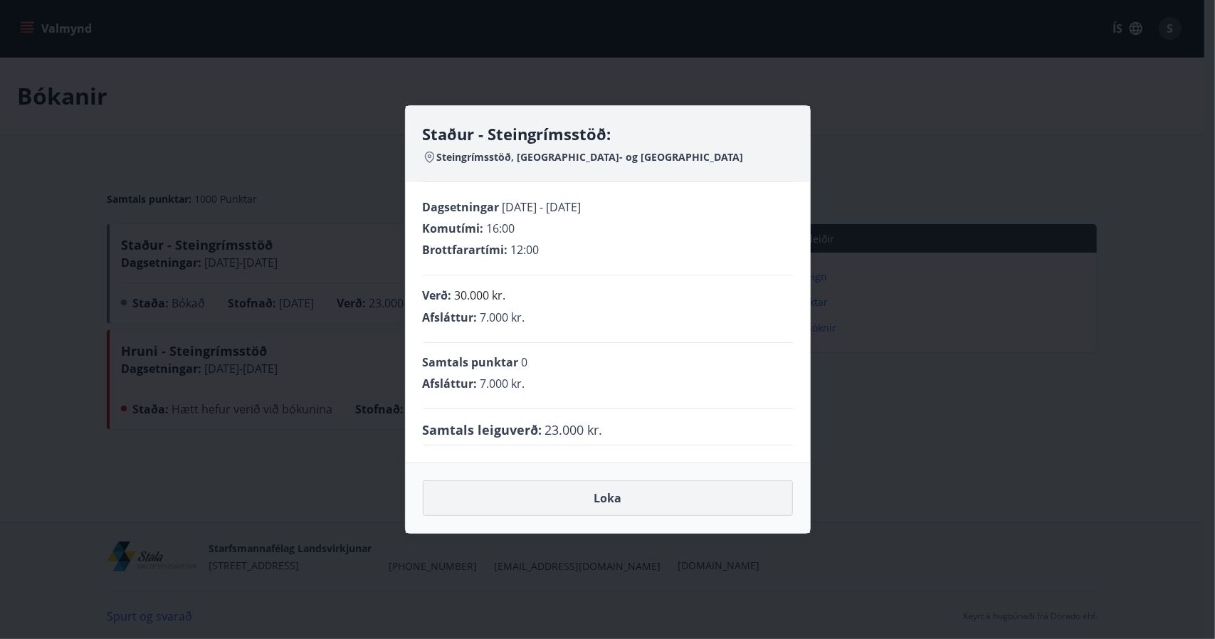
click at [626, 500] on button "Loka" at bounding box center [608, 499] width 370 height 36
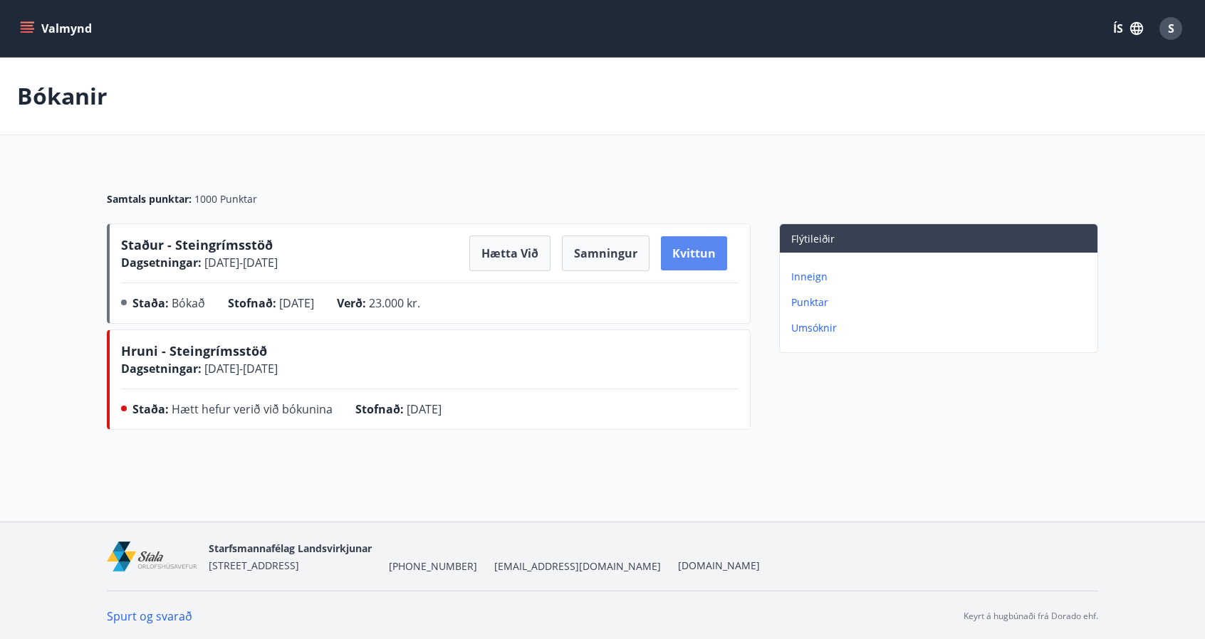
click at [708, 261] on button "Kvittun" at bounding box center [694, 253] width 66 height 34
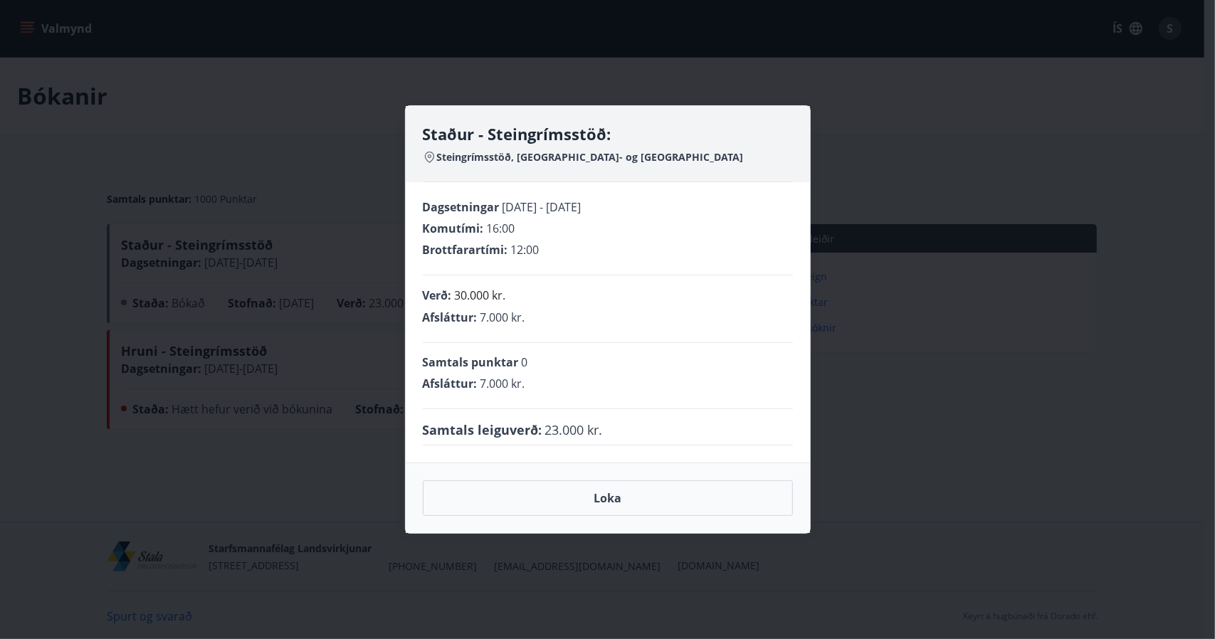
click at [856, 457] on div "Staður - Steingrímsstöð: Steingrímsstöð, Grimsnes- og Grafningshreppur Dagsetni…" at bounding box center [607, 319] width 1215 height 639
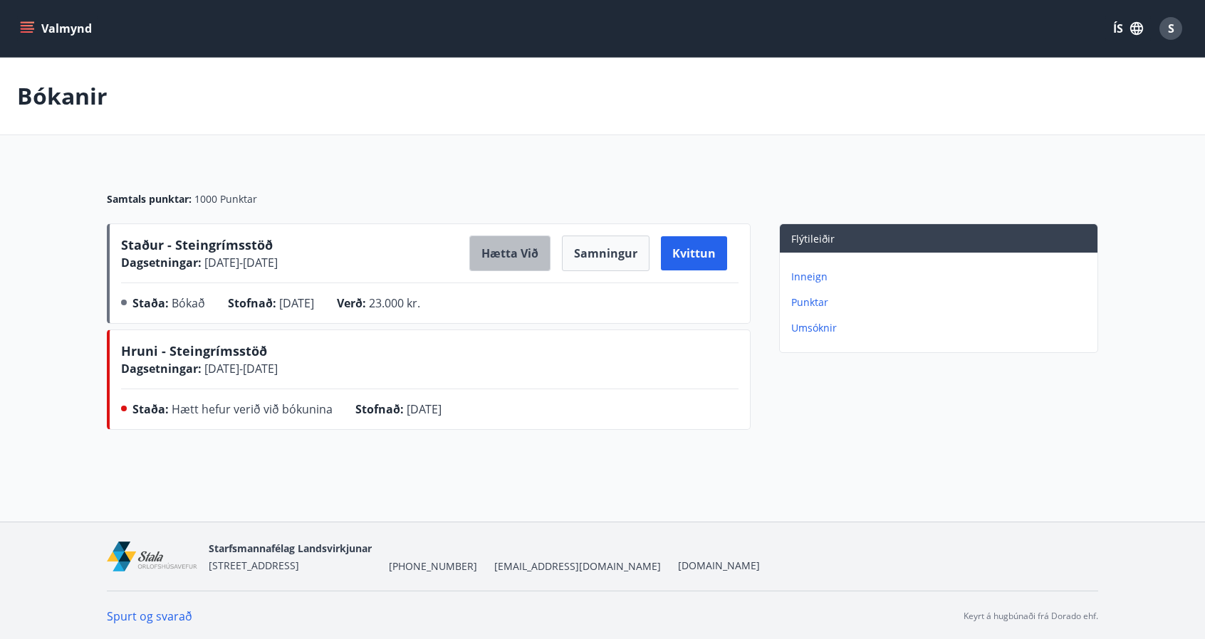
click at [505, 262] on button "Hætta við" at bounding box center [509, 254] width 81 height 36
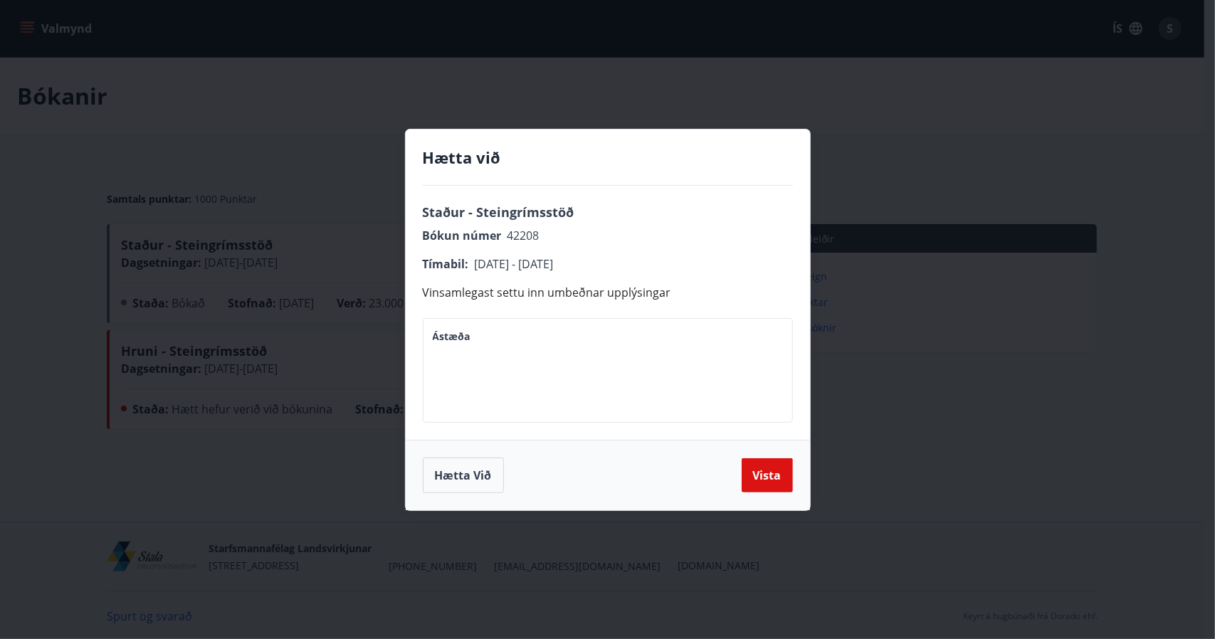
click at [626, 387] on textarea "Ástæða" at bounding box center [608, 370] width 350 height 81
click at [473, 471] on button "Hætta við" at bounding box center [463, 476] width 81 height 36
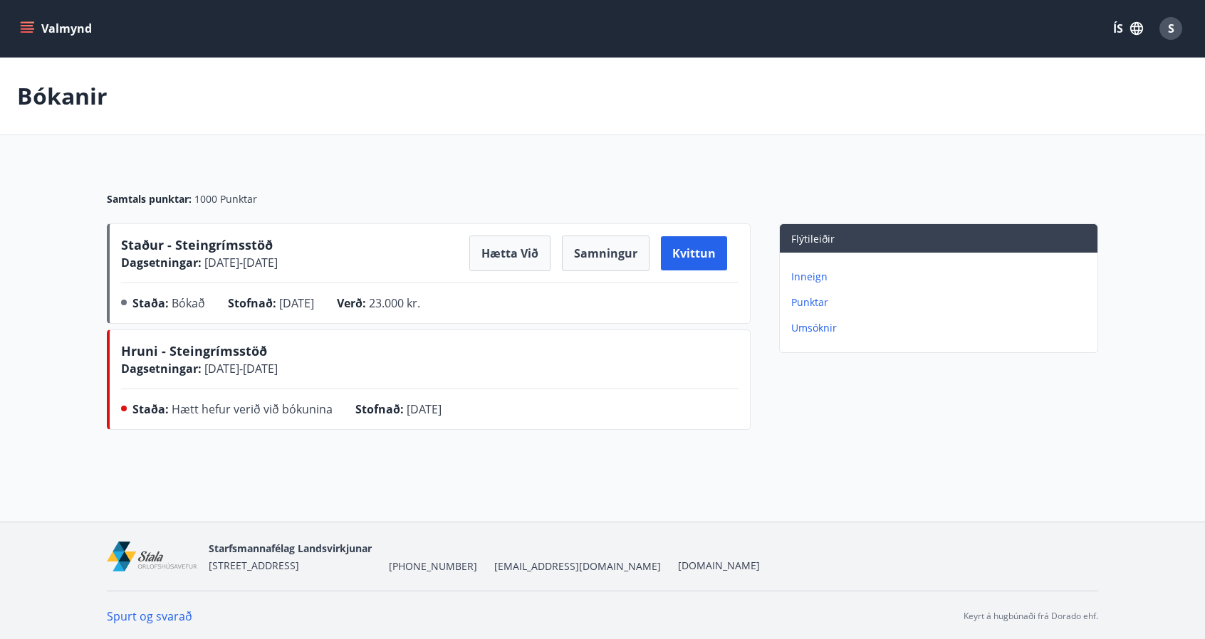
click at [64, 31] on button "Valmynd" at bounding box center [57, 29] width 80 height 26
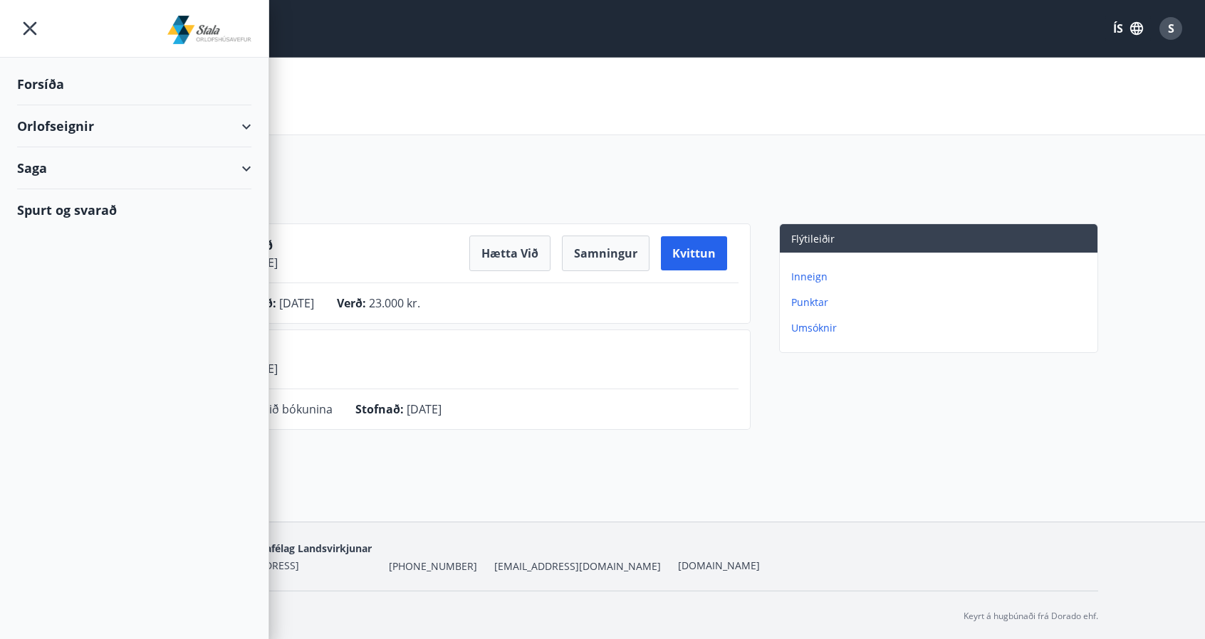
click at [664, 85] on div "Bókanir" at bounding box center [602, 97] width 1205 height 78
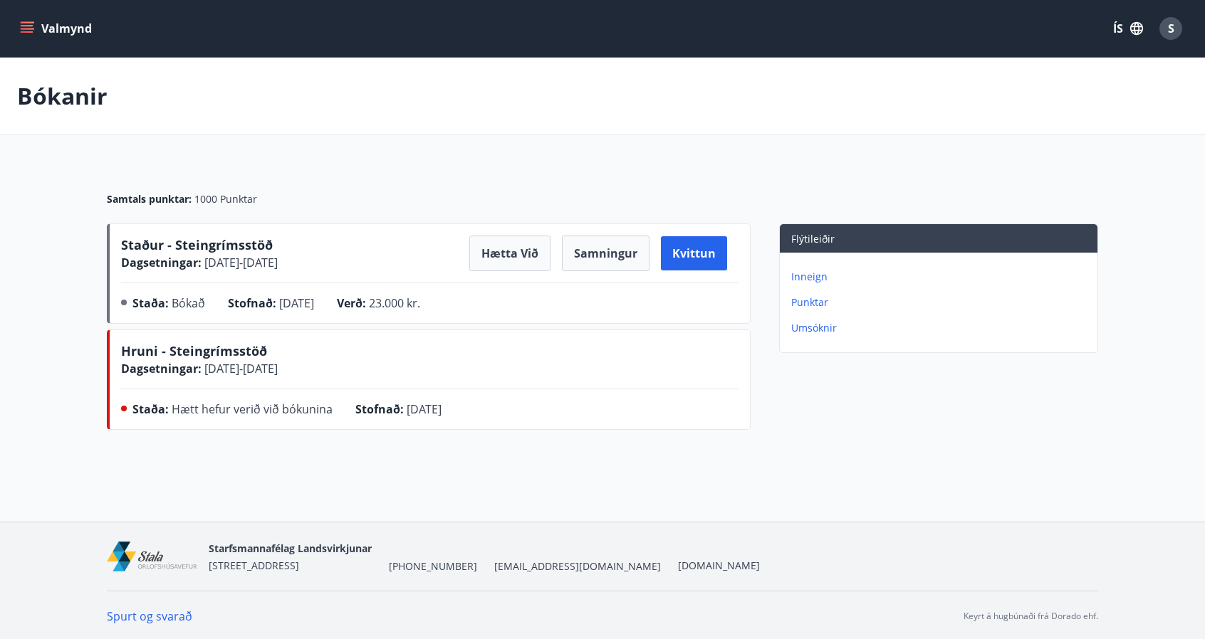
click at [71, 25] on button "Valmynd" at bounding box center [57, 29] width 80 height 26
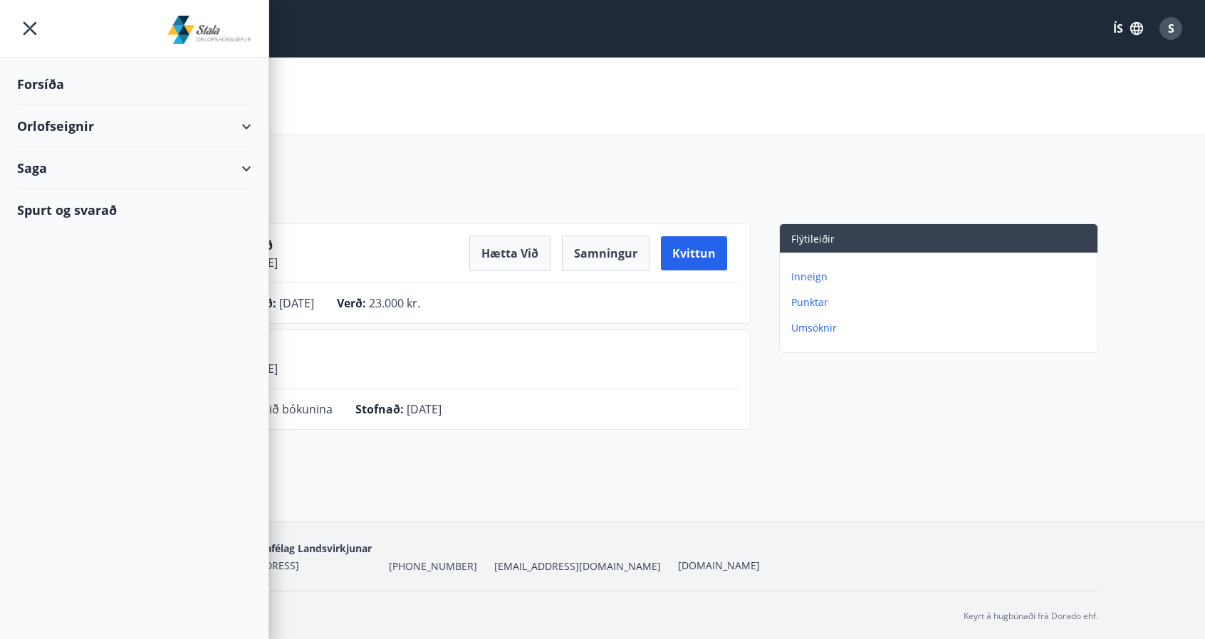
click at [54, 83] on div "Forsíða" at bounding box center [134, 84] width 234 height 42
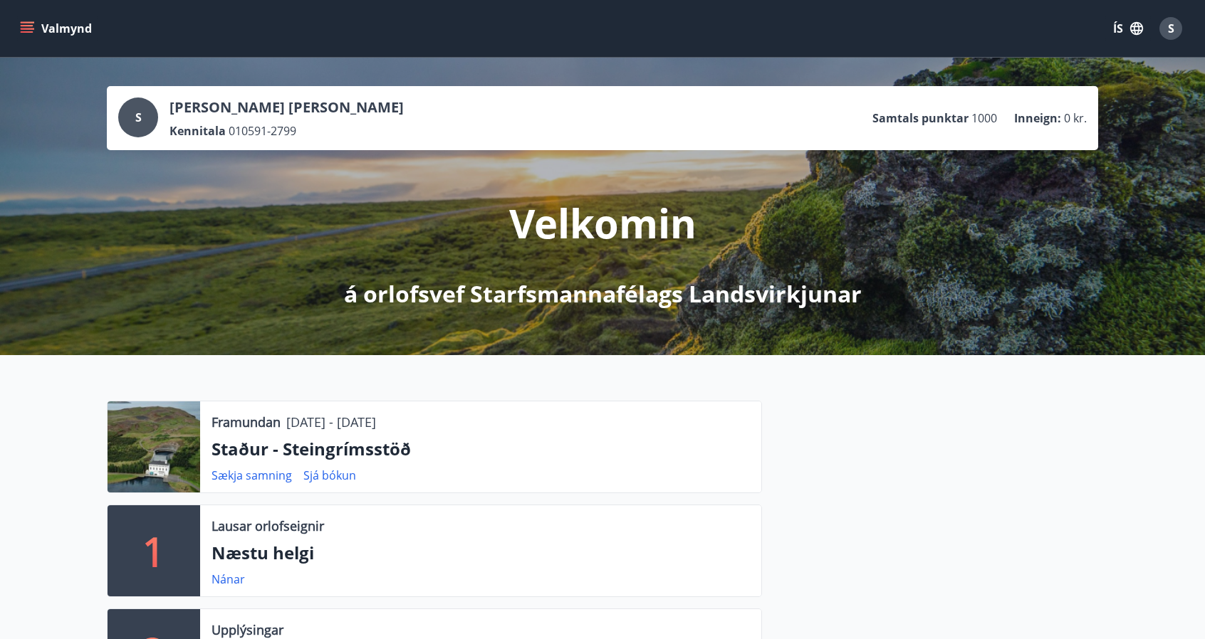
drag, startPoint x: 211, startPoint y: 2, endPoint x: 885, endPoint y: 471, distance: 820.7
click at [885, 471] on div at bounding box center [930, 557] width 336 height 312
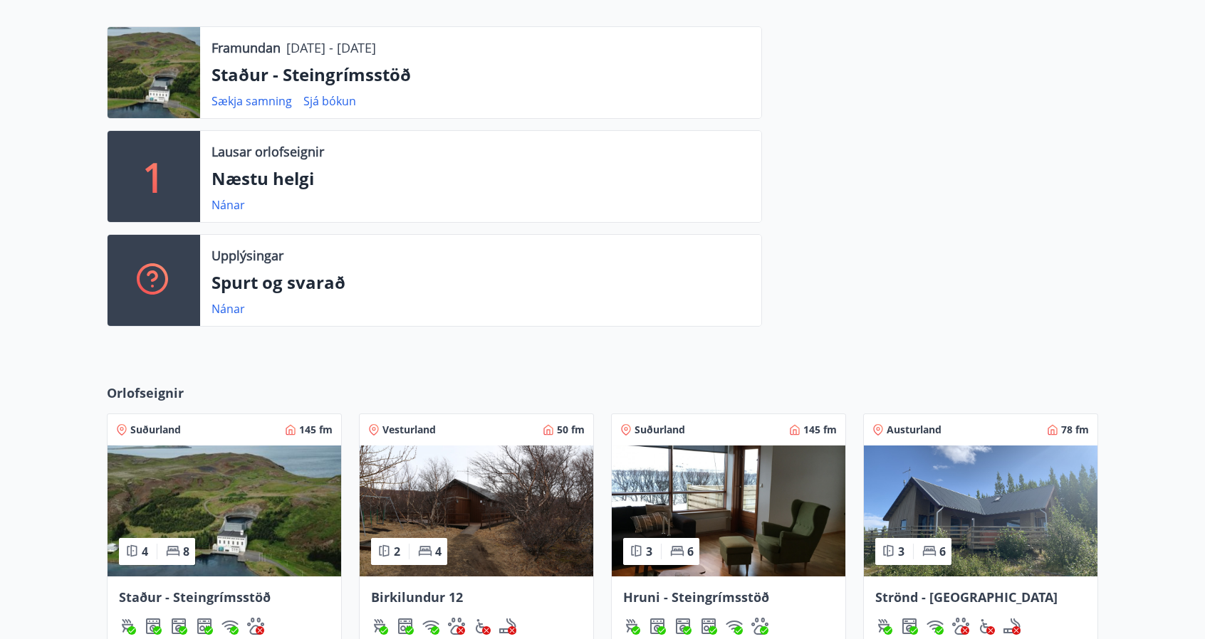
scroll to position [374, 0]
click at [285, 182] on p "Næstu helgi" at bounding box center [480, 179] width 538 height 24
click at [226, 209] on link "Nánar" at bounding box center [227, 206] width 33 height 16
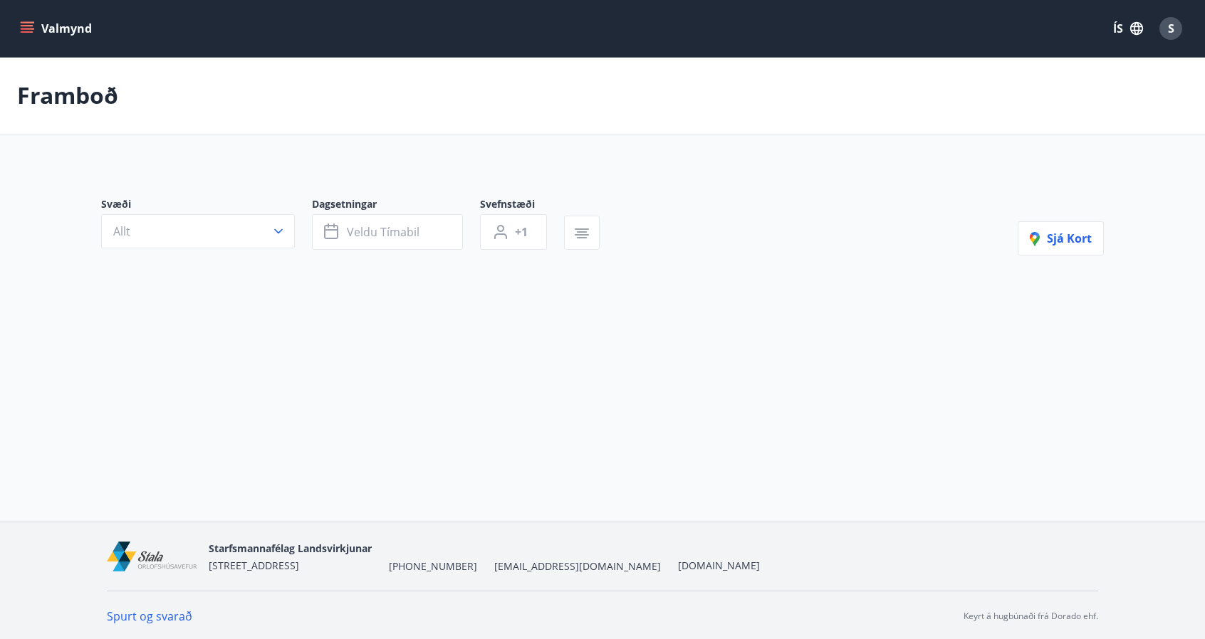
type input "*"
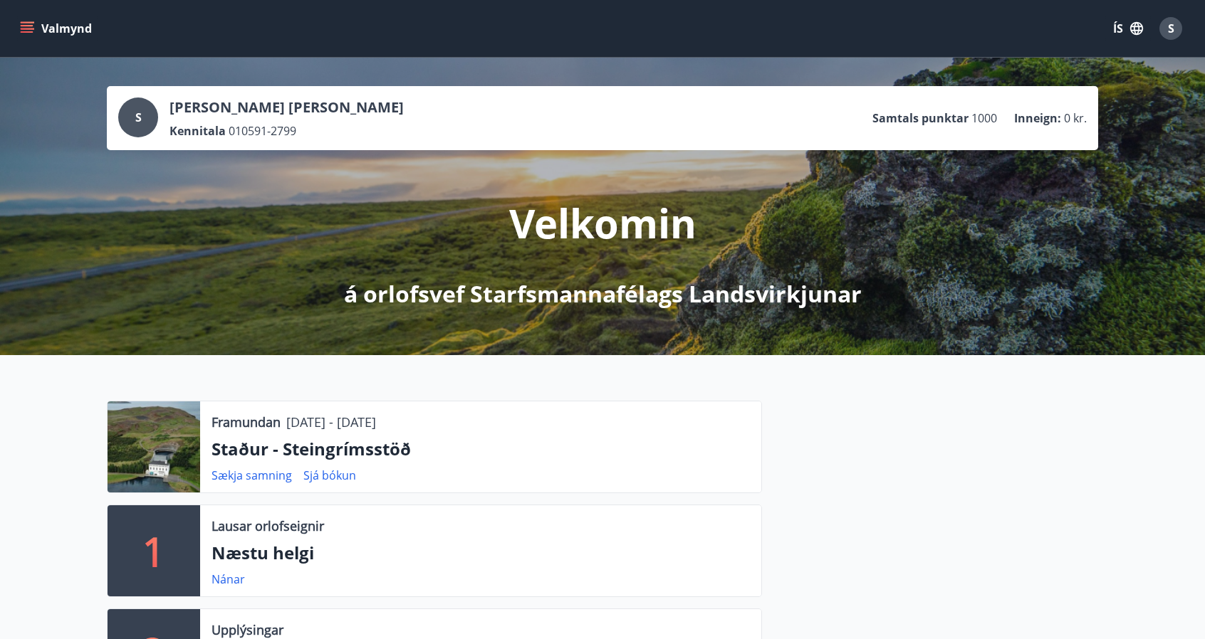
click at [21, 26] on icon "menu" at bounding box center [27, 25] width 13 height 1
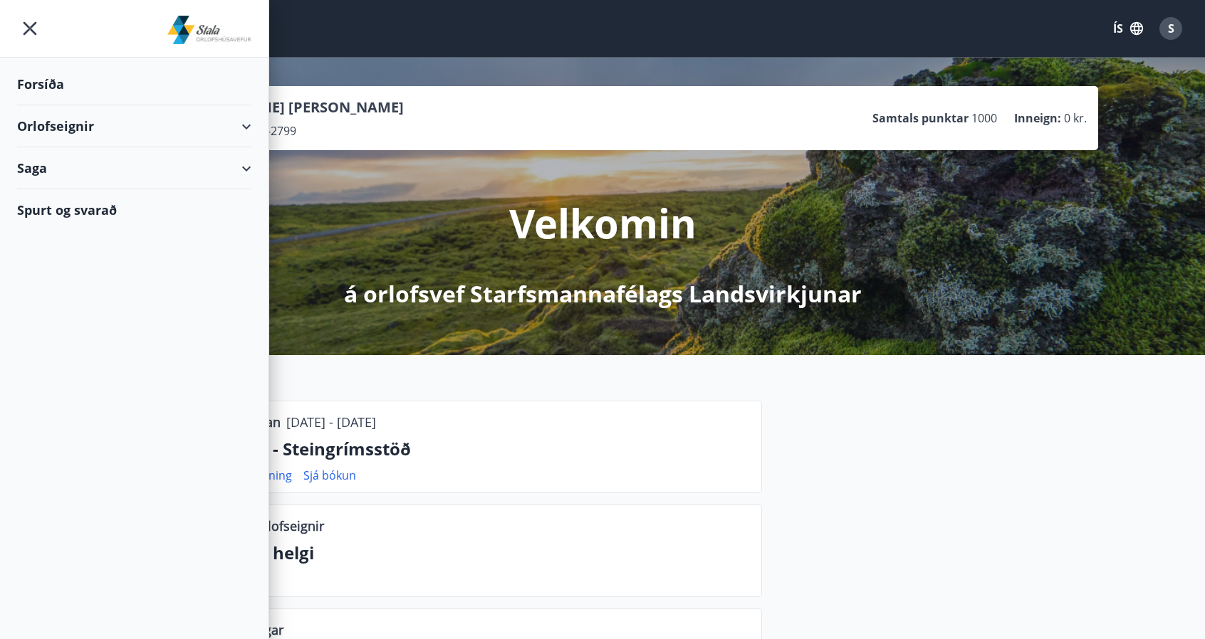
click at [80, 120] on div "Orlofseignir" at bounding box center [134, 126] width 234 height 42
click at [73, 165] on div "Framboð" at bounding box center [133, 162] width 211 height 30
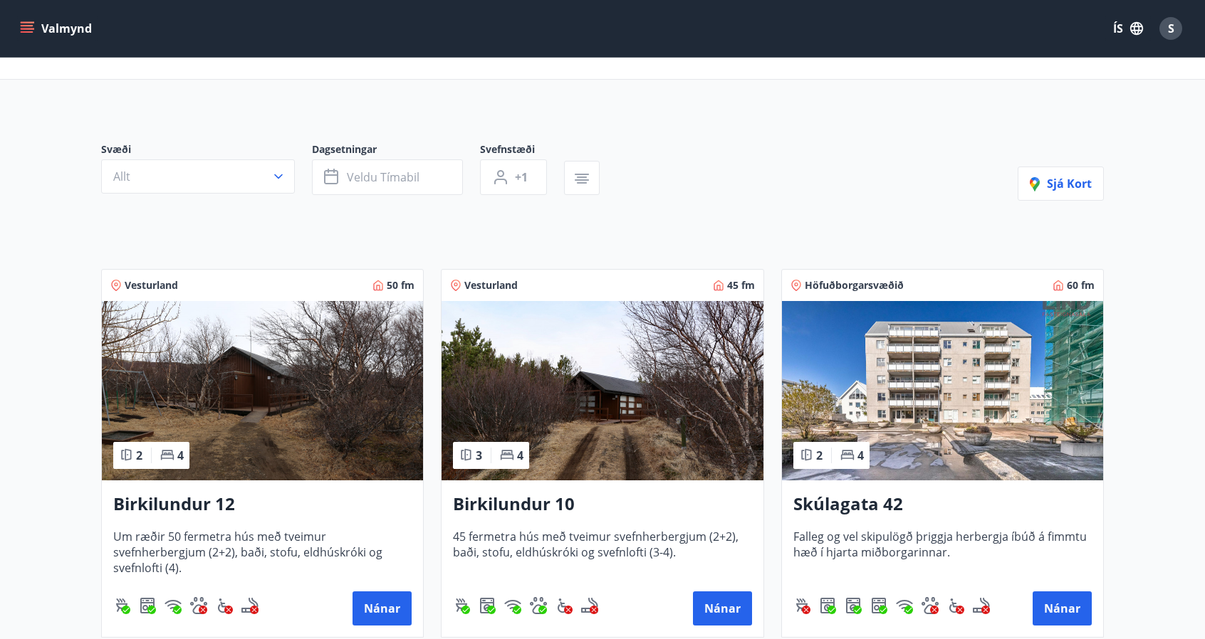
scroll to position [52, 0]
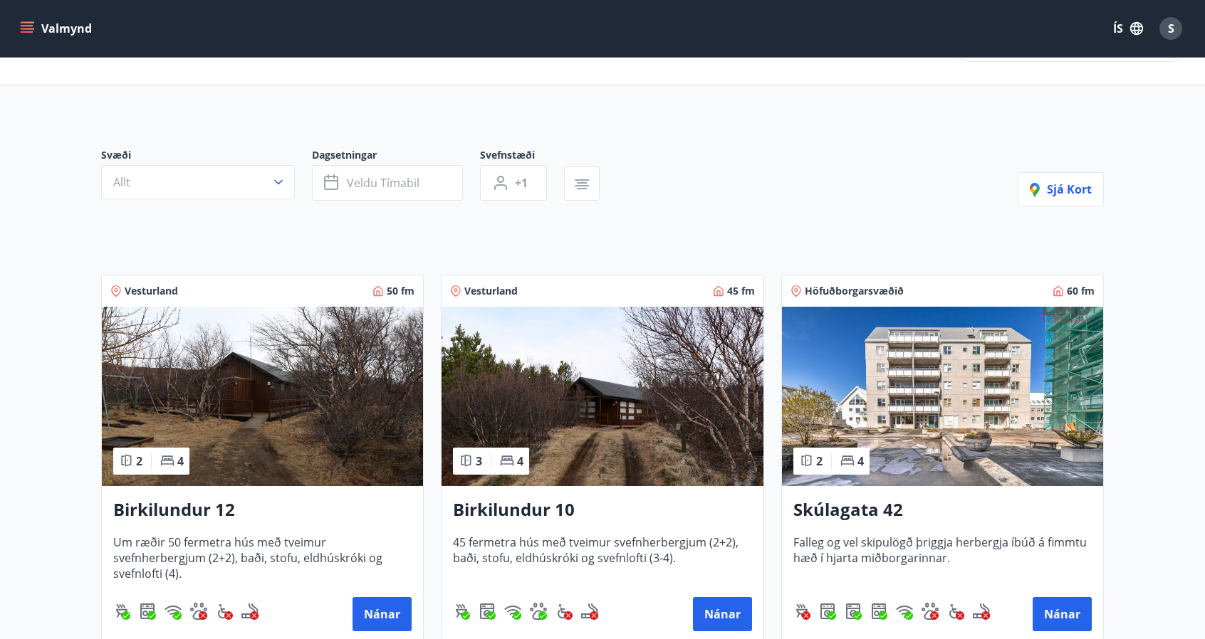
click at [44, 31] on button "Valmynd" at bounding box center [57, 29] width 80 height 26
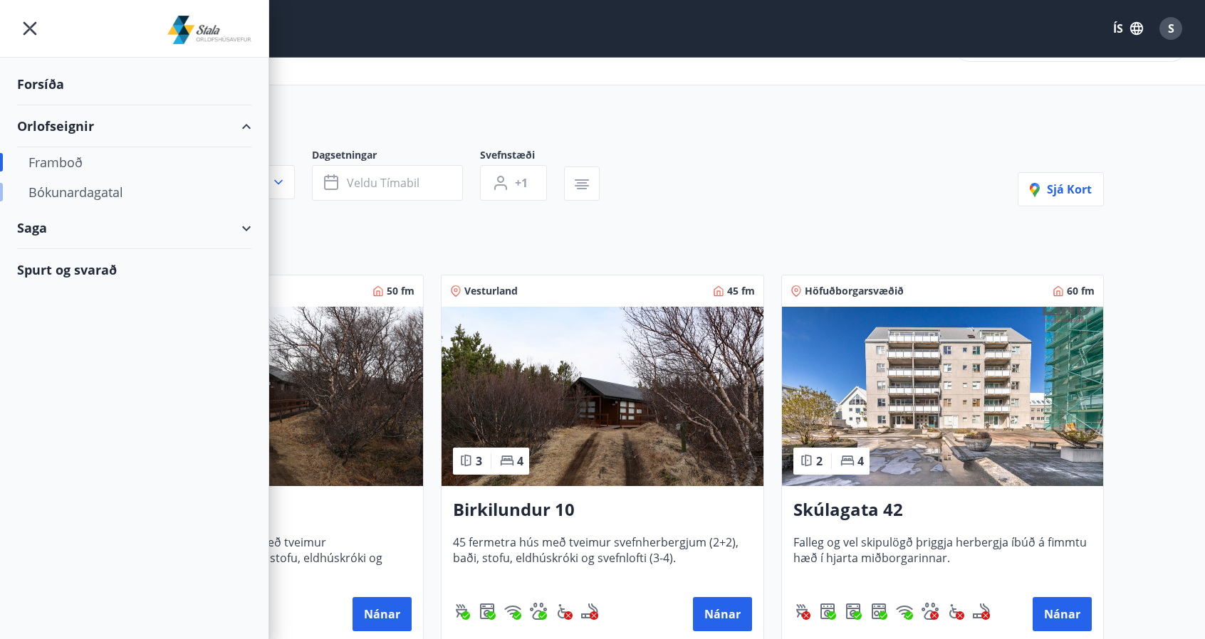
click at [95, 189] on div "Bókunardagatal" at bounding box center [133, 192] width 211 height 30
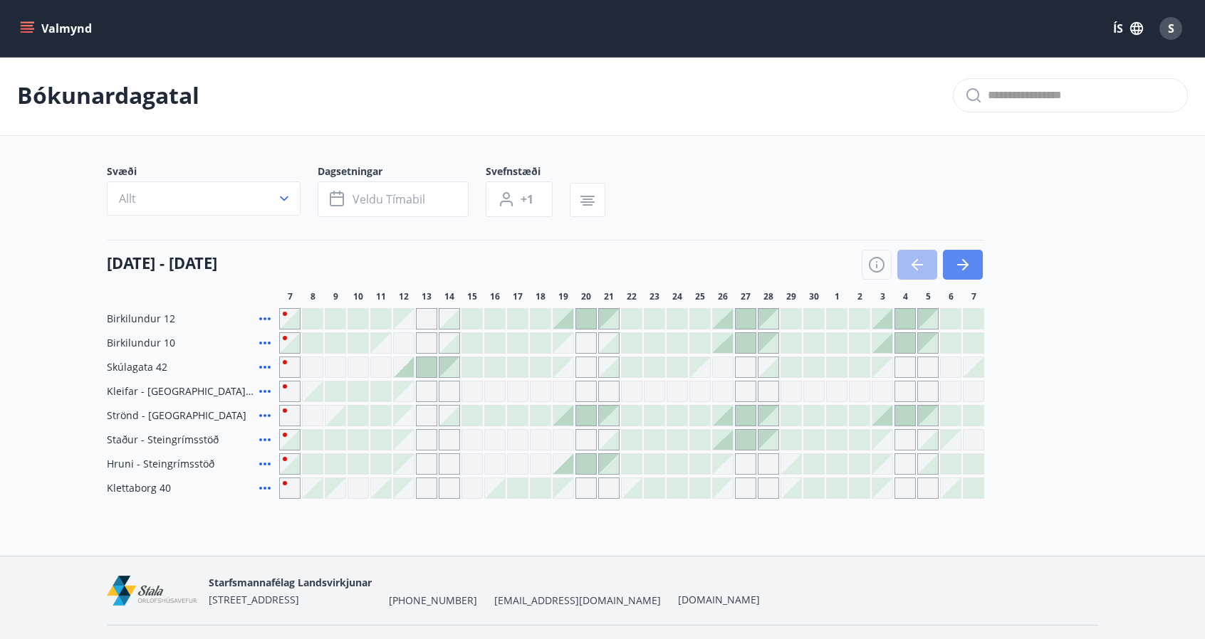
scroll to position [36, 0]
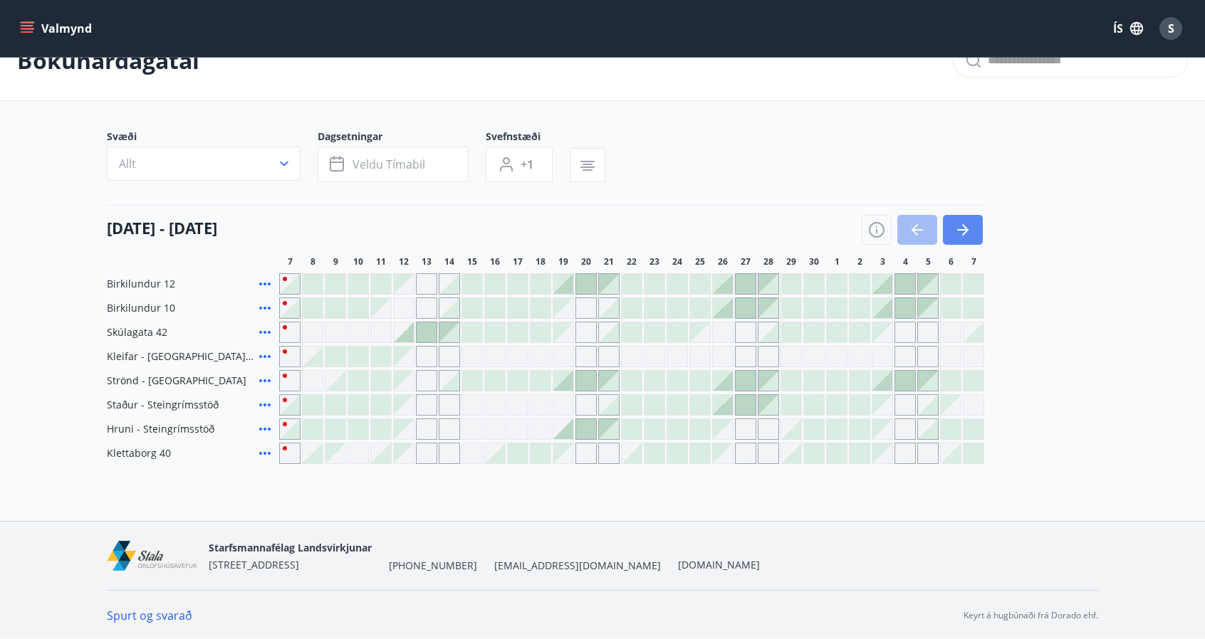
click at [967, 231] on icon "button" at bounding box center [962, 229] width 17 height 17
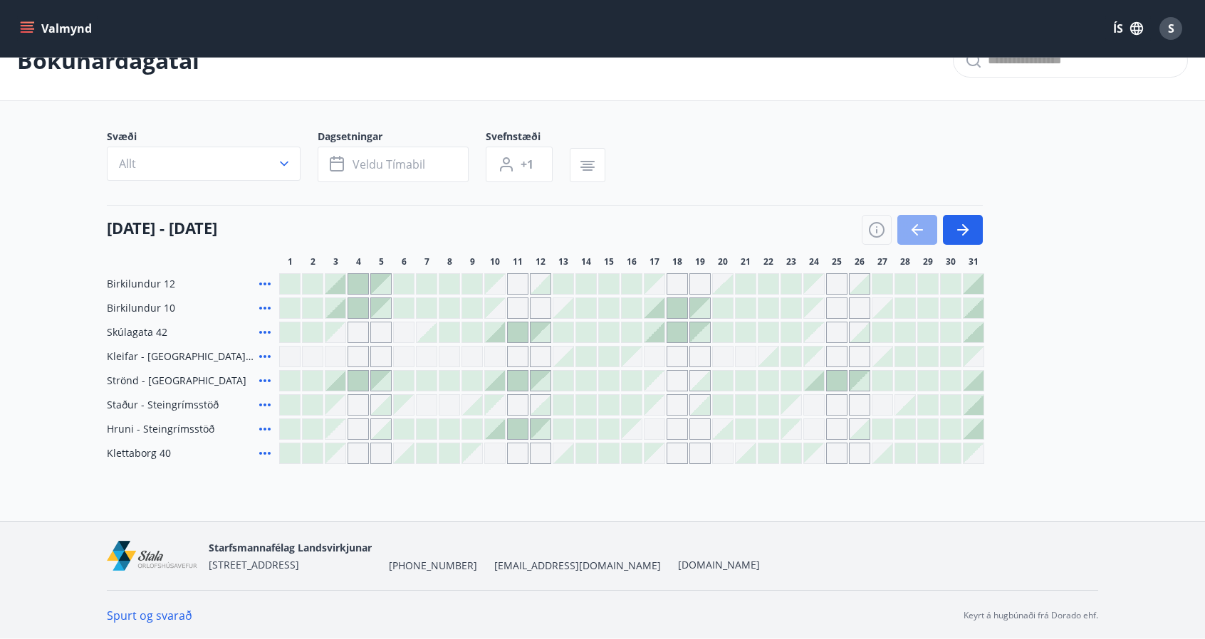
click at [920, 231] on icon "button" at bounding box center [916, 229] width 17 height 17
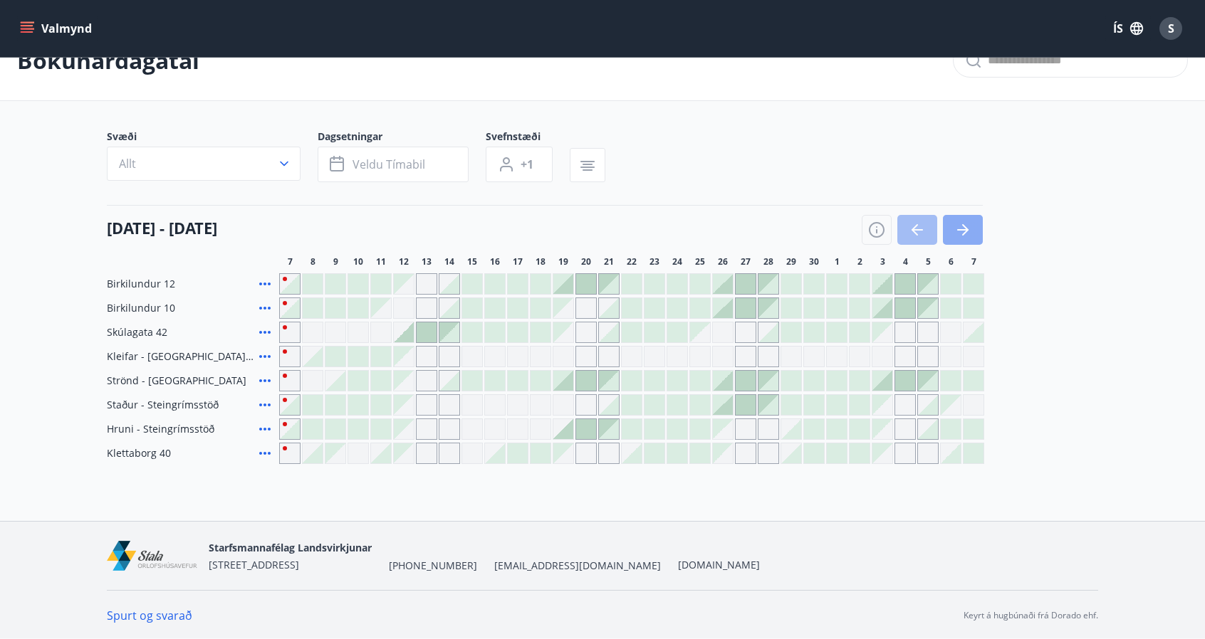
click at [961, 234] on icon "button" at bounding box center [962, 229] width 17 height 17
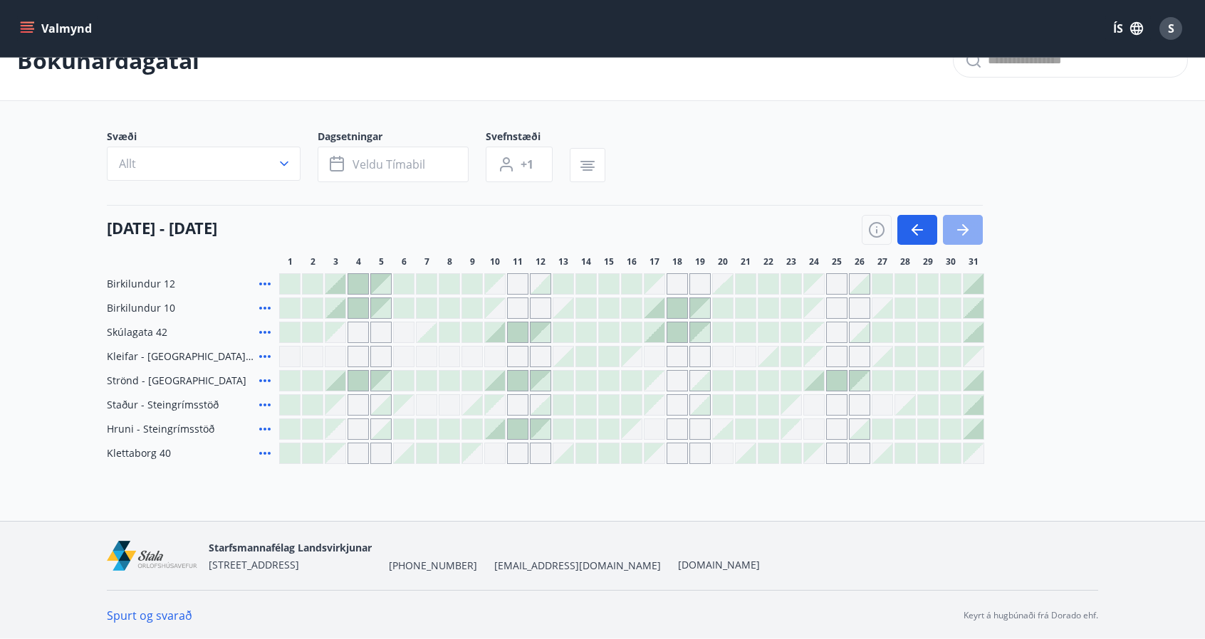
click at [961, 234] on icon "button" at bounding box center [962, 229] width 17 height 17
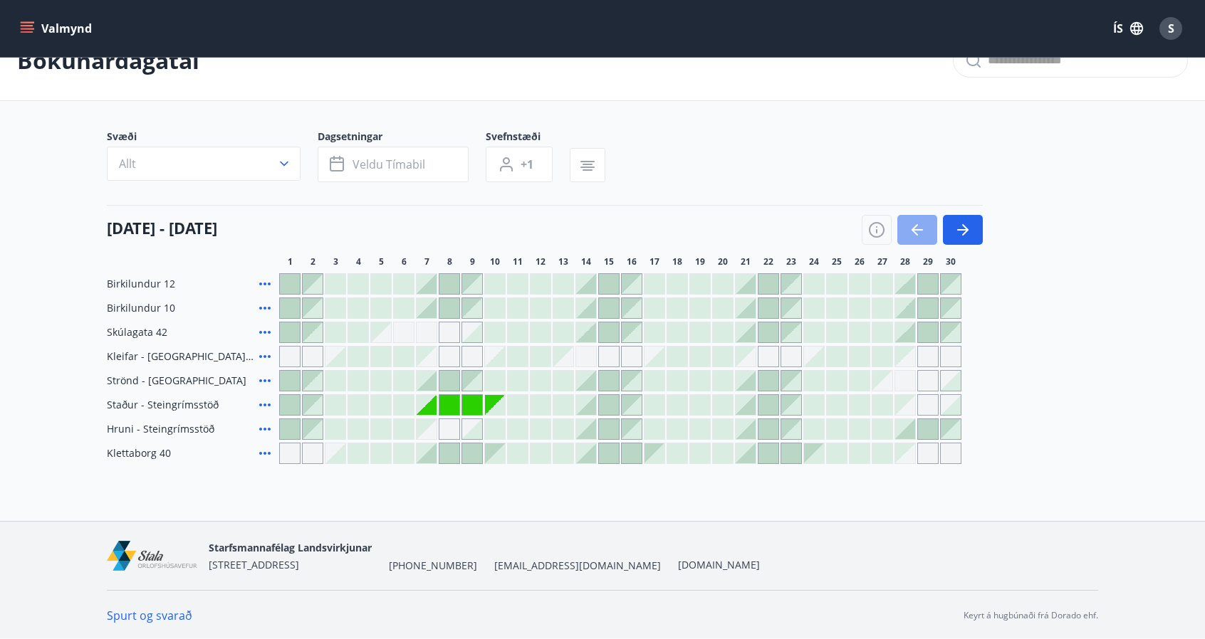
click at [924, 224] on icon "button" at bounding box center [916, 229] width 17 height 17
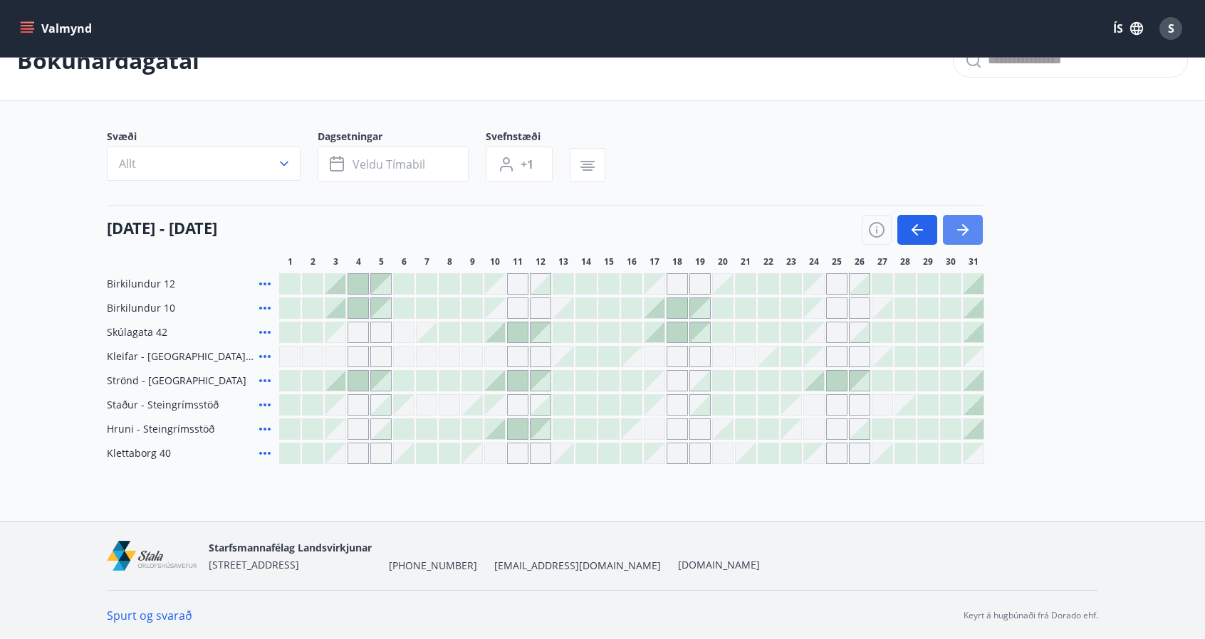
click at [968, 231] on icon "button" at bounding box center [962, 229] width 17 height 17
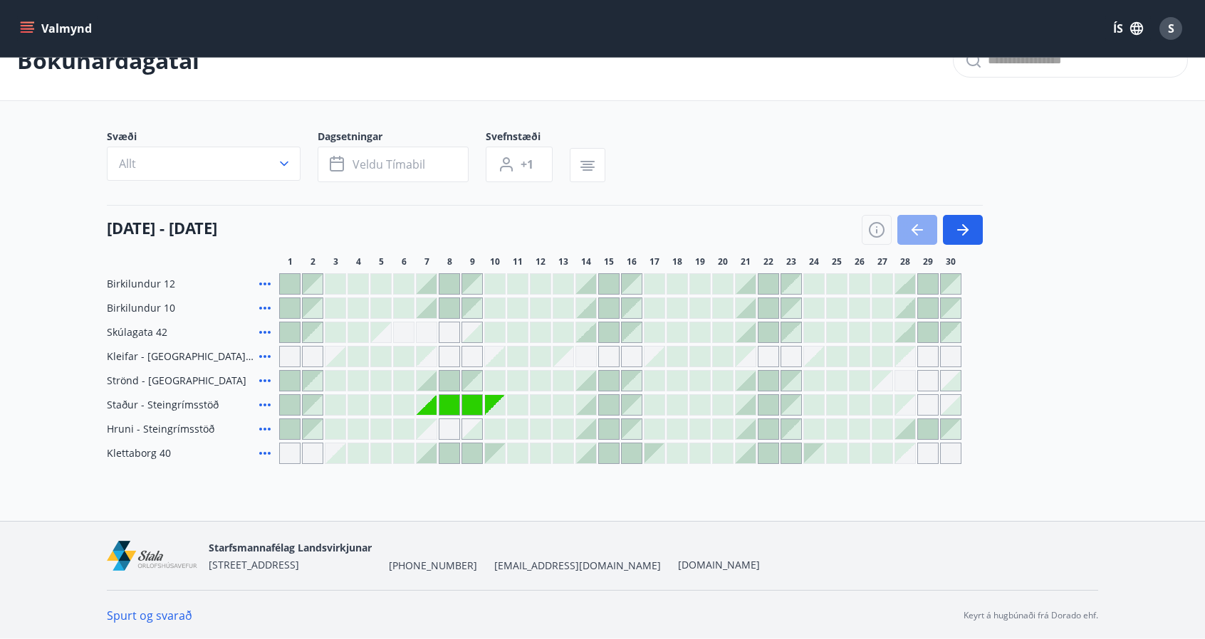
click at [930, 222] on button "button" at bounding box center [917, 230] width 40 height 30
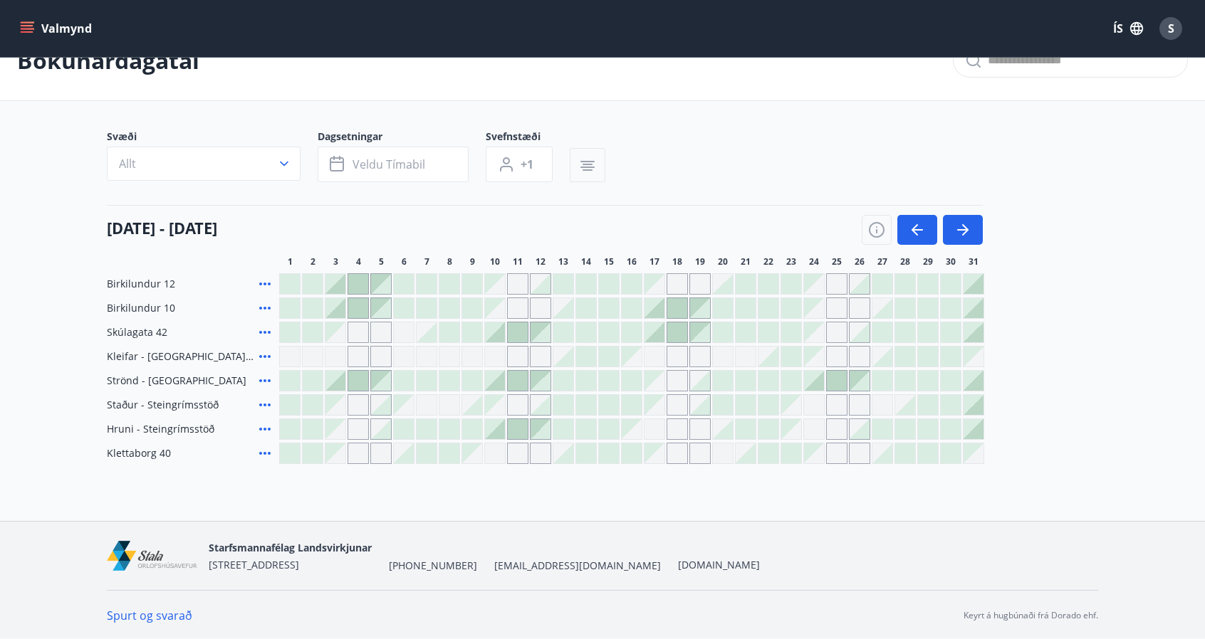
scroll to position [0, 0]
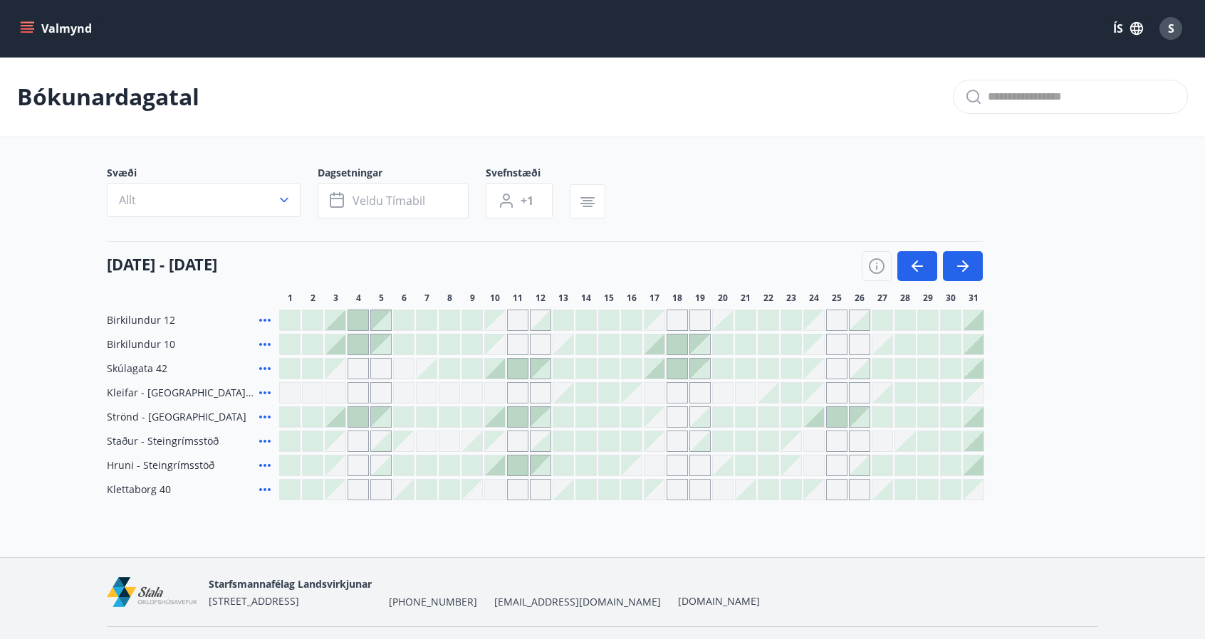
click at [28, 26] on icon "menu" at bounding box center [27, 25] width 13 height 1
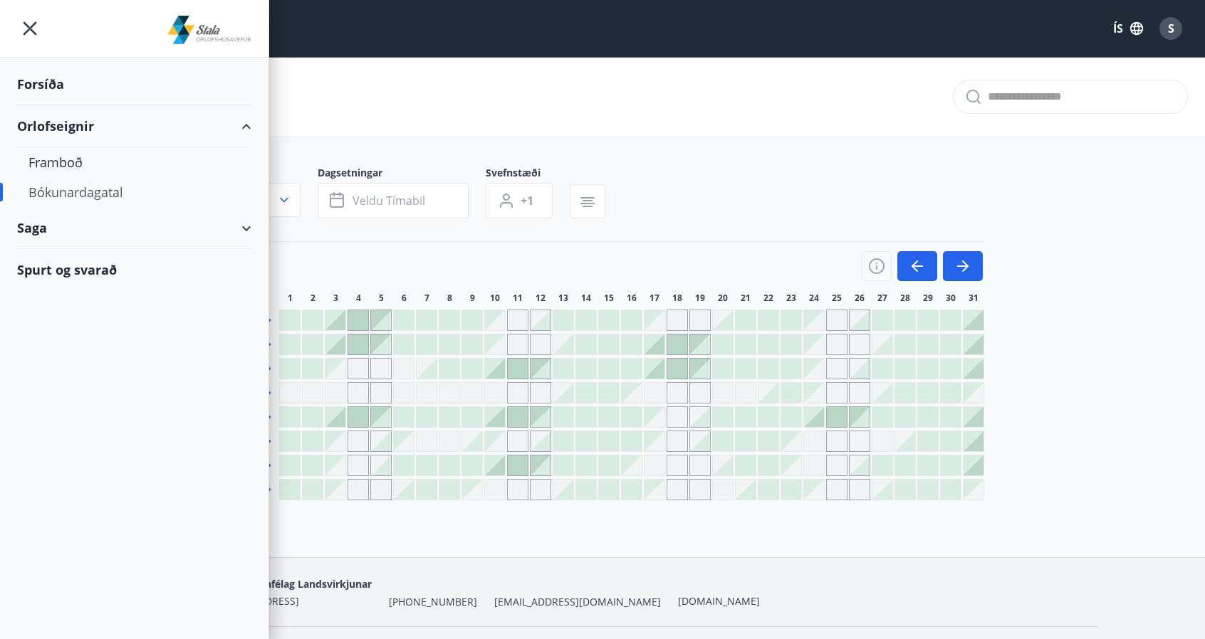
click at [61, 88] on div "Forsíða" at bounding box center [134, 84] width 234 height 42
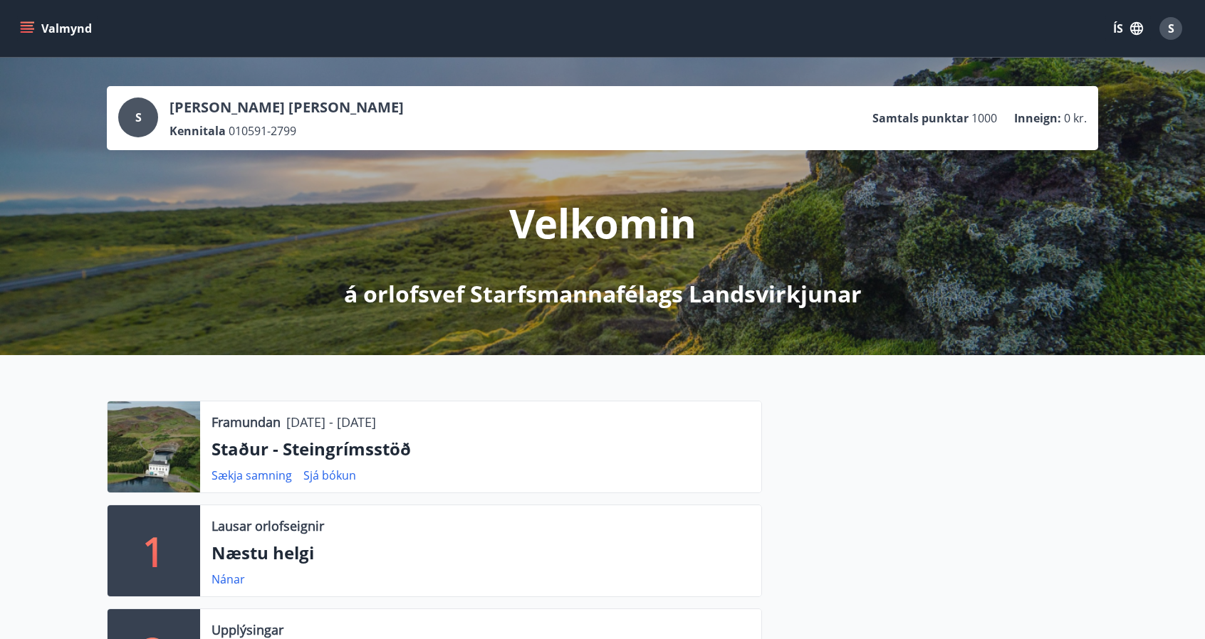
click at [147, 459] on div at bounding box center [153, 447] width 93 height 91
click at [258, 447] on p "Staður - Steingrímsstöð" at bounding box center [480, 449] width 538 height 24
click at [325, 471] on link "Sjá bókun" at bounding box center [329, 476] width 53 height 16
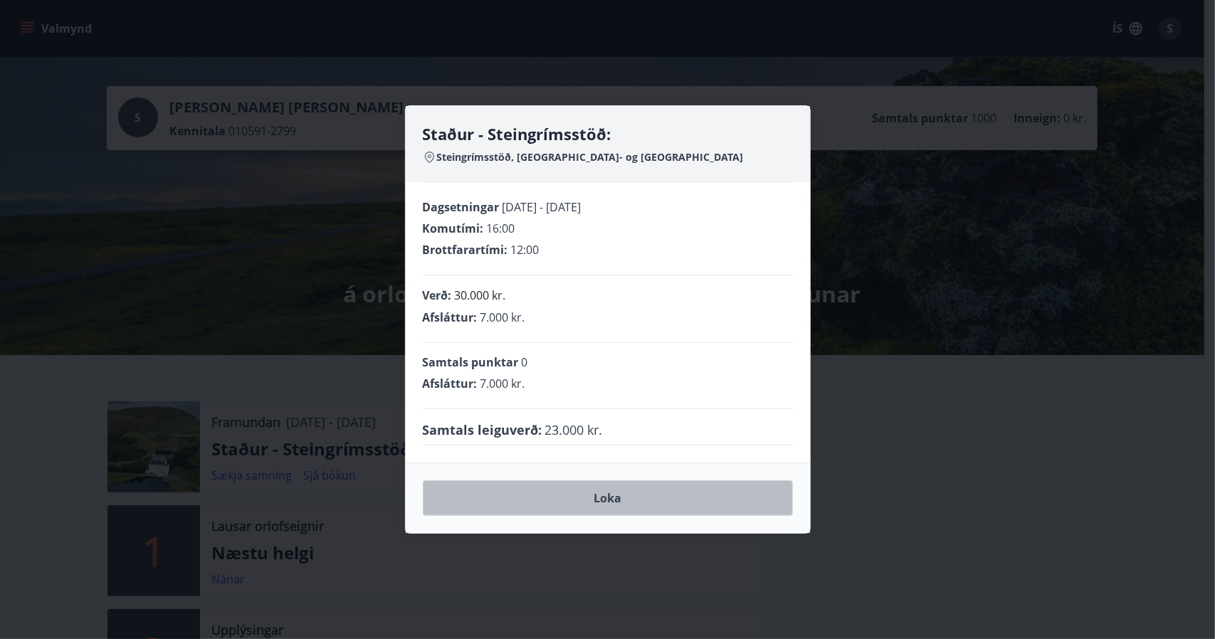
click at [612, 493] on button "Loka" at bounding box center [608, 499] width 370 height 36
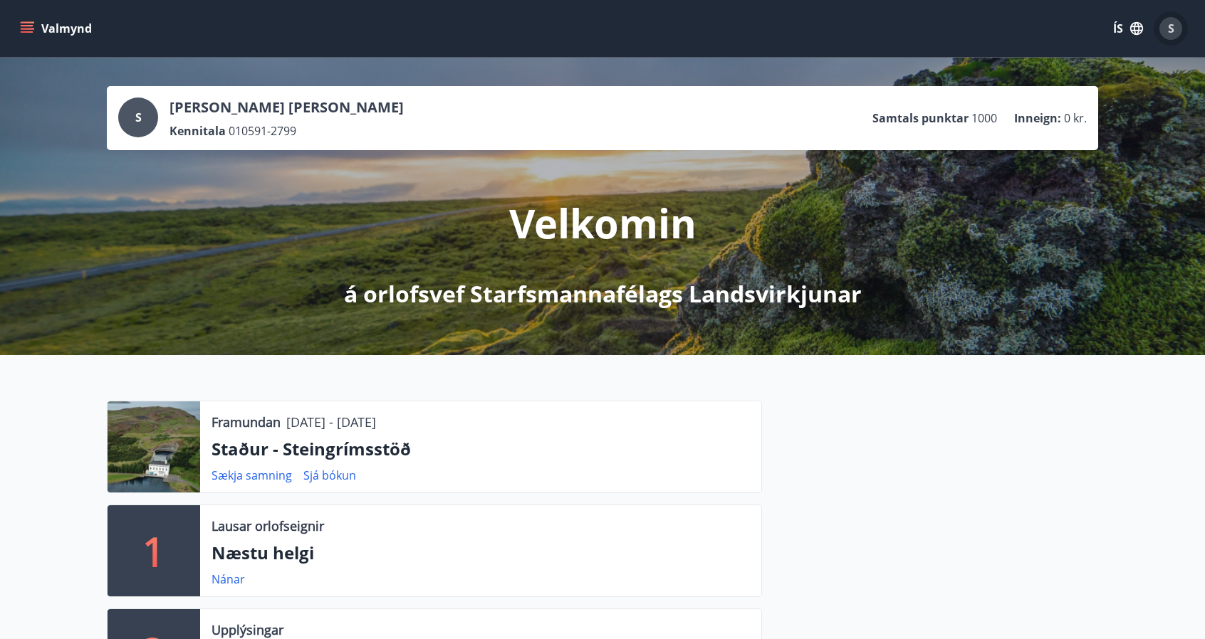
click at [1169, 33] on span "S" at bounding box center [1171, 29] width 6 height 16
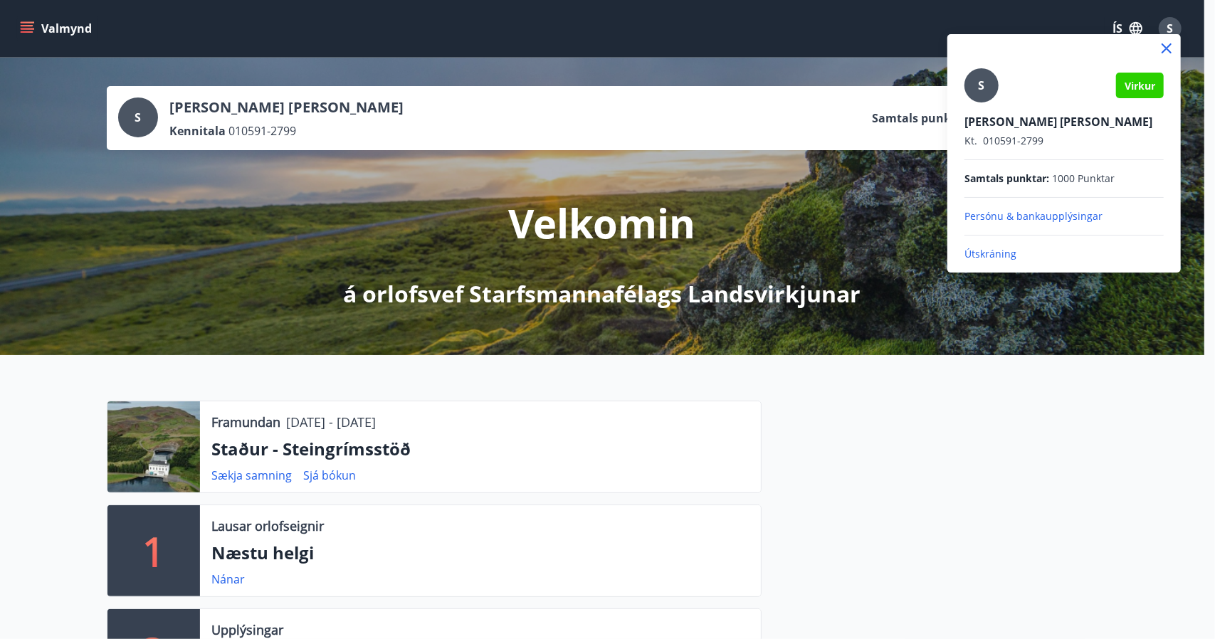
click at [1052, 212] on p "Persónu & bankaupplýsingar" at bounding box center [1064, 216] width 199 height 14
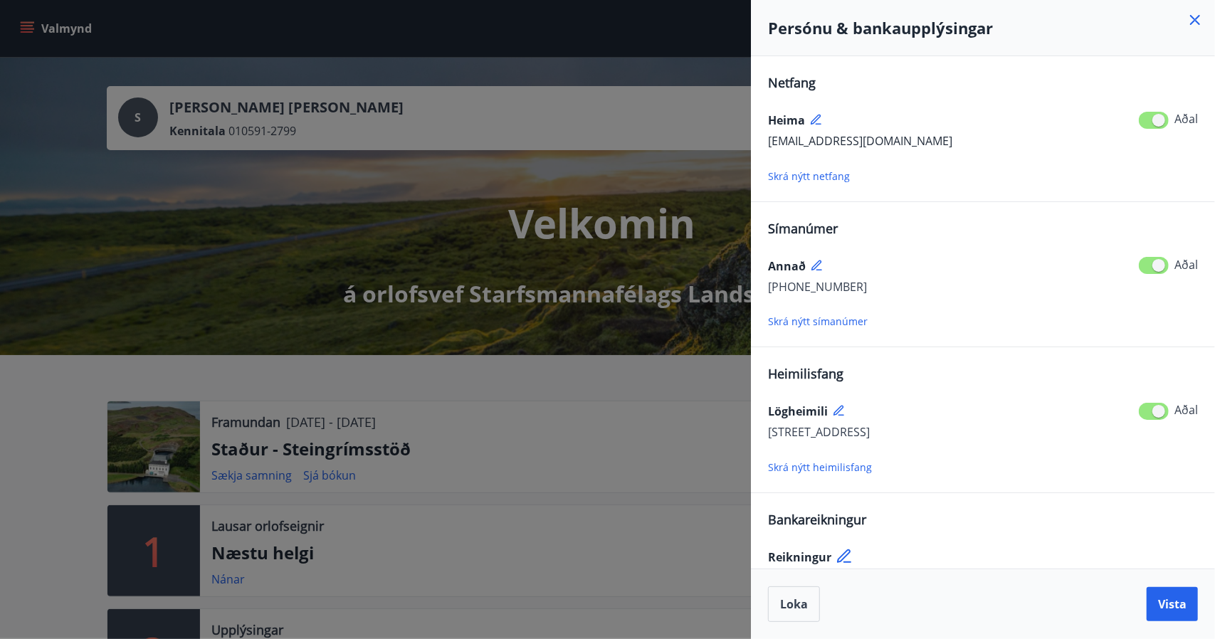
click at [678, 330] on div at bounding box center [607, 319] width 1215 height 639
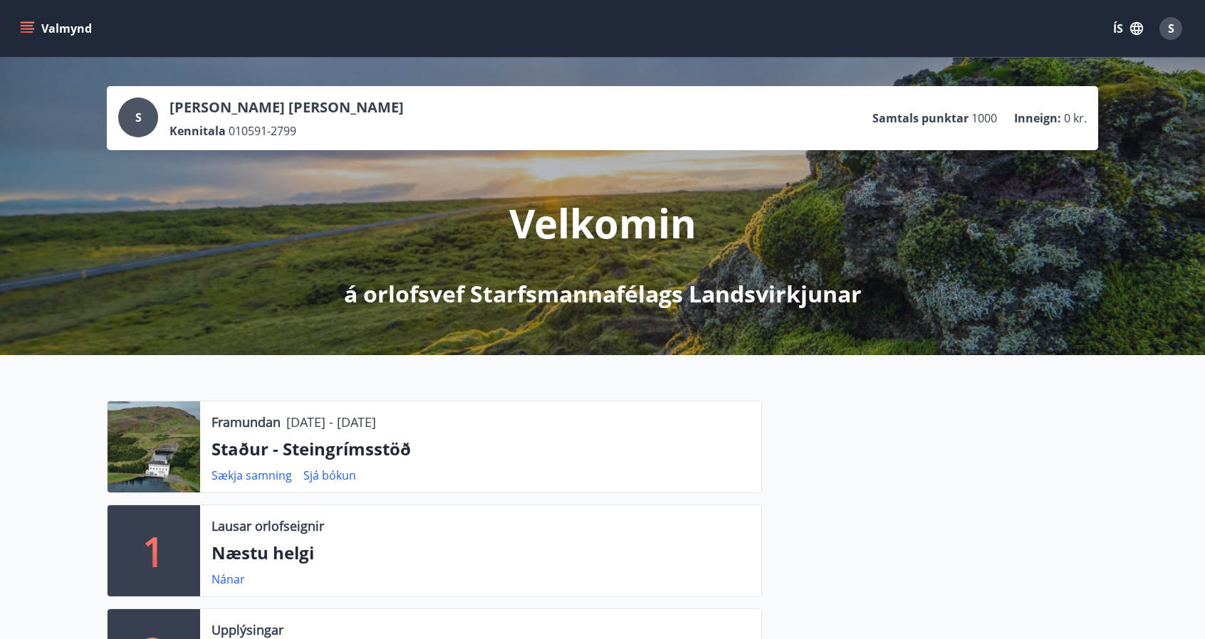
click at [1175, 32] on div "S" at bounding box center [1170, 28] width 23 height 23
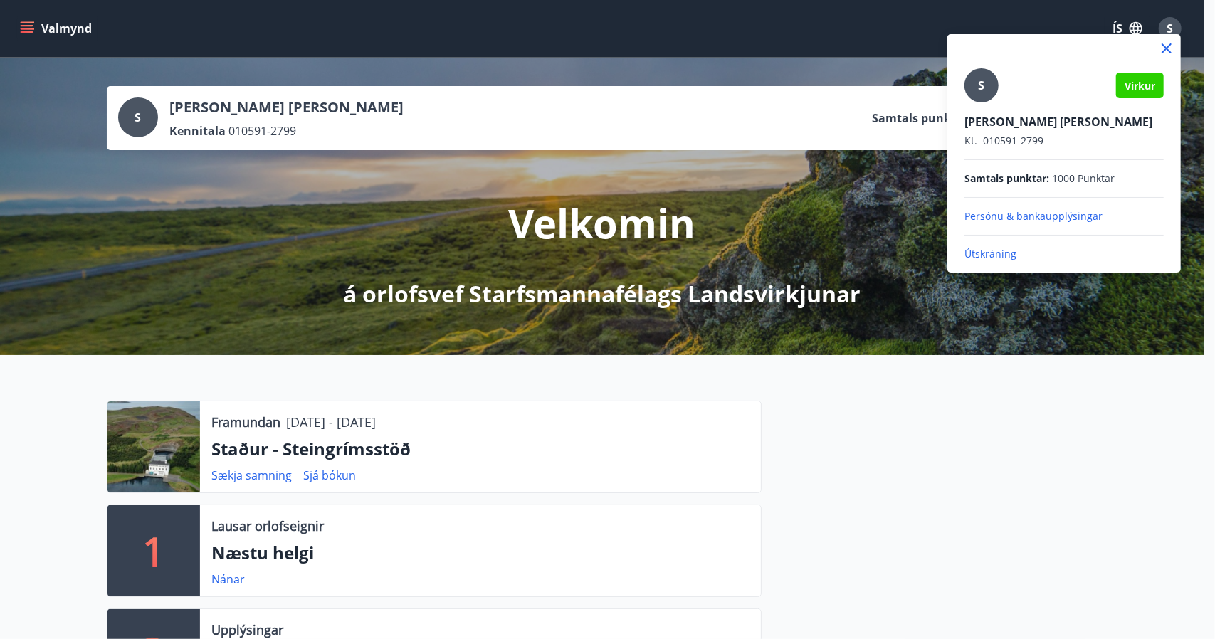
click at [974, 89] on div "S" at bounding box center [982, 85] width 34 height 34
click at [974, 105] on input "S" at bounding box center [1062, 112] width 194 height 15
click at [327, 472] on div at bounding box center [607, 319] width 1215 height 639
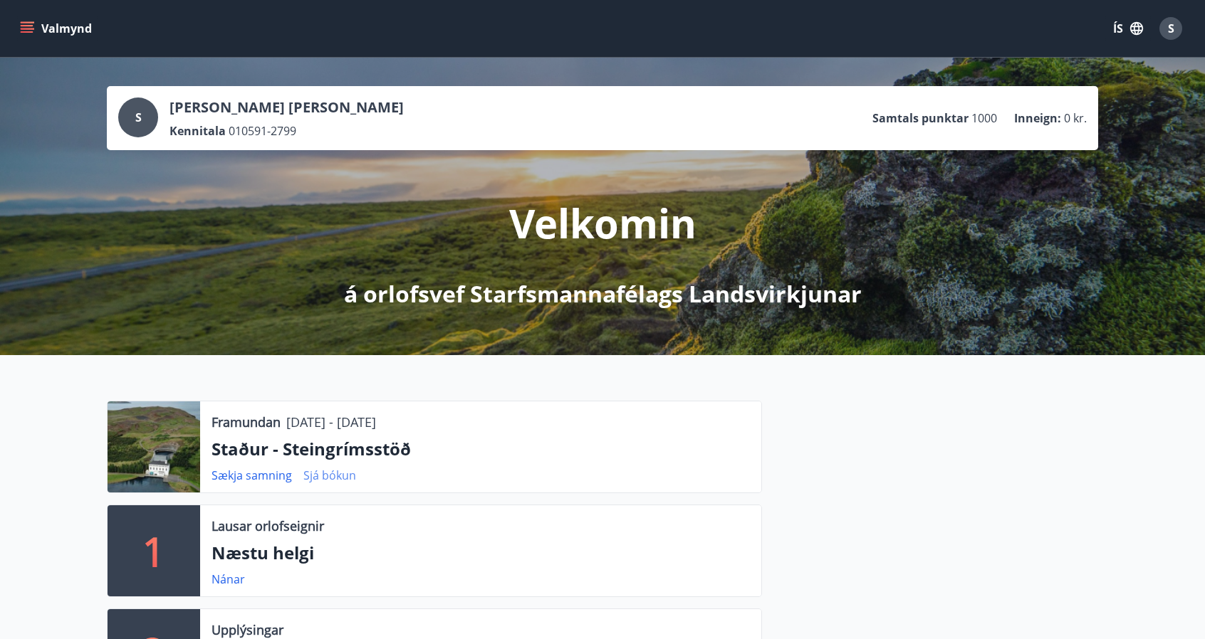
click at [325, 476] on link "Sjá bókun" at bounding box center [329, 476] width 53 height 16
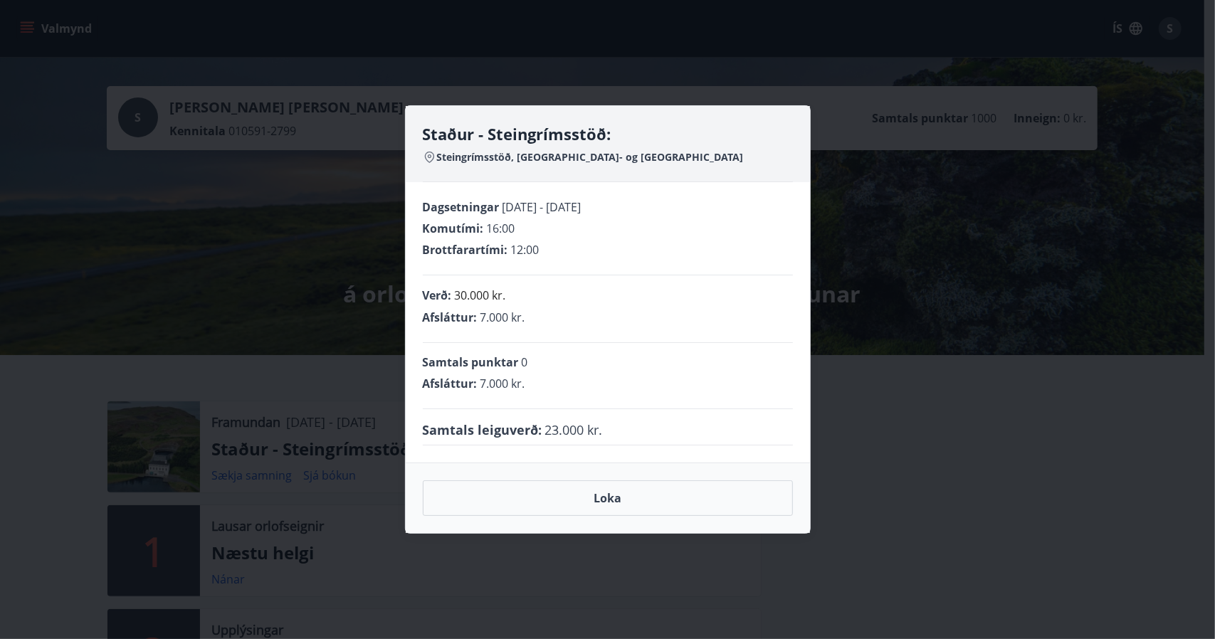
click at [253, 483] on div "Staður - Steingrímsstöð: Steingrímsstöð, Grimsnes- og Grafningshreppur Dagsetni…" at bounding box center [607, 319] width 1215 height 639
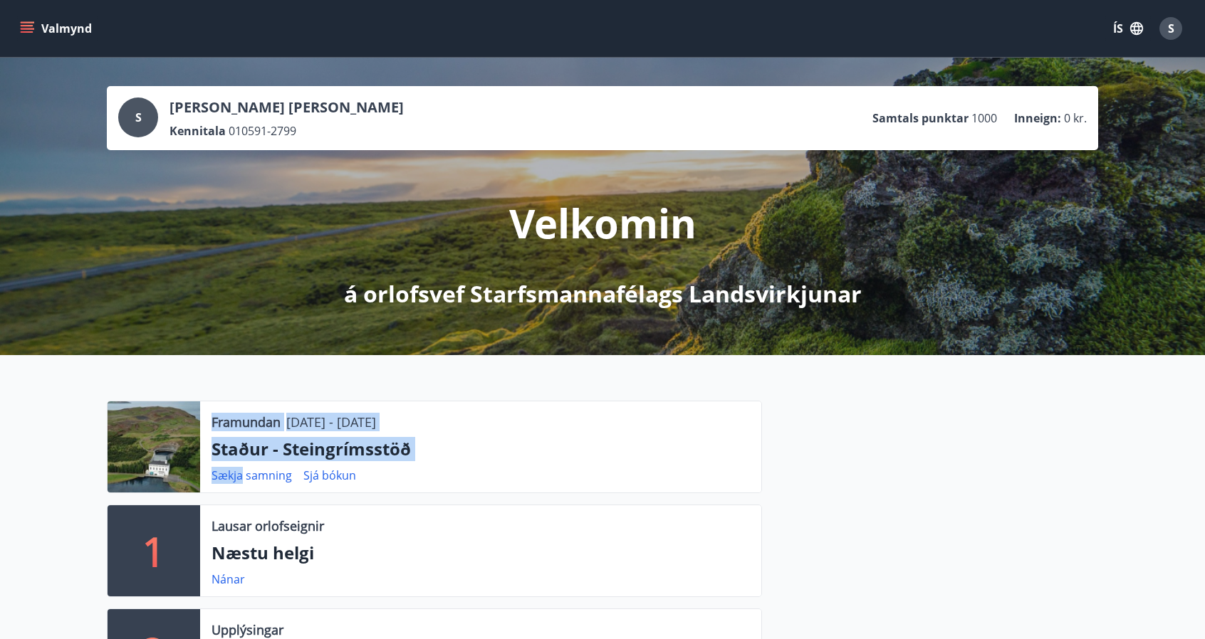
drag, startPoint x: 239, startPoint y: 478, endPoint x: 160, endPoint y: 470, distance: 79.5
click at [160, 470] on div "Framundan 07.11.2025 - 10.11.2025 Staður - Steingrímsstöð Sækja samning Sjá bók…" at bounding box center [434, 447] width 655 height 93
click at [160, 470] on div at bounding box center [153, 447] width 93 height 91
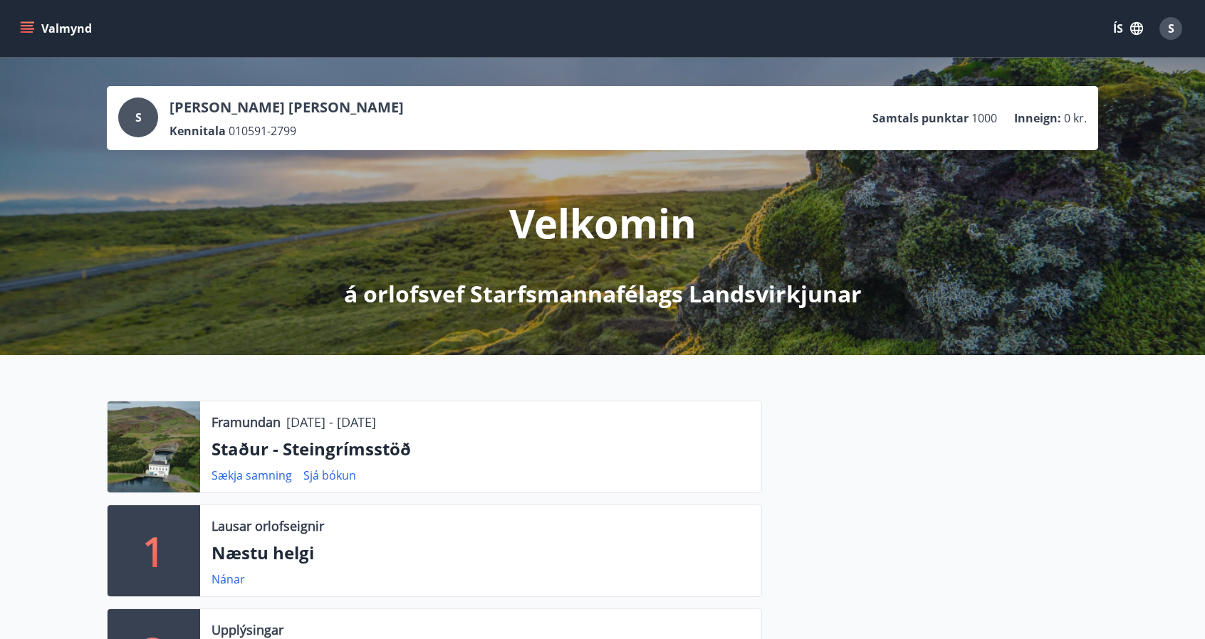
click at [33, 29] on icon "menu" at bounding box center [29, 28] width 16 height 1
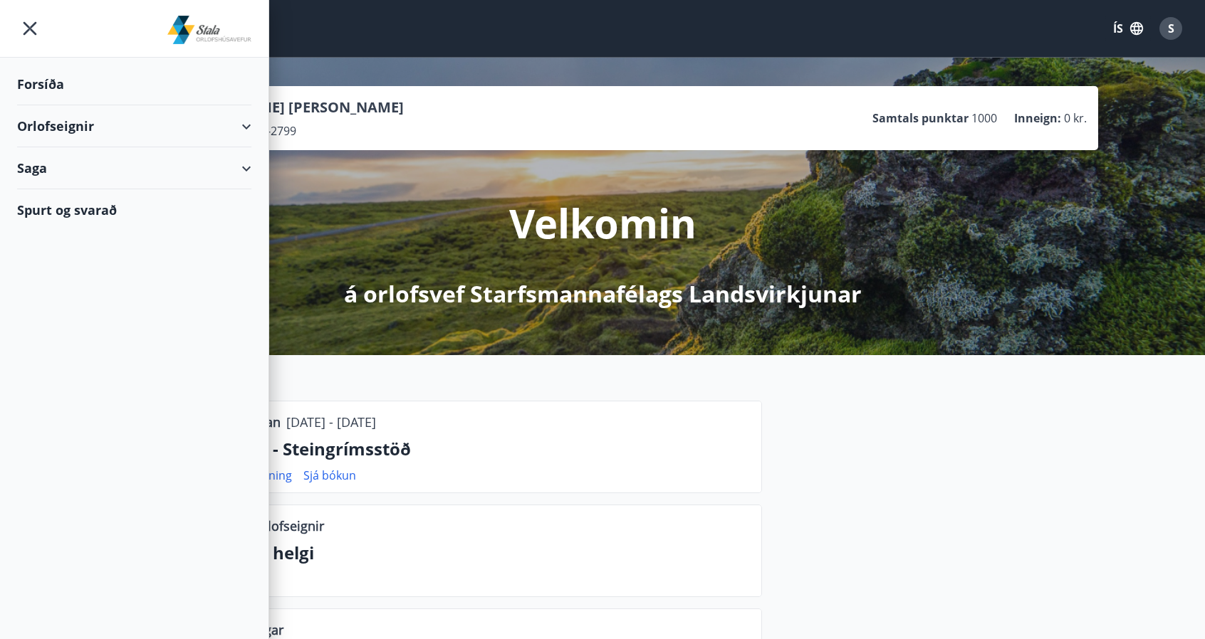
click at [202, 169] on div "Saga" at bounding box center [134, 168] width 234 height 42
click at [70, 209] on div "Bókanir" at bounding box center [133, 204] width 211 height 30
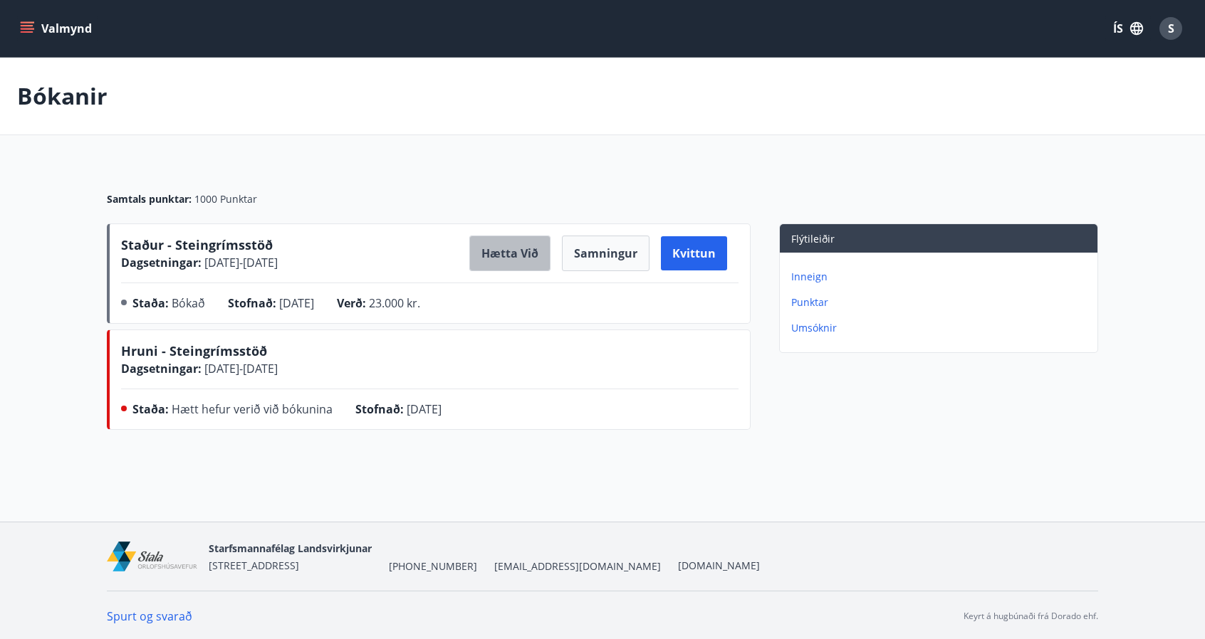
click at [531, 240] on button "Hætta við" at bounding box center [509, 254] width 81 height 36
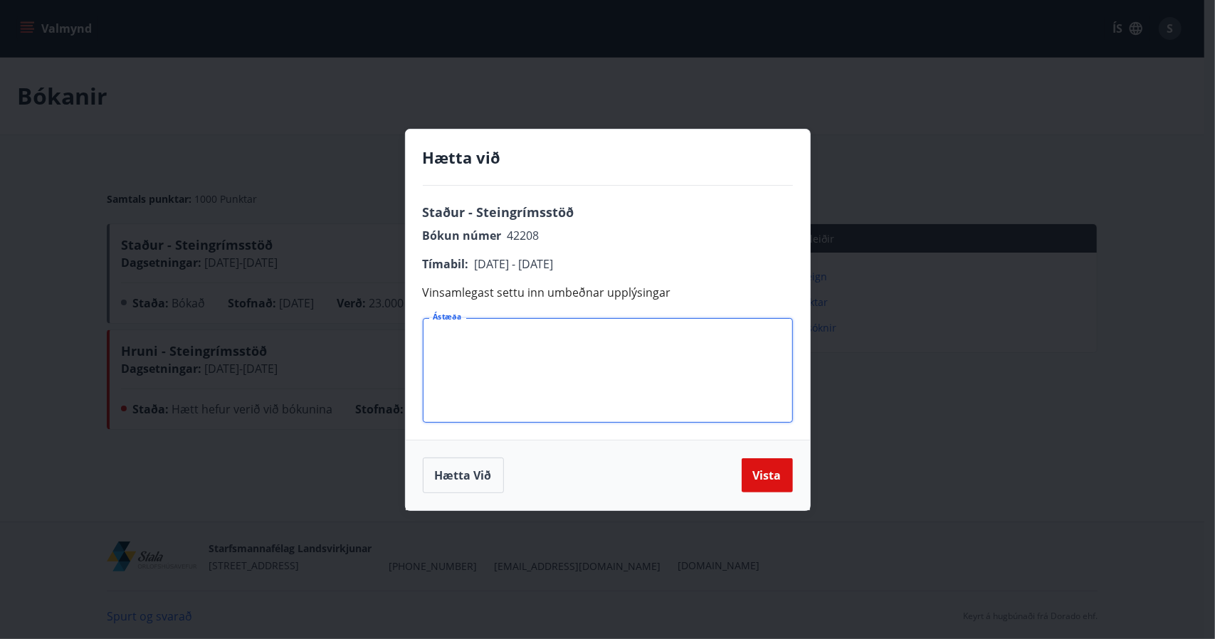
click at [603, 362] on textarea "Ástæða" at bounding box center [608, 370] width 350 height 81
type textarea "*"
type textarea "**********"
click at [767, 480] on button "Vista" at bounding box center [767, 475] width 51 height 34
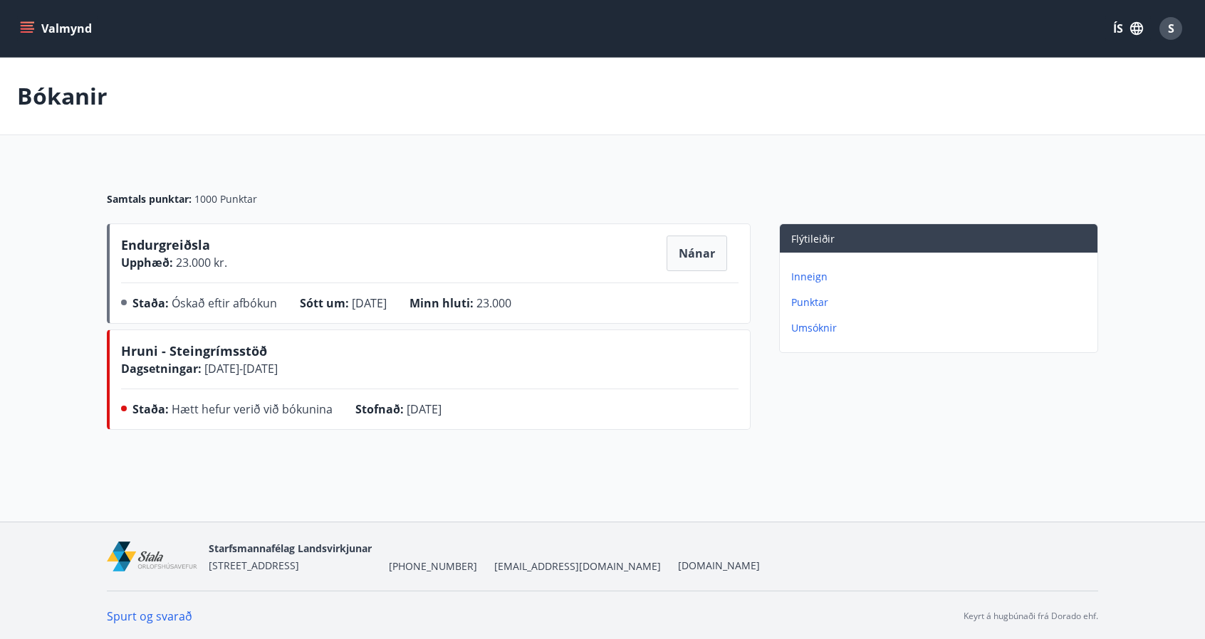
click at [26, 31] on icon "menu" at bounding box center [27, 28] width 14 height 14
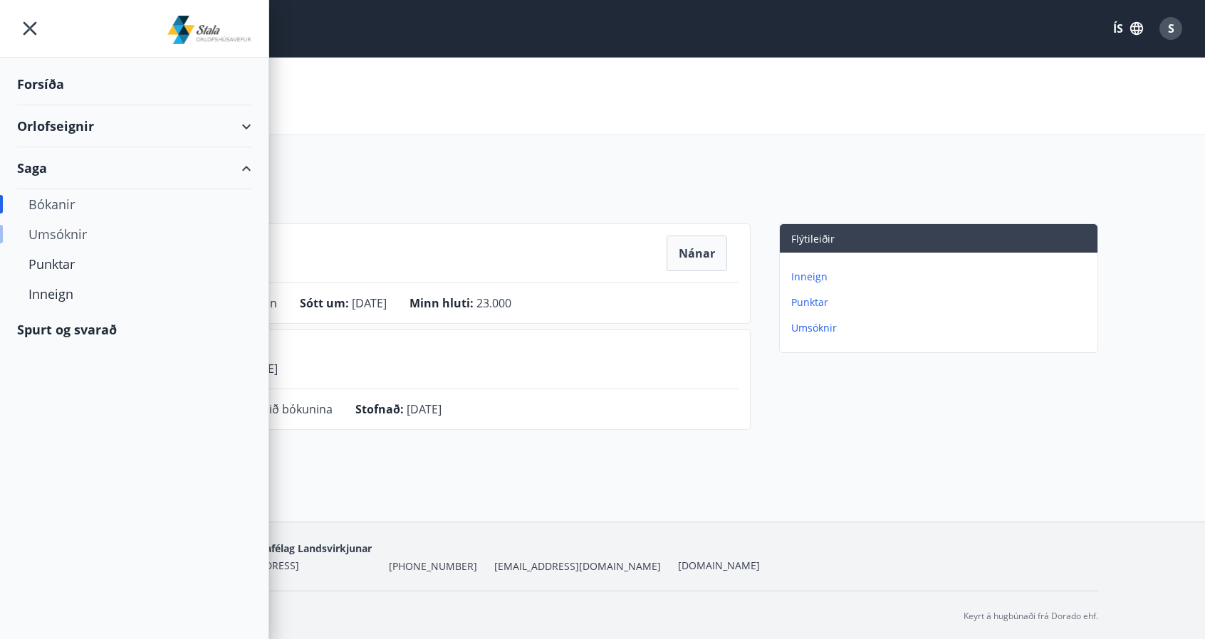
click at [70, 234] on div "Umsóknir" at bounding box center [133, 234] width 211 height 30
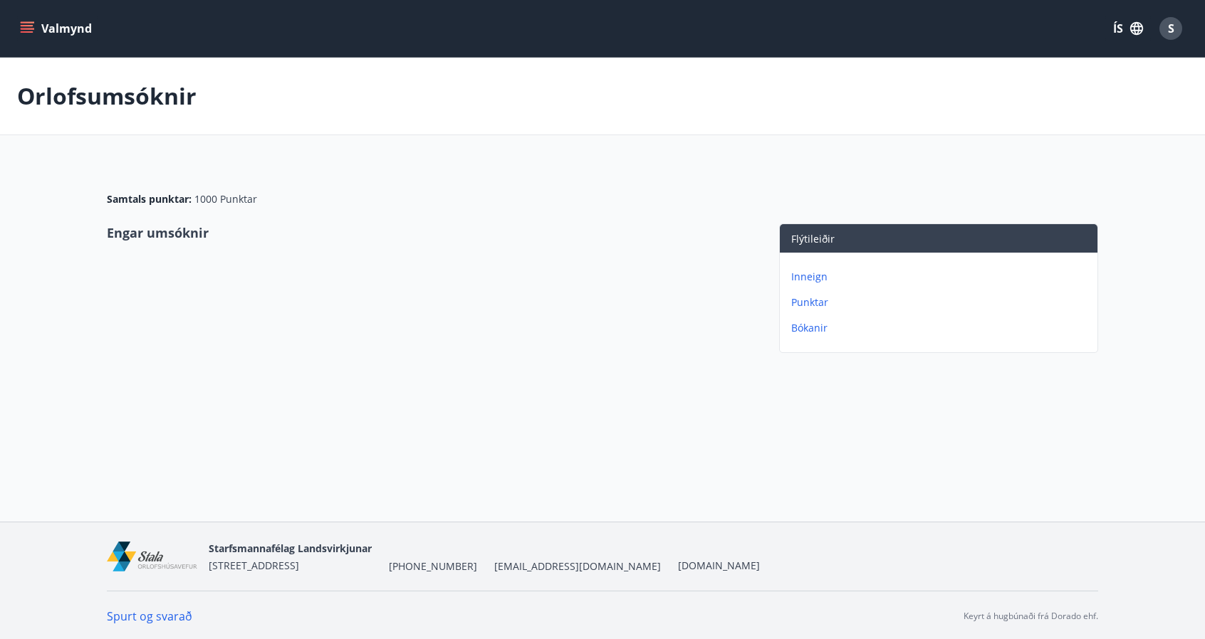
click at [30, 31] on icon "menu" at bounding box center [27, 31] width 13 height 1
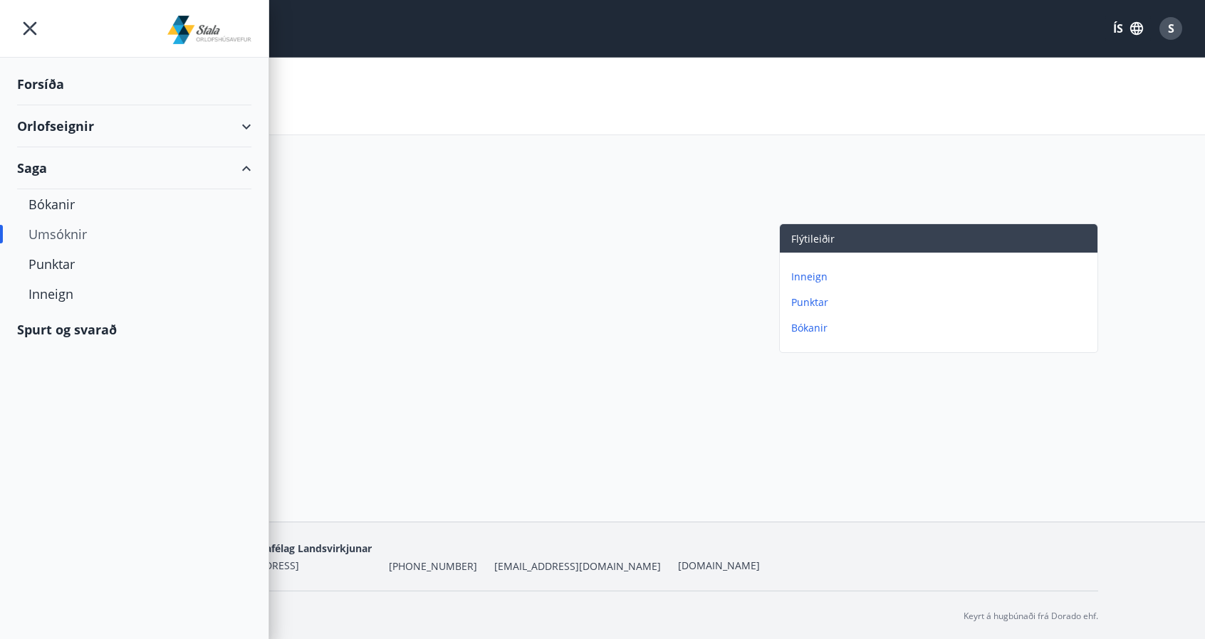
click at [112, 124] on div "Orlofseignir" at bounding box center [134, 126] width 234 height 42
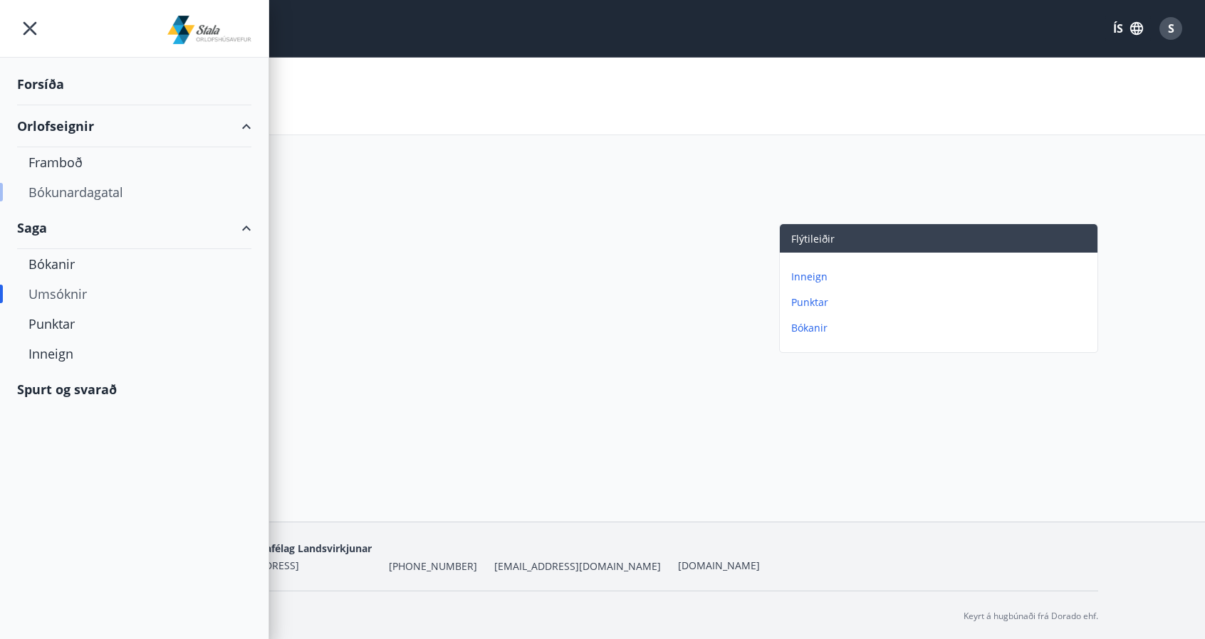
click at [97, 190] on div "Bókunardagatal" at bounding box center [133, 192] width 211 height 30
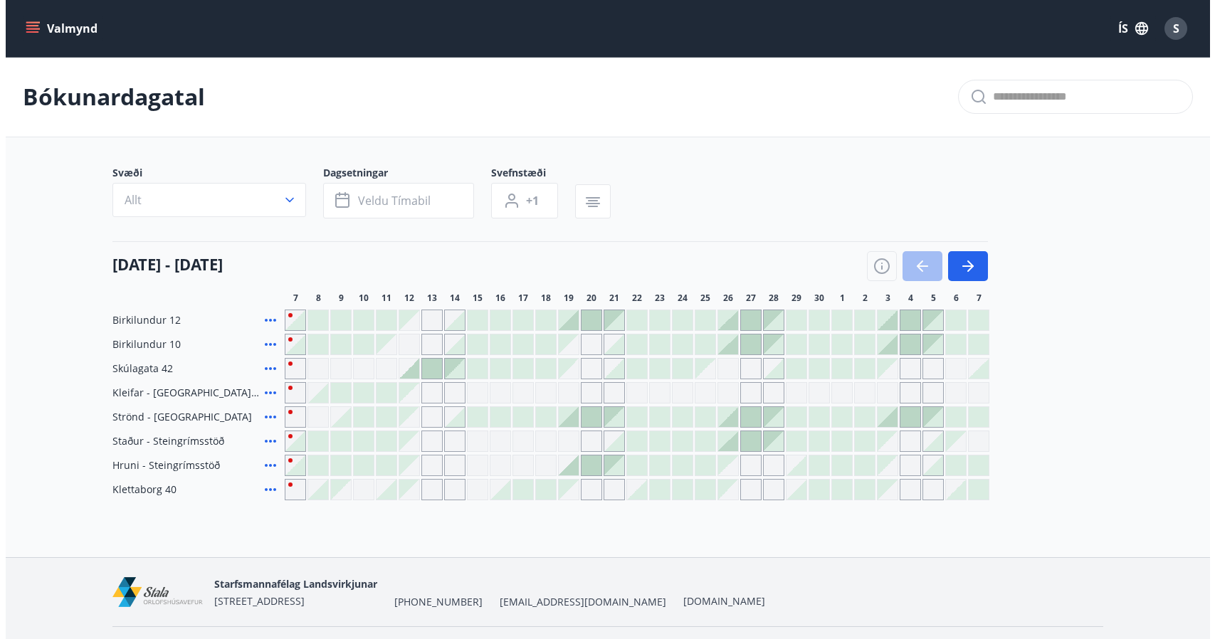
scroll to position [36, 0]
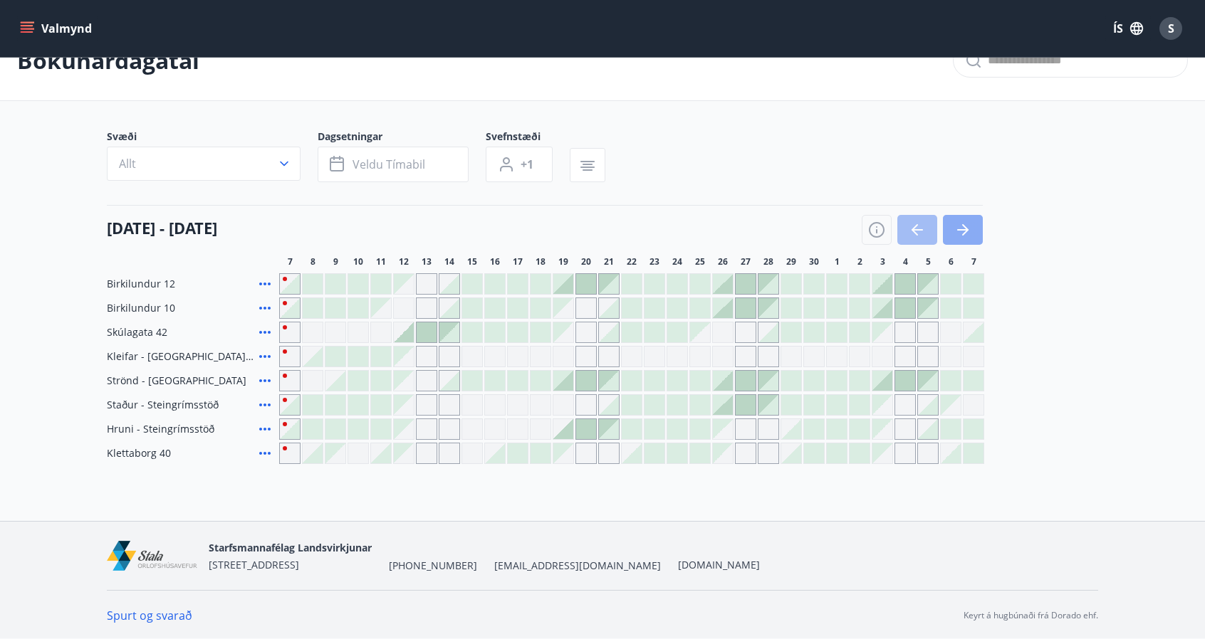
click at [962, 229] on icon "button" at bounding box center [962, 229] width 11 height 1
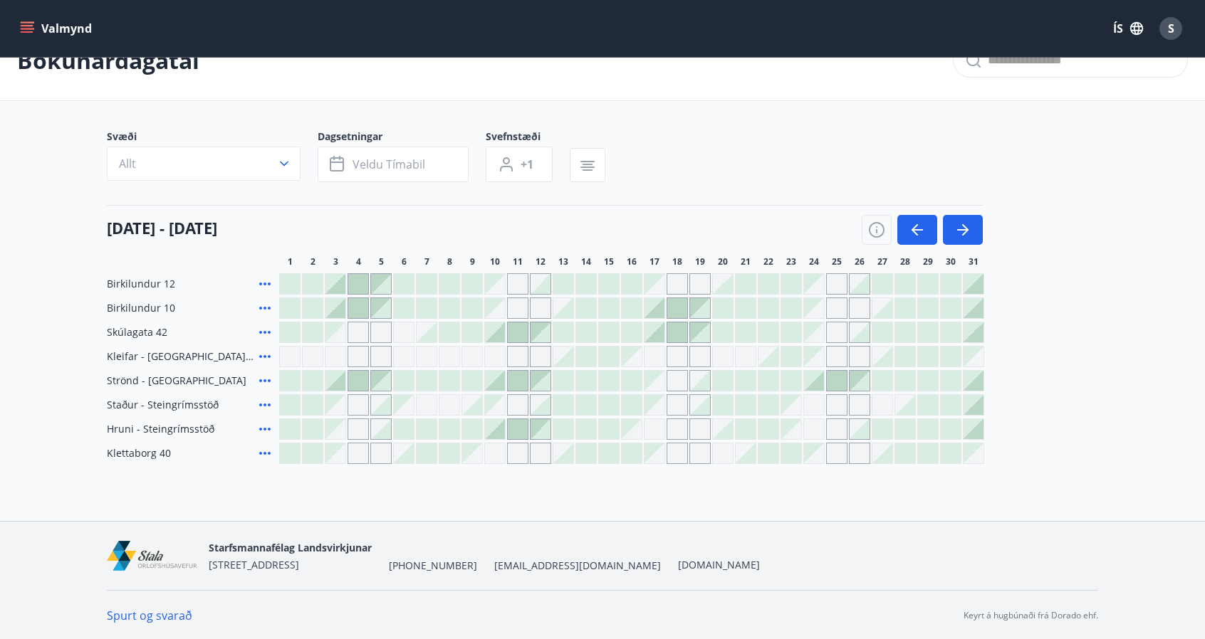
click at [266, 304] on icon at bounding box center [264, 308] width 17 height 17
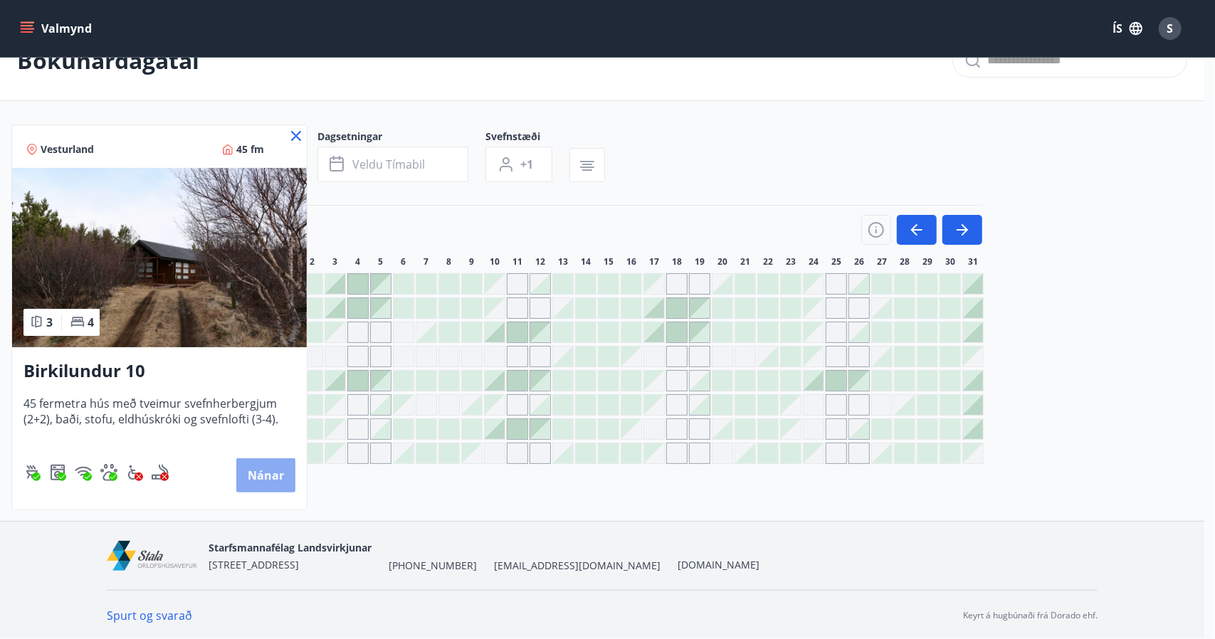
click at [269, 479] on button "Nánar" at bounding box center [265, 475] width 59 height 34
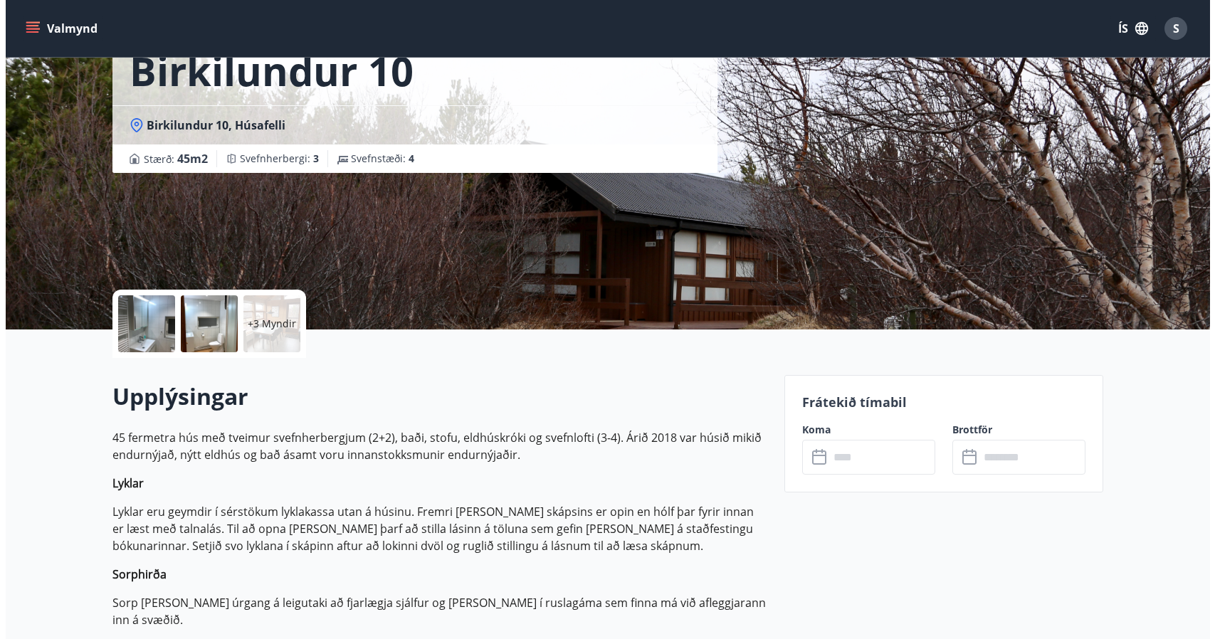
scroll to position [98, 0]
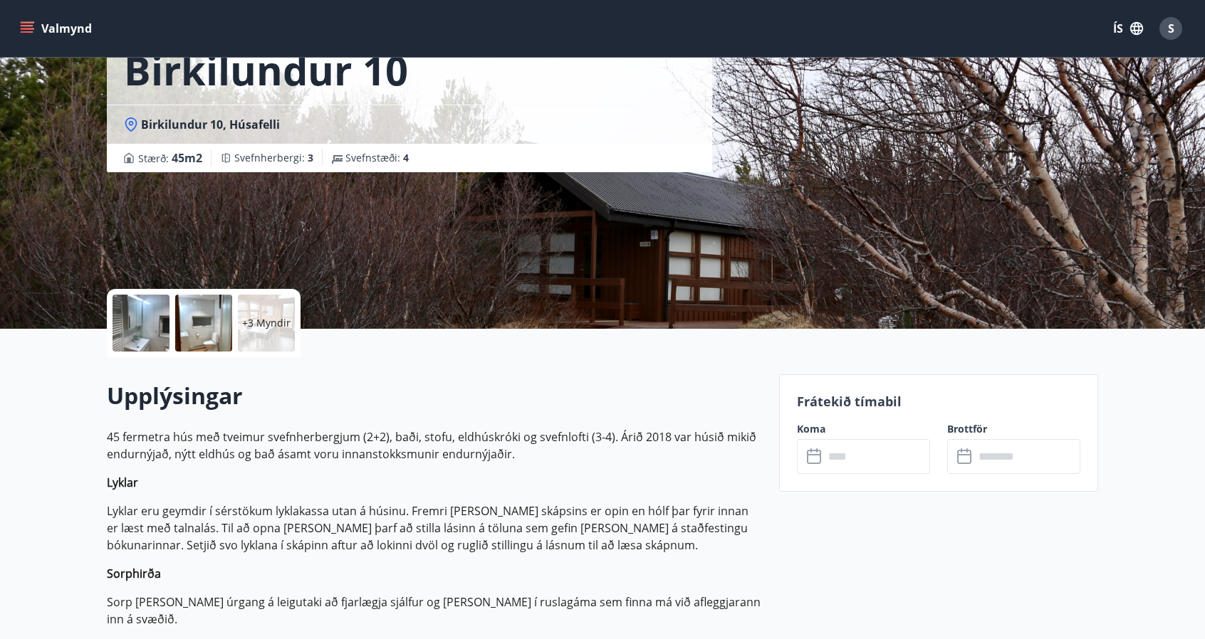
click at [161, 334] on div at bounding box center [140, 323] width 57 height 57
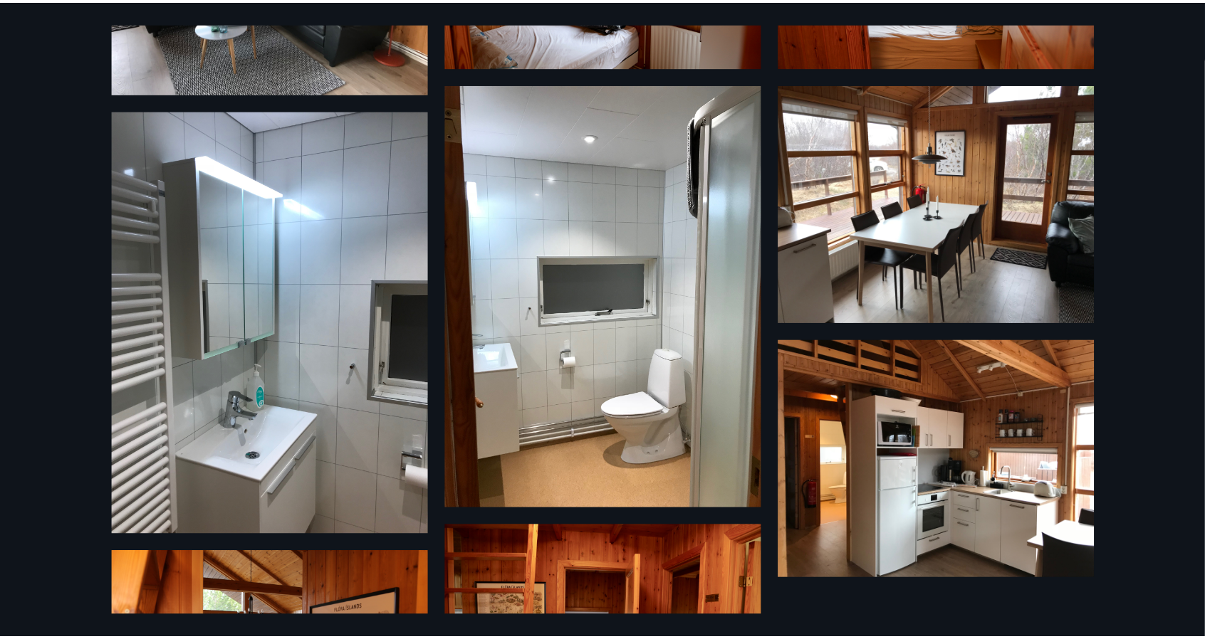
scroll to position [0, 0]
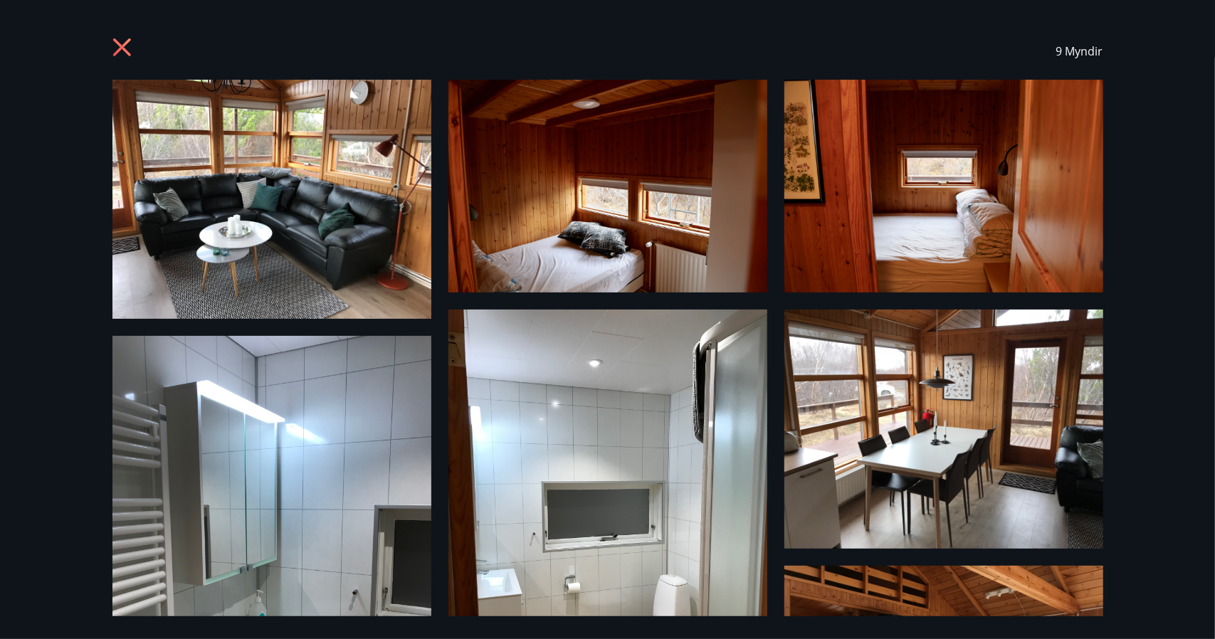
click at [1076, 58] on span "9 Myndir" at bounding box center [1079, 51] width 47 height 16
click at [120, 43] on icon at bounding box center [121, 47] width 18 height 18
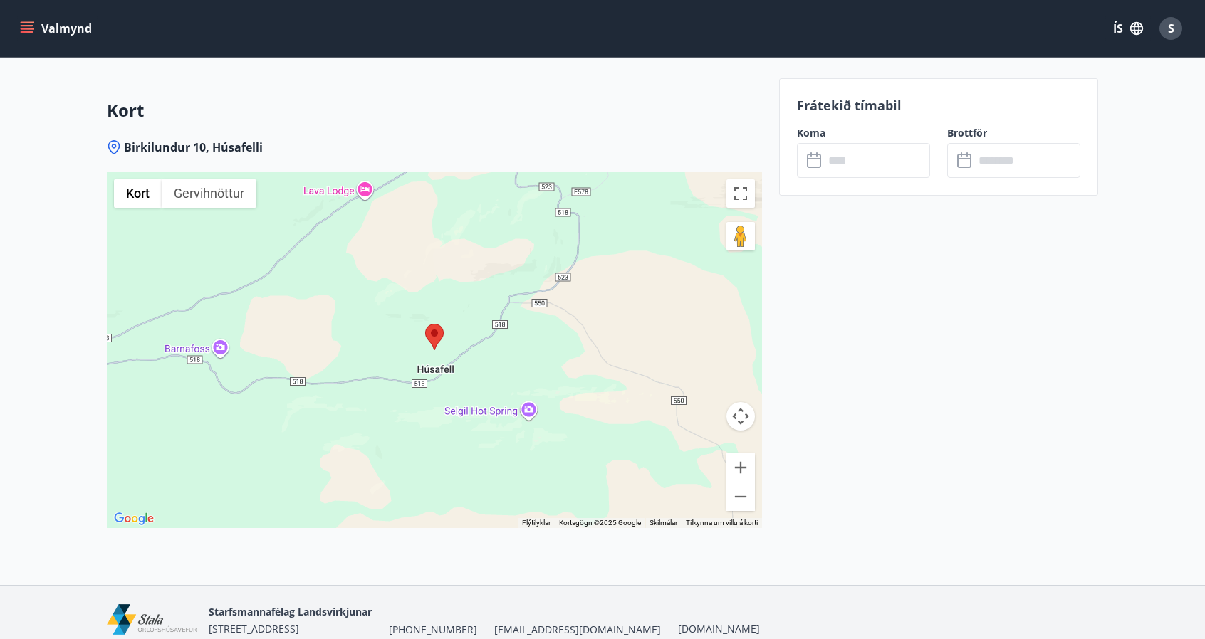
scroll to position [2510, 0]
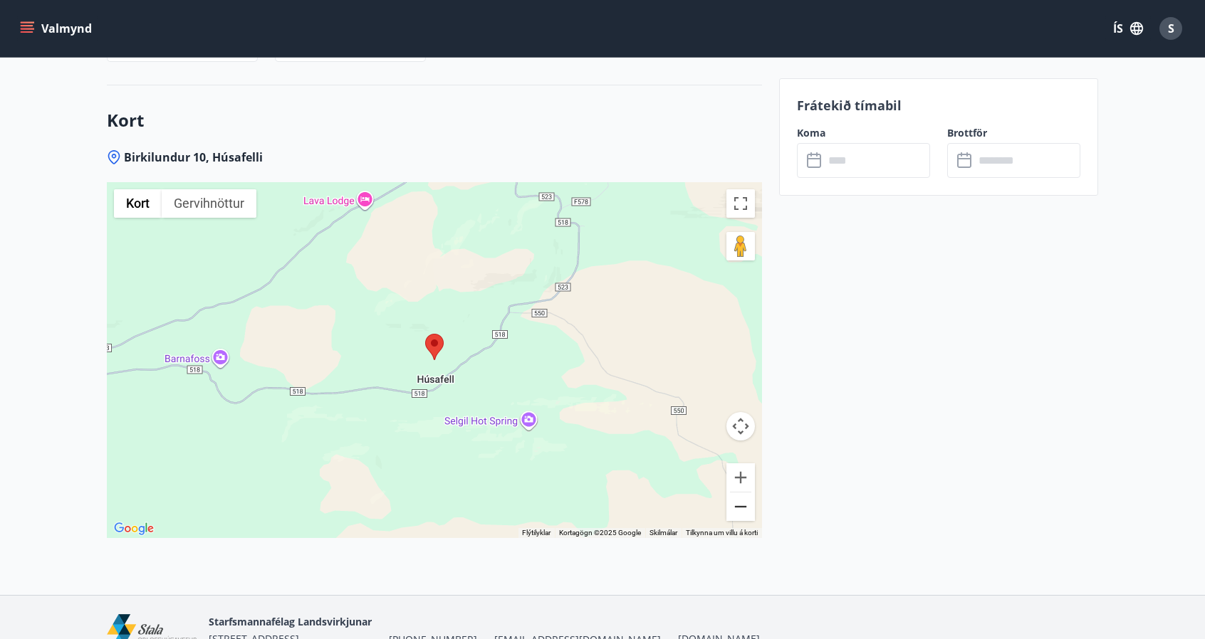
click at [736, 493] on button "Minnka" at bounding box center [740, 507] width 28 height 28
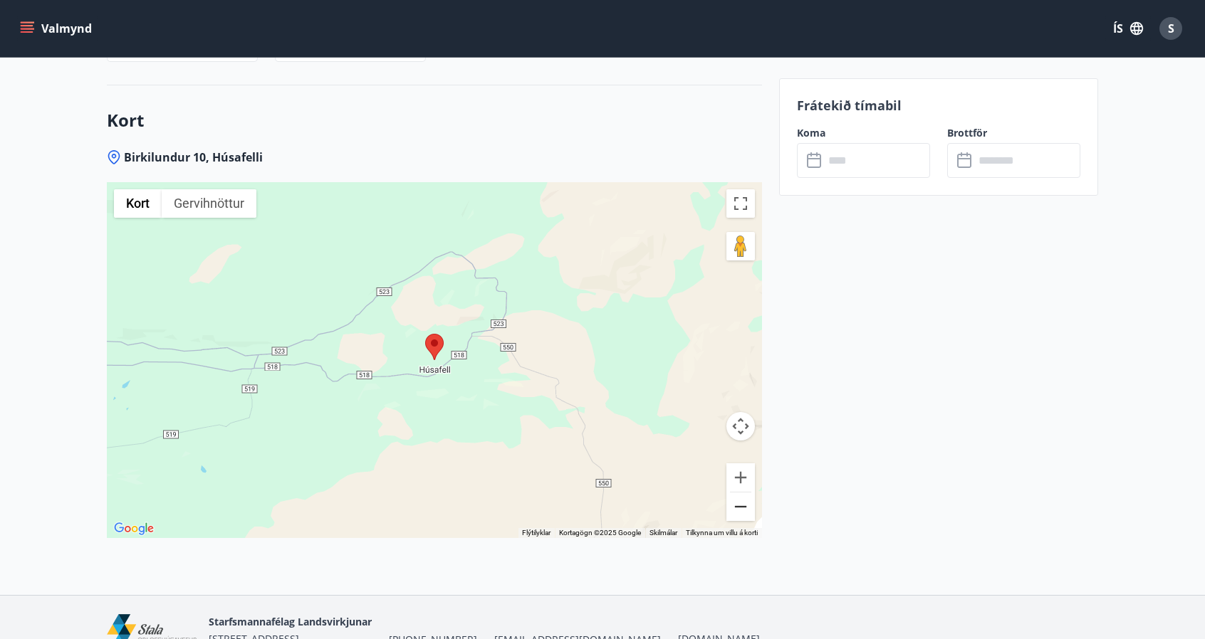
click at [736, 493] on button "Minnka" at bounding box center [740, 507] width 28 height 28
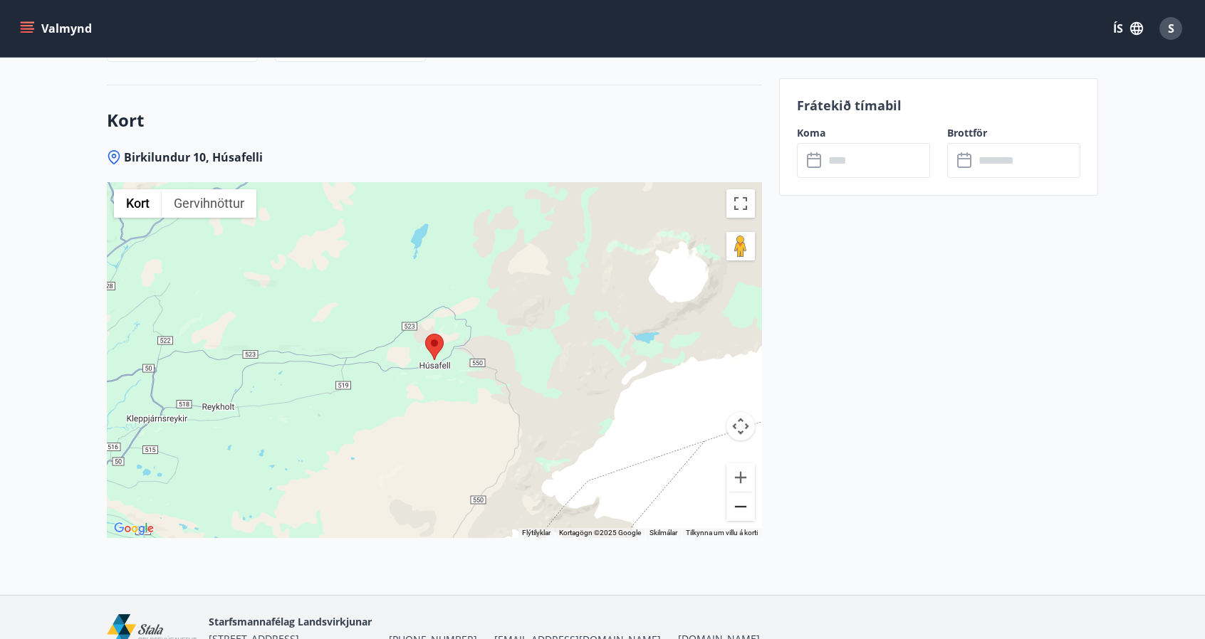
click at [739, 493] on button "Minnka" at bounding box center [740, 507] width 28 height 28
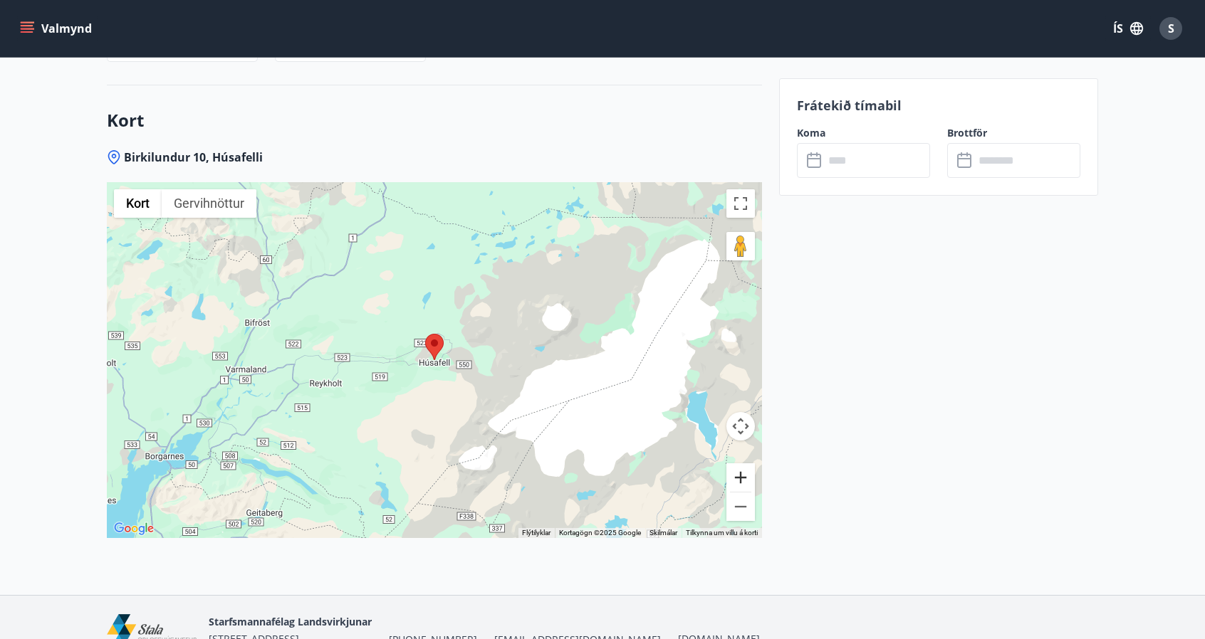
click at [735, 463] on button "Stækka" at bounding box center [740, 477] width 28 height 28
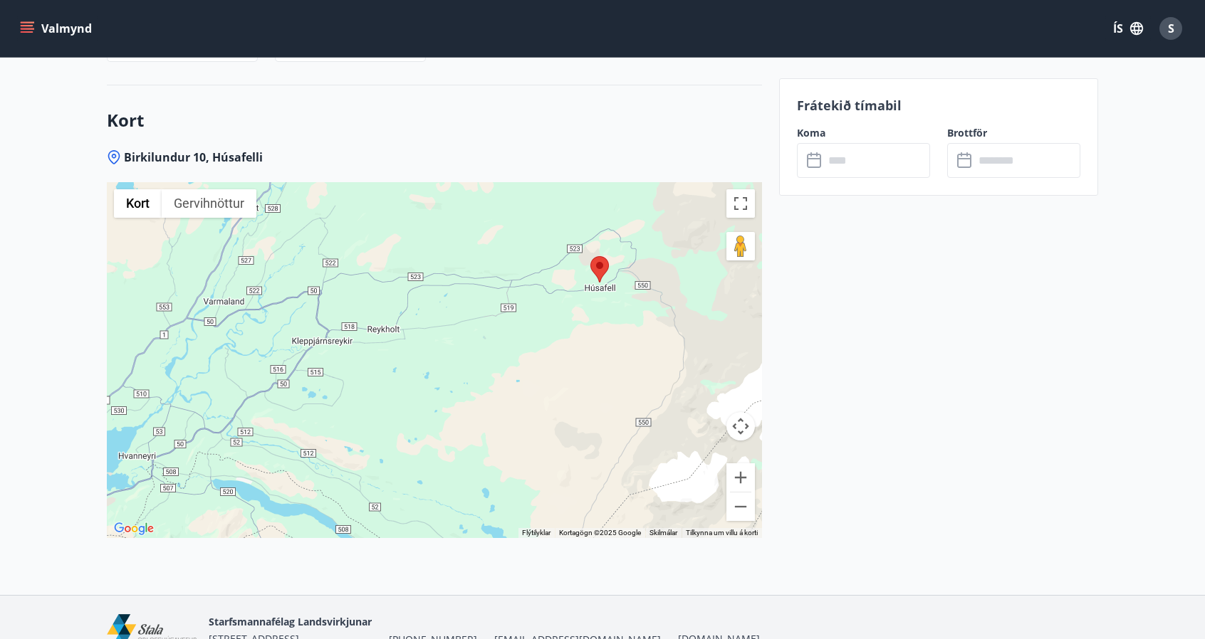
drag, startPoint x: 439, startPoint y: 394, endPoint x: 619, endPoint y: 290, distance: 208.6
click at [619, 290] on div at bounding box center [434, 360] width 655 height 356
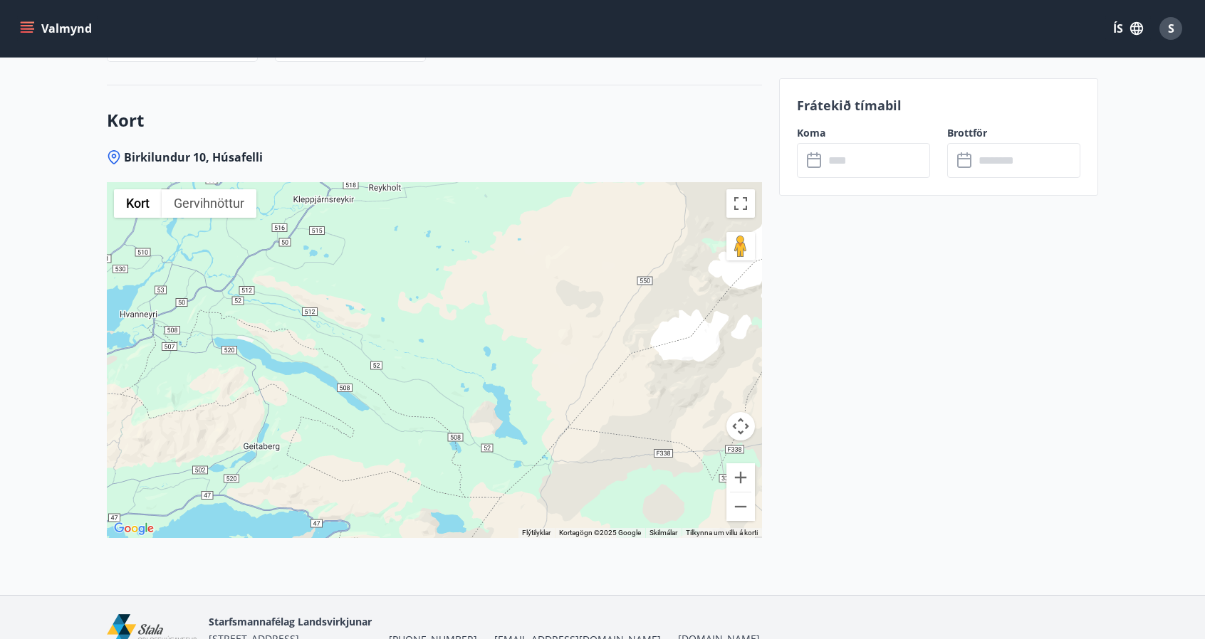
drag, startPoint x: 580, startPoint y: 389, endPoint x: 550, endPoint y: 217, distance: 174.9
click at [550, 217] on div at bounding box center [434, 360] width 655 height 356
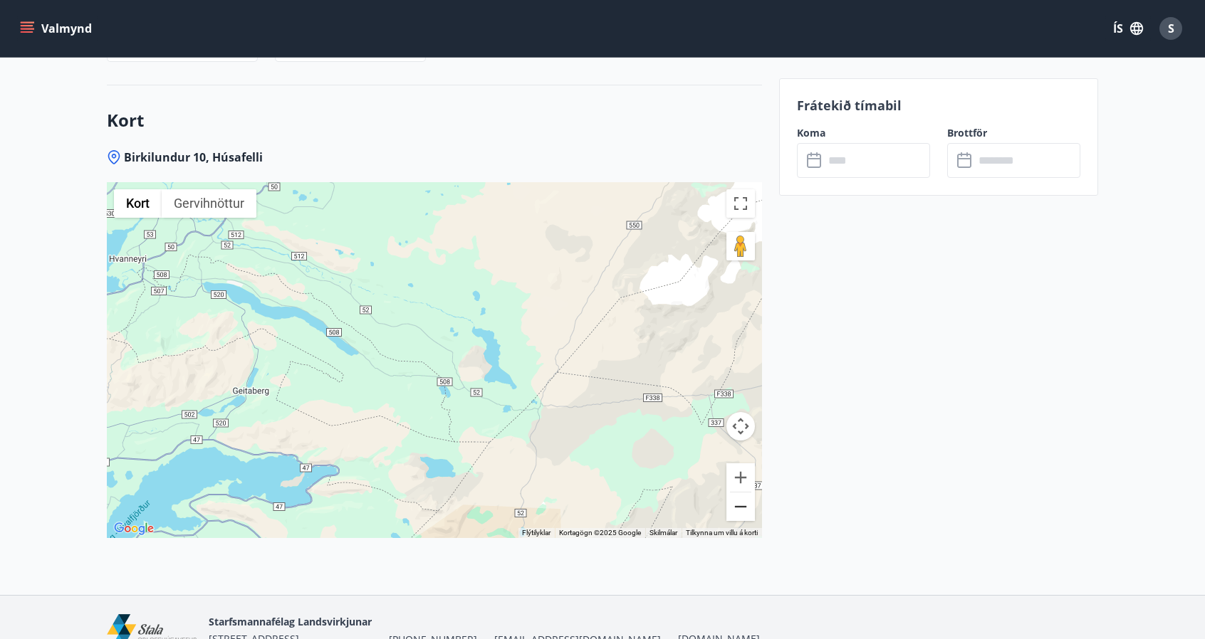
click at [734, 493] on button "Minnka" at bounding box center [740, 507] width 28 height 28
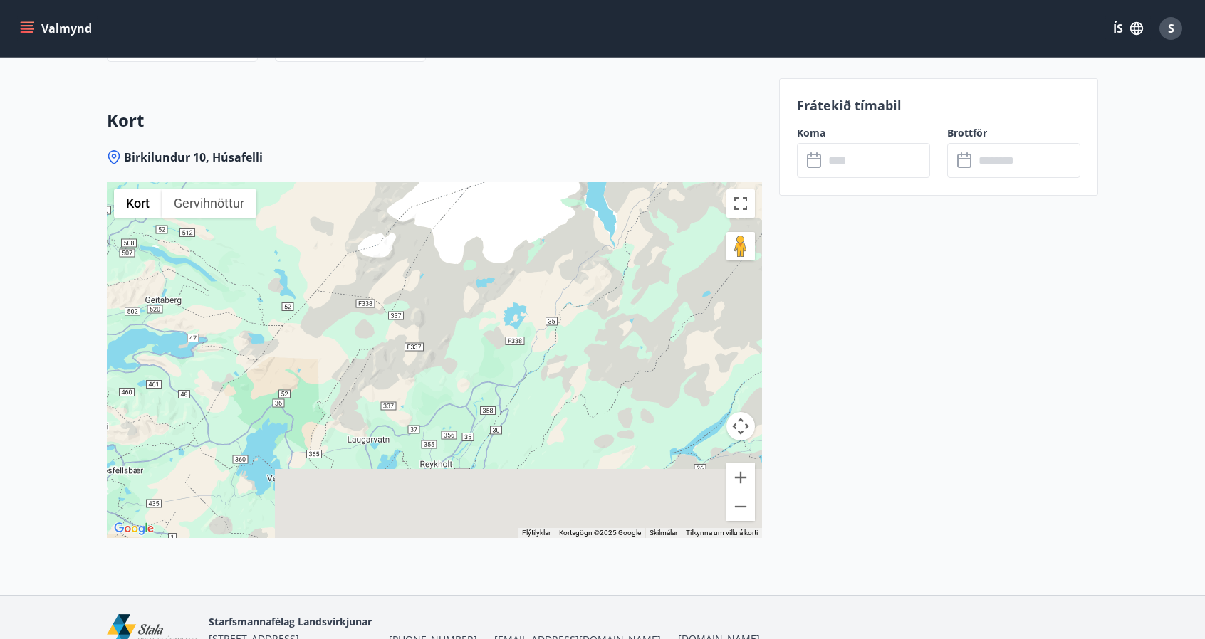
drag, startPoint x: 646, startPoint y: 317, endPoint x: 456, endPoint y: 239, distance: 205.3
click at [456, 239] on div at bounding box center [434, 360] width 655 height 356
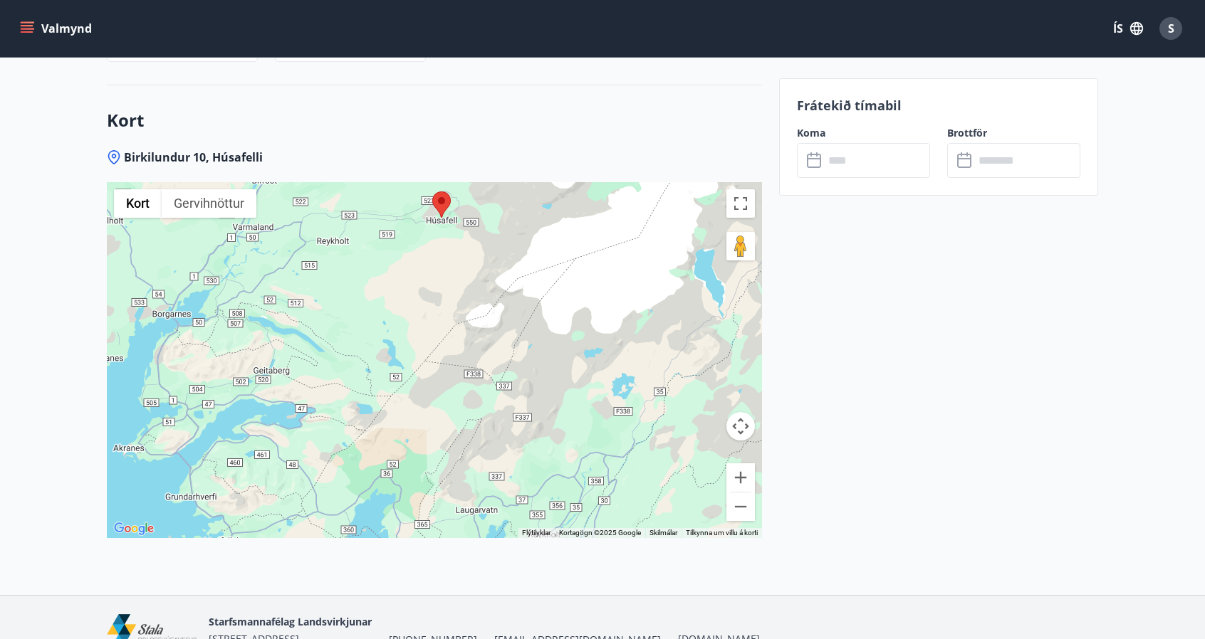
drag, startPoint x: 454, startPoint y: 354, endPoint x: 569, endPoint y: 429, distance: 137.2
click at [569, 429] on div at bounding box center [434, 360] width 655 height 356
click at [26, 31] on icon "menu" at bounding box center [27, 28] width 14 height 14
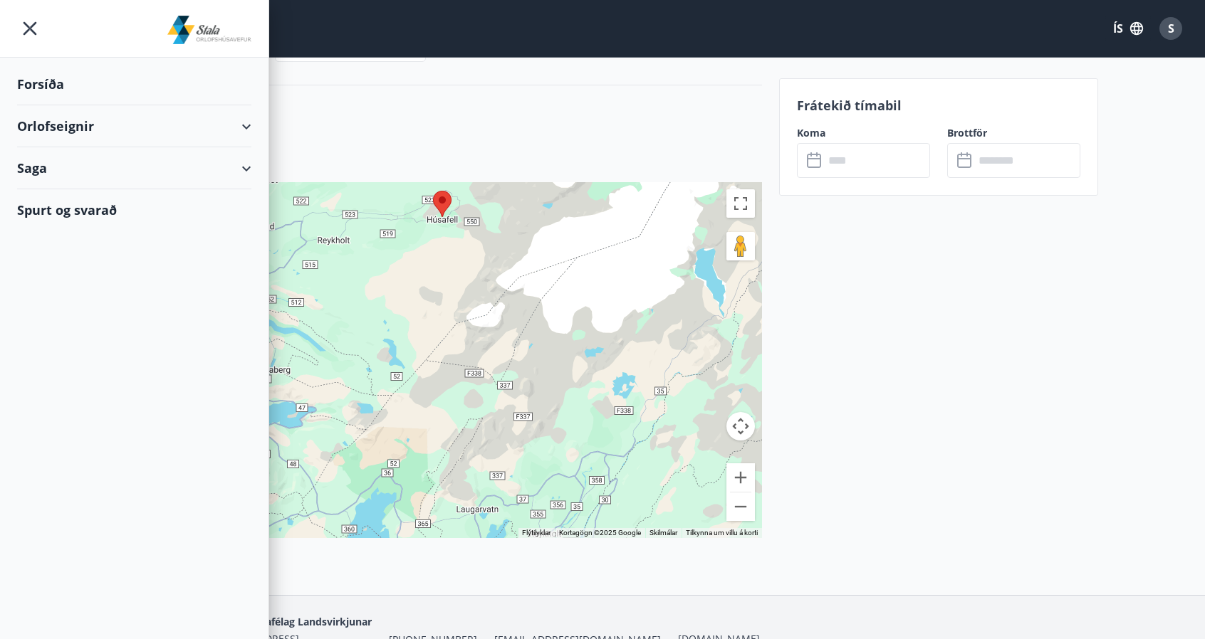
click at [246, 132] on div "Orlofseignir" at bounding box center [134, 126] width 234 height 42
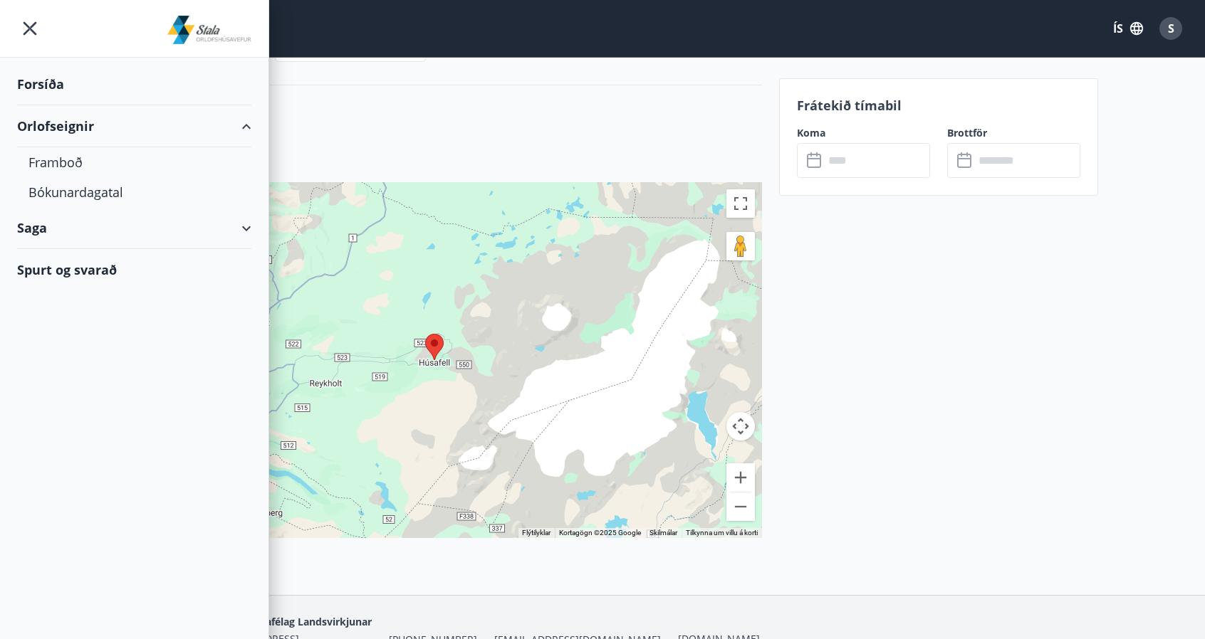
click at [74, 221] on div "Saga" at bounding box center [134, 228] width 234 height 42
click at [79, 194] on div "Bókunardagatal" at bounding box center [133, 192] width 211 height 30
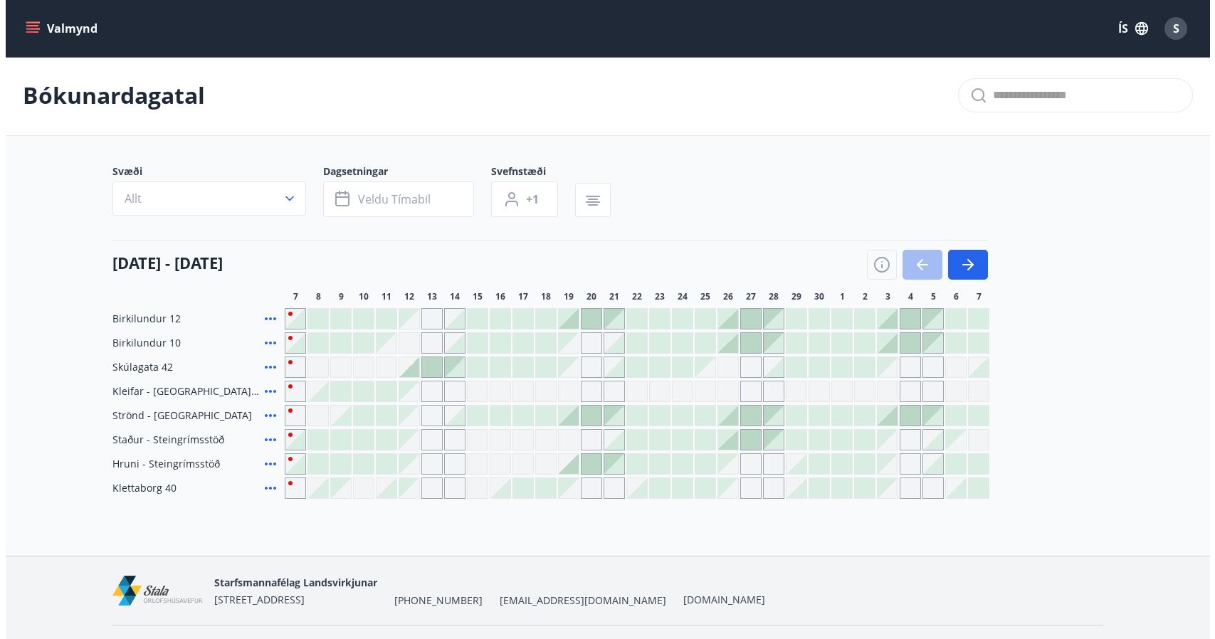
scroll to position [36, 0]
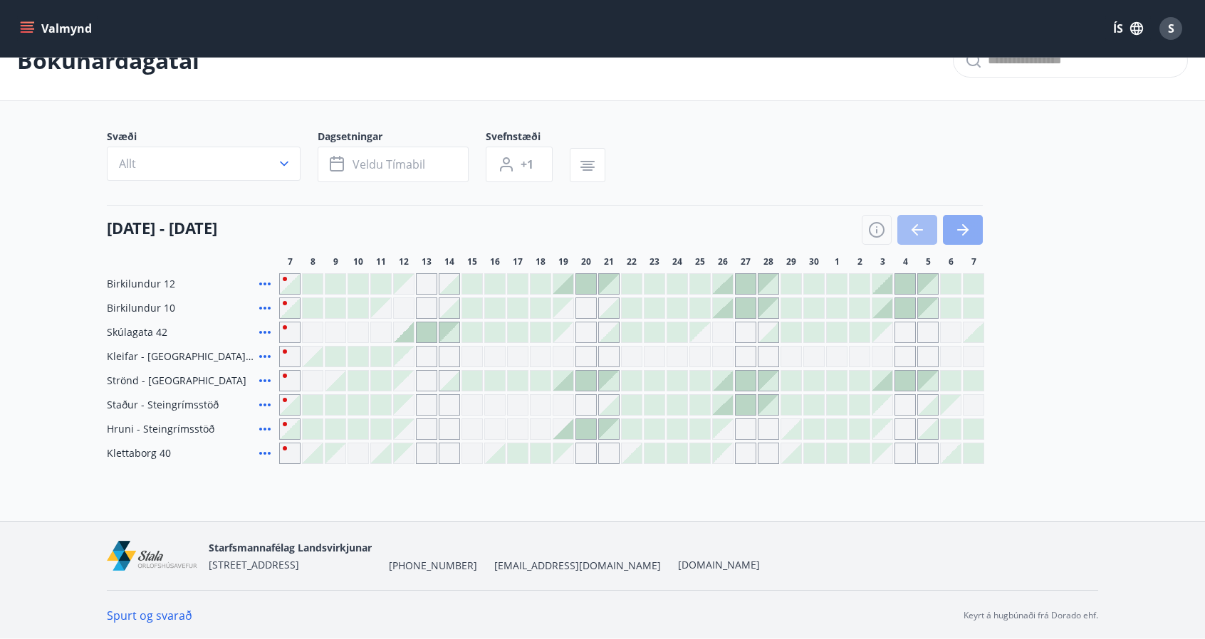
click at [965, 221] on icon "button" at bounding box center [962, 229] width 17 height 17
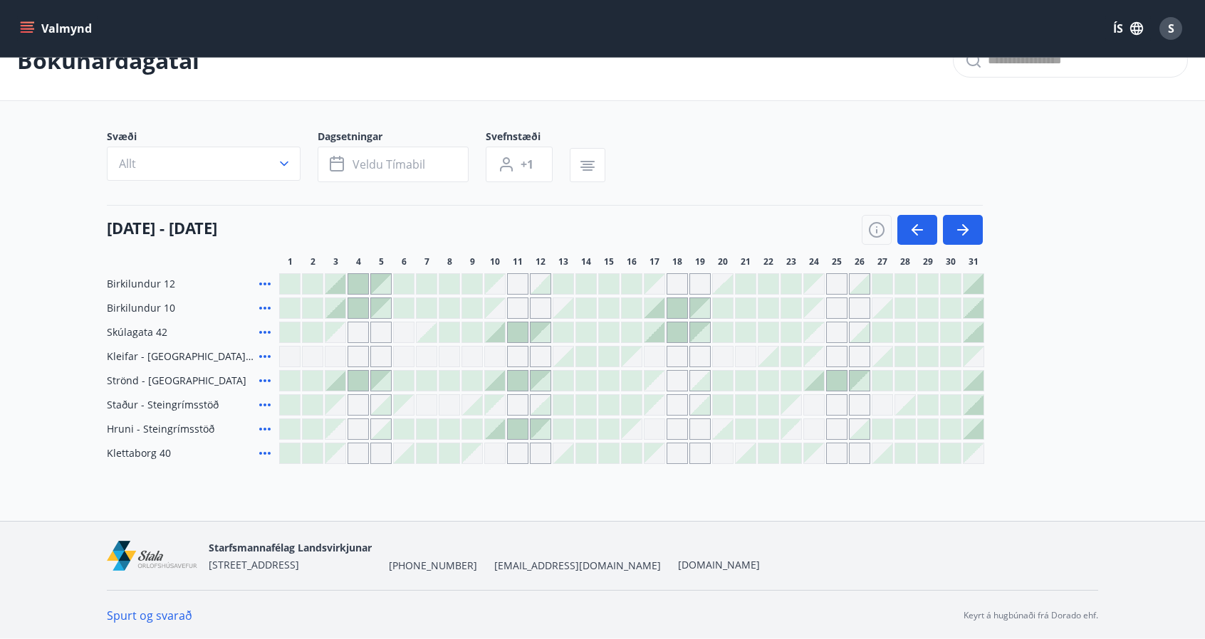
click at [266, 431] on icon at bounding box center [264, 429] width 17 height 17
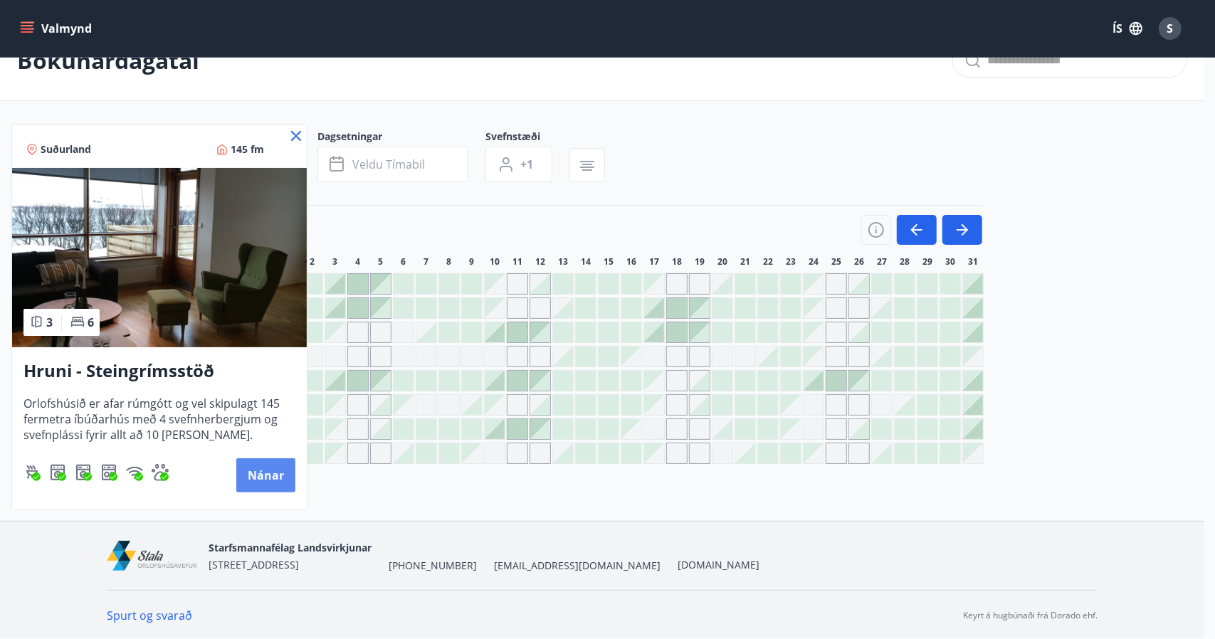
click at [268, 481] on button "Nánar" at bounding box center [265, 475] width 59 height 34
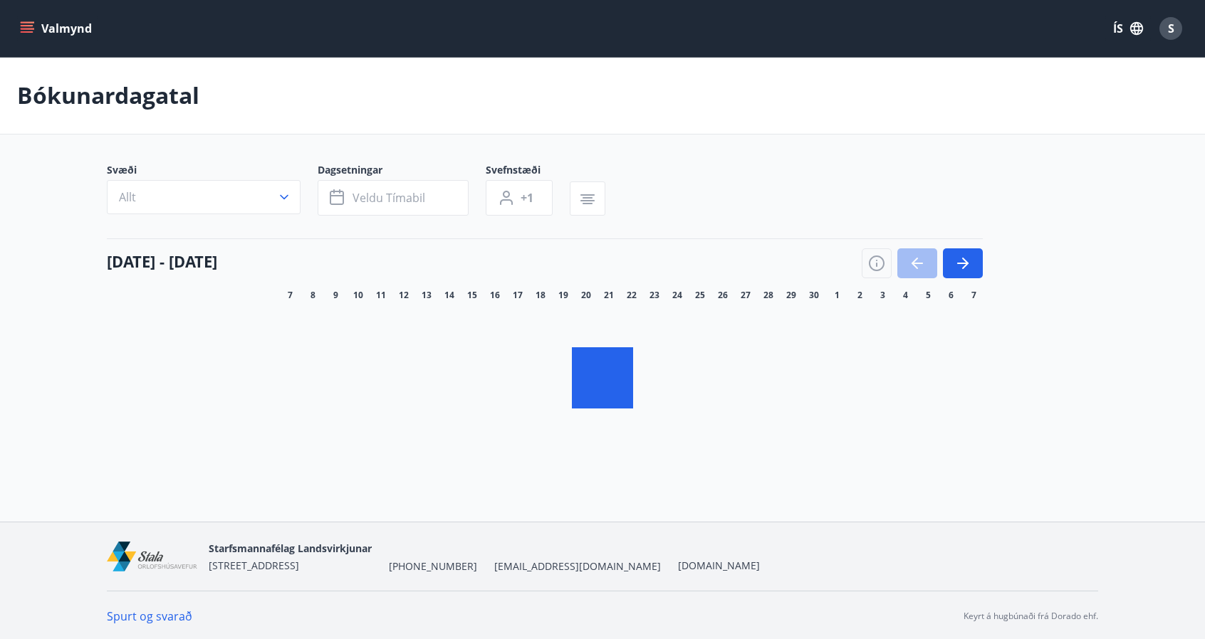
scroll to position [1, 0]
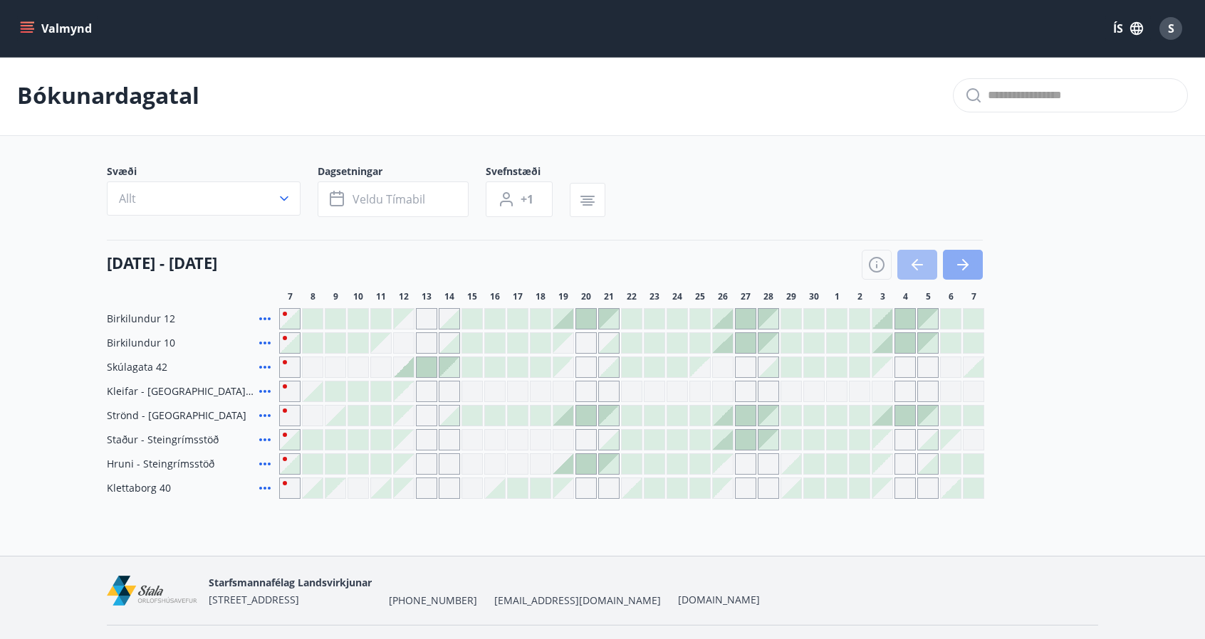
click at [950, 276] on button "button" at bounding box center [963, 265] width 40 height 30
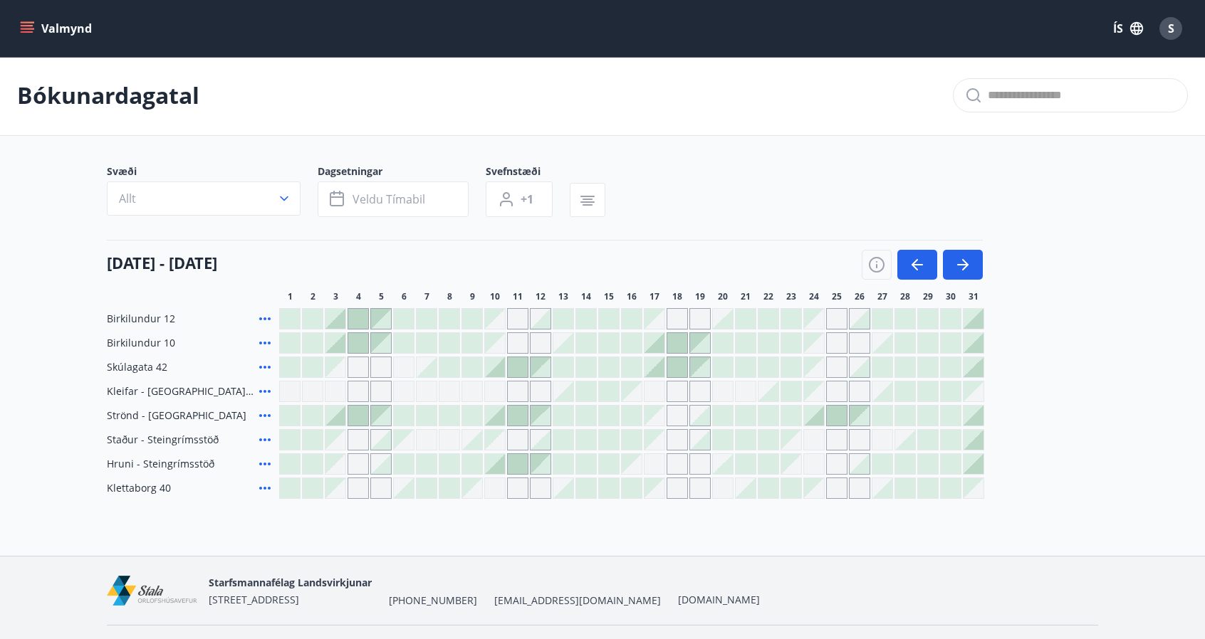
click at [259, 438] on icon at bounding box center [264, 439] width 17 height 17
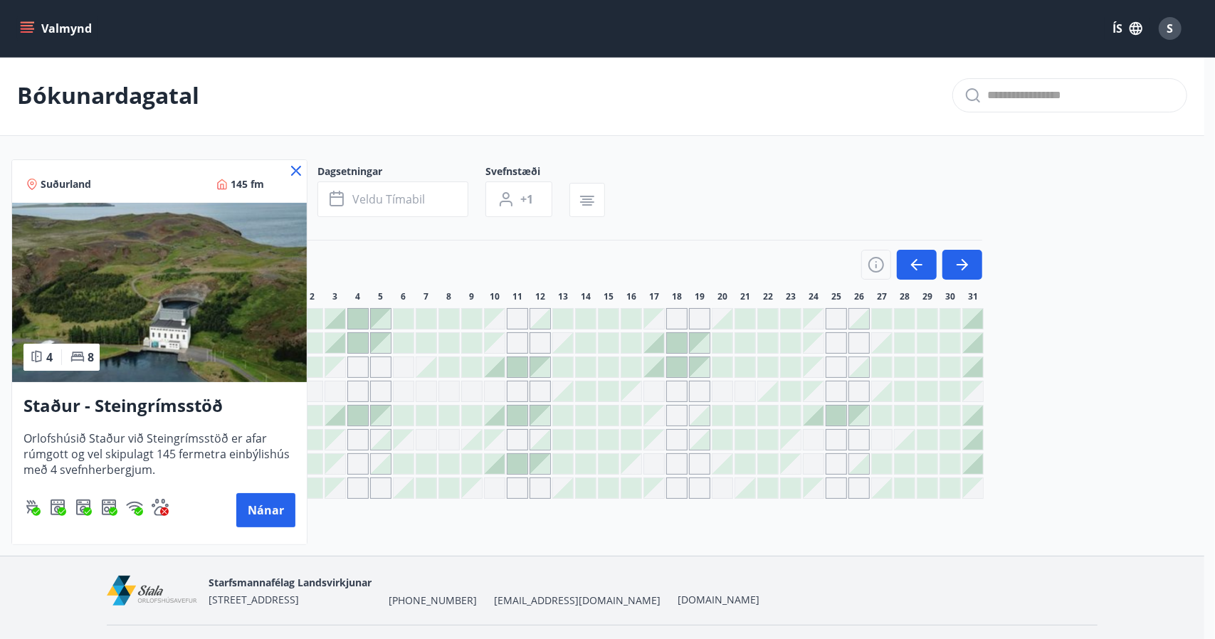
click at [392, 543] on div at bounding box center [607, 319] width 1215 height 639
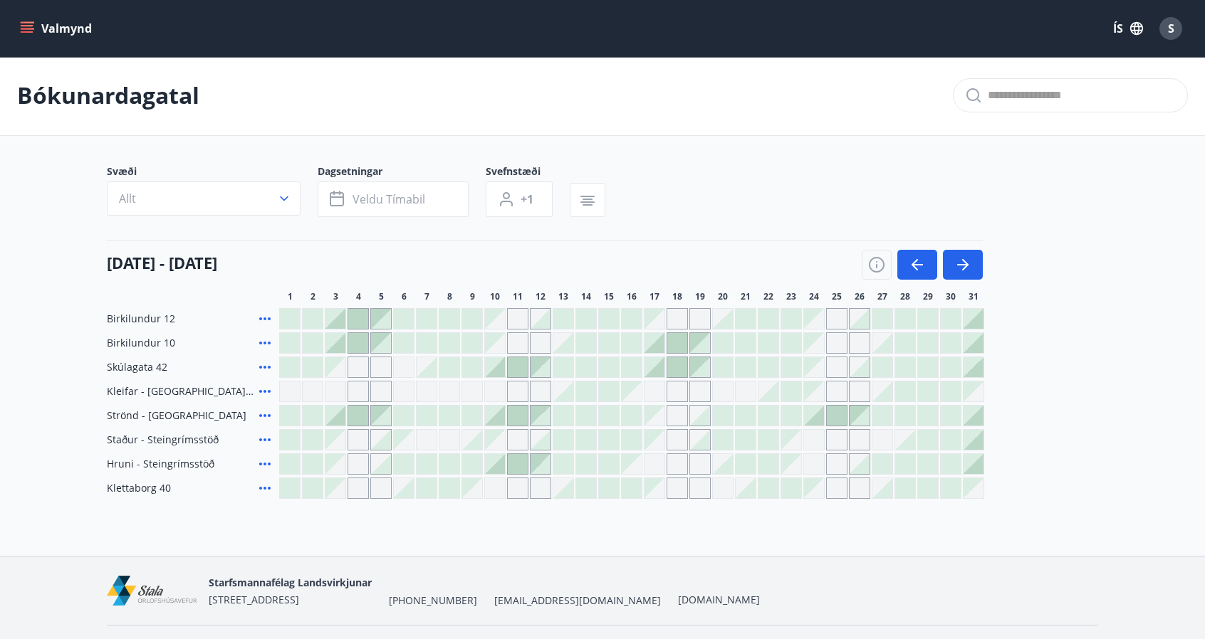
click at [265, 461] on icon at bounding box center [264, 464] width 17 height 17
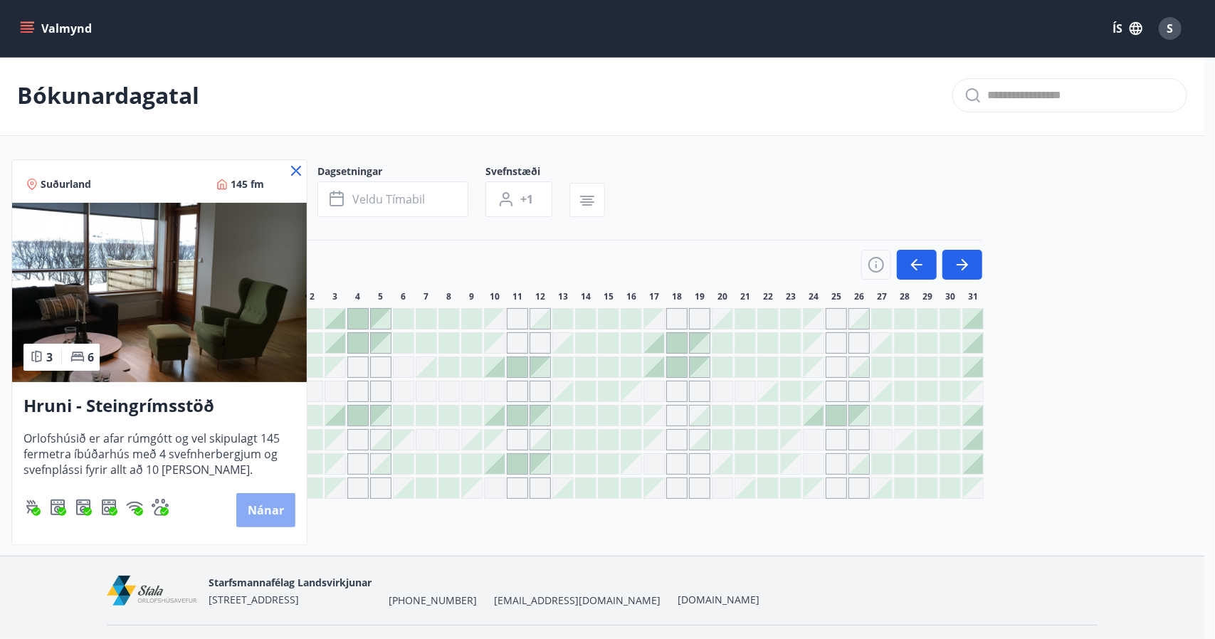
click at [265, 512] on button "Nánar" at bounding box center [265, 510] width 59 height 34
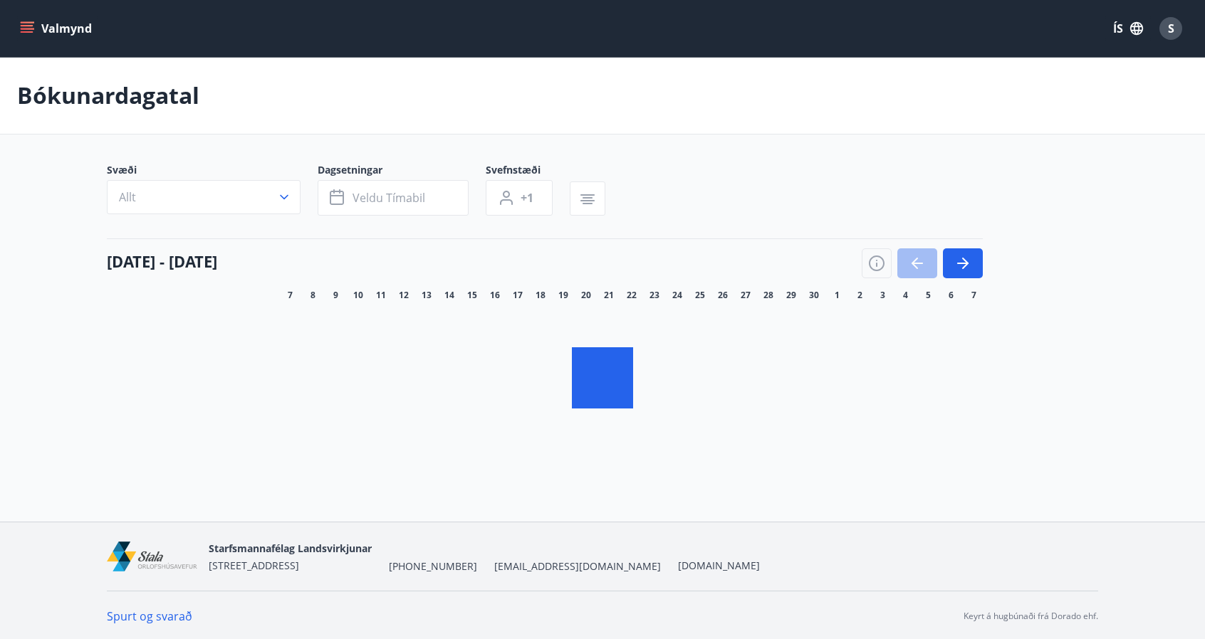
scroll to position [1, 0]
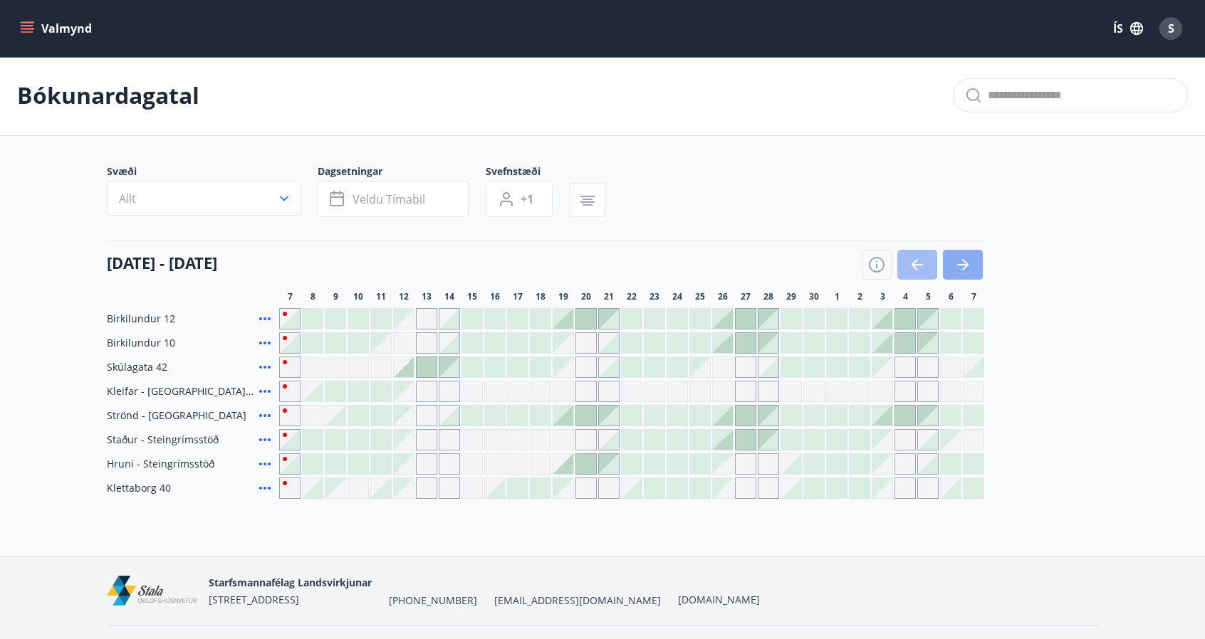
click at [963, 254] on button "button" at bounding box center [963, 265] width 40 height 30
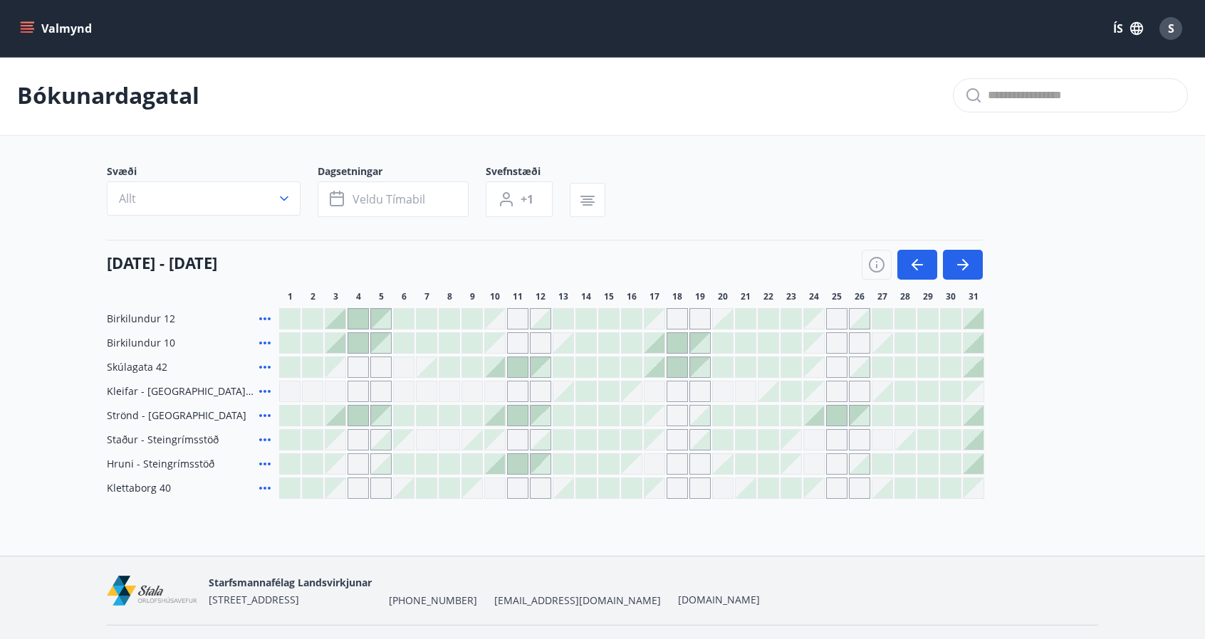
click at [972, 444] on div at bounding box center [973, 440] width 20 height 20
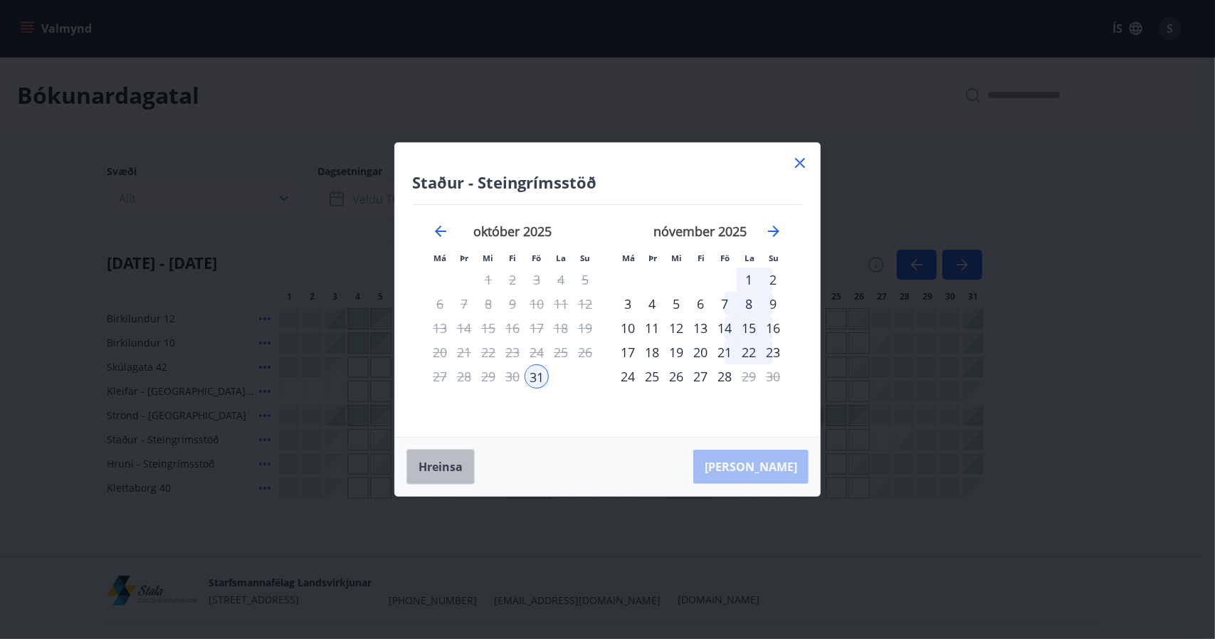
click at [437, 472] on button "Hreinsa" at bounding box center [440, 467] width 68 height 36
click at [510, 376] on div "30" at bounding box center [512, 376] width 24 height 24
click at [431, 467] on button "Hreinsa" at bounding box center [440, 467] width 68 height 36
click at [517, 382] on div "30" at bounding box center [512, 376] width 24 height 24
click at [628, 306] on div "3" at bounding box center [628, 304] width 24 height 24
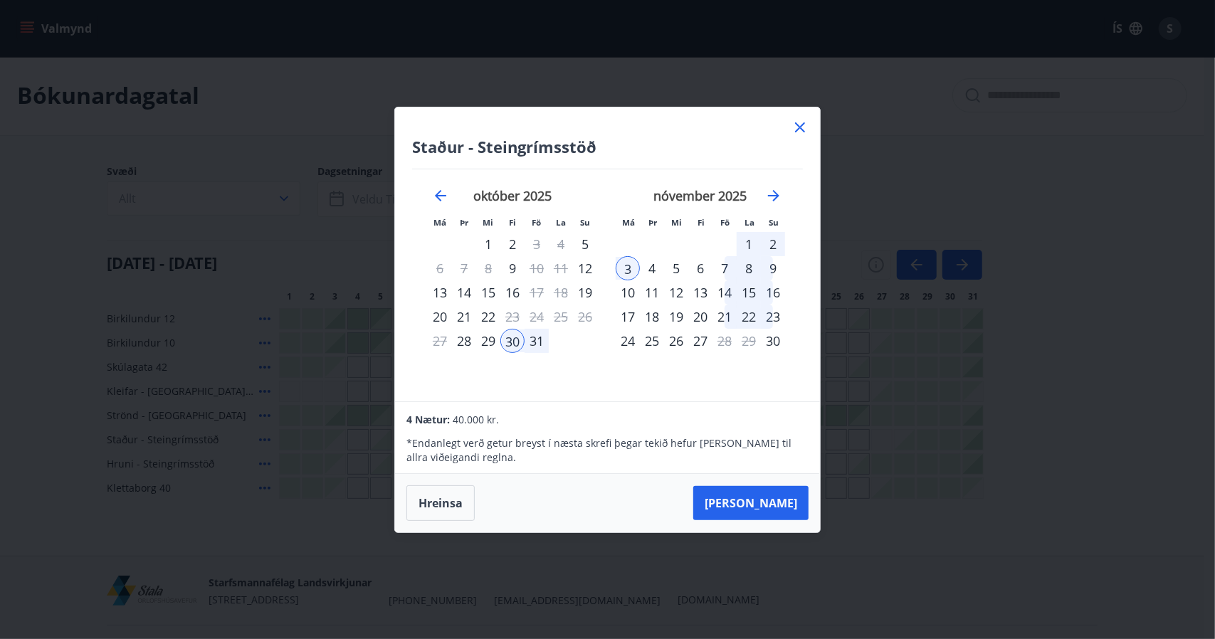
drag, startPoint x: 797, startPoint y: 124, endPoint x: 822, endPoint y: 108, distance: 29.4
click at [797, 124] on icon at bounding box center [800, 127] width 10 height 10
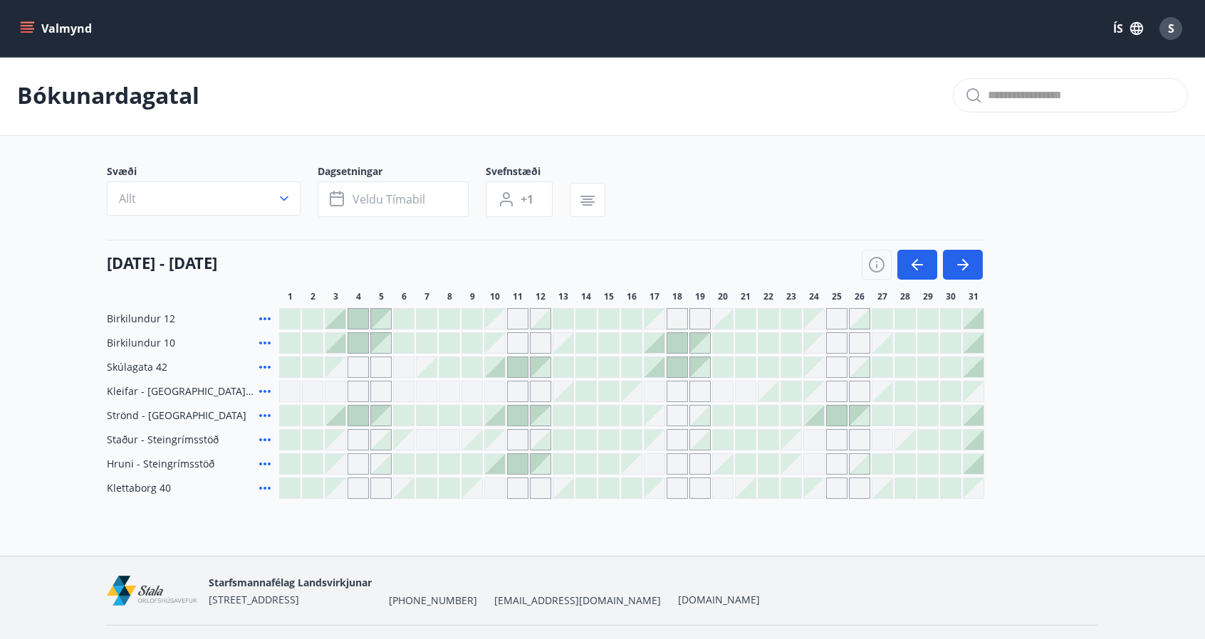
click at [22, 33] on icon "menu" at bounding box center [27, 28] width 14 height 14
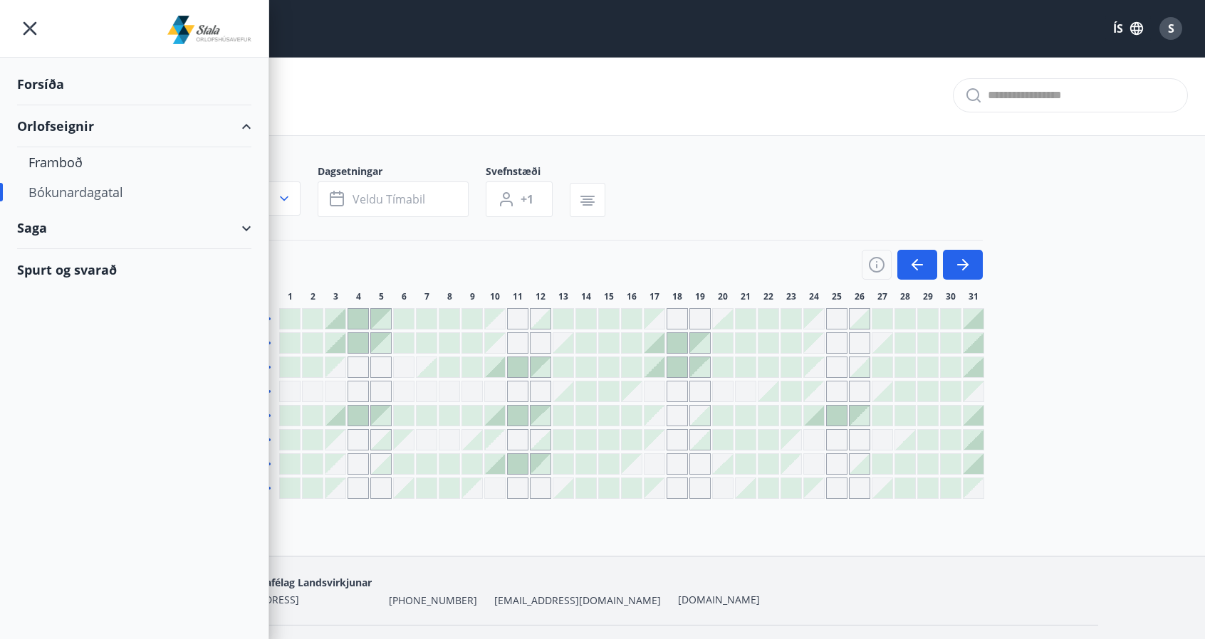
click at [88, 271] on div "Spurt og svarað" at bounding box center [134, 269] width 234 height 41
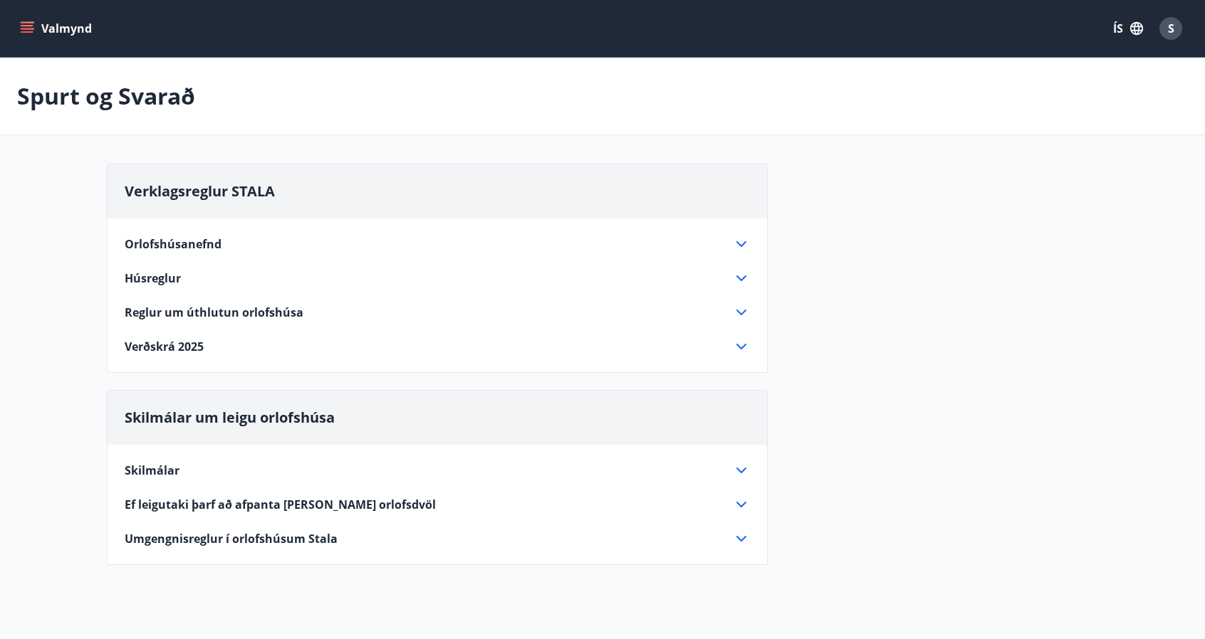
scroll to position [32, 0]
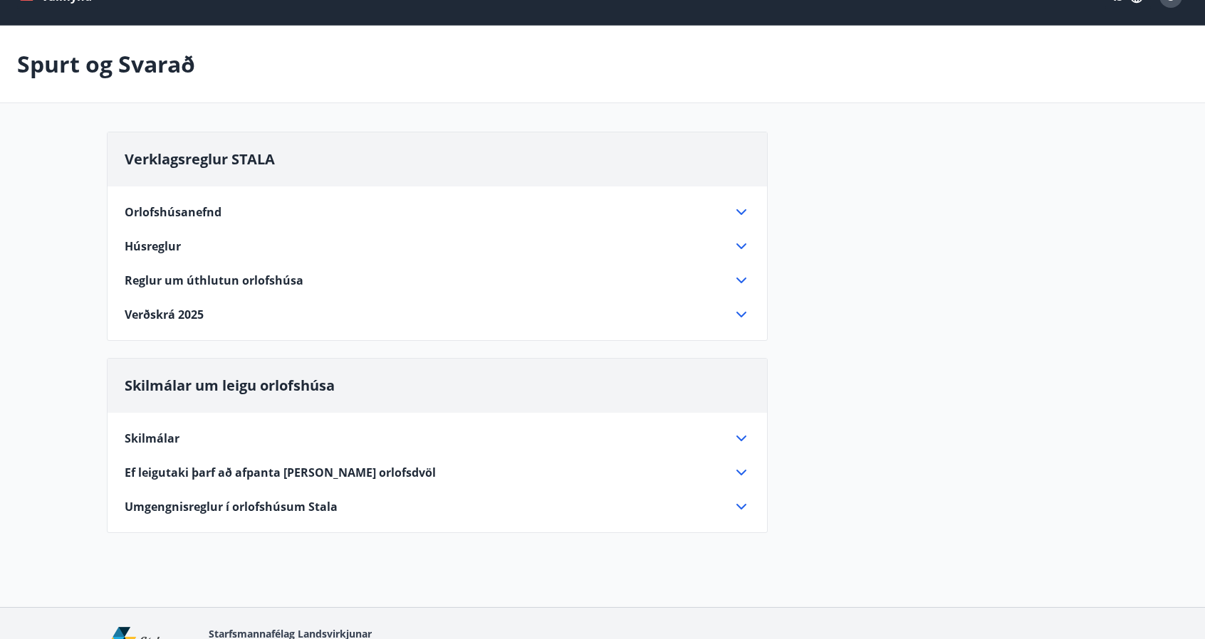
click at [190, 243] on div "Húsreglur" at bounding box center [429, 246] width 608 height 16
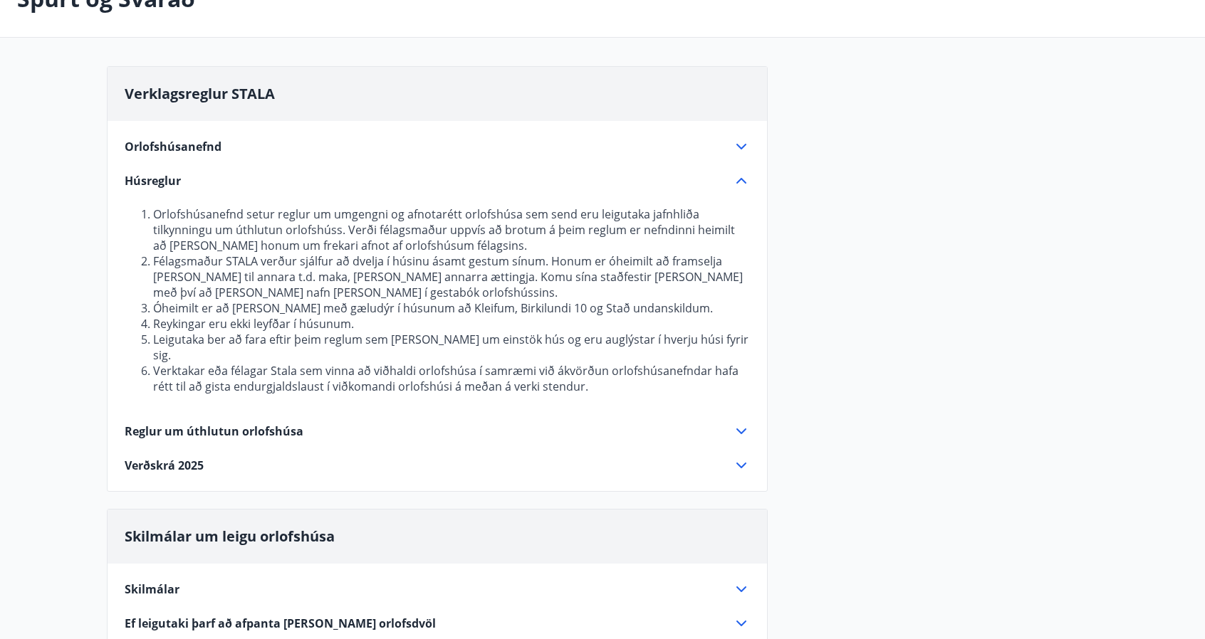
scroll to position [318, 0]
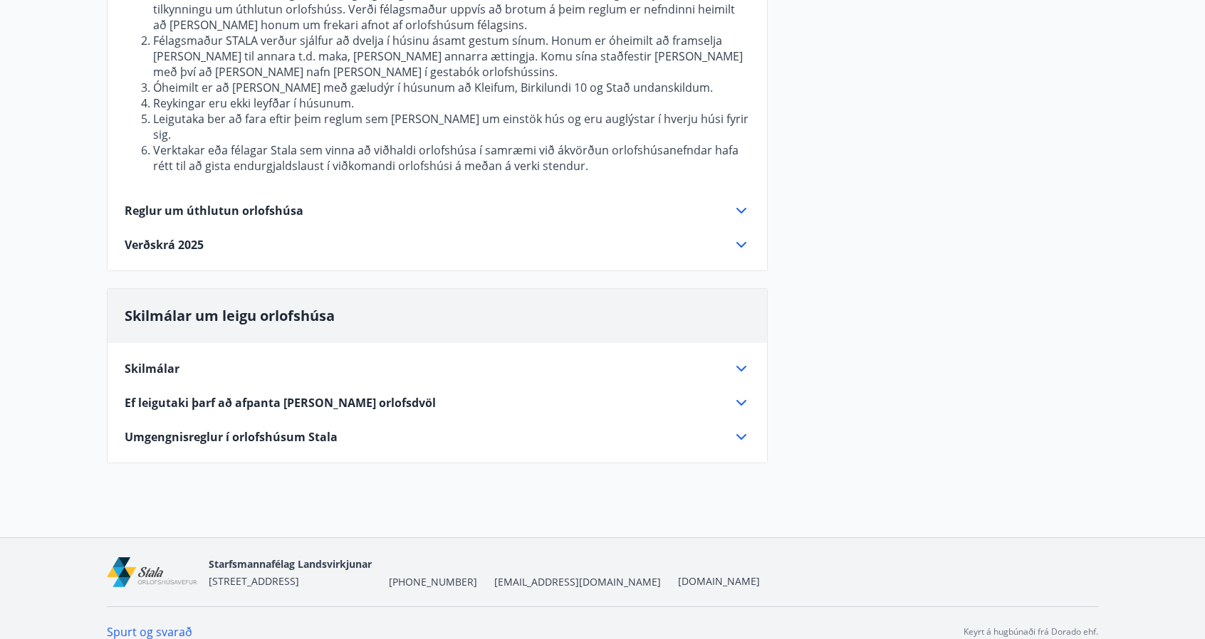
click at [246, 364] on div "Skilmálar Nú er eingöngu hægt að velja valkostinn „Dregið af launum“, en ekki l…" at bounding box center [436, 394] width 659 height 103
click at [209, 361] on div "Skilmálar" at bounding box center [429, 369] width 608 height 16
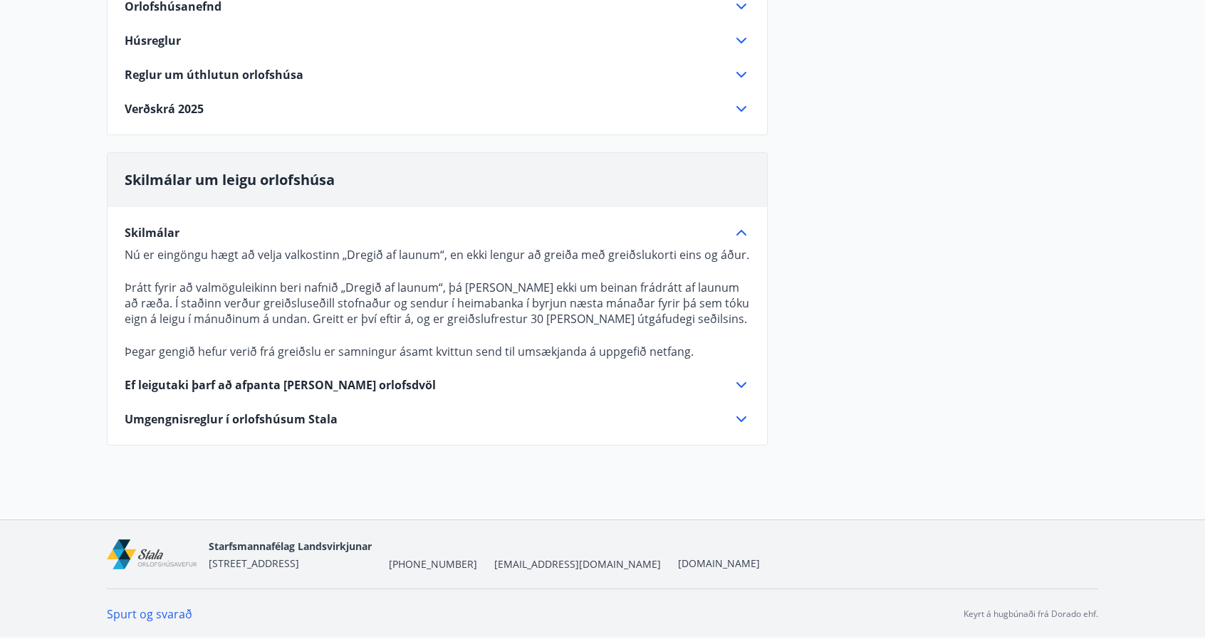
scroll to position [236, 0]
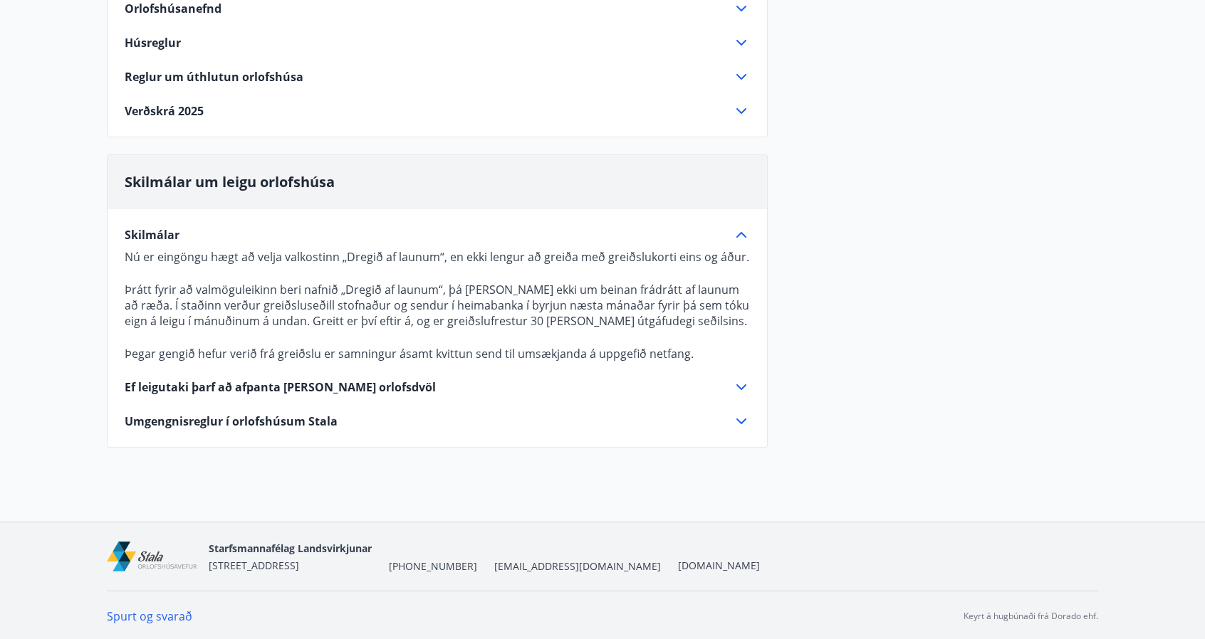
click at [340, 389] on span "Ef leigutaki þarf að afpanta [PERSON_NAME] orlofsdvöl" at bounding box center [280, 387] width 311 height 16
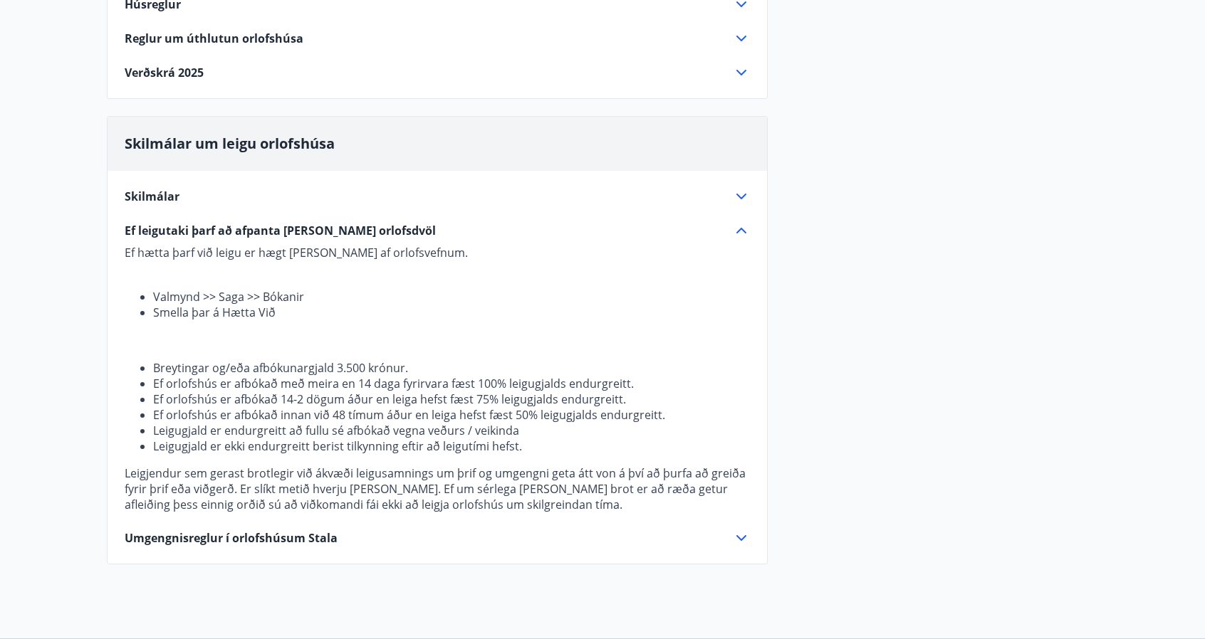
scroll to position [278, 0]
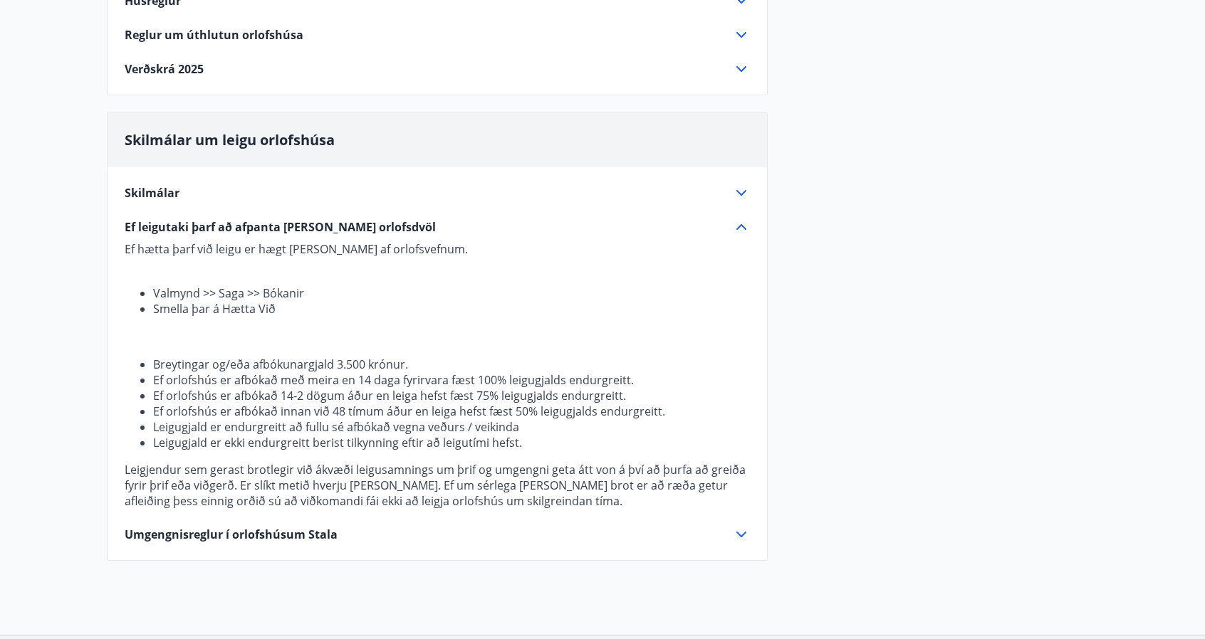
click at [300, 542] on div "Skilmálar um leigu orlofshúsa Skilmálar Nú er eingöngu hægt að velja valkostinn…" at bounding box center [437, 336] width 661 height 448
click at [301, 539] on span "Umgengnisreglur í orlofshúsum Stala" at bounding box center [231, 535] width 213 height 16
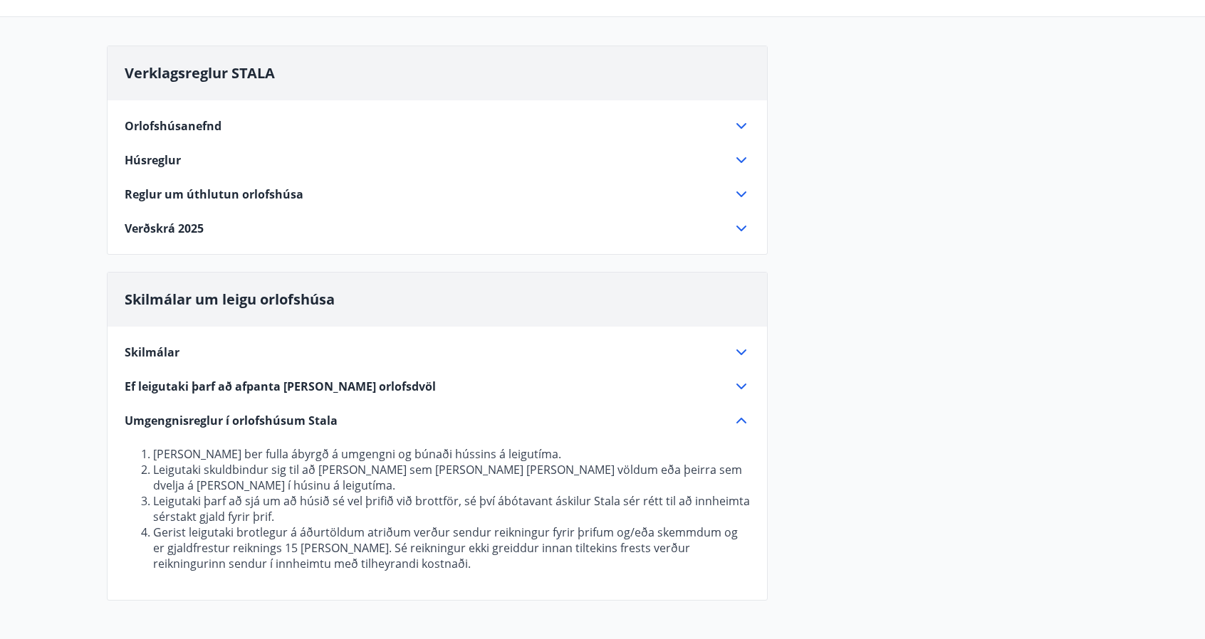
scroll to position [117, 0]
click at [202, 226] on span "Verðskrá 2025" at bounding box center [164, 229] width 79 height 16
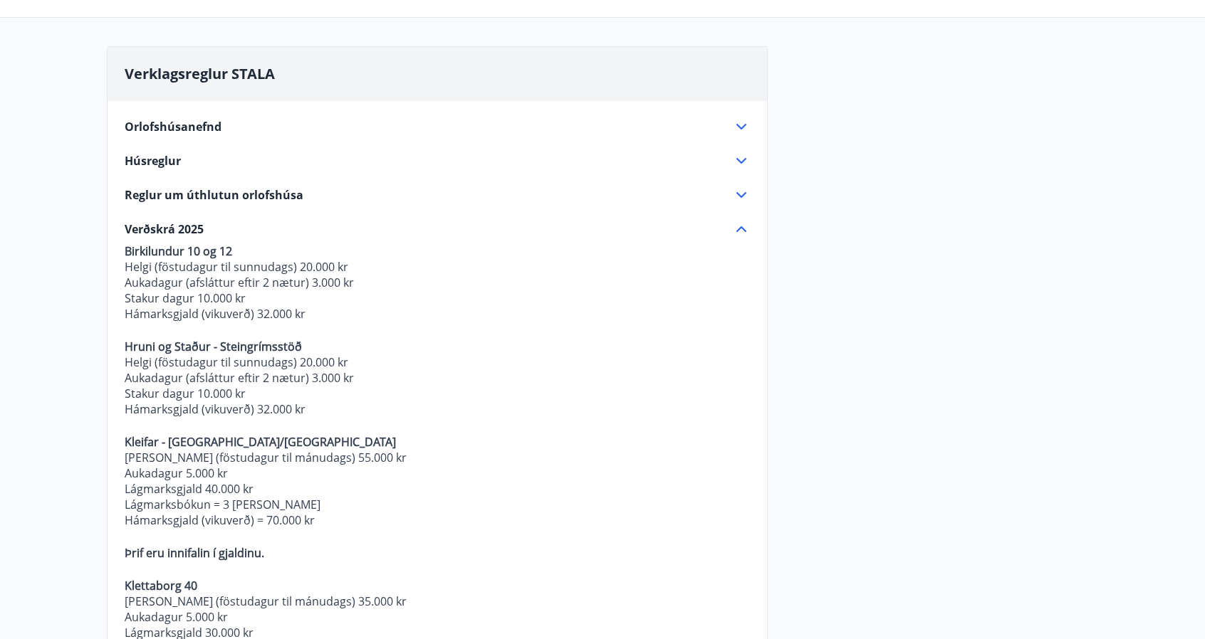
click at [190, 229] on span "Verðskrá 2025" at bounding box center [164, 229] width 79 height 16
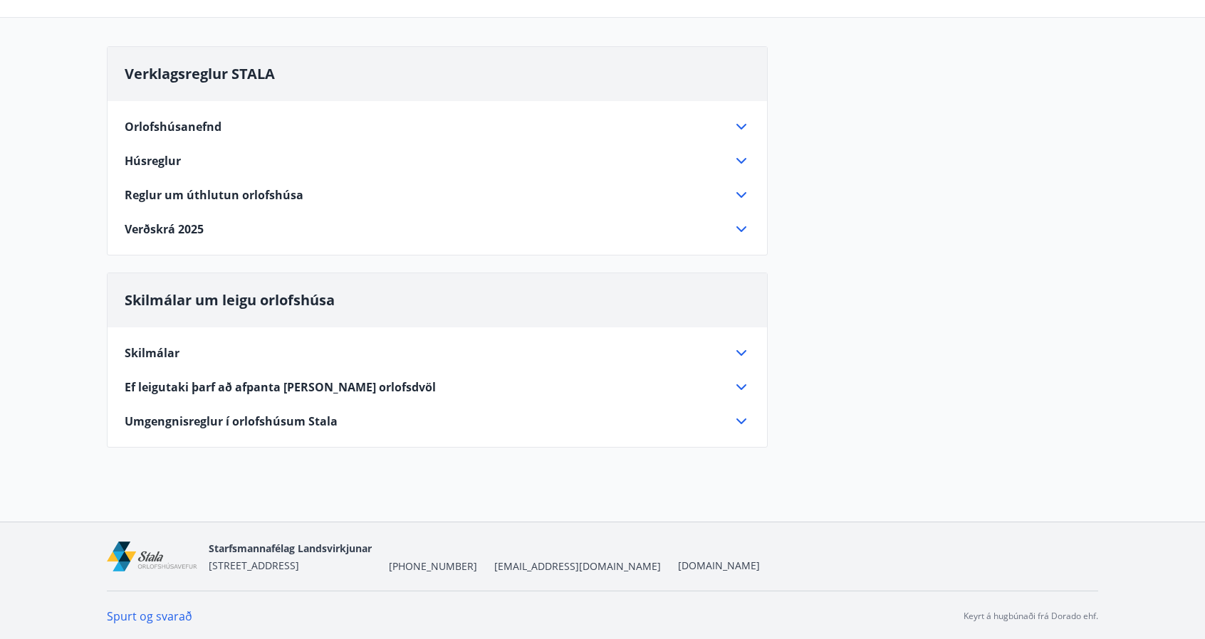
click at [214, 189] on span "Reglur um úthlutun orlofshúsa" at bounding box center [214, 195] width 179 height 16
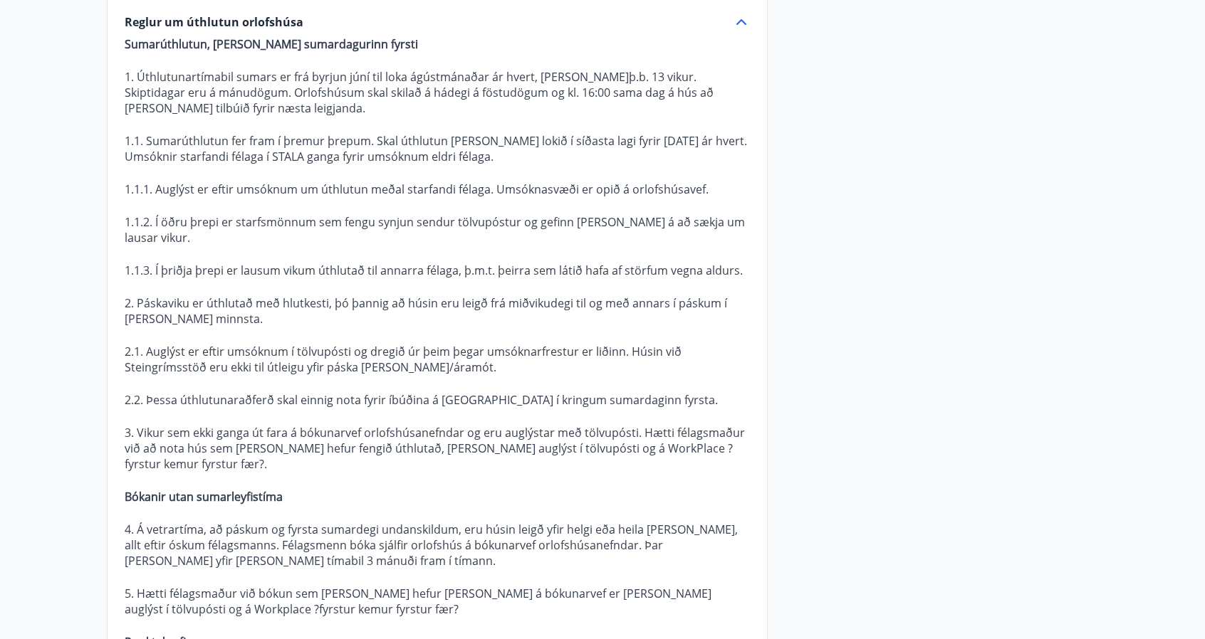
scroll to position [292, 0]
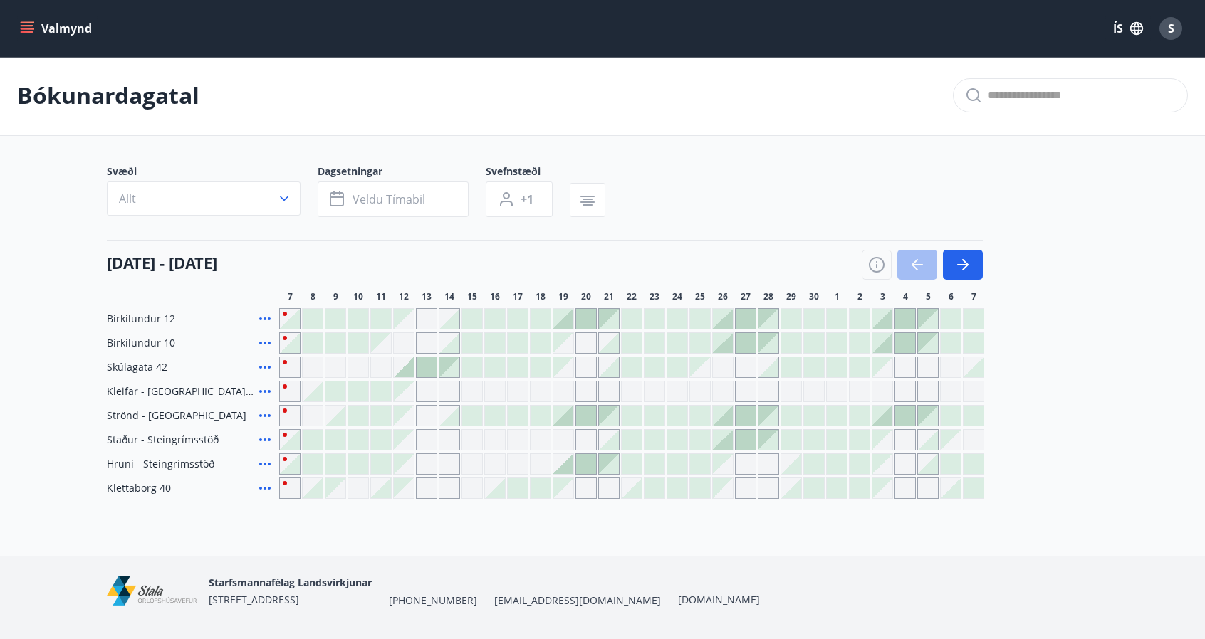
scroll to position [36, 0]
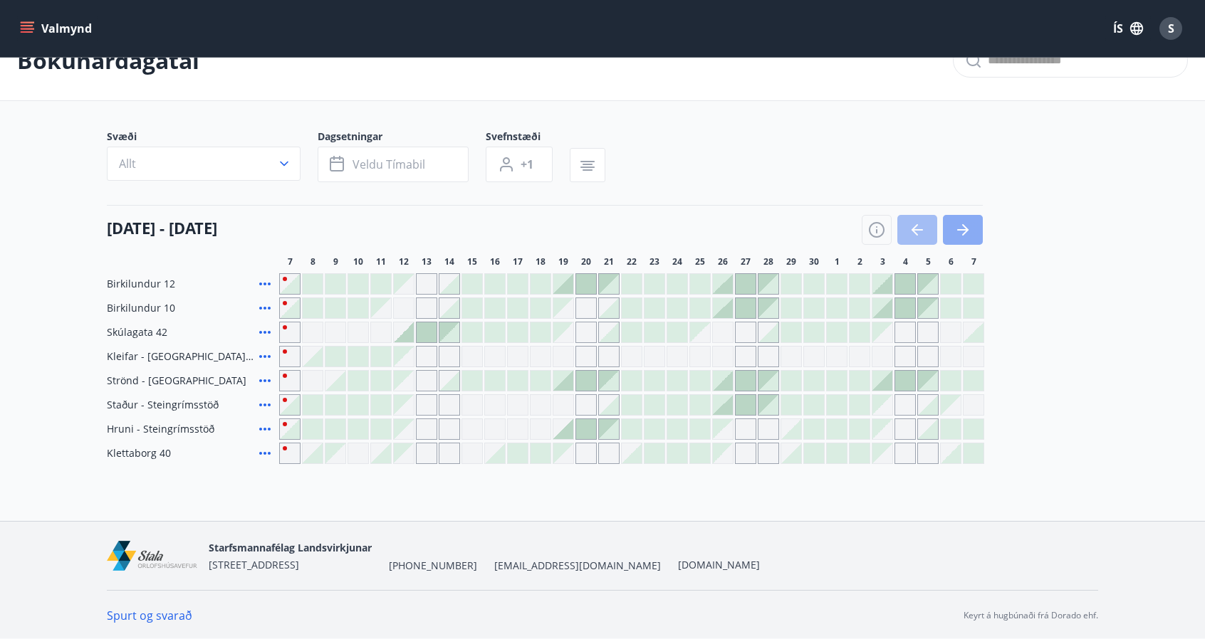
click at [958, 237] on icon "button" at bounding box center [962, 229] width 17 height 17
